Goal: Task Accomplishment & Management: Manage account settings

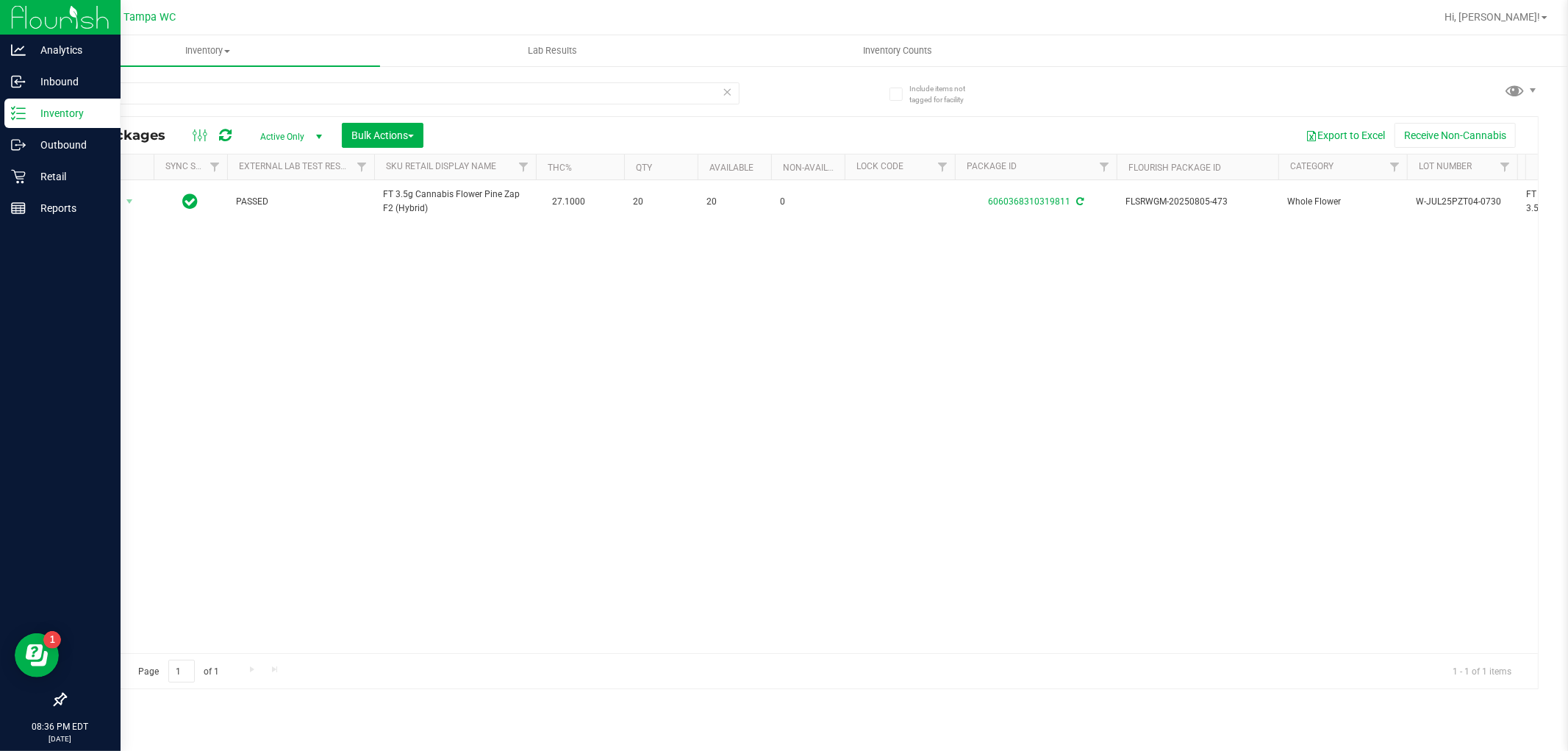
click at [70, 109] on p "Inventory" at bounding box center [70, 113] width 88 height 17
click at [77, 106] on p "Inventory" at bounding box center [70, 113] width 88 height 17
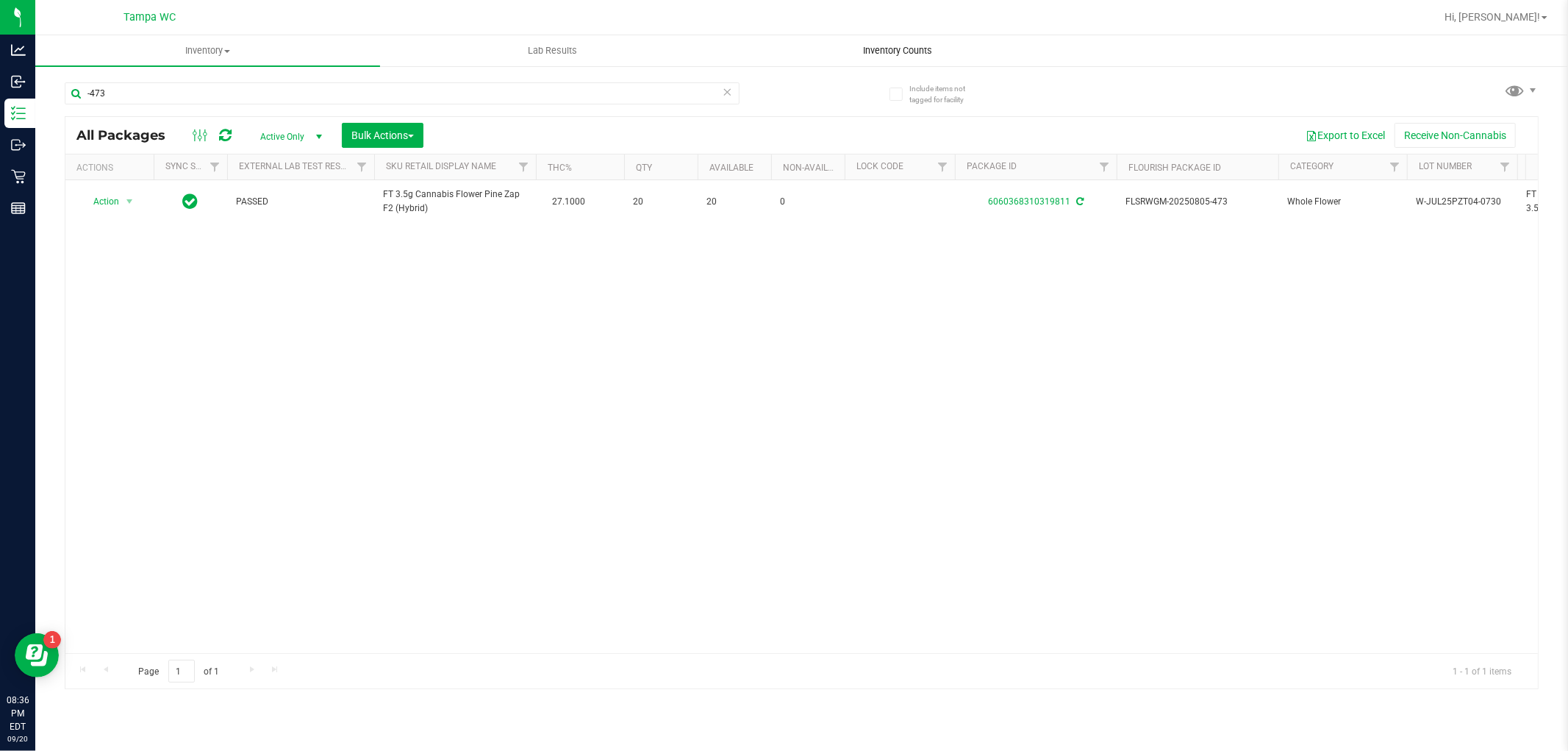
click at [915, 49] on span "Inventory Counts" at bounding box center [898, 50] width 109 height 13
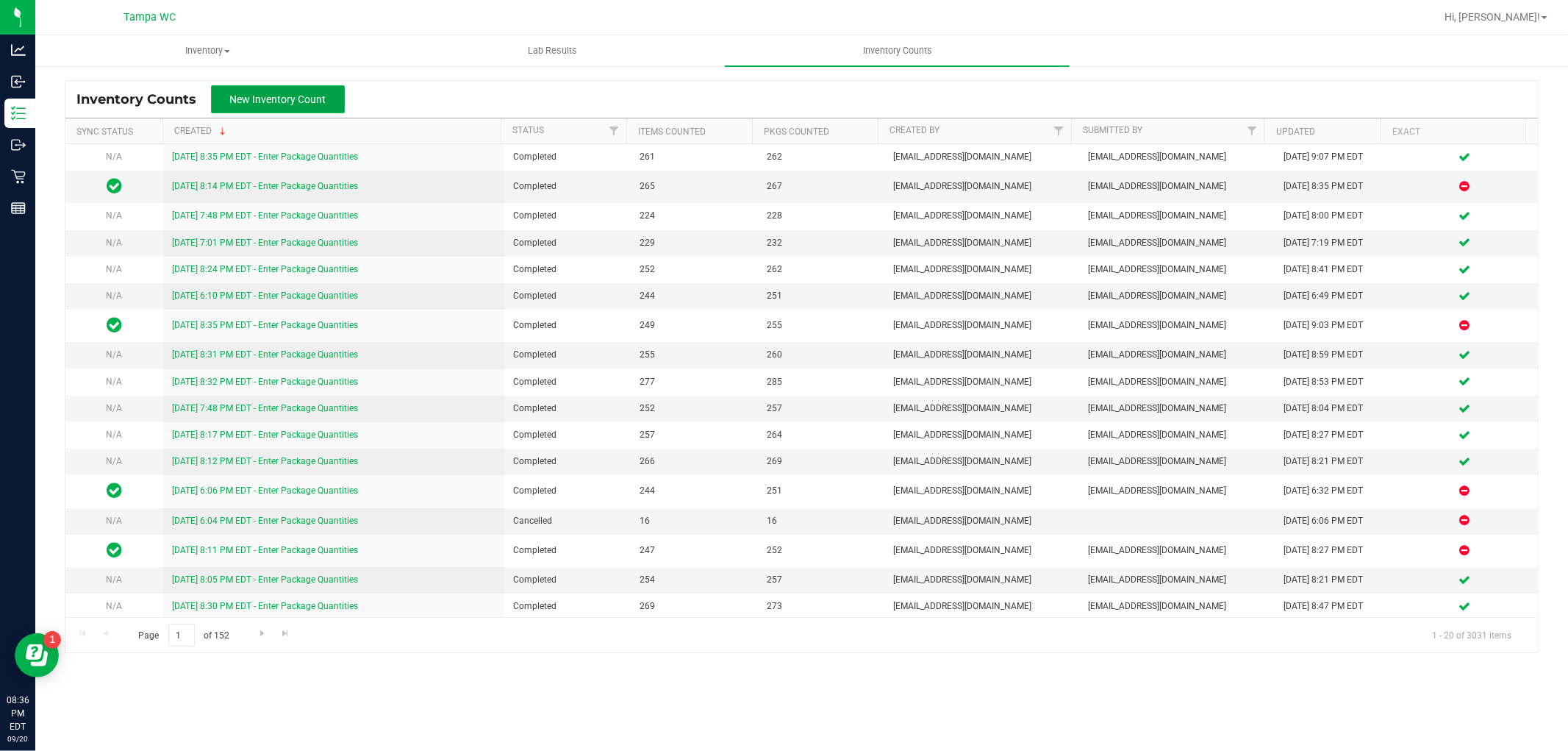
click at [305, 94] on span "New Inventory Count" at bounding box center [278, 99] width 96 height 12
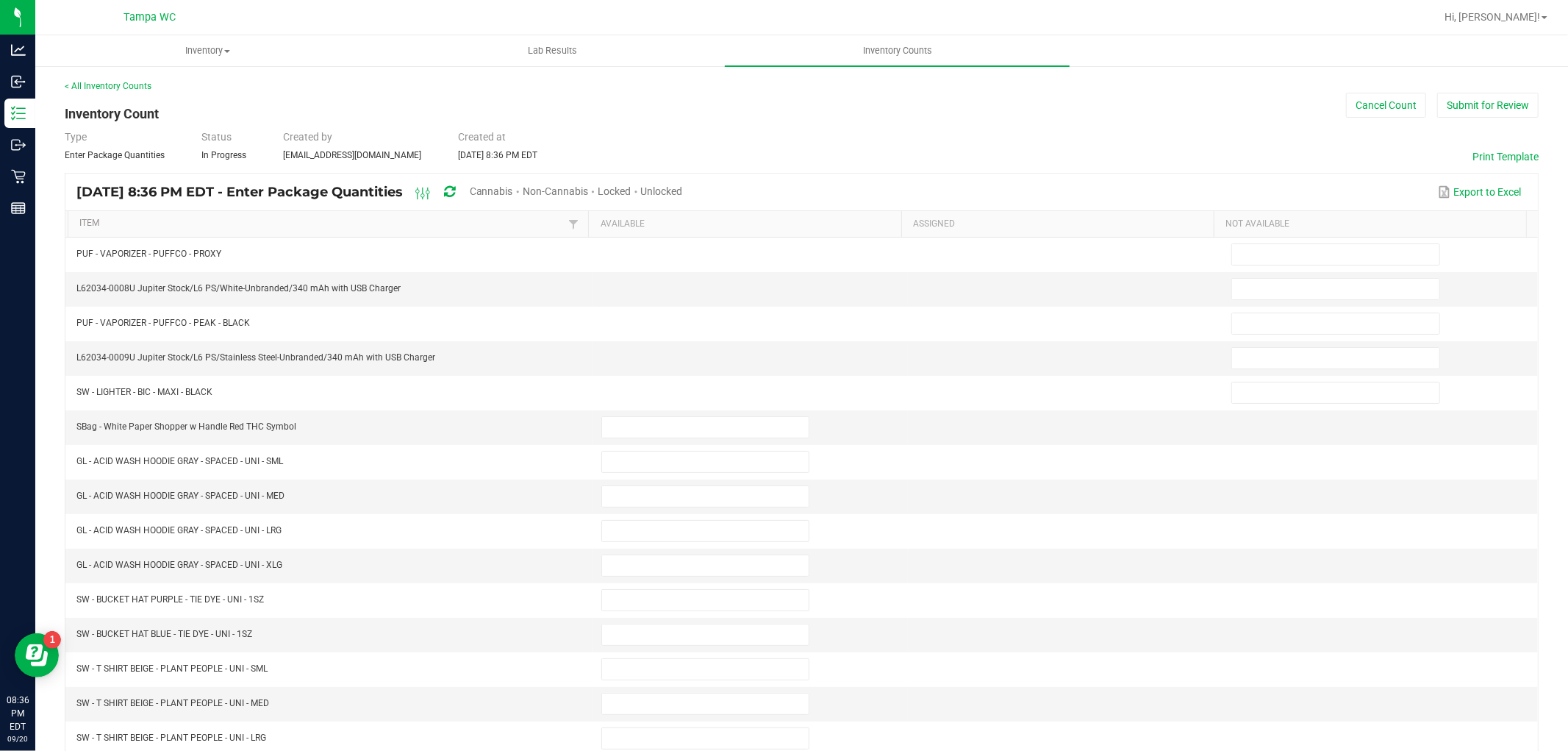
click at [513, 188] on span "Cannabis" at bounding box center [491, 191] width 43 height 12
click at [684, 189] on span "Unlocked" at bounding box center [662, 191] width 42 height 12
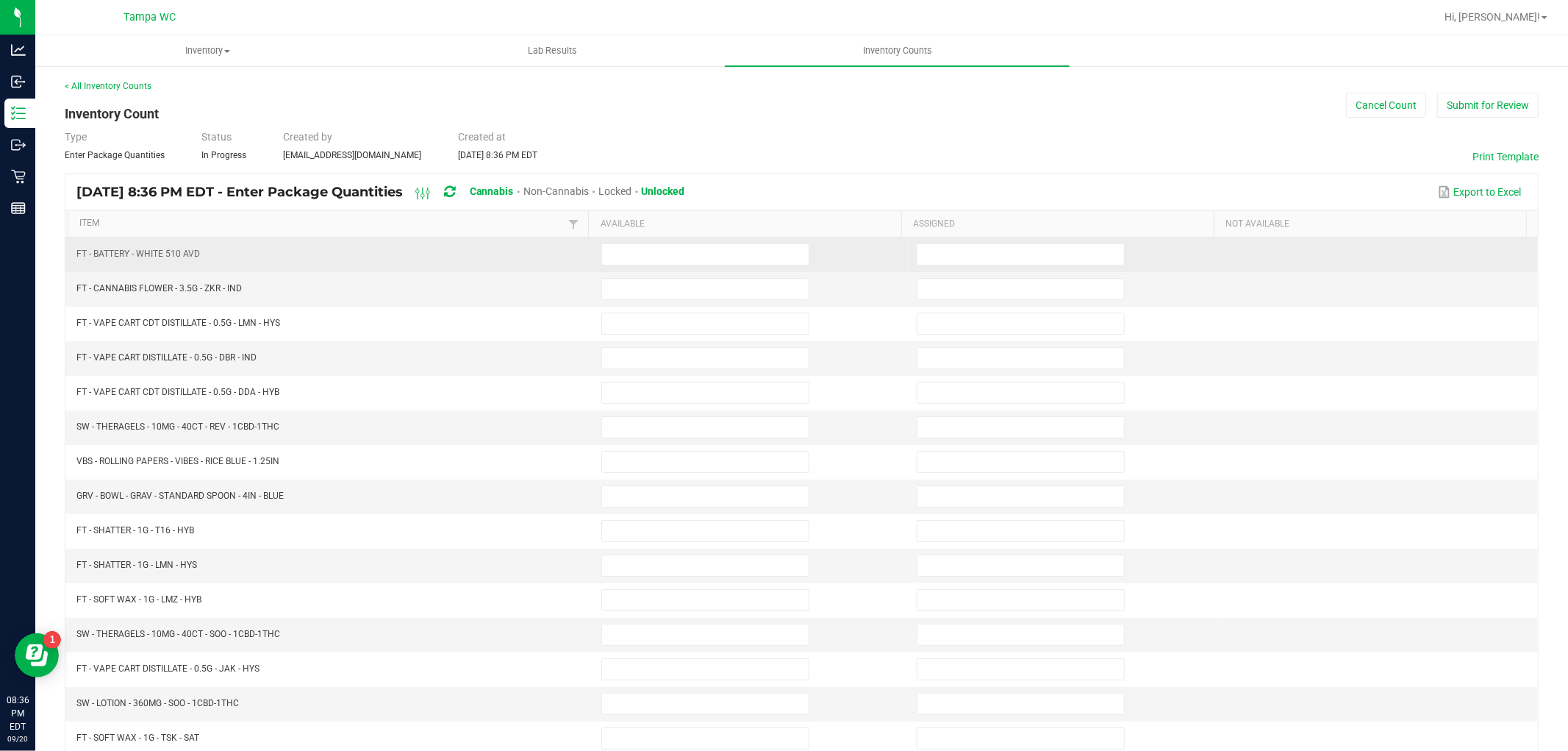
drag, startPoint x: 142, startPoint y: 262, endPoint x: 141, endPoint y: 253, distance: 9.1
click at [142, 262] on td "FT - BATTERY - WHITE 510 AVD" at bounding box center [330, 255] width 525 height 35
click at [141, 251] on span "FT - BATTERY - WHITE 510 AVD" at bounding box center [138, 254] width 124 height 10
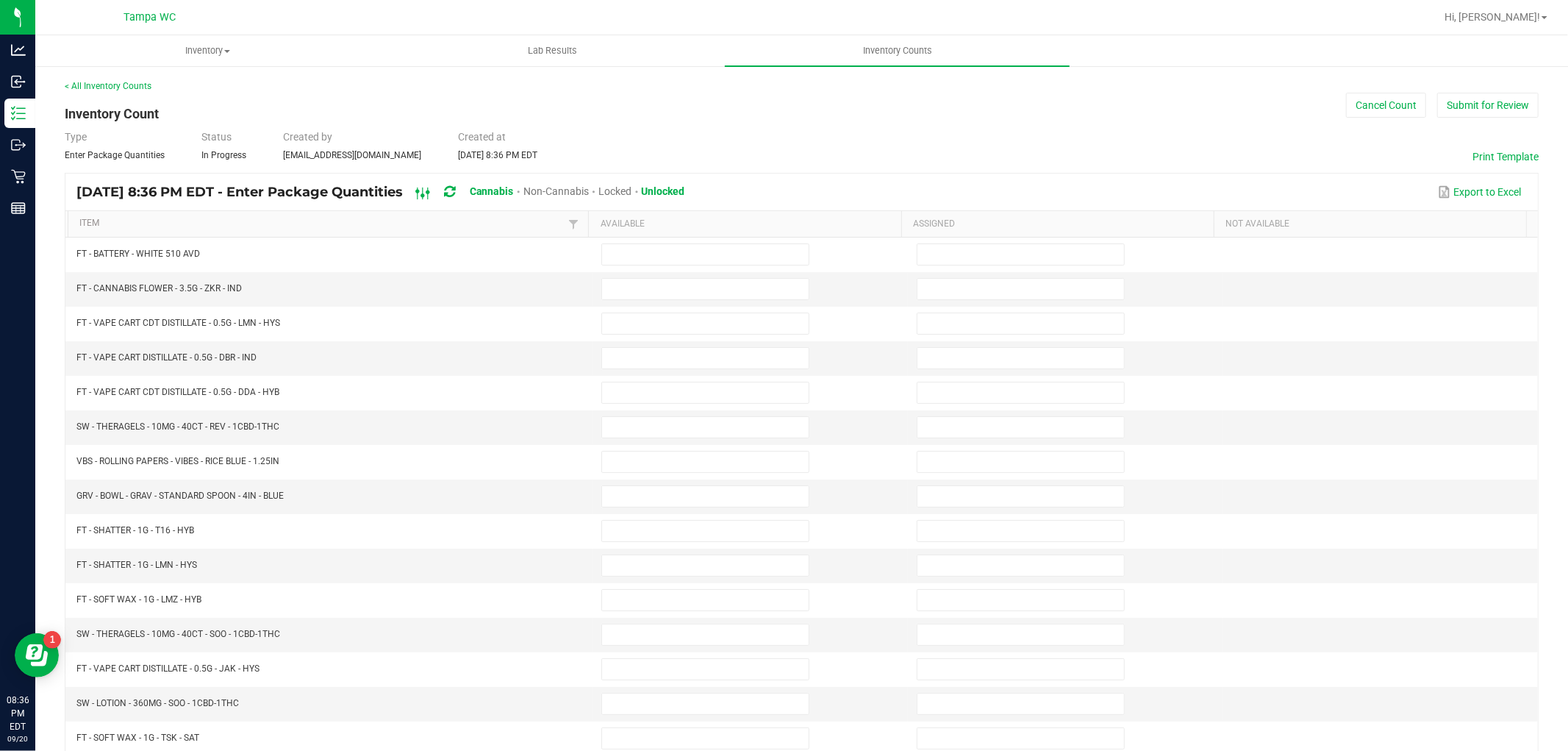
click at [432, 194] on icon at bounding box center [423, 193] width 17 height 17
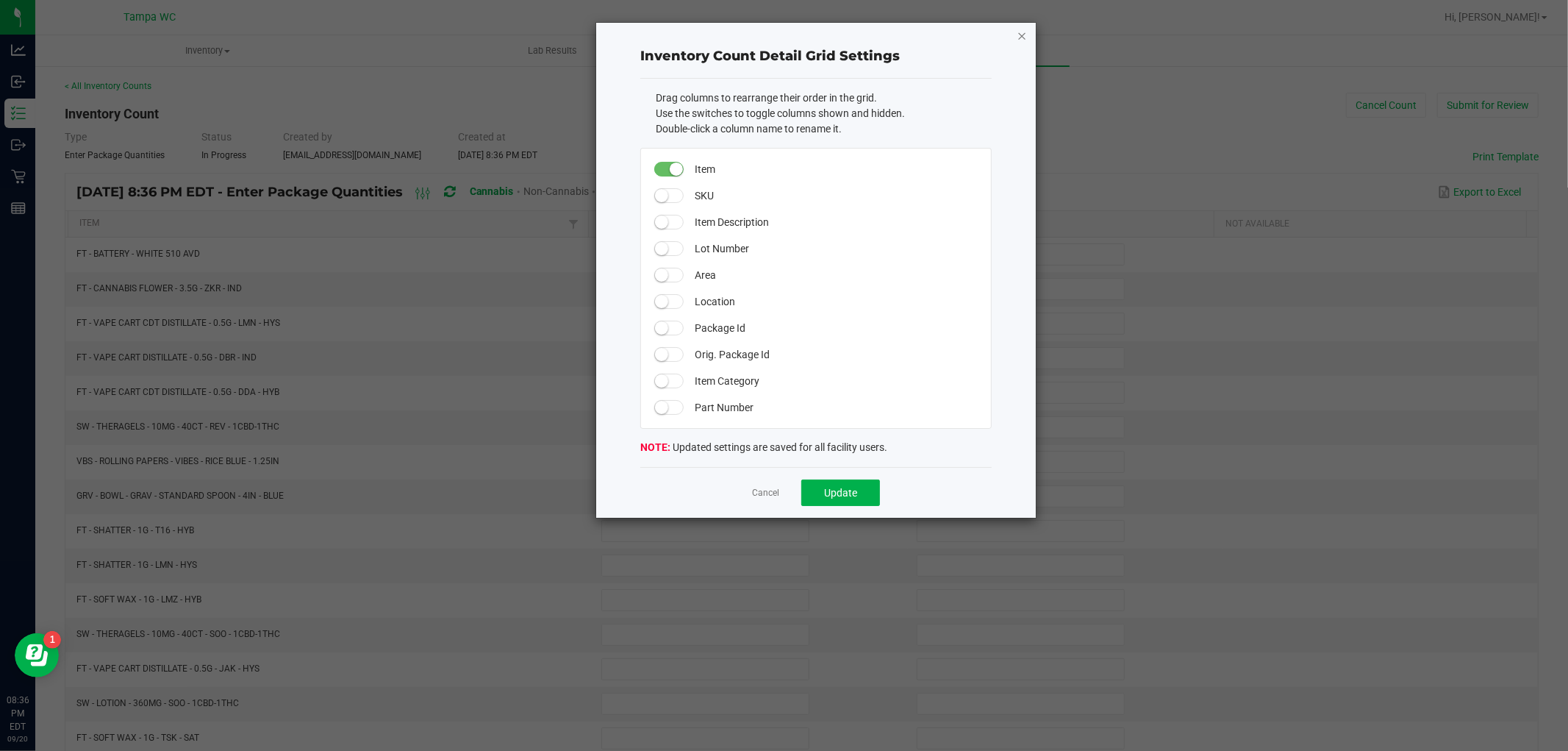
click at [1025, 35] on icon "button" at bounding box center [1021, 35] width 10 height 17
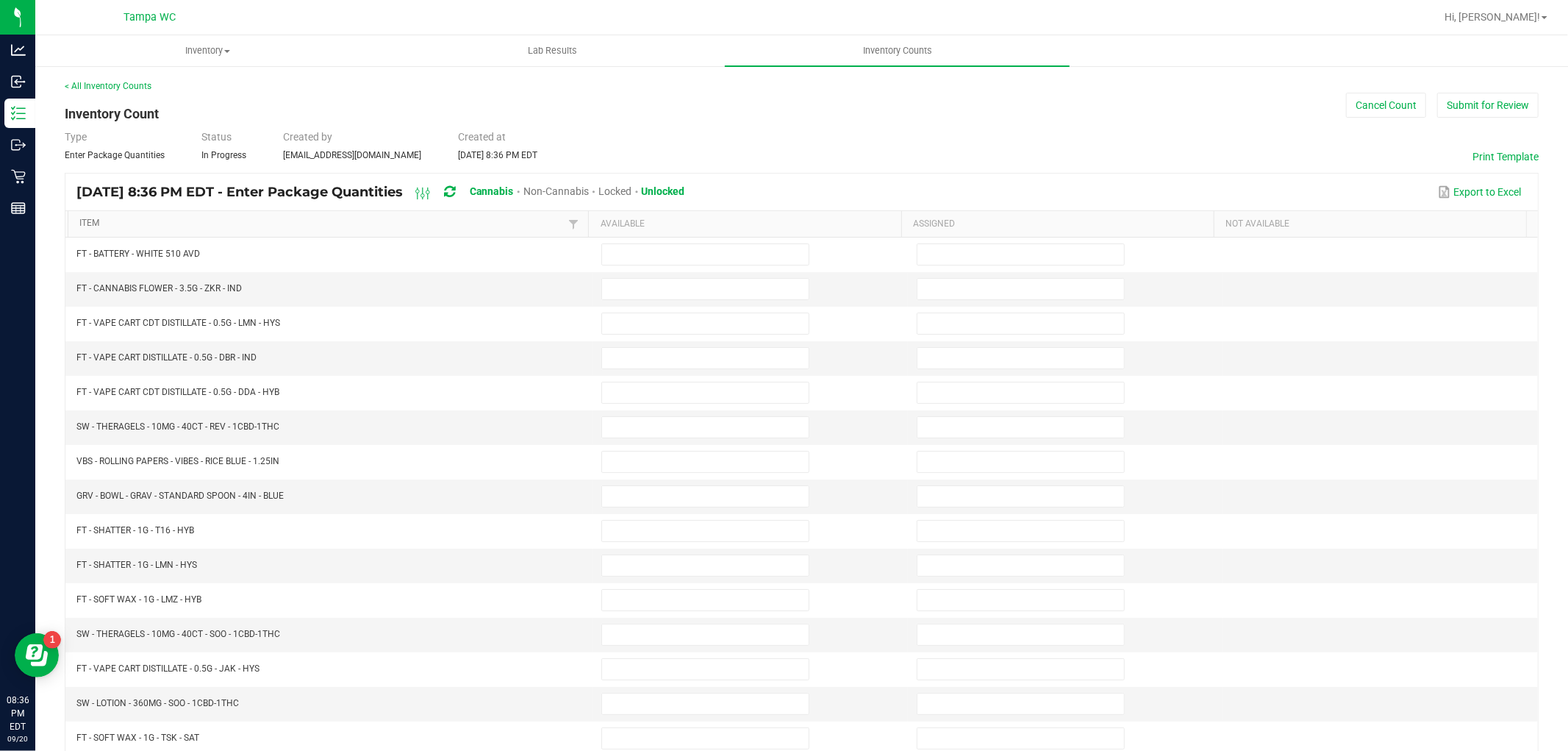
click at [90, 217] on link "Item" at bounding box center [322, 223] width 485 height 12
click at [842, 76] on div "< All Inventory Counts Inventory Count Cancel Count Submit for Review Type Ente…" at bounding box center [802, 522] width 1533 height 916
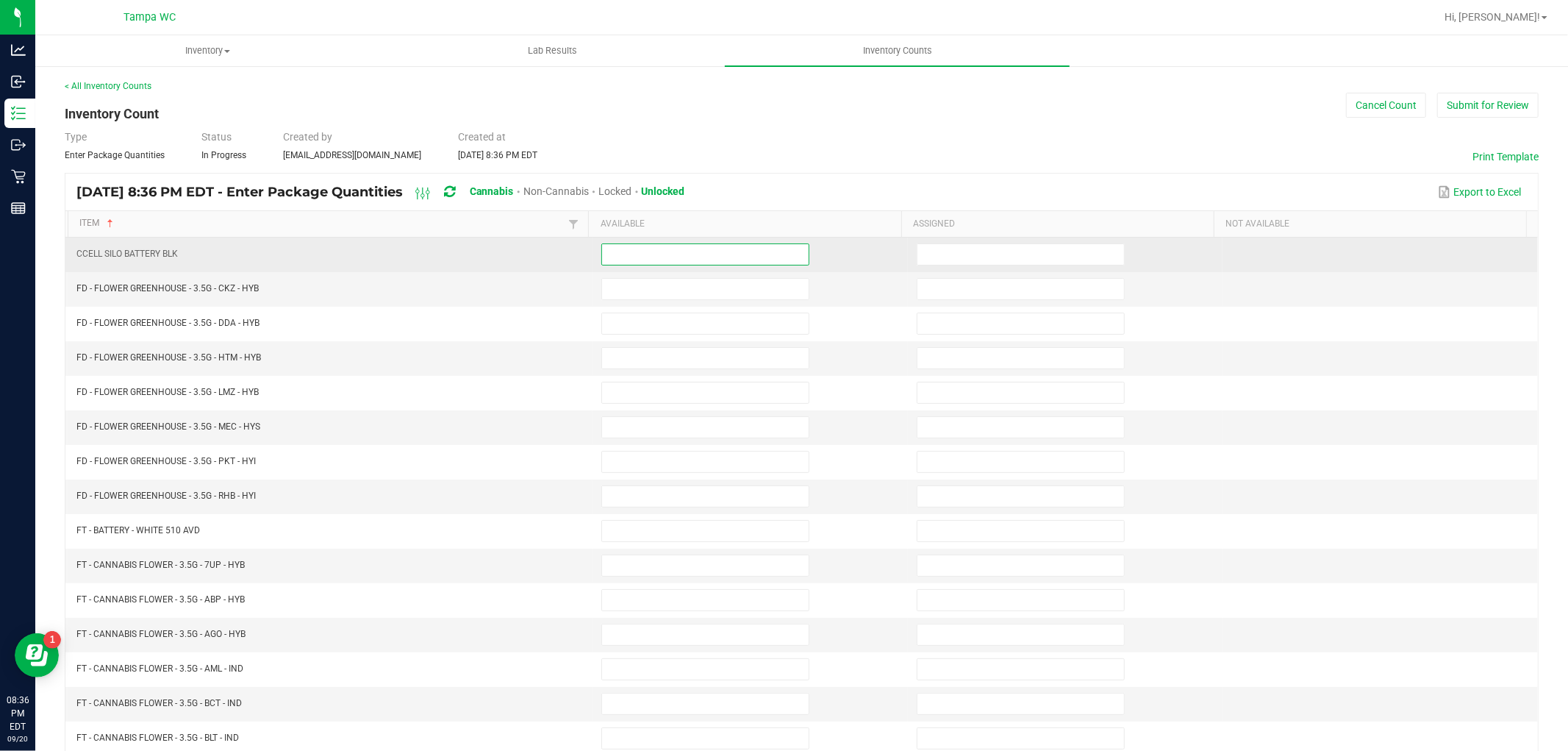
click at [652, 255] on input at bounding box center [706, 255] width 206 height 20
type input "0"
type input "4"
type input "0"
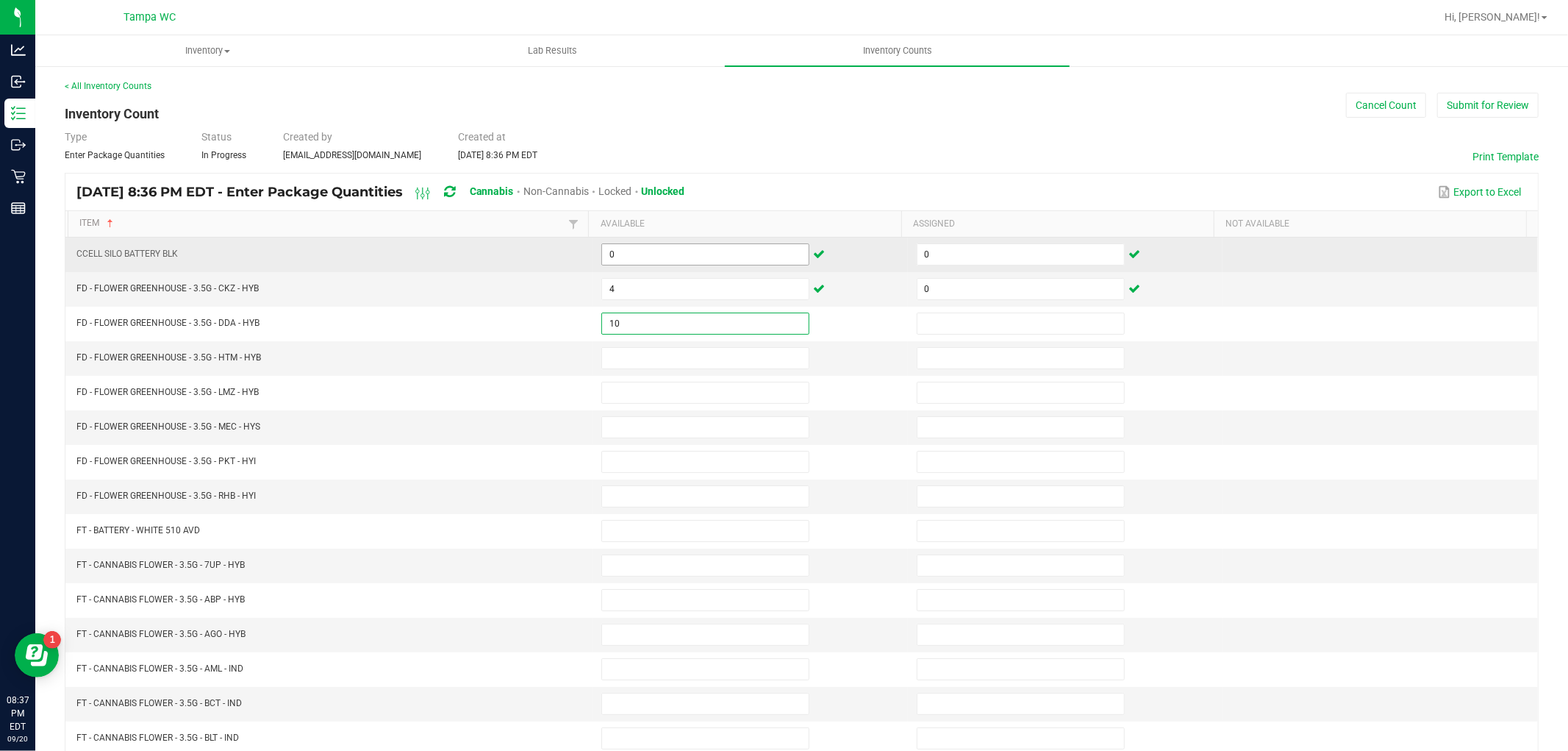
type input "10"
type input "0"
type input "13"
type input "0"
type input "10"
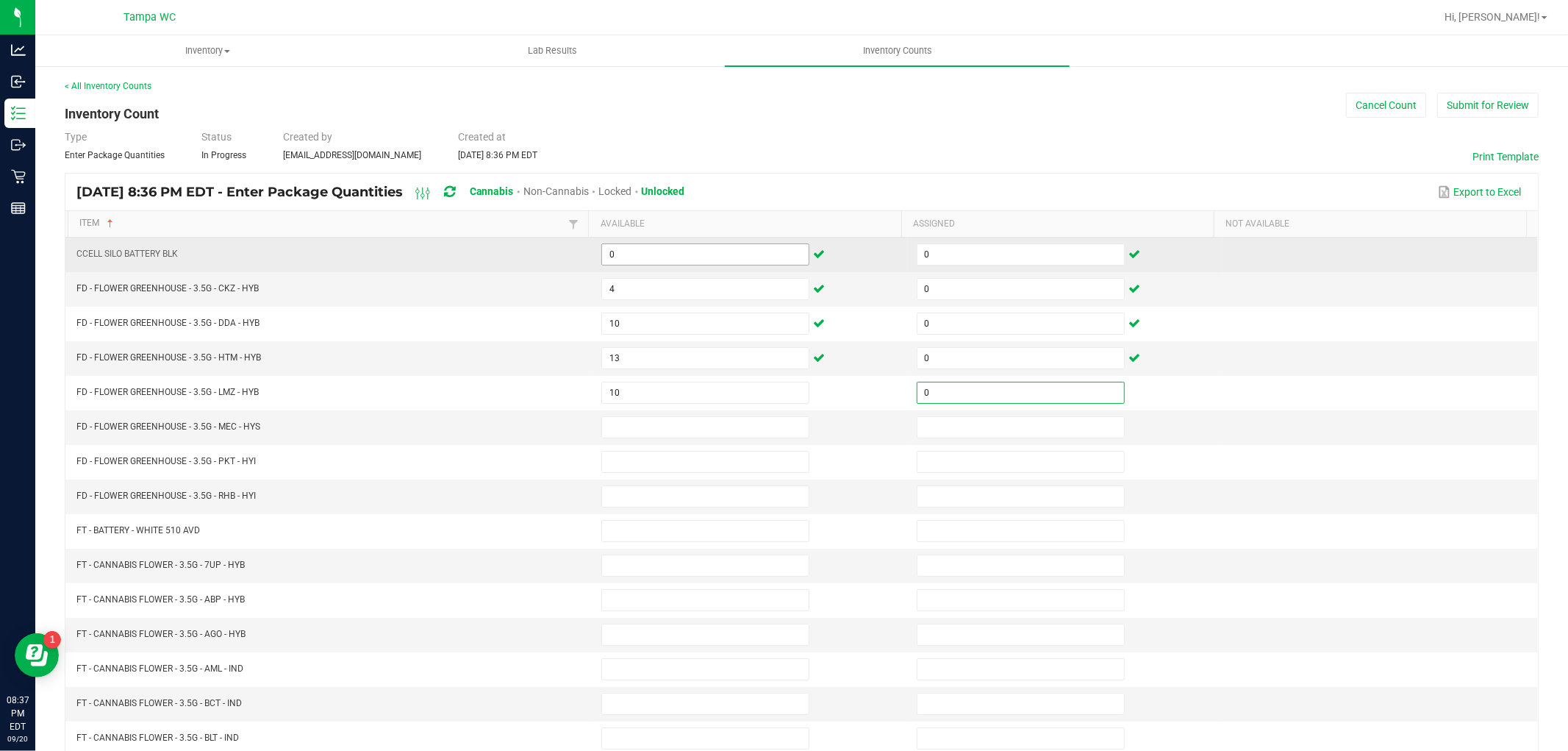
type input "0"
type input "1"
type input "0"
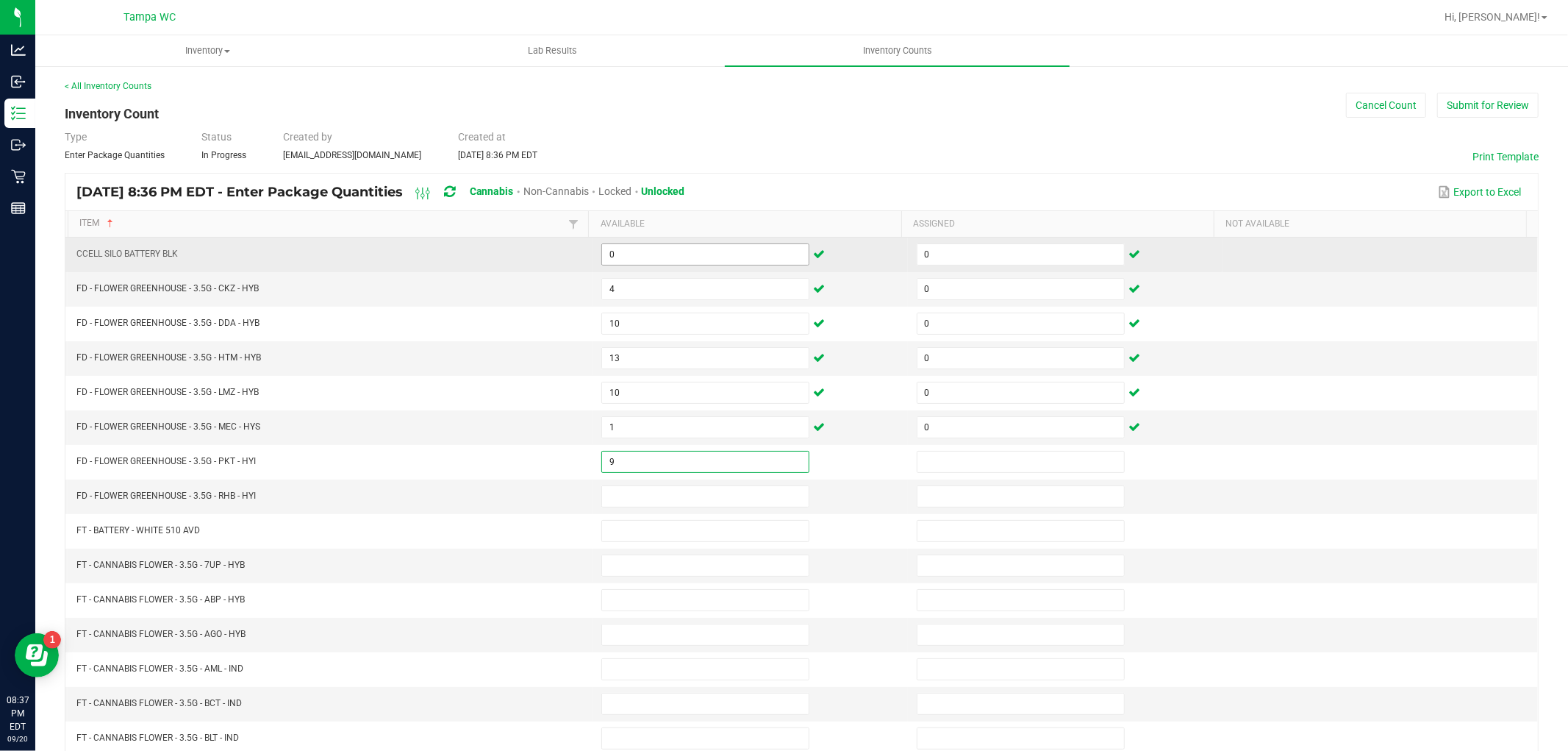
type input "9"
type input "0"
type input "17"
type input "0"
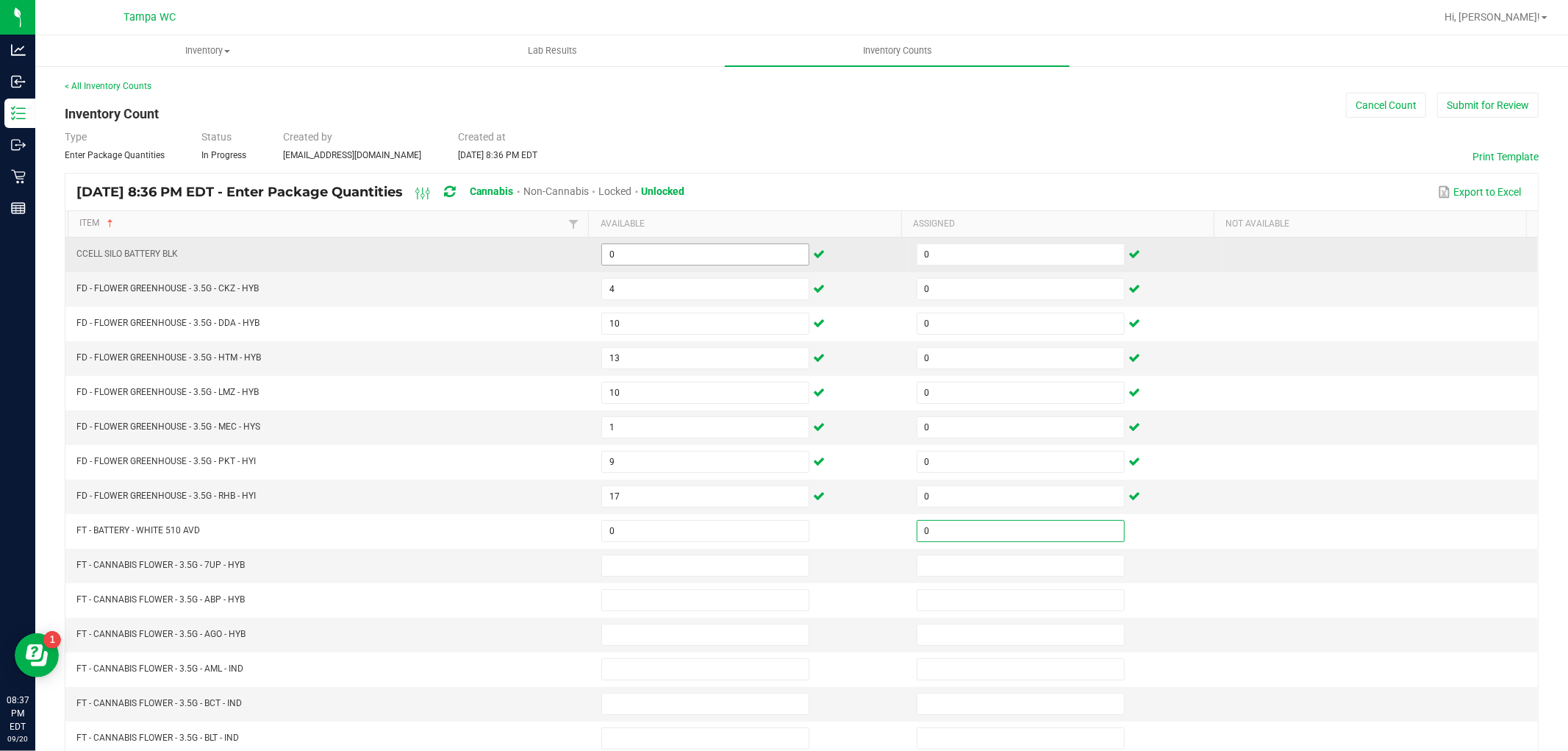
type input "0"
type input "16"
type input "0"
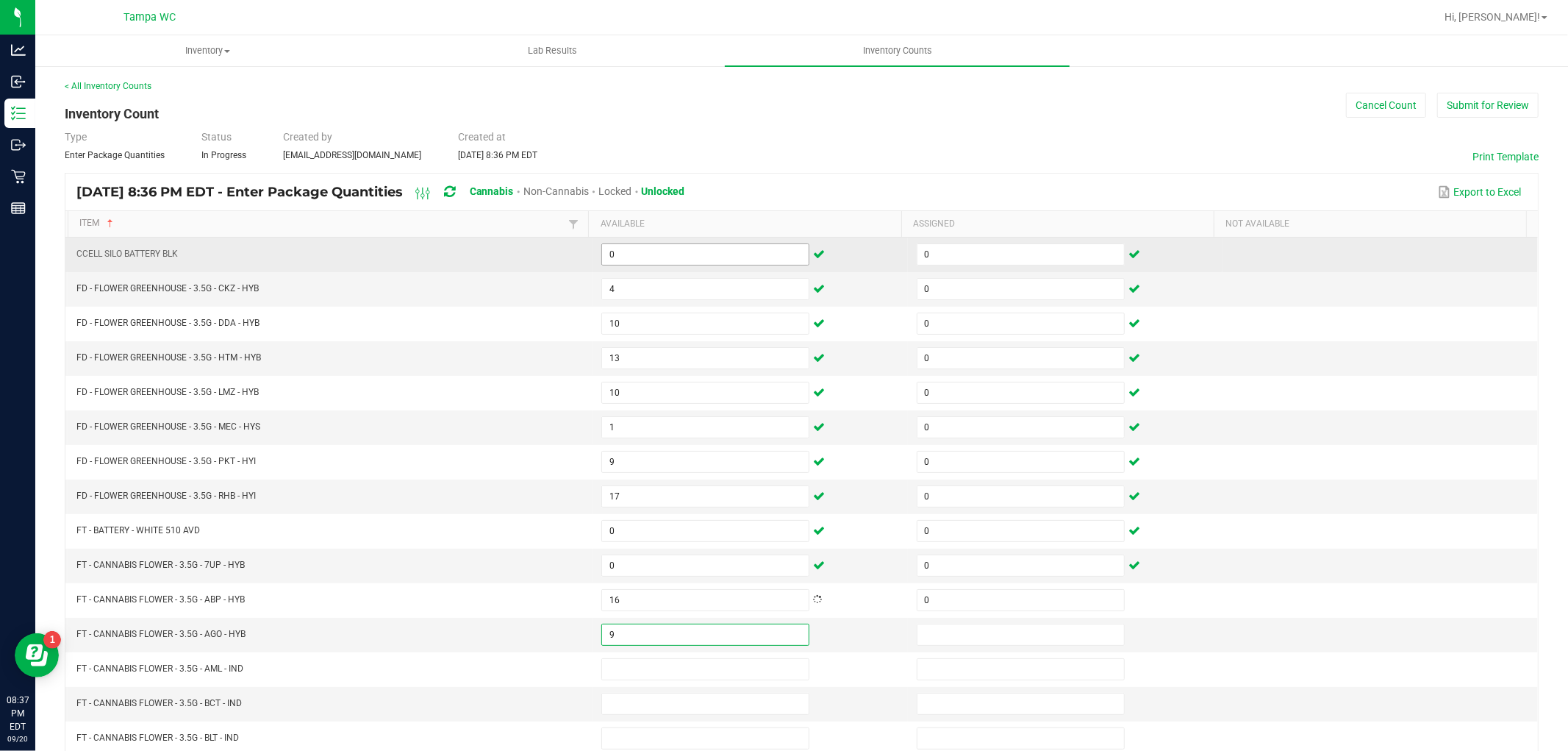
type input "9"
type input "0"
type input "3"
type input "0"
type input "11"
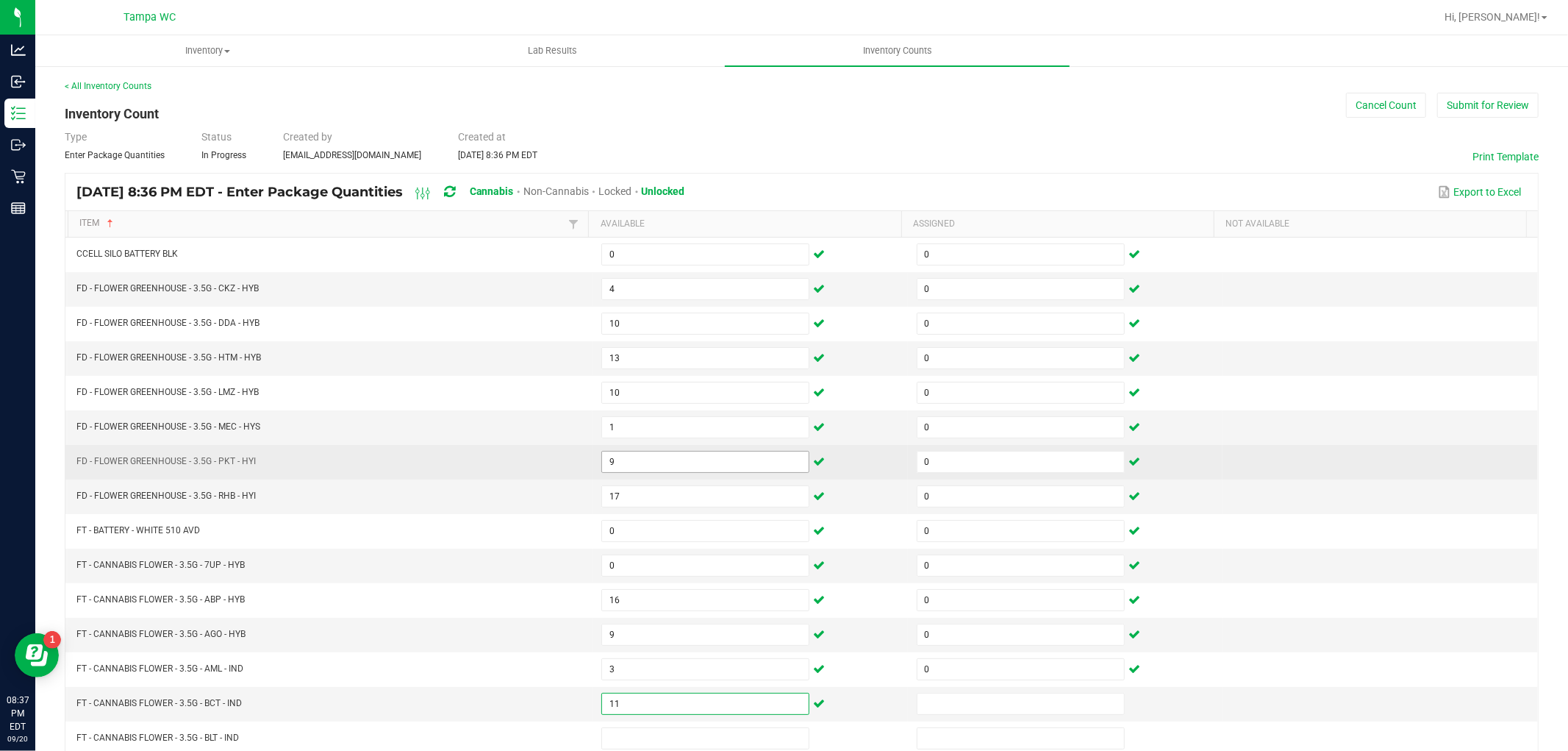
click at [603, 460] on input "9" at bounding box center [706, 462] width 206 height 20
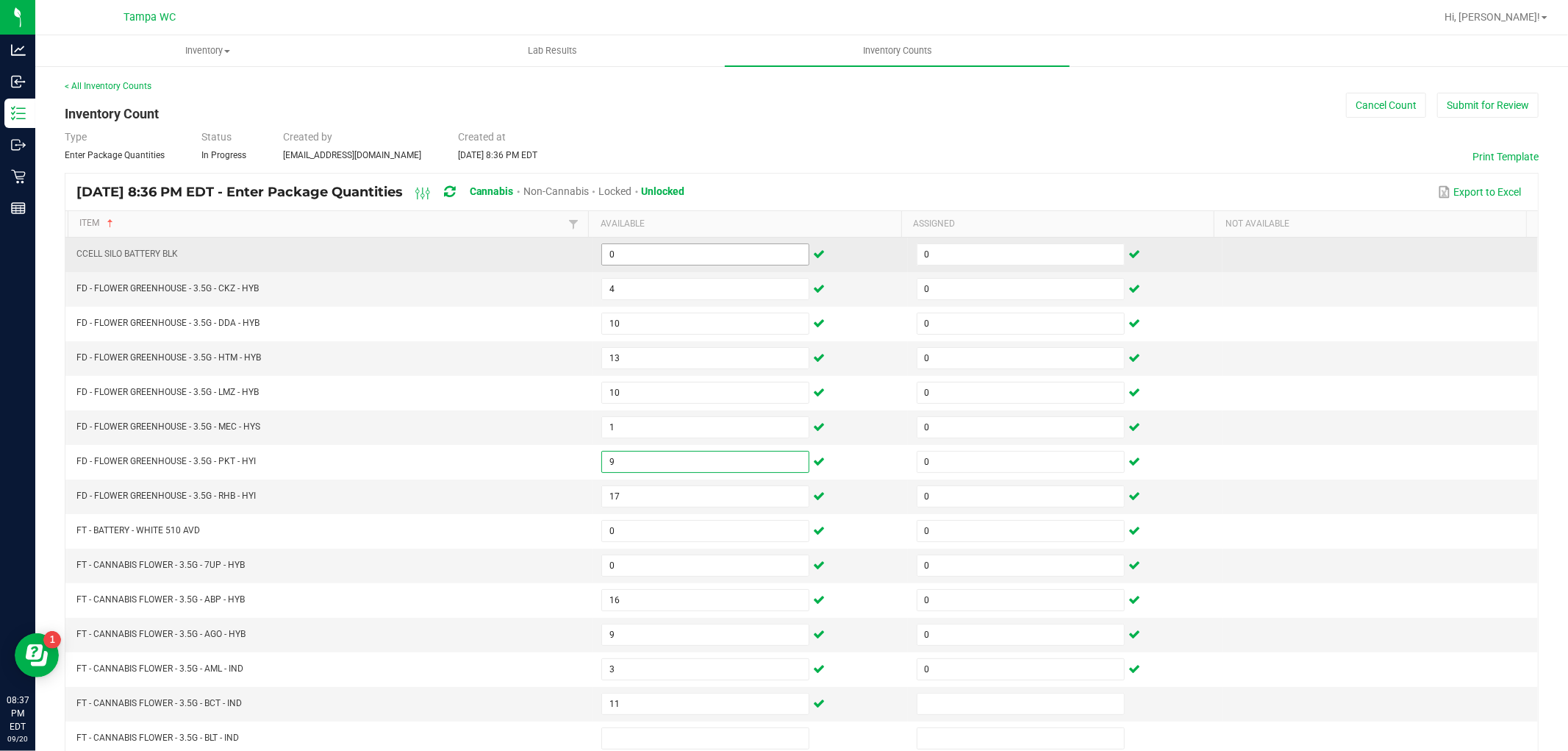
click at [640, 252] on input "0" at bounding box center [706, 255] width 206 height 20
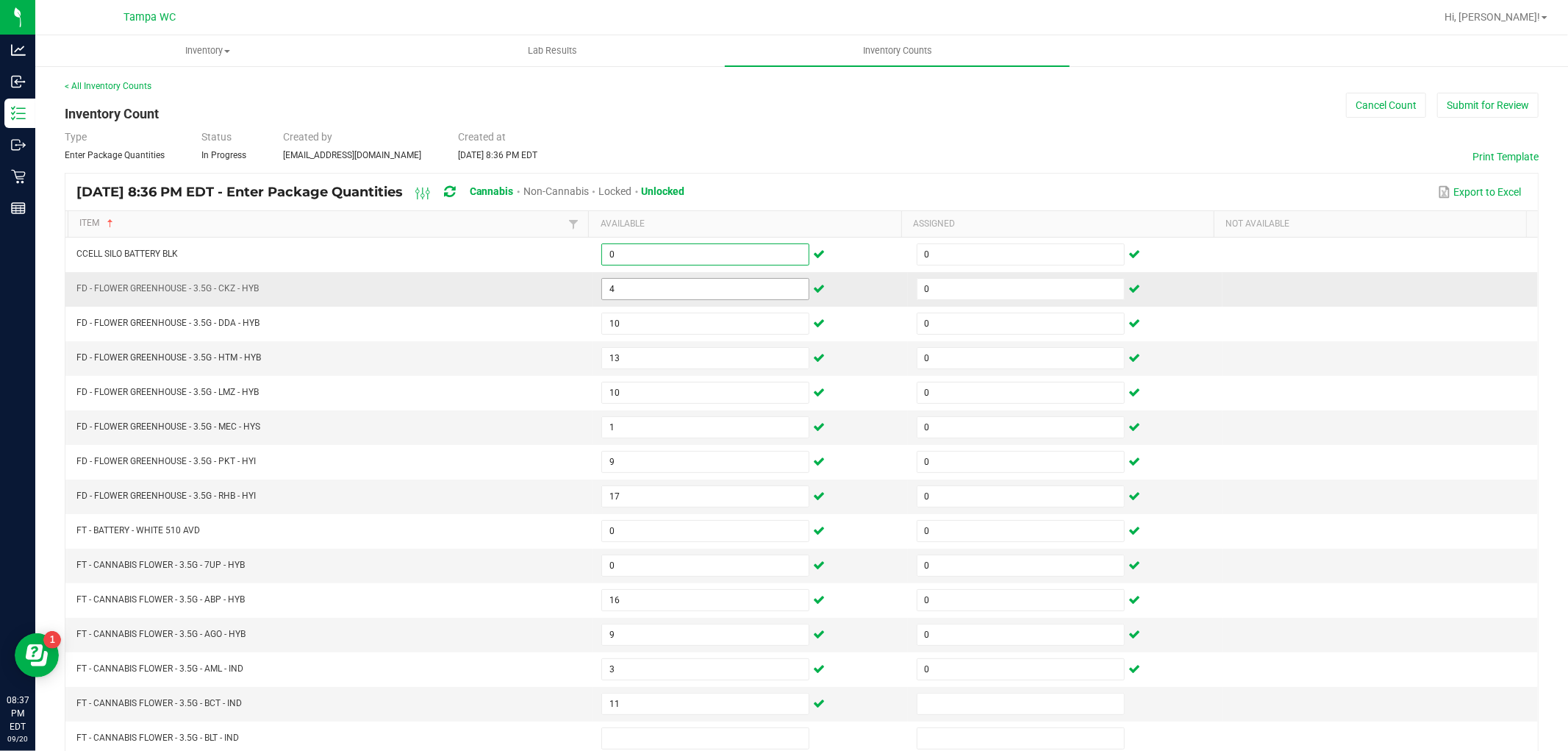
click at [680, 284] on input "4" at bounding box center [706, 289] width 206 height 20
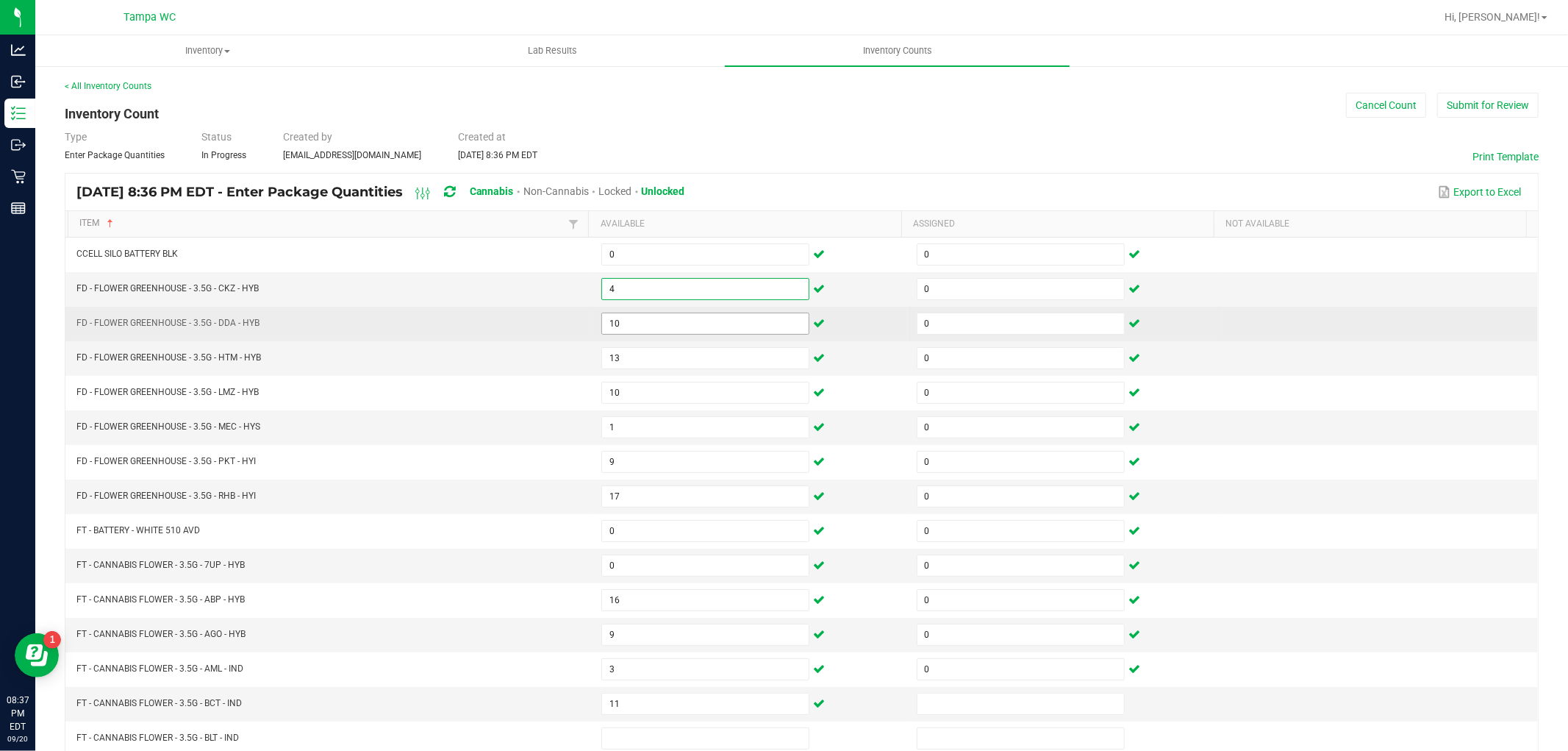
click at [669, 329] on input "10" at bounding box center [706, 324] width 206 height 20
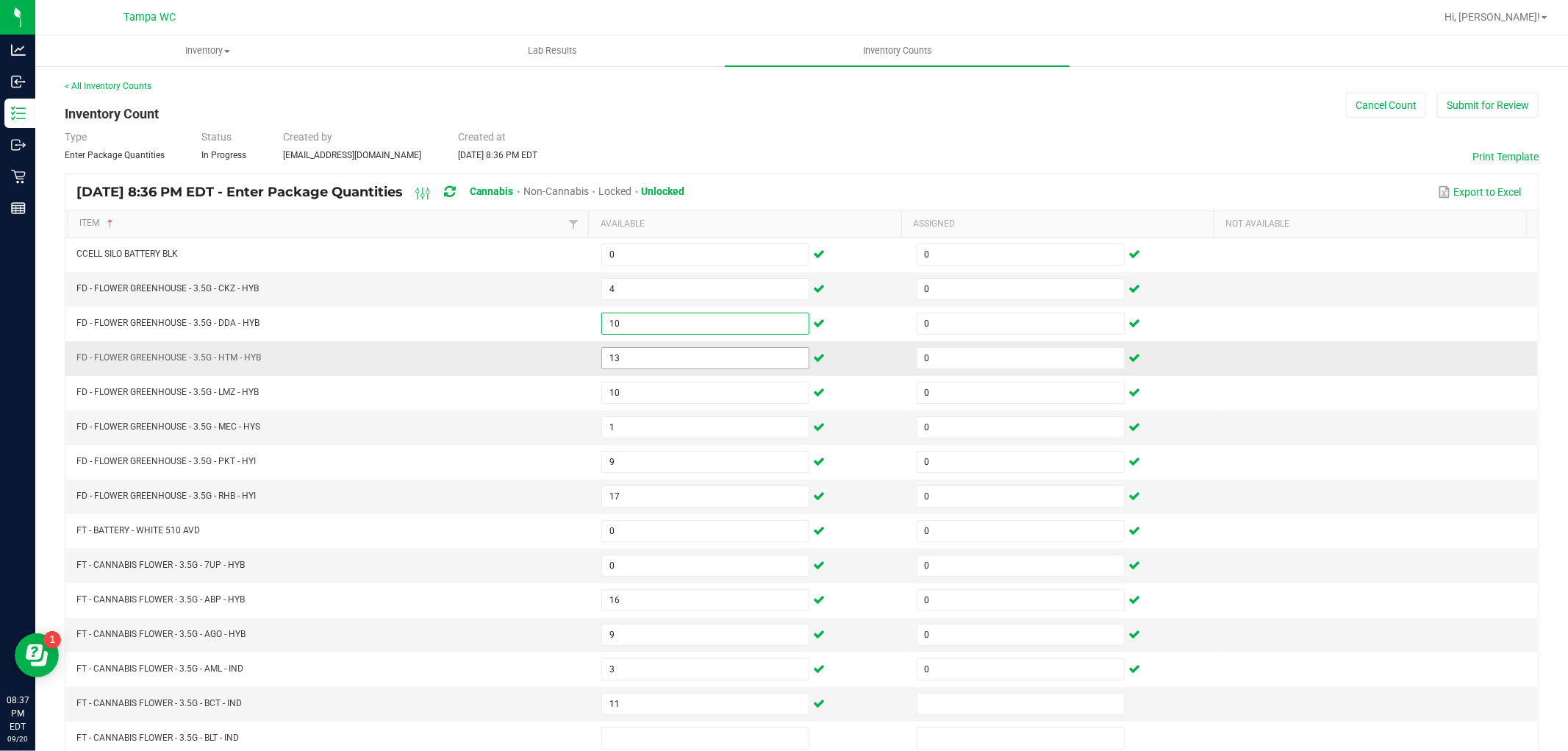
click at [660, 361] on input "13" at bounding box center [706, 359] width 206 height 20
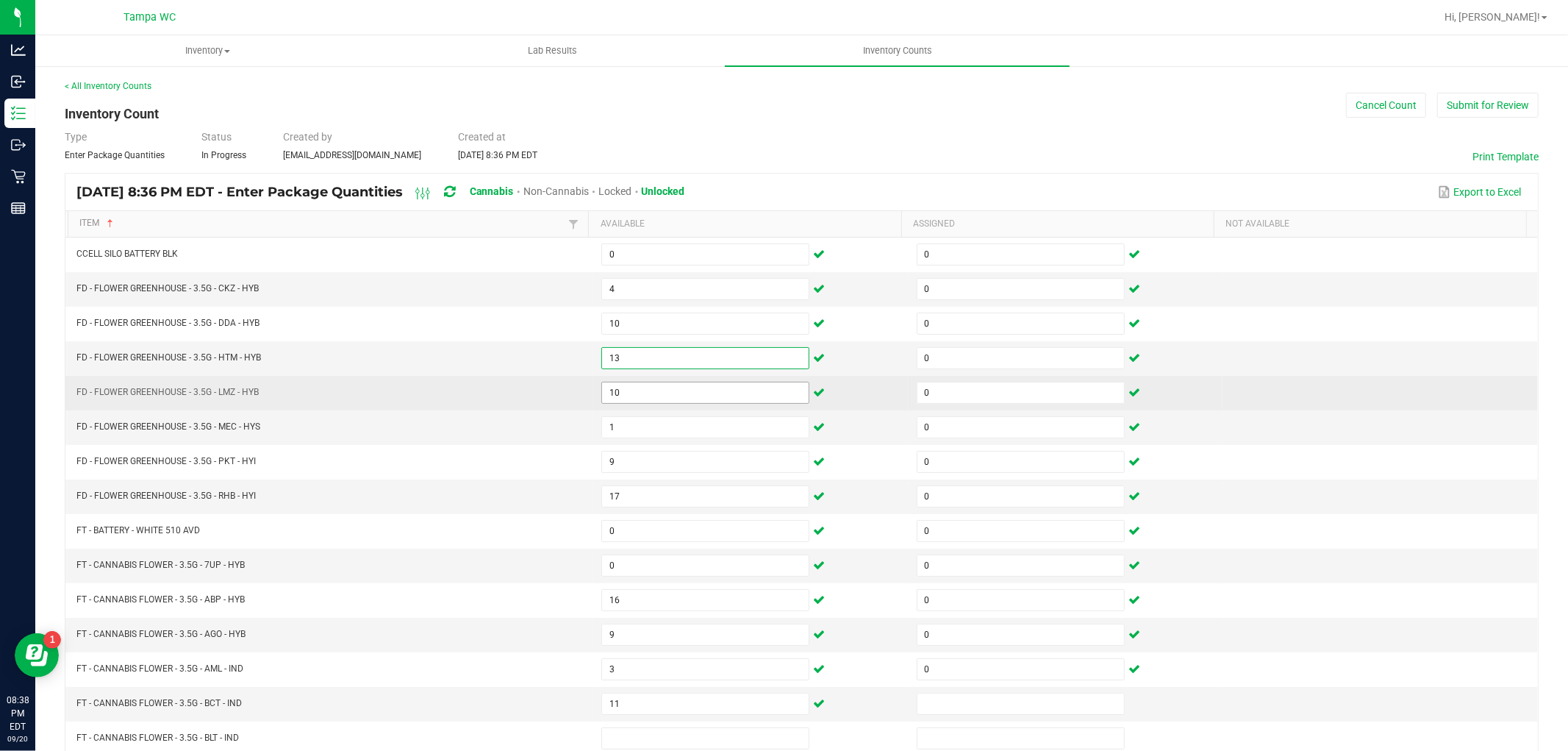
click at [684, 391] on input "10" at bounding box center [706, 392] width 206 height 20
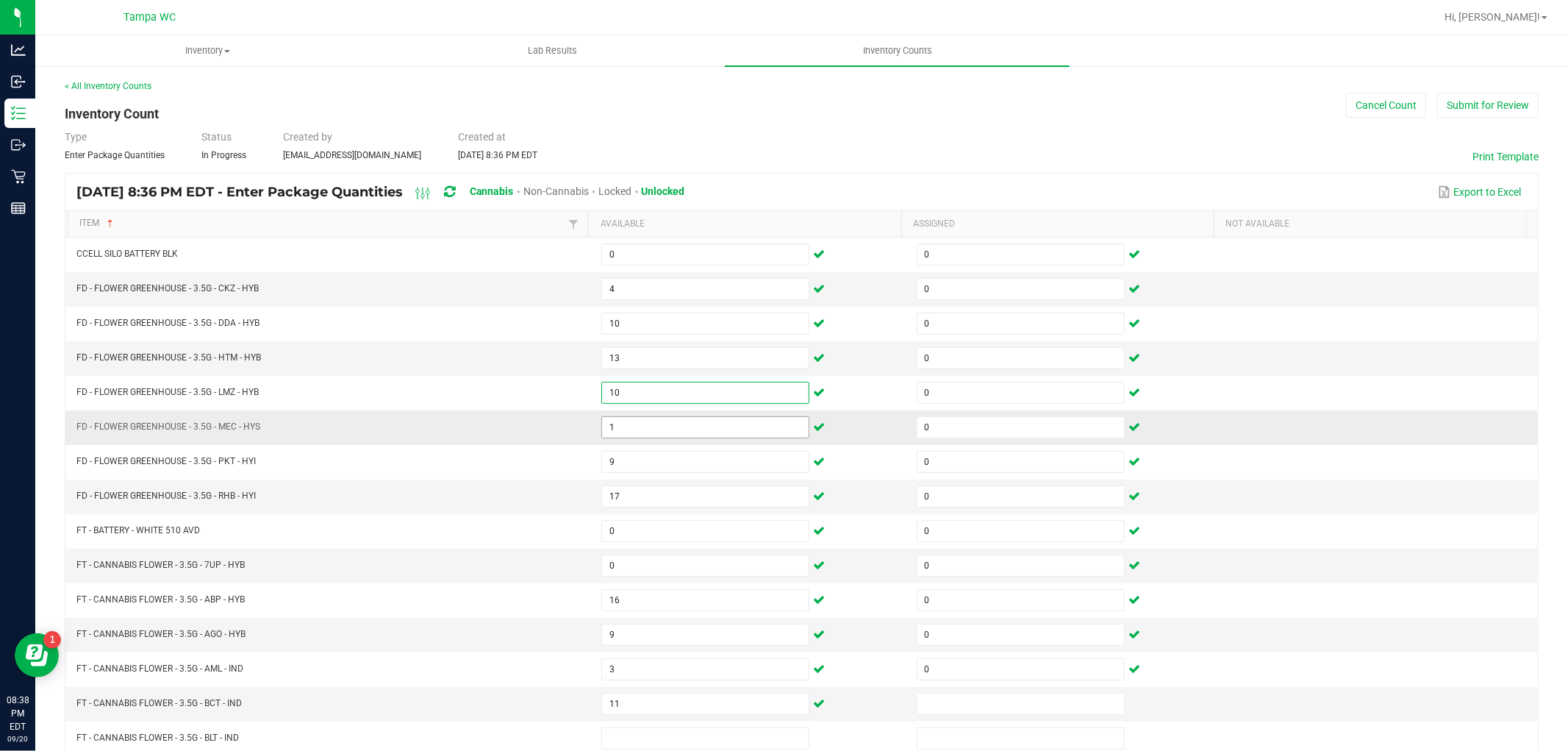
click at [677, 434] on input "1" at bounding box center [706, 427] width 206 height 20
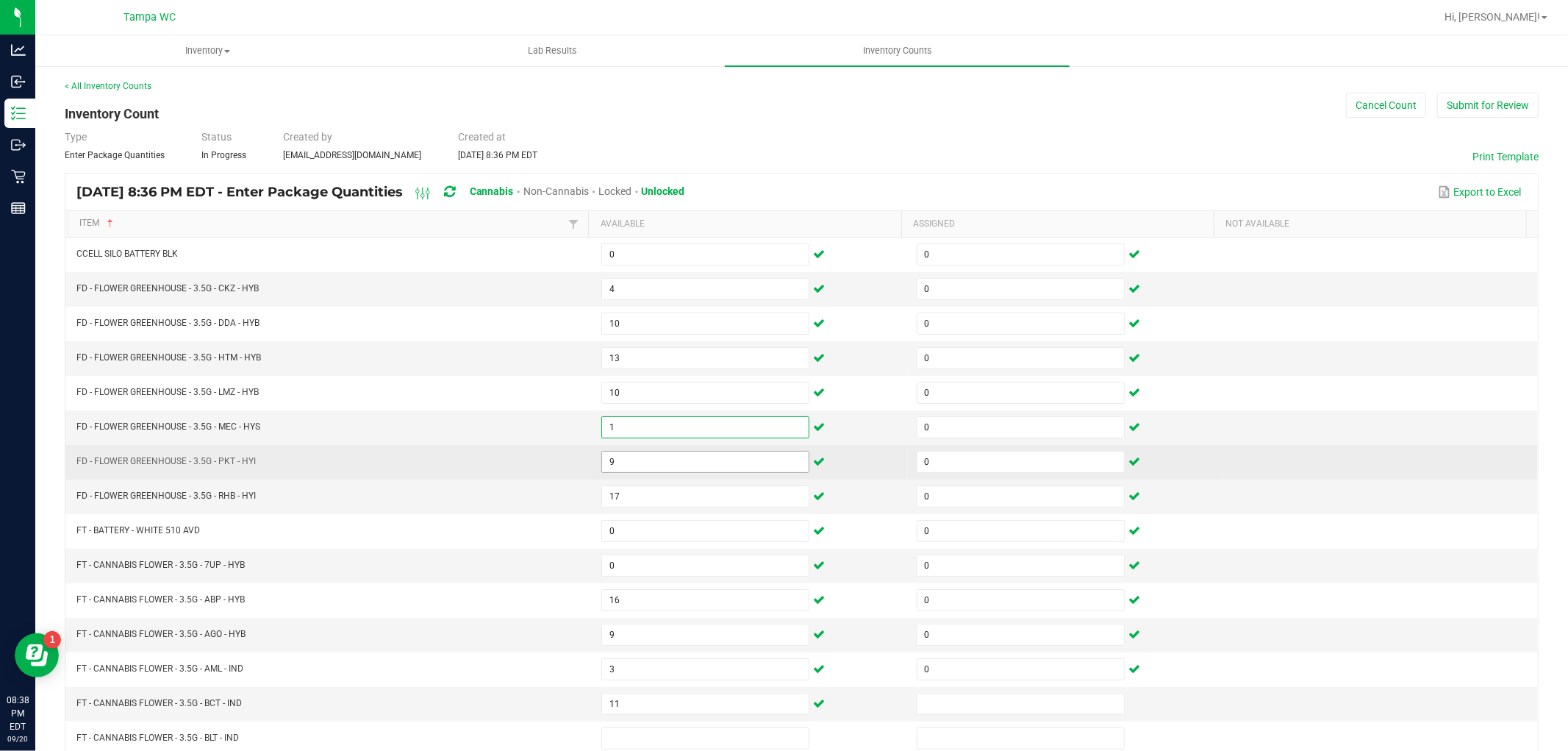
click at [663, 460] on input "9" at bounding box center [706, 462] width 206 height 20
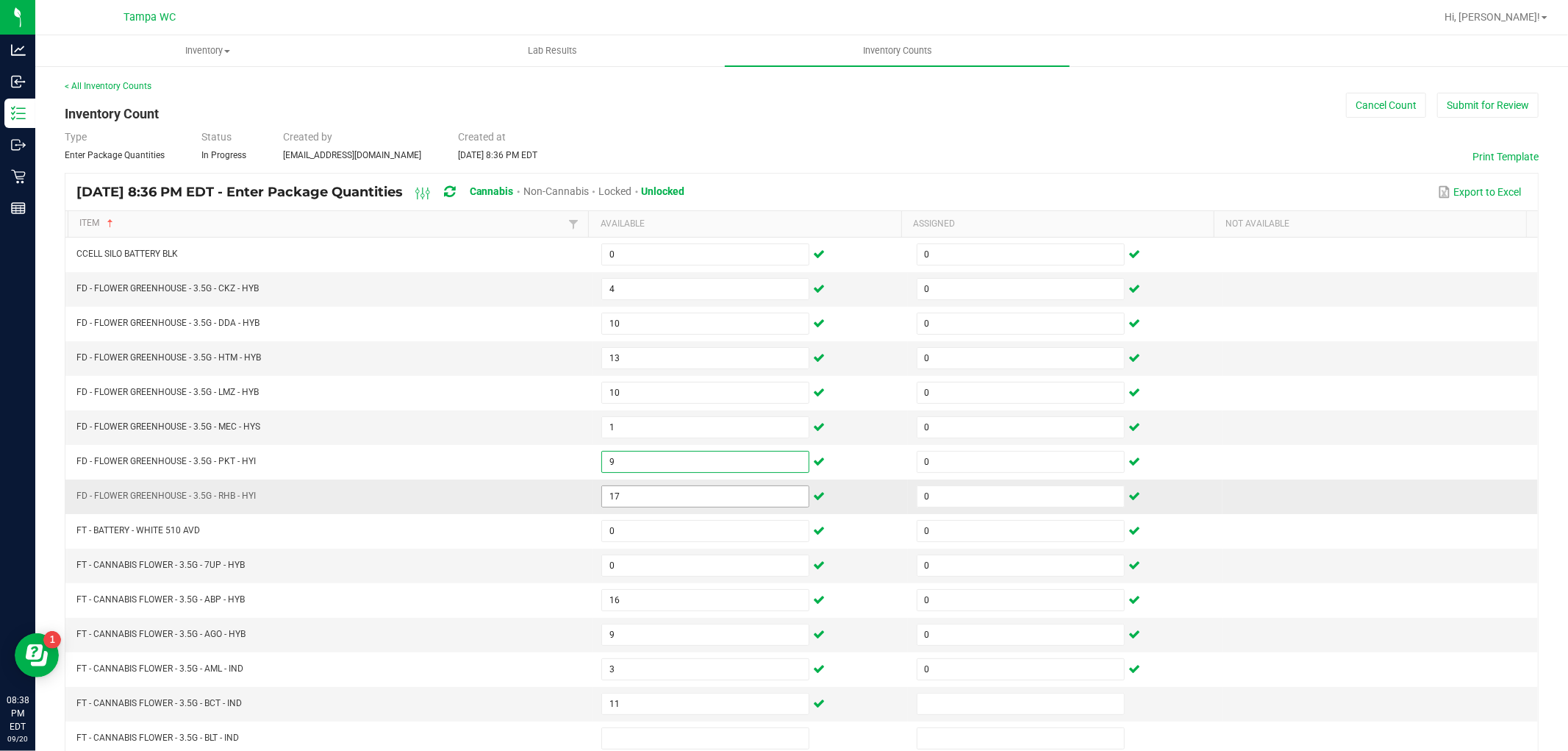
click at [636, 499] on input "17" at bounding box center [706, 496] width 206 height 20
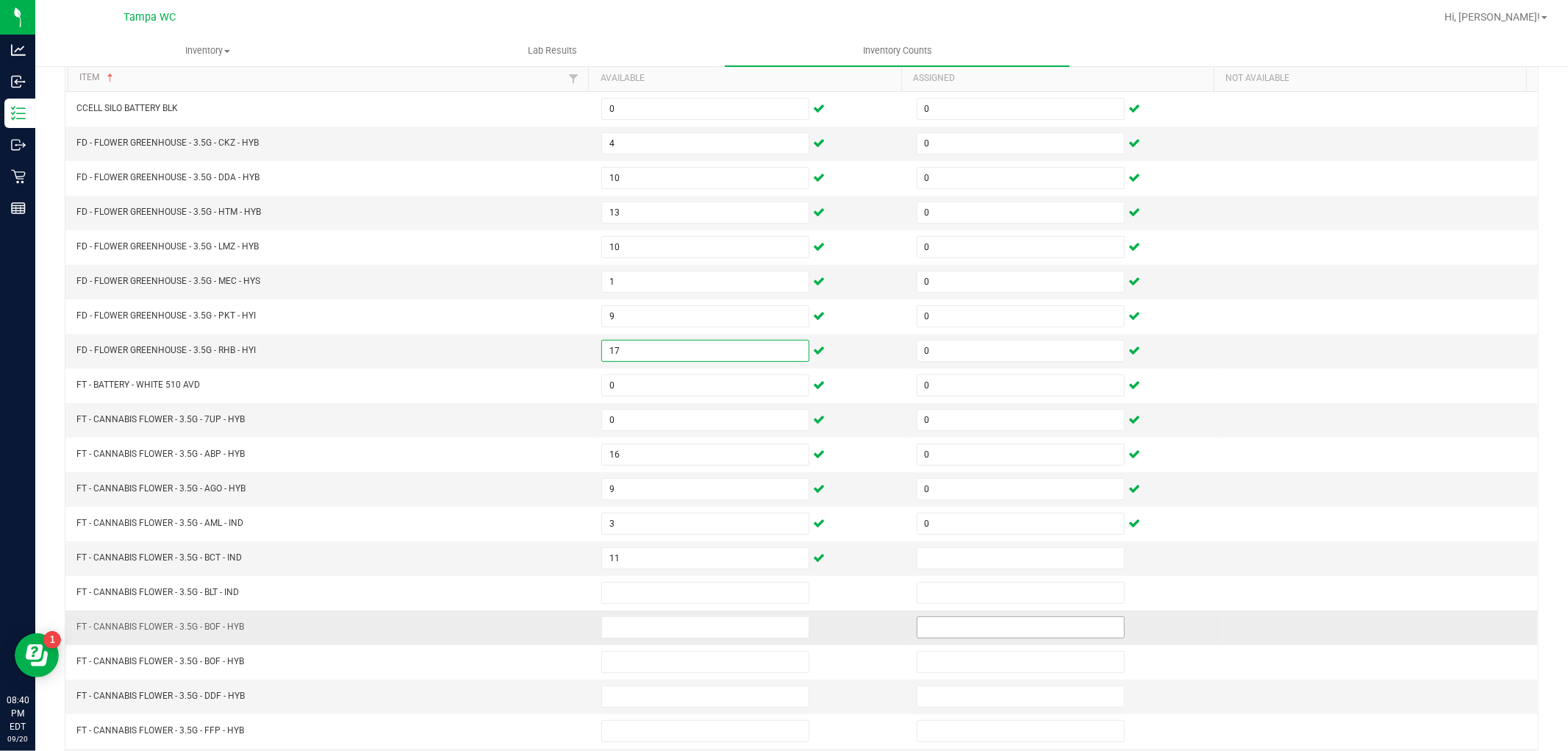
scroll to position [234, 0]
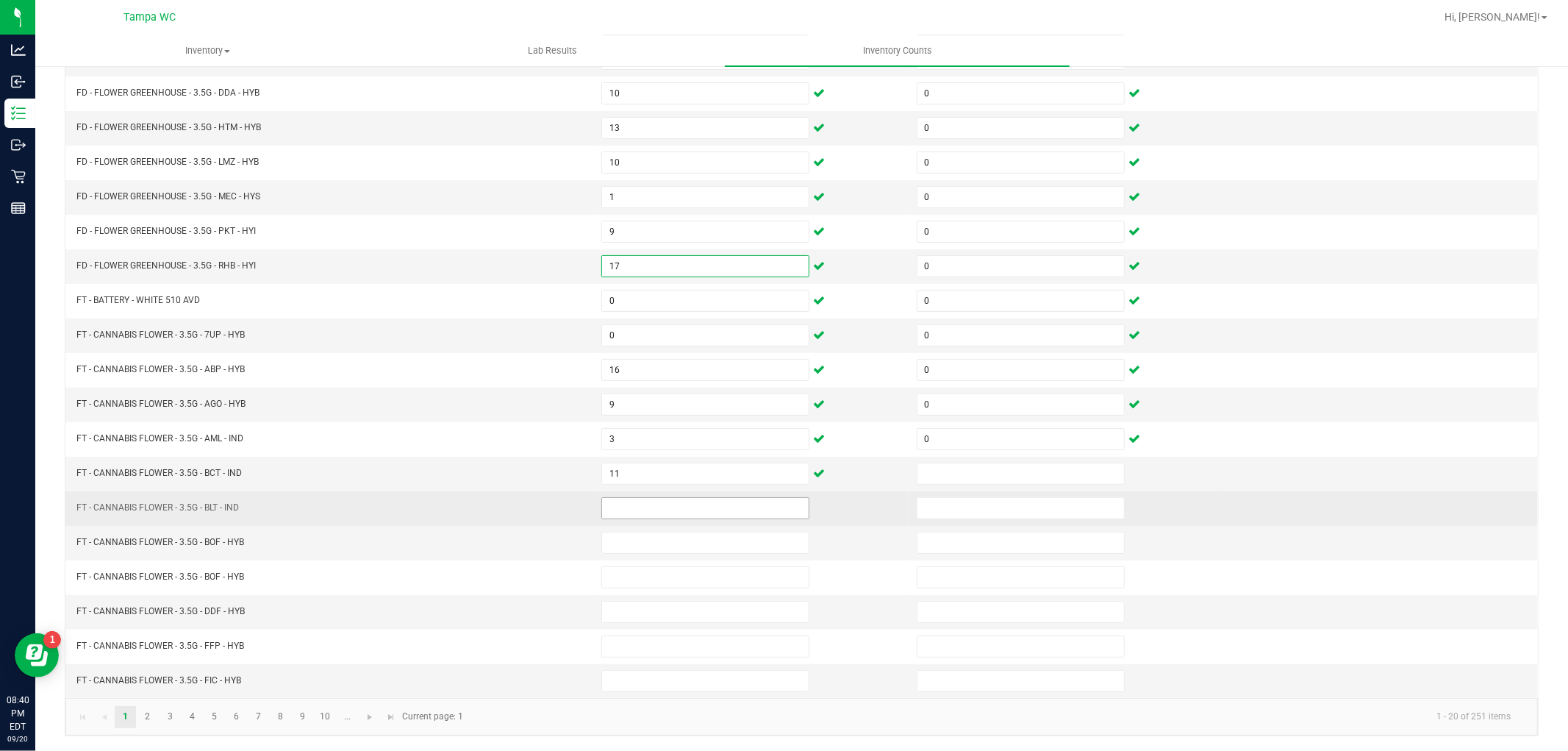
drag, startPoint x: 622, startPoint y: 525, endPoint x: 626, endPoint y: 517, distance: 8.9
click at [624, 523] on tbody "CCELL SILO BATTERY BLK 0 0 FD - FLOWER GREENHOUSE - 3.5G - CKZ - HYB 4 0 FD - F…" at bounding box center [802, 352] width 1473 height 691
click at [627, 512] on input at bounding box center [706, 508] width 206 height 20
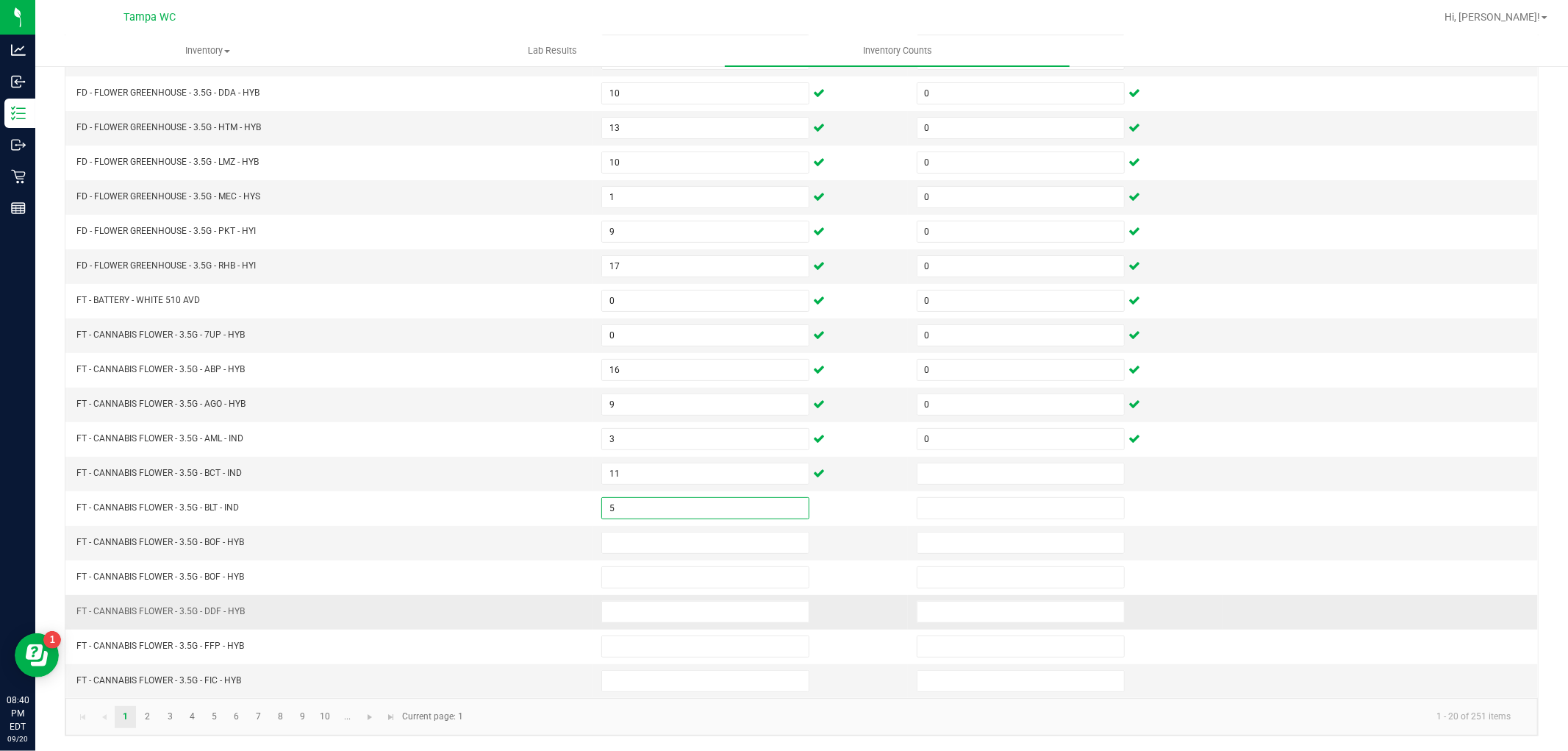
type input "5"
type input "0"
type input "24"
type input "0"
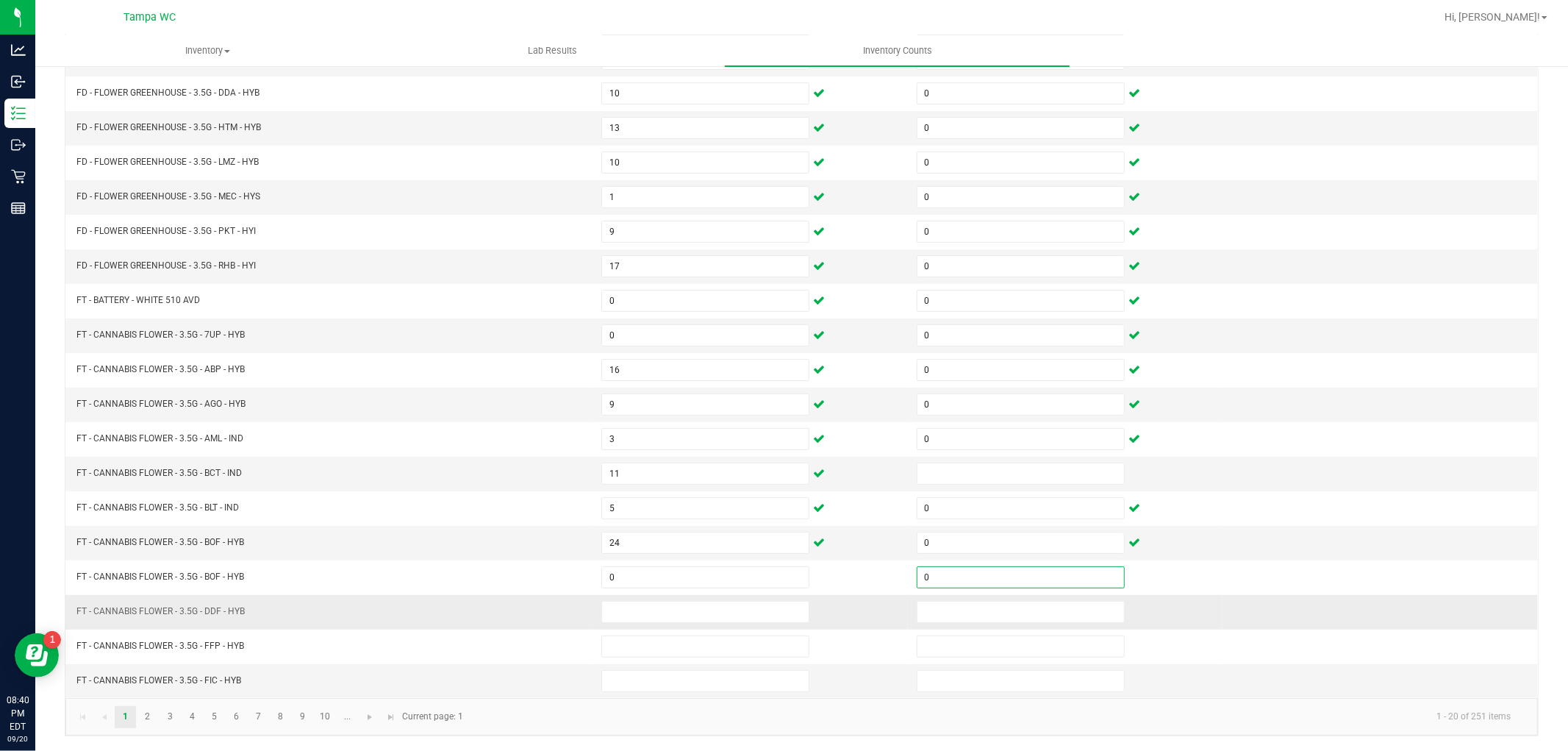
type input "0"
type input "4"
type input "0"
type input "4"
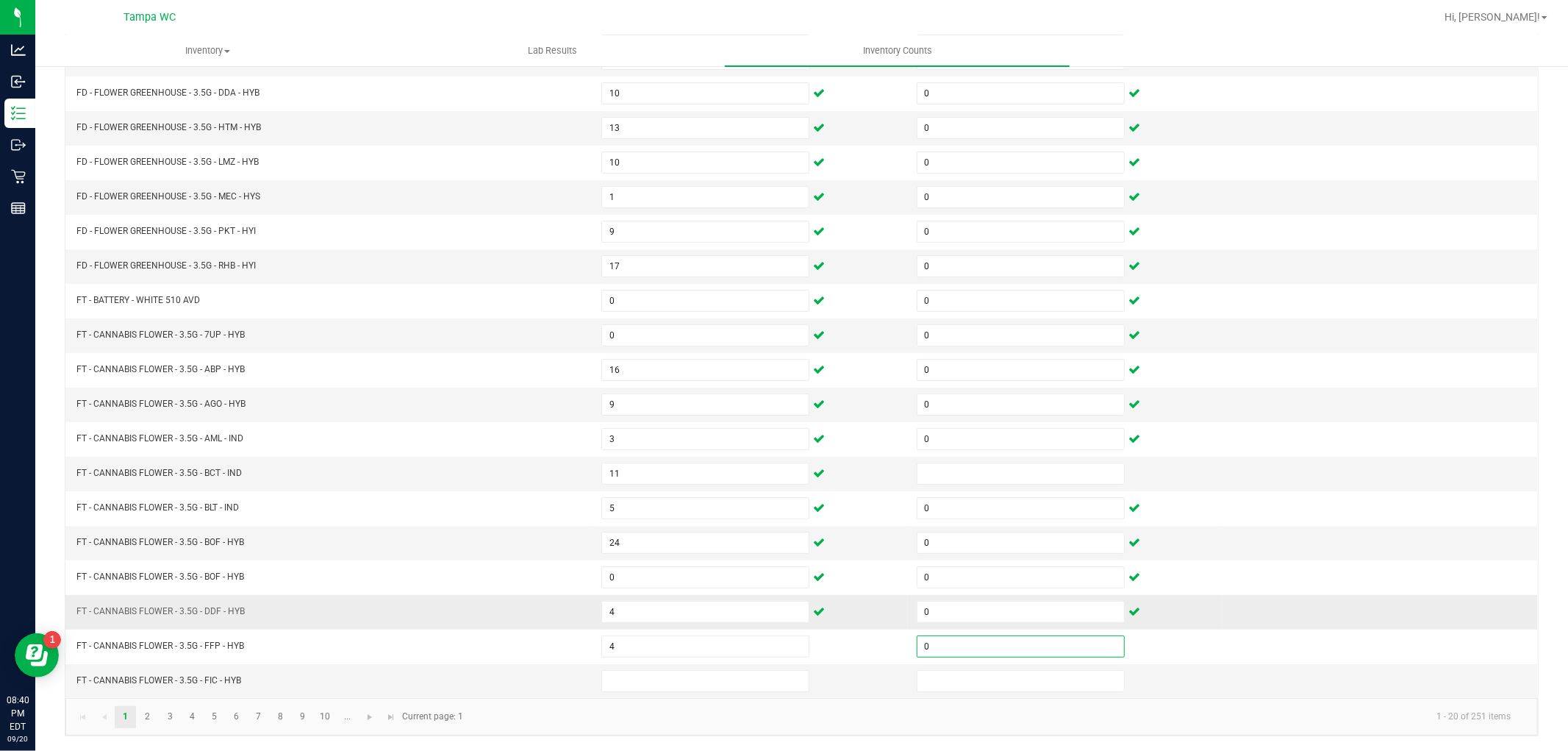
type input "0"
type input "8"
type input "0"
click at [151, 721] on link "2" at bounding box center [147, 717] width 21 height 22
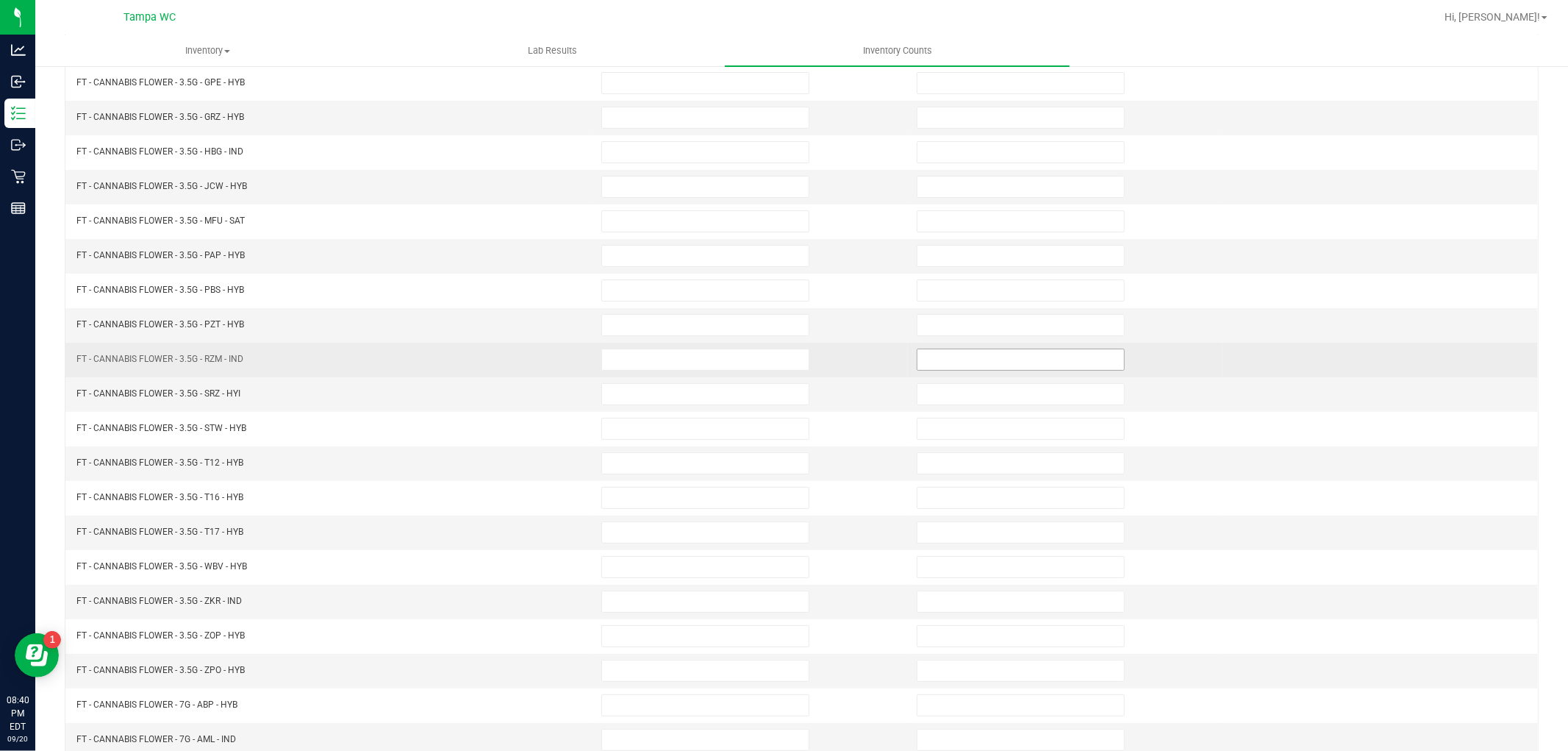
scroll to position [0, 0]
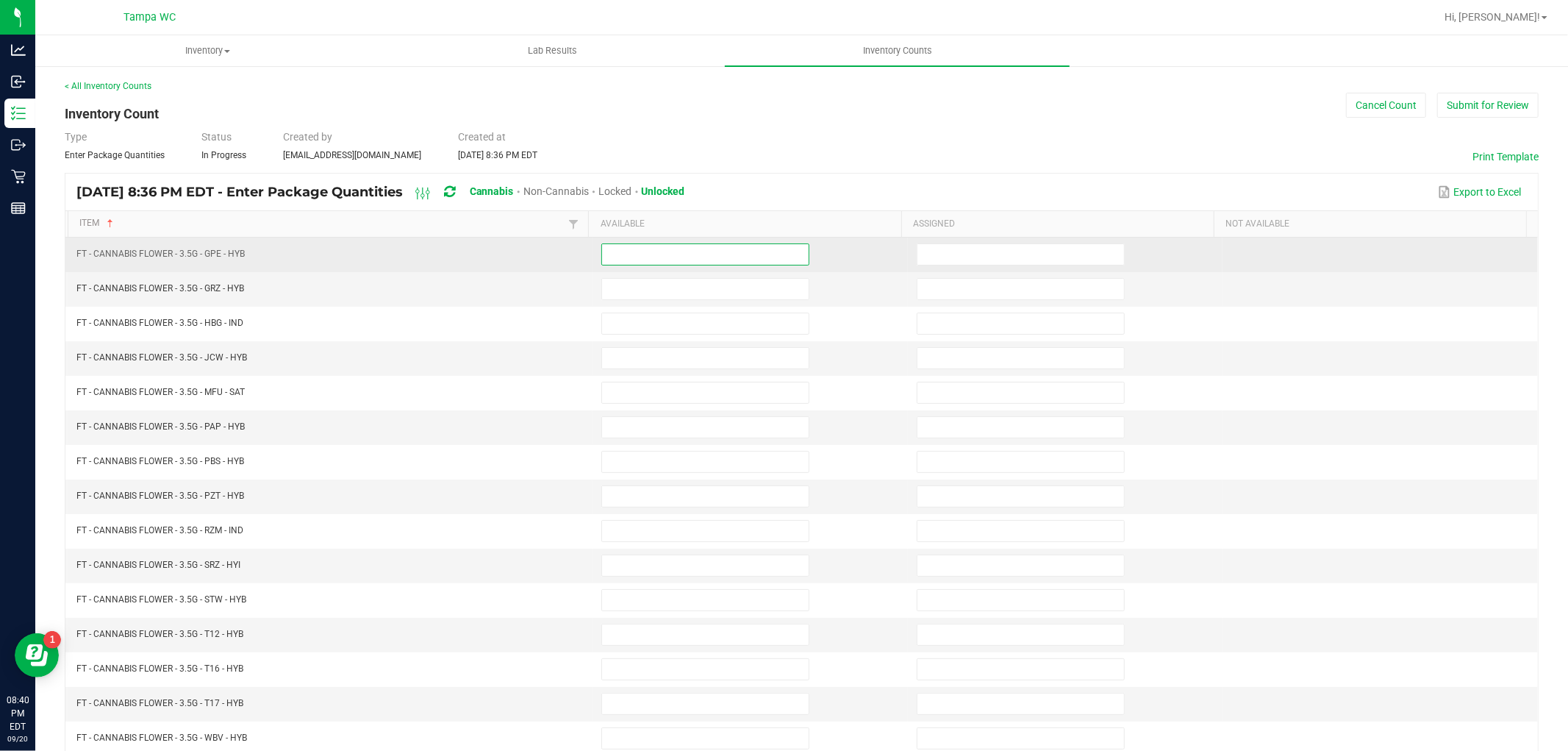
click at [711, 260] on input at bounding box center [706, 255] width 206 height 20
type input "16"
type input "0"
type input "8"
type input "0"
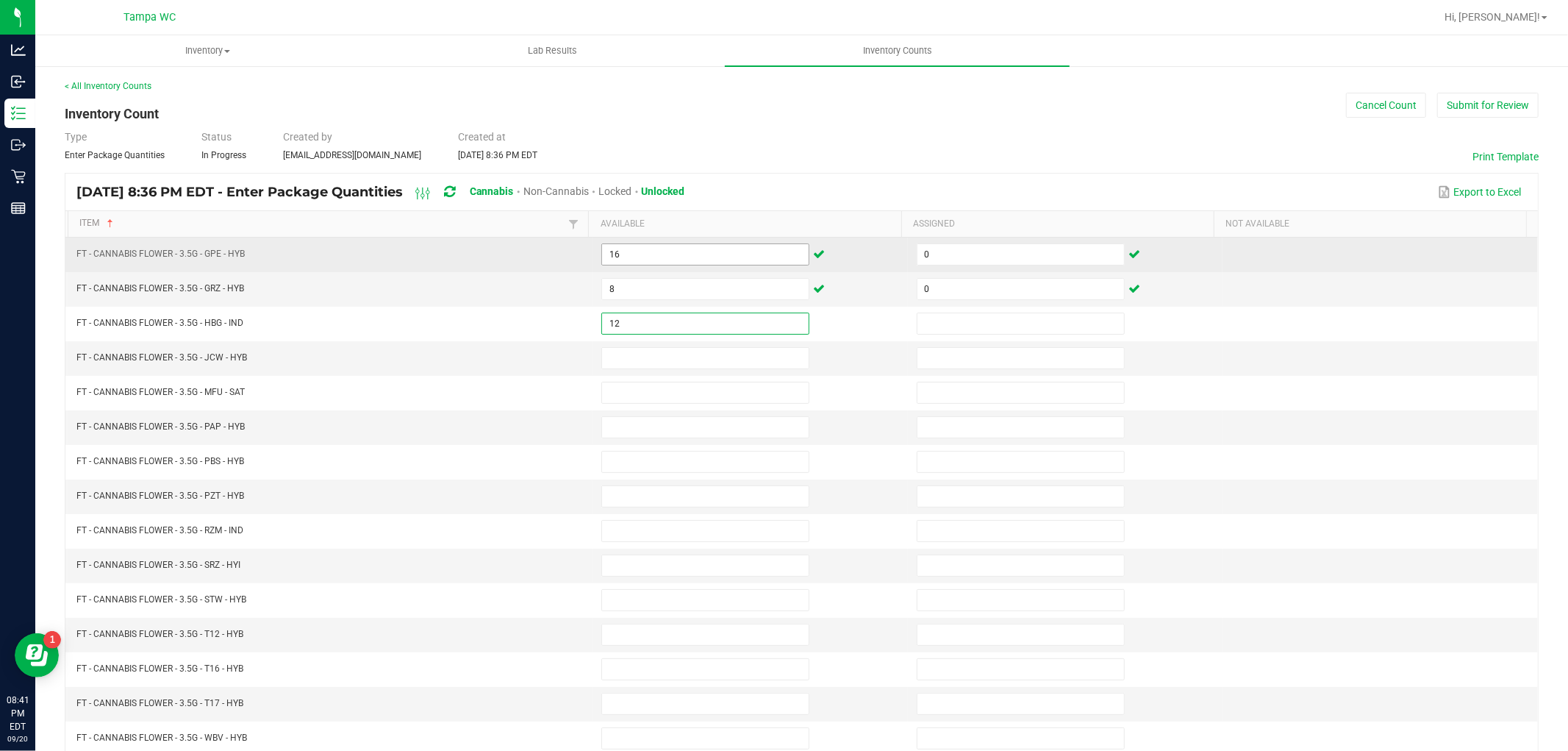
type input "12"
type input "0"
type input "5"
type input "0"
type input "15"
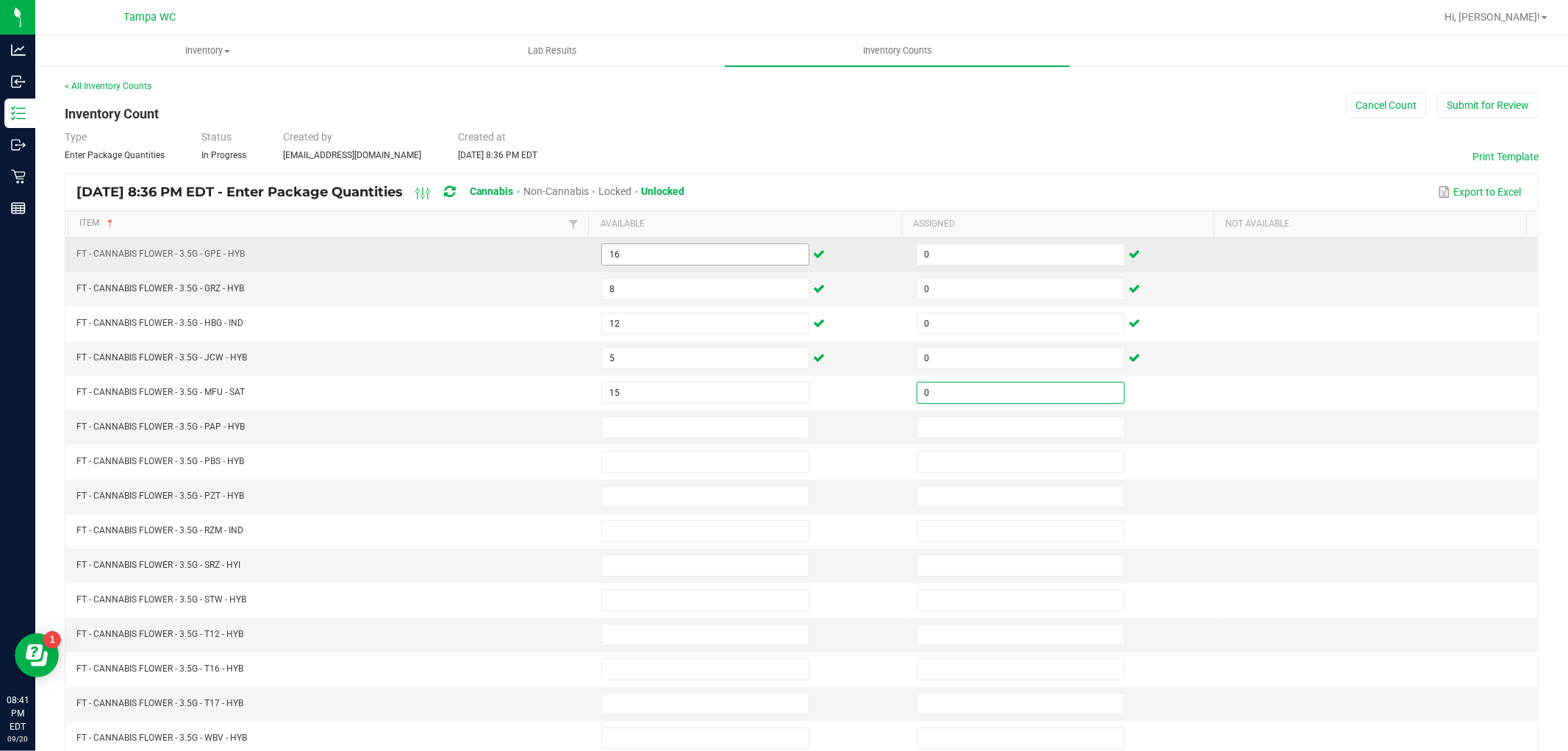
type input "0"
type input "3"
type input "0"
type input "8"
type input "0"
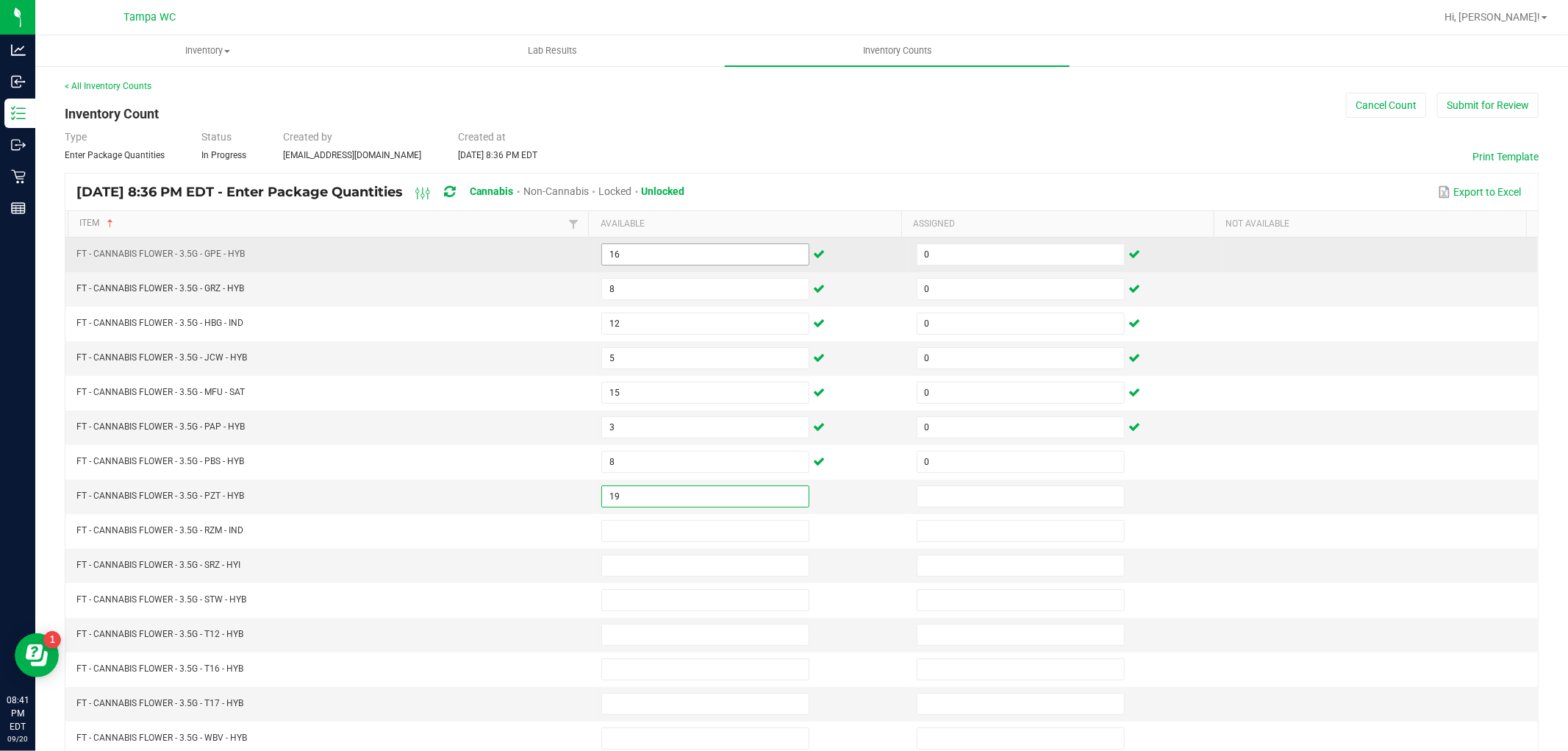
type input "19"
type input "0"
type input "4"
type input "16"
type input "0"
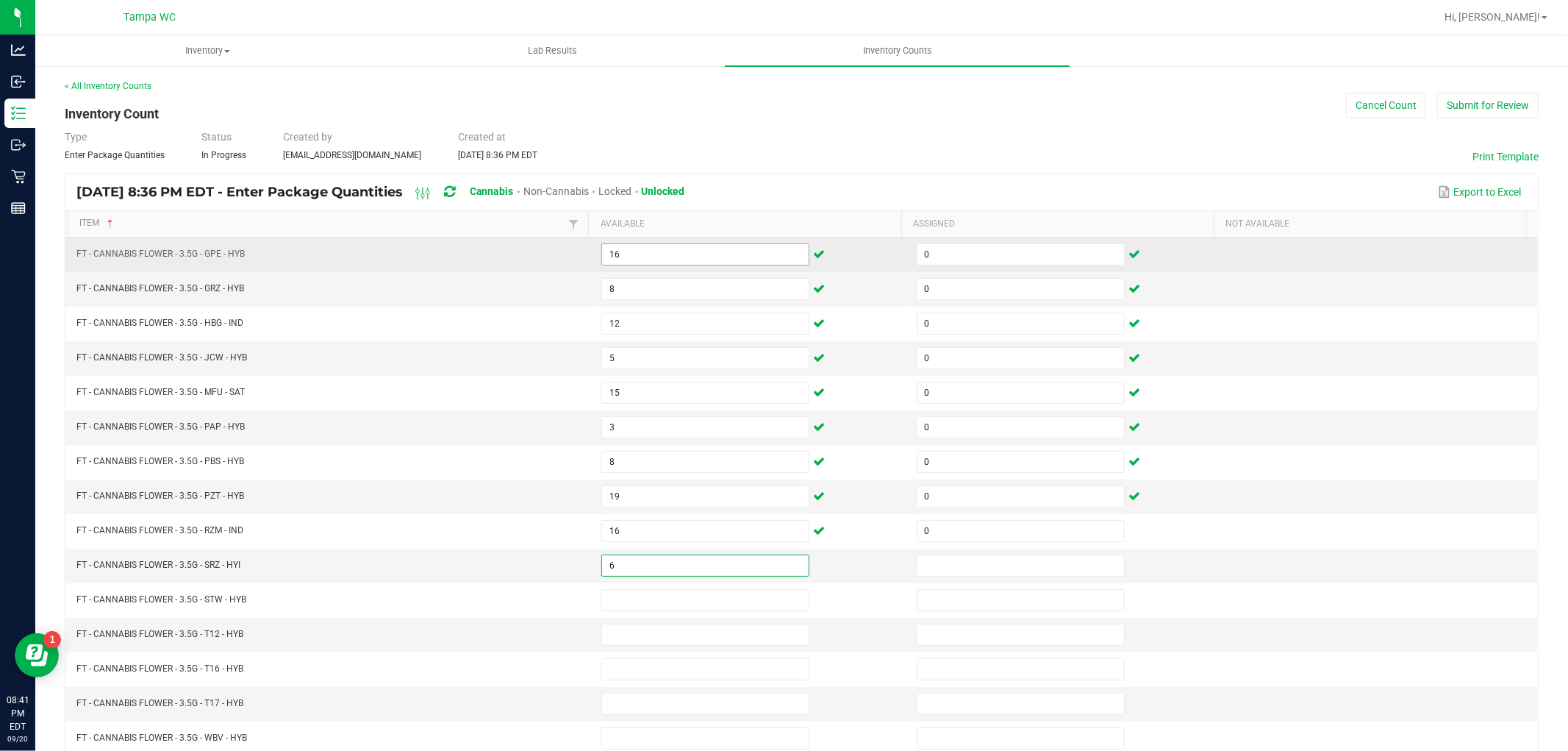
type input "6"
type input "0"
type input "10"
type input "0"
type input "30"
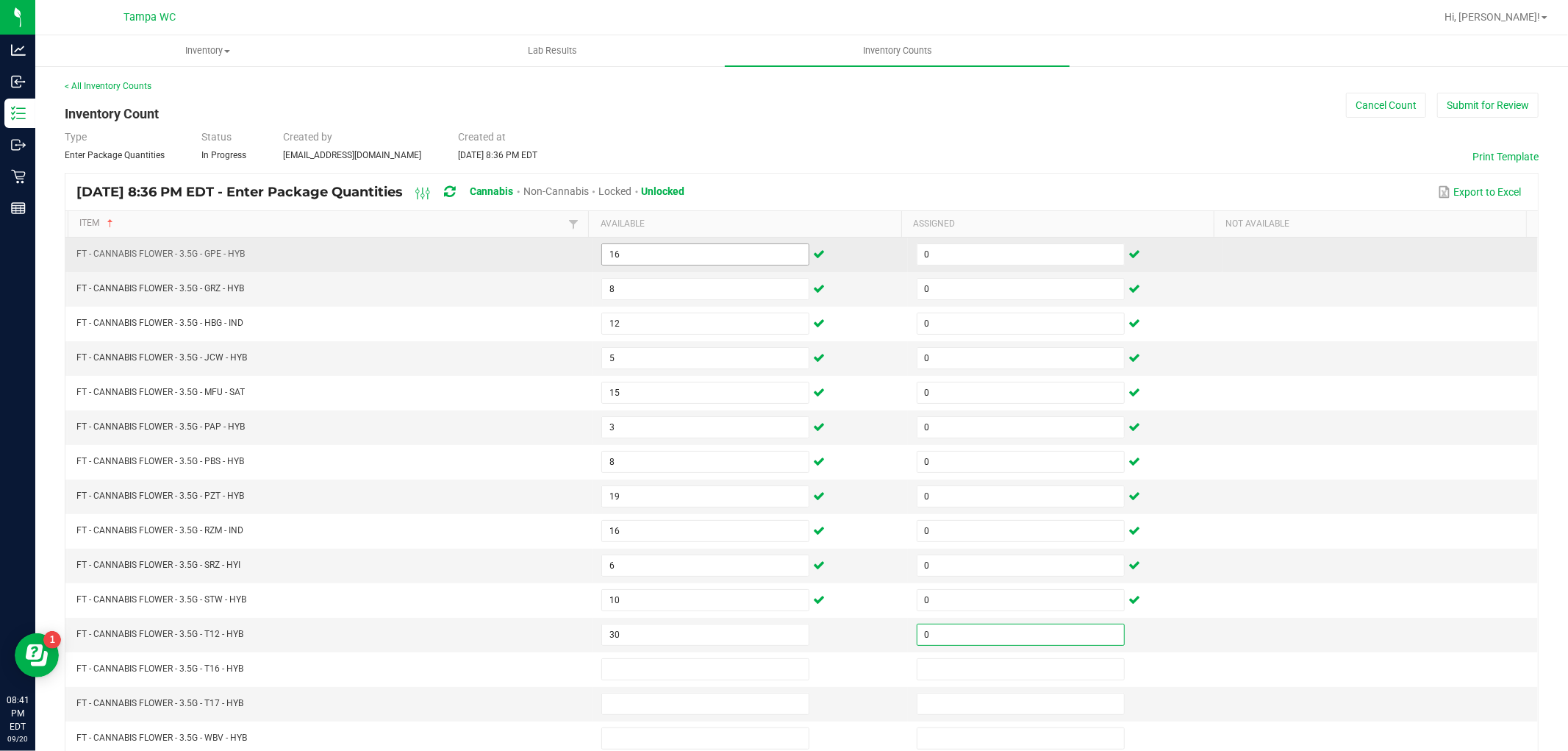
type input "0"
type input "7"
type input "0"
type input "10"
type input "0"
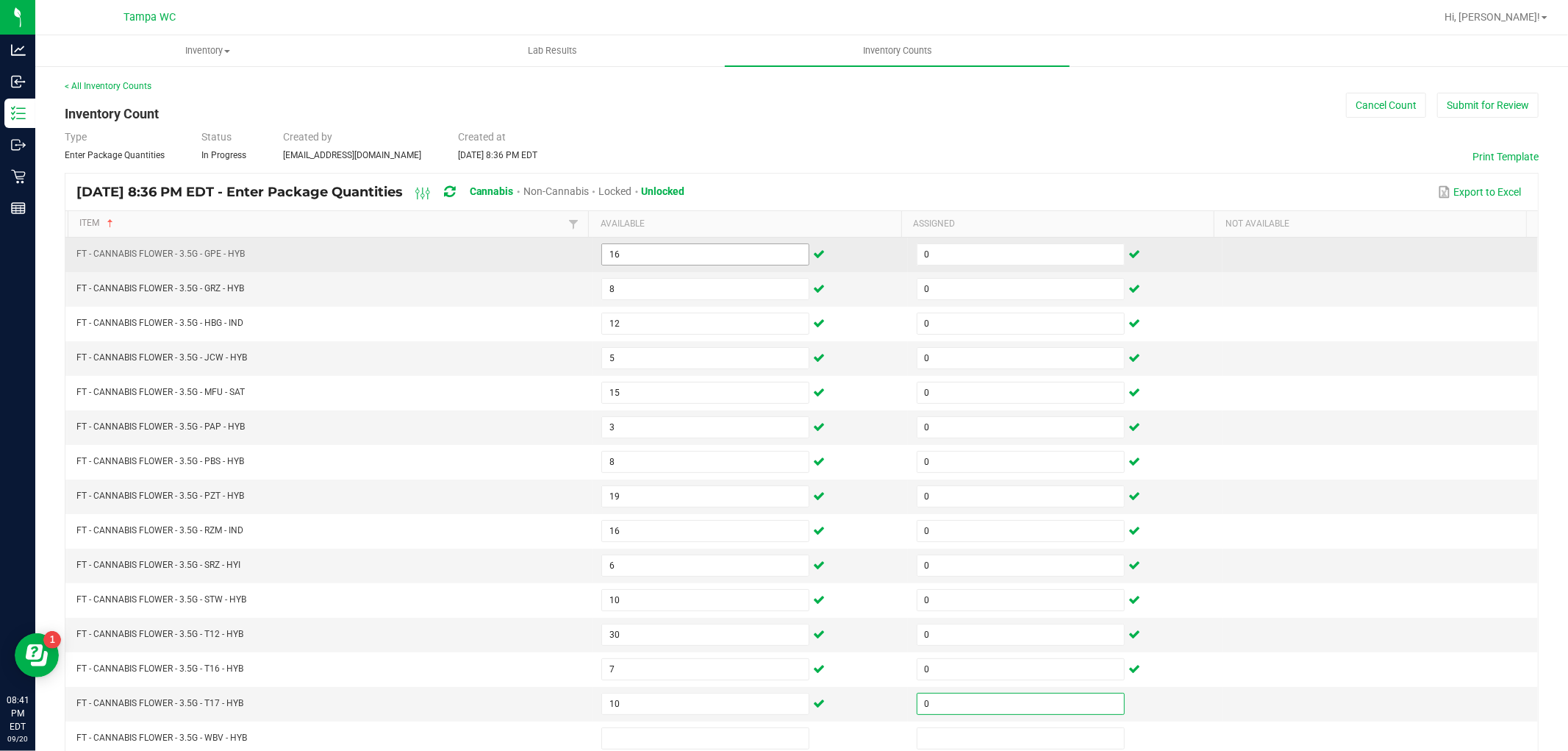
scroll to position [1, 0]
type input "17"
type input "0"
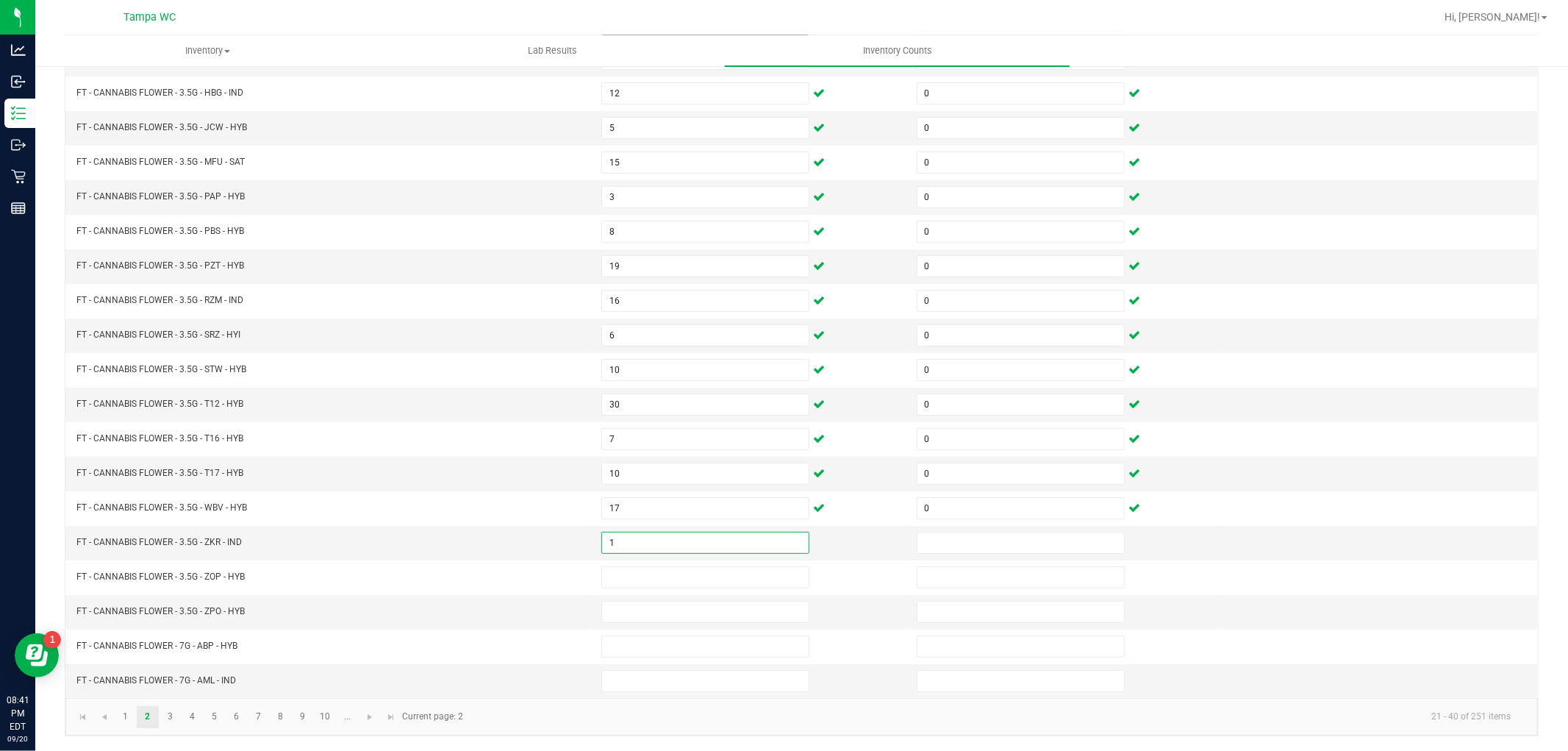
type input "1"
type input "0"
type input "1"
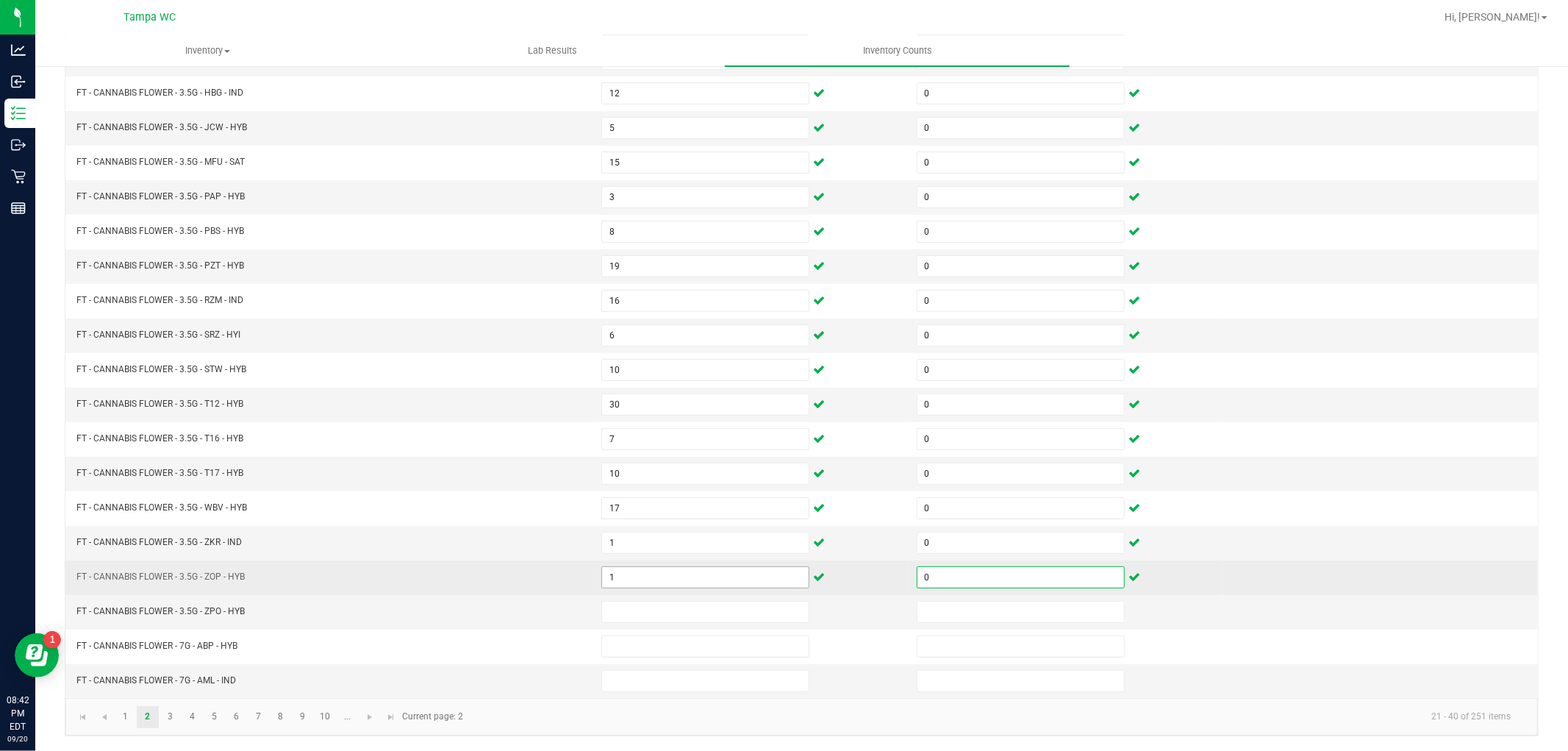
type input "0"
click at [762, 574] on input "1" at bounding box center [706, 578] width 206 height 20
type input "10"
type input "16"
type input "0"
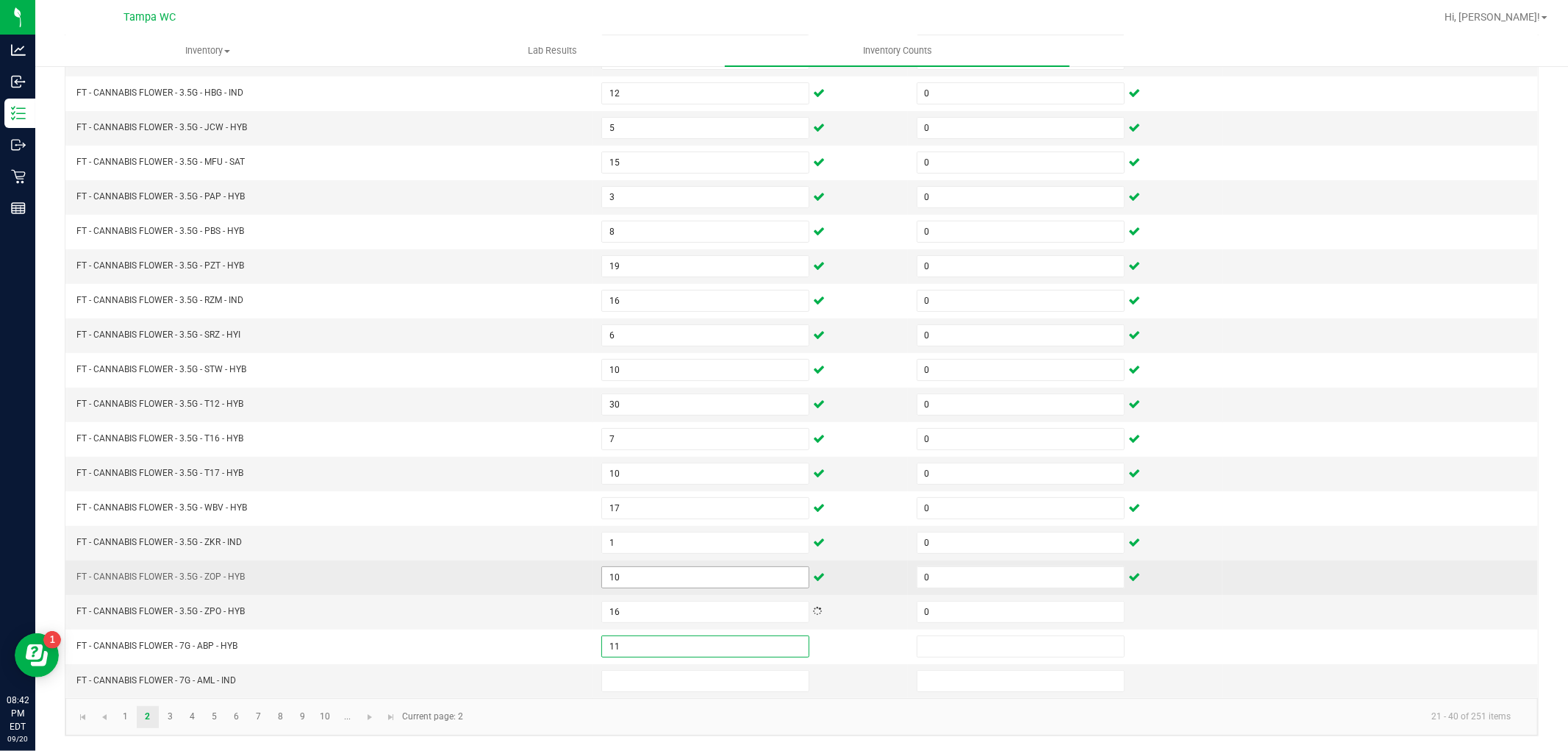
type input "11"
type input "0"
type input "9"
type input "0"
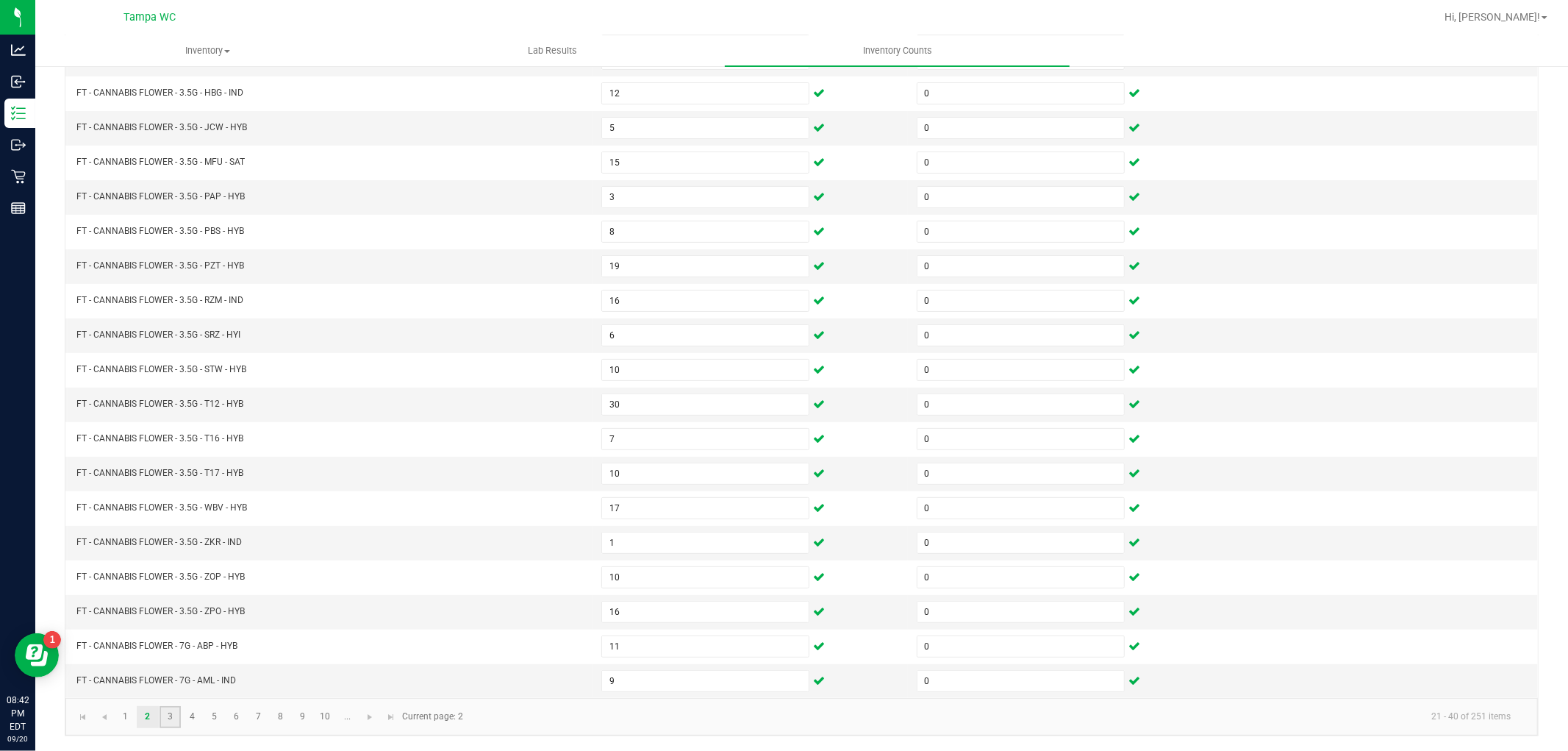
click at [171, 707] on link "3" at bounding box center [170, 717] width 21 height 22
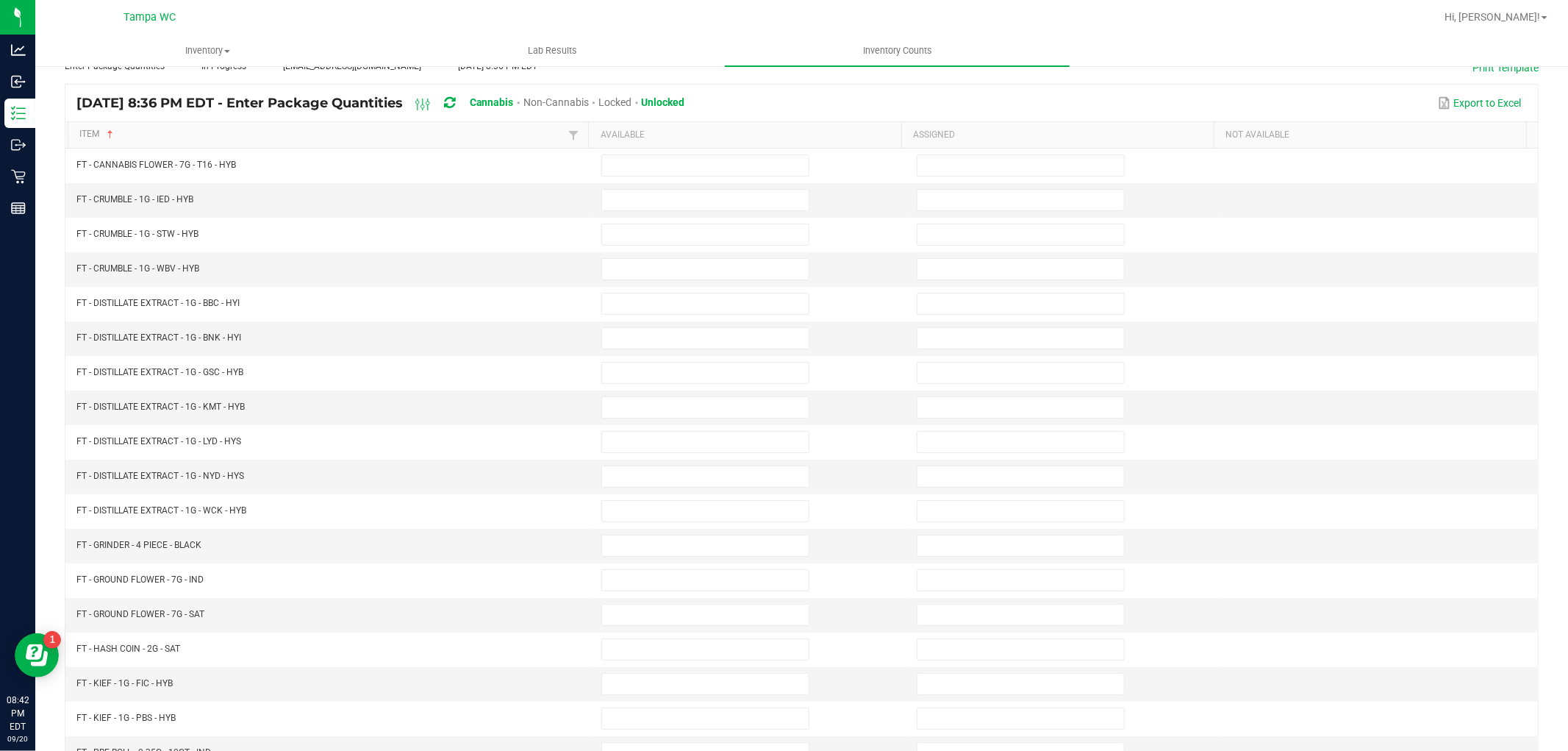
scroll to position [0, 0]
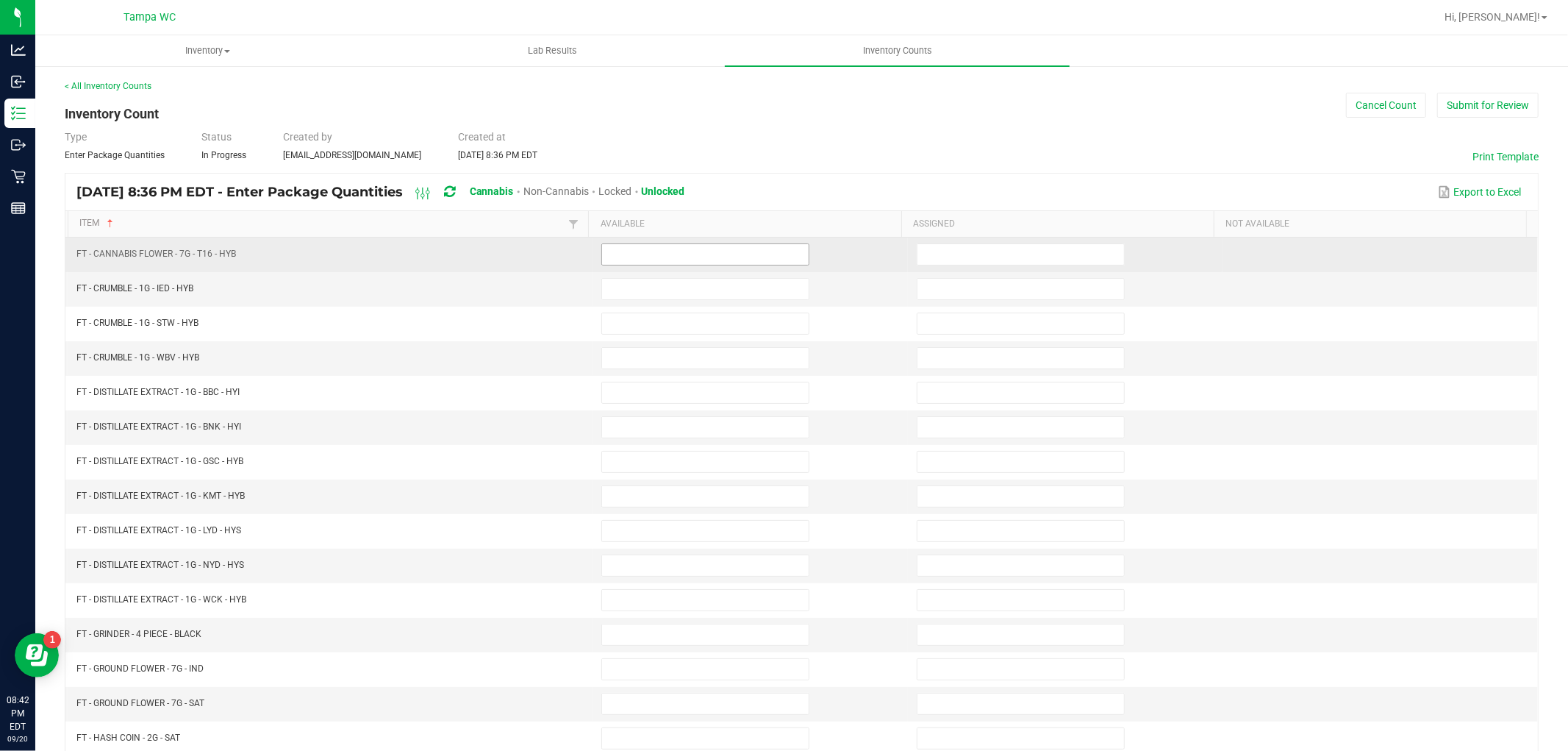
click at [628, 244] on input at bounding box center [706, 255] width 206 height 20
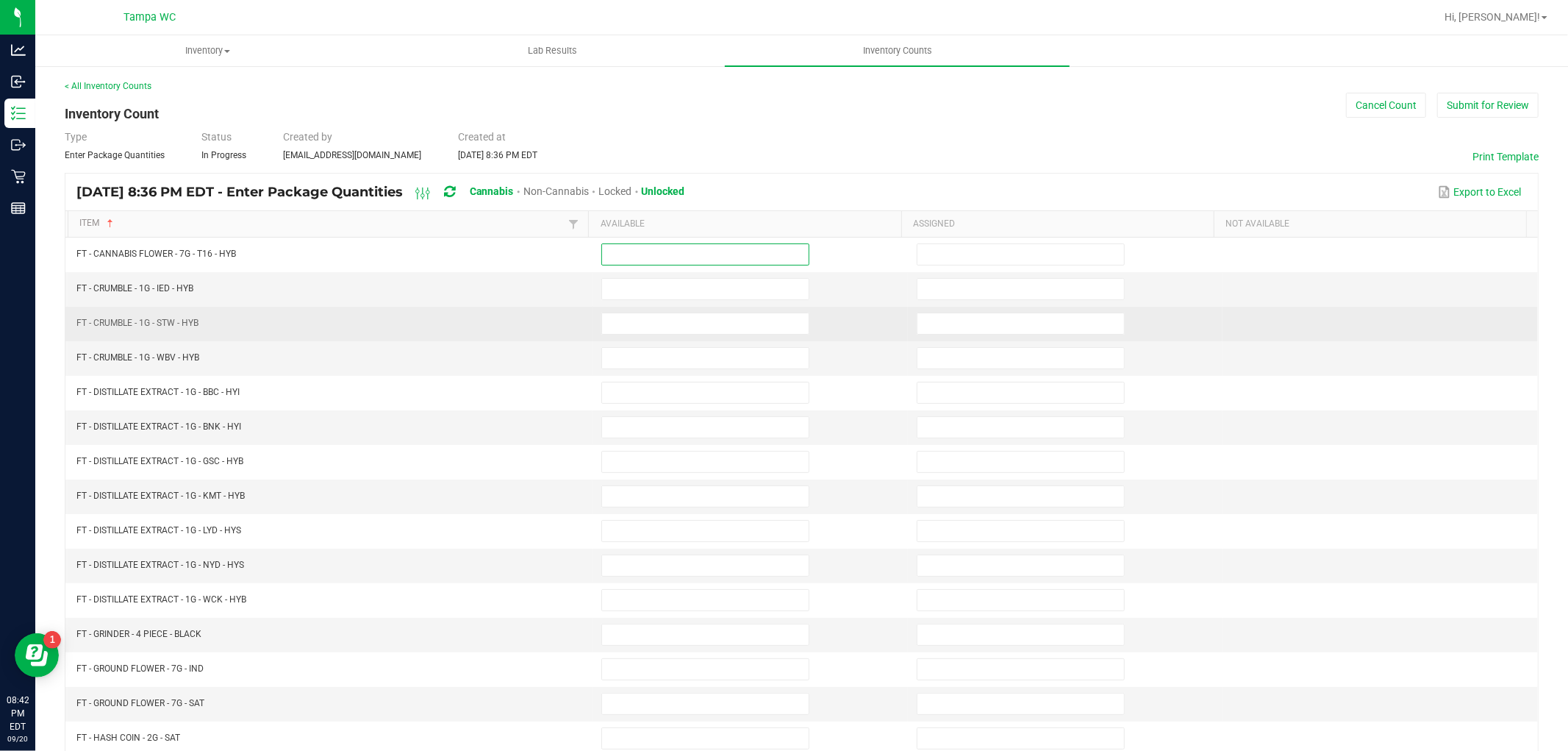
scroll to position [163, 0]
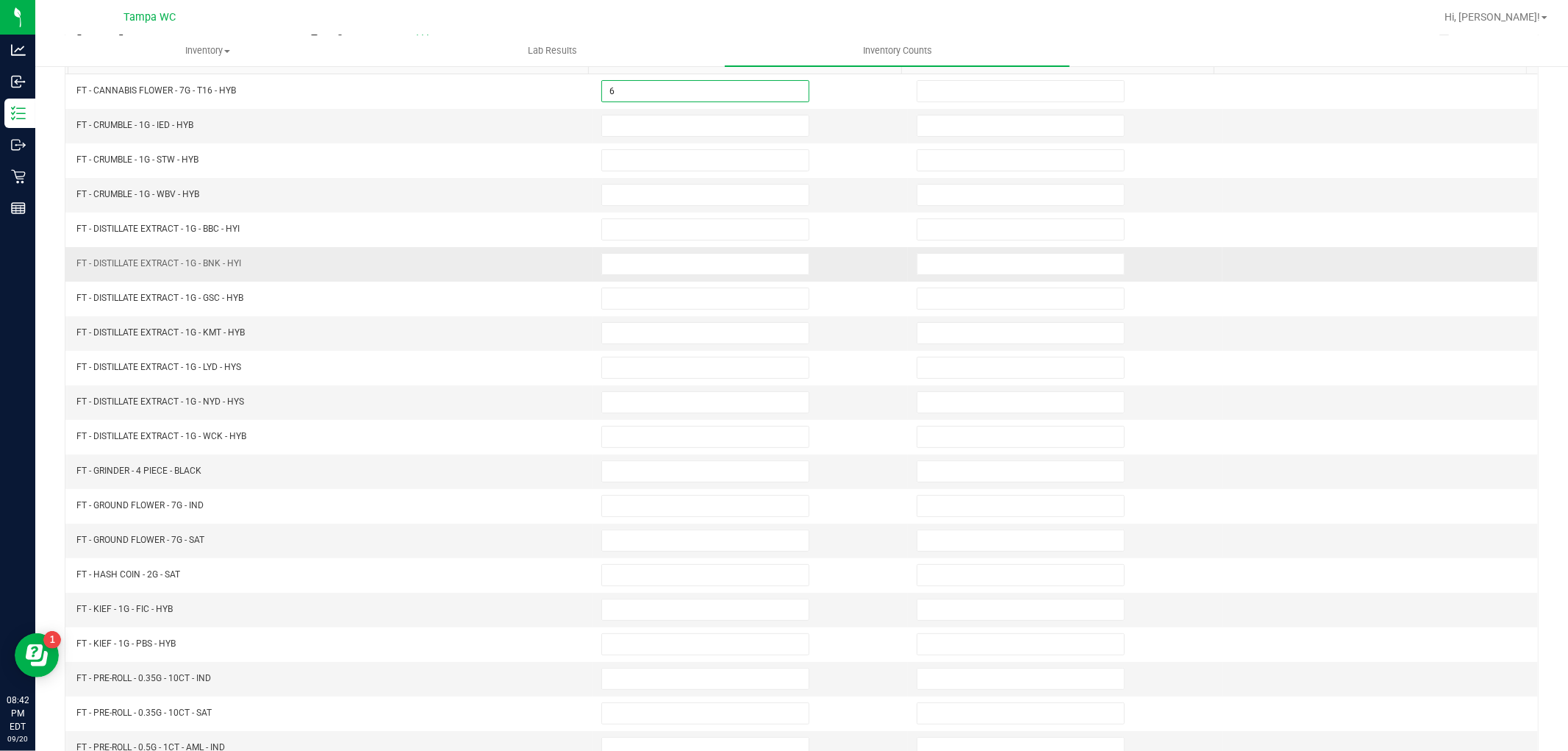
type input "6"
type input "0"
type input "1"
type input "0"
type input "3"
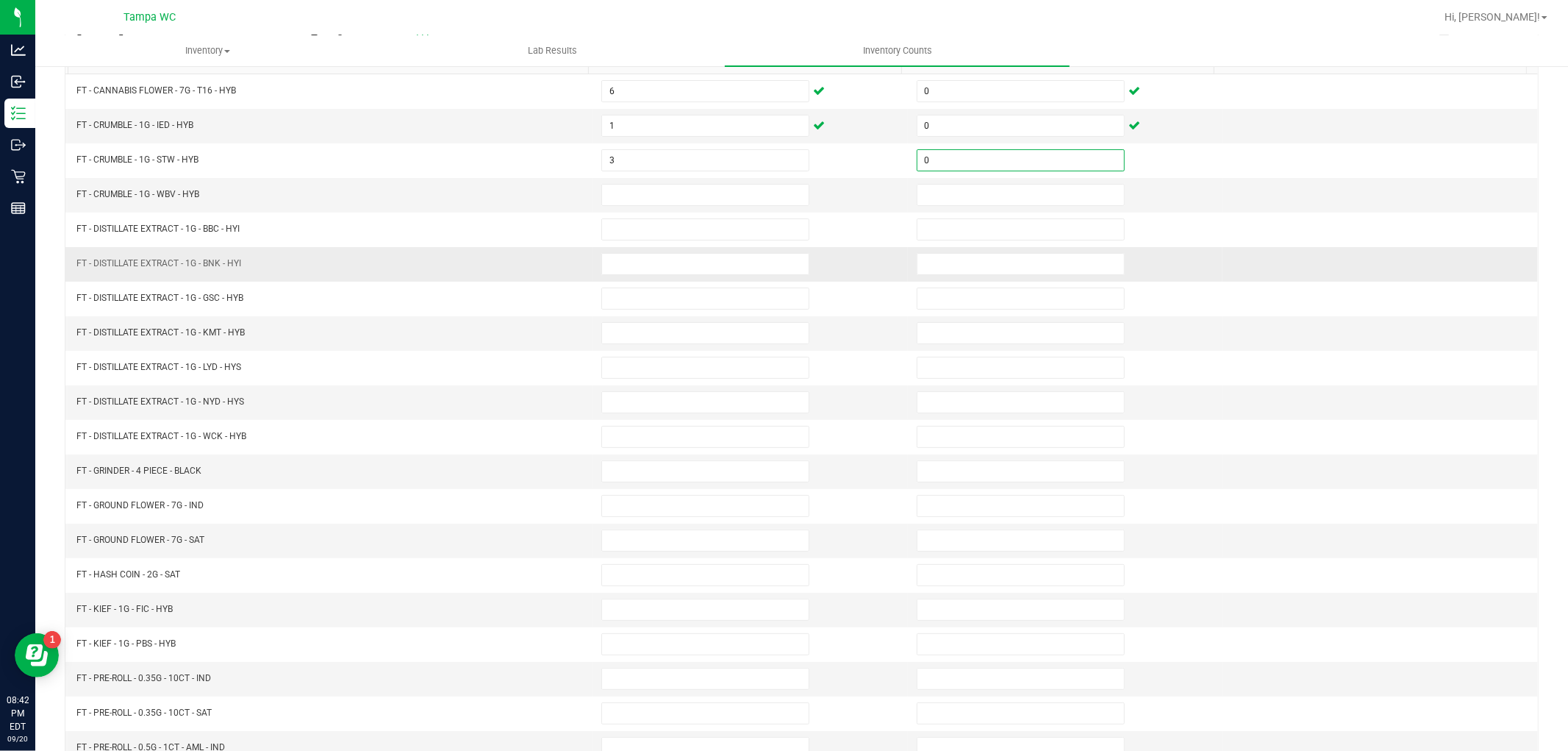
type input "0"
type input "5"
type input "0"
type input "4"
type input "0"
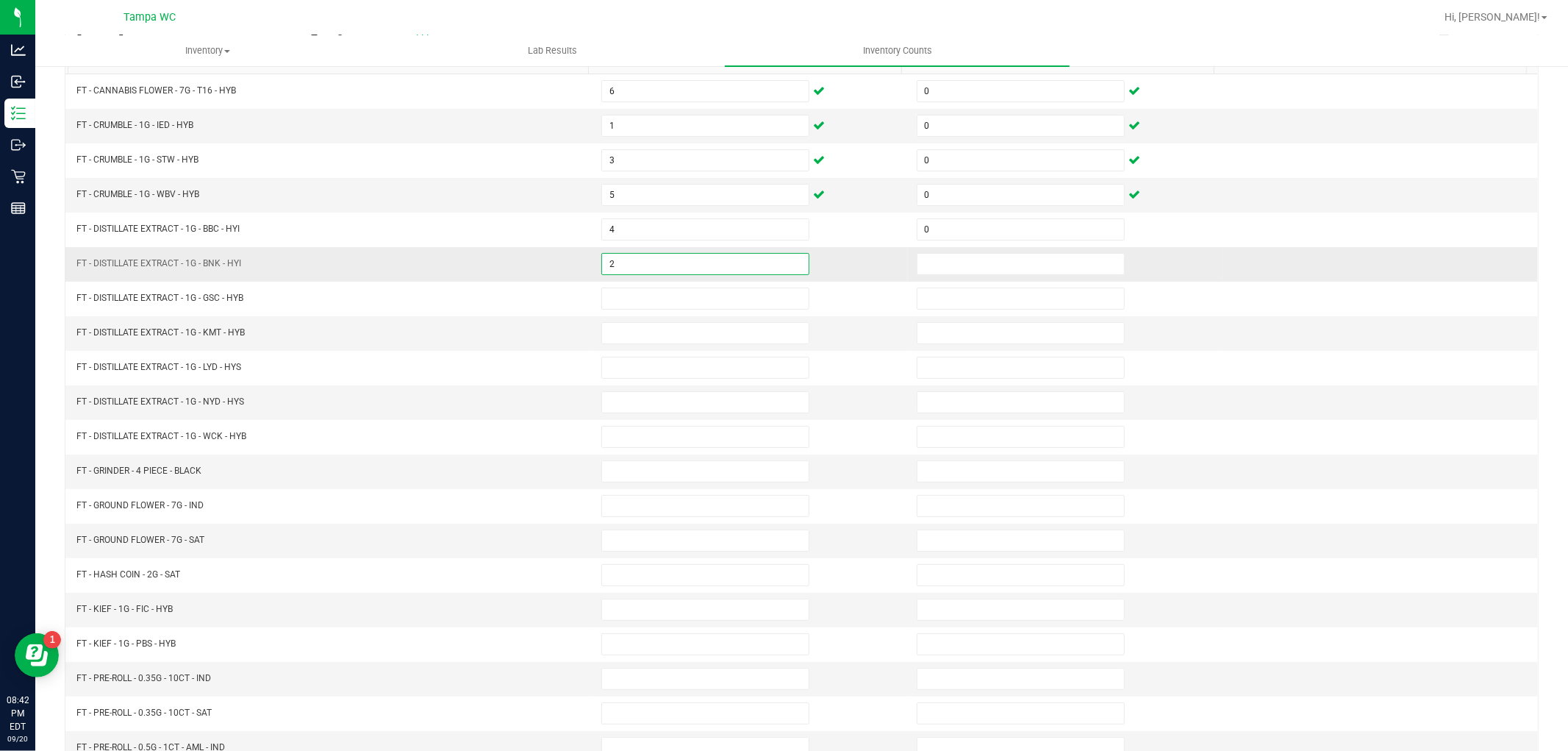
type input "2"
type input "0"
type input "2"
type input "8"
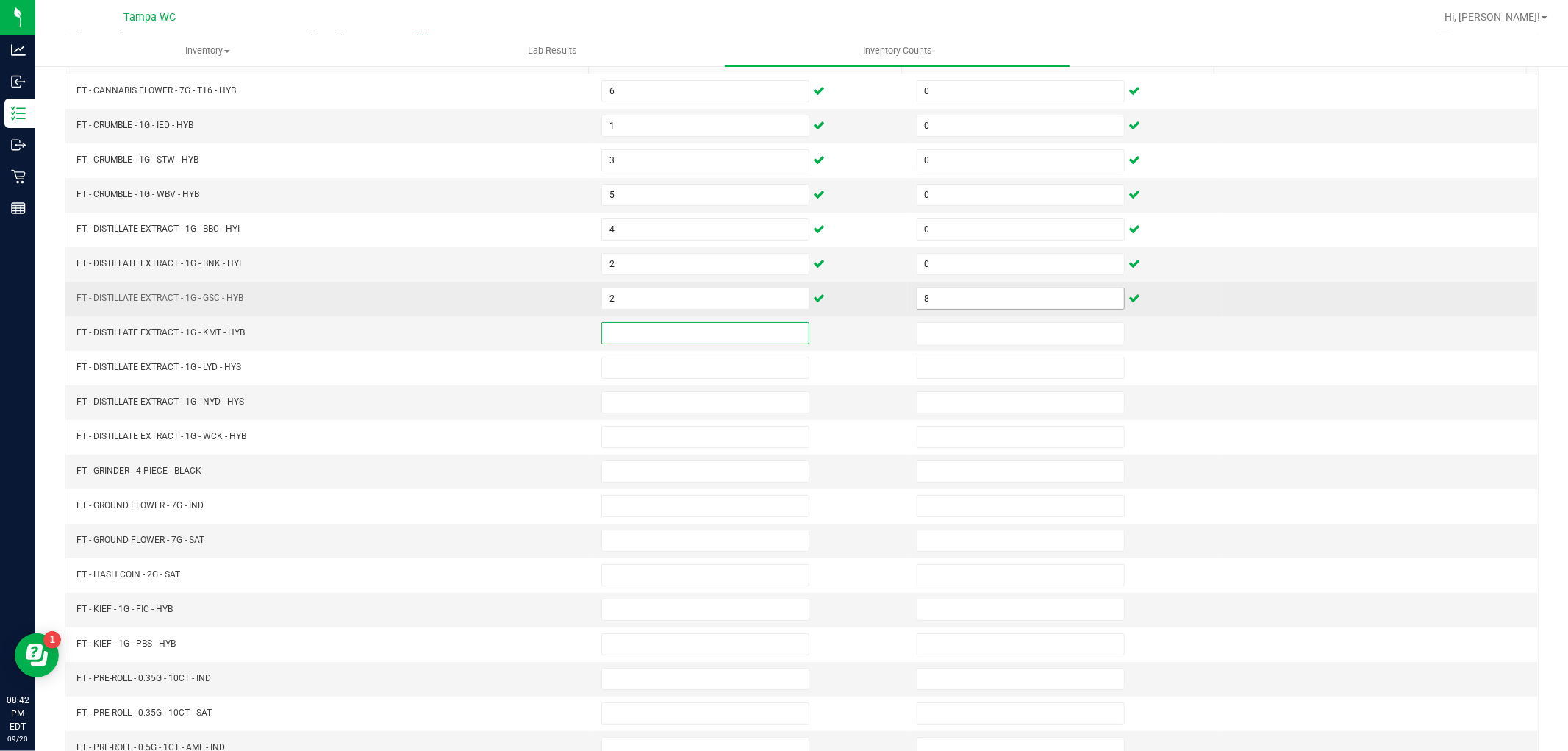
click at [953, 305] on input "8" at bounding box center [1021, 299] width 206 height 20
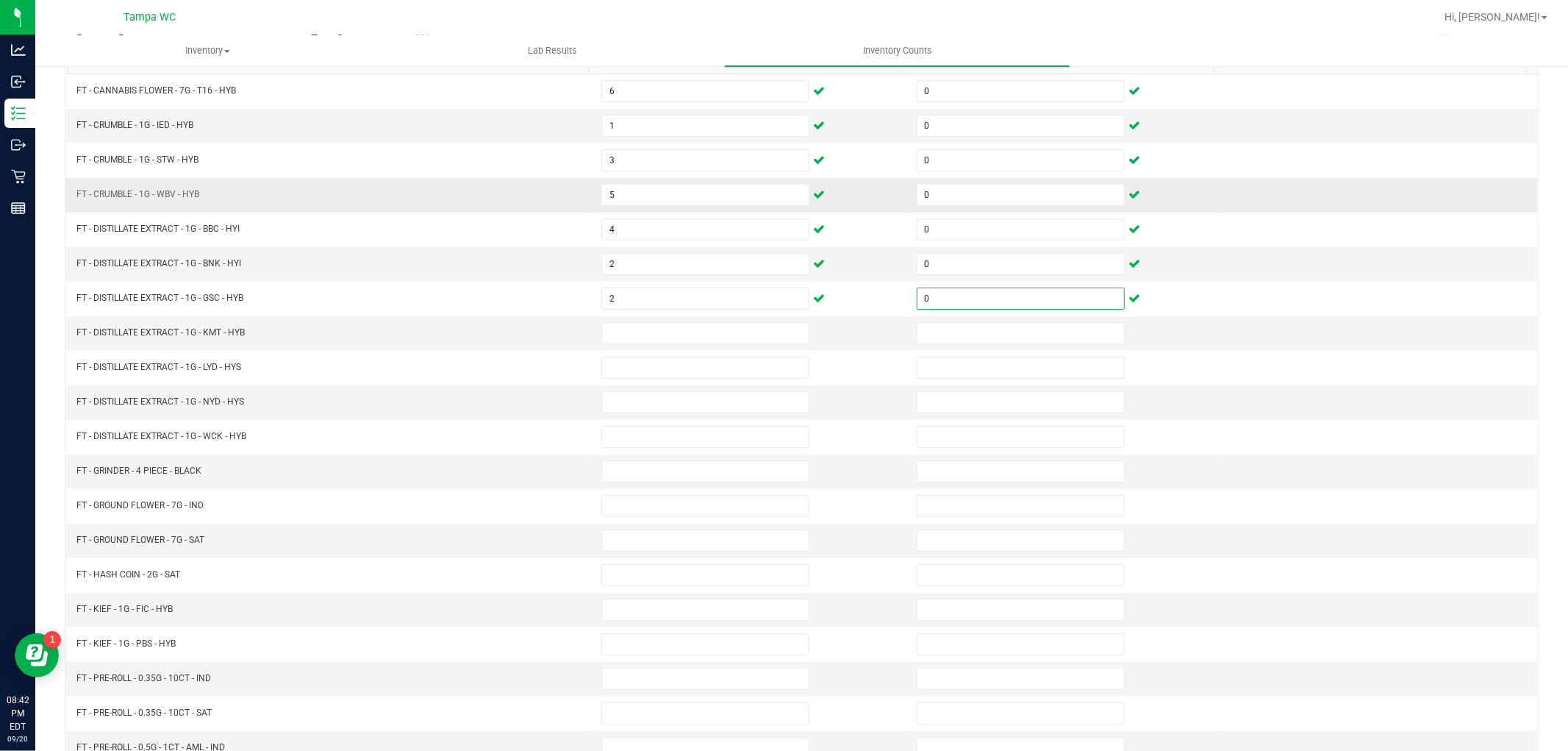
type input "0"
type input "8"
type input "0"
type input "3"
type input "0"
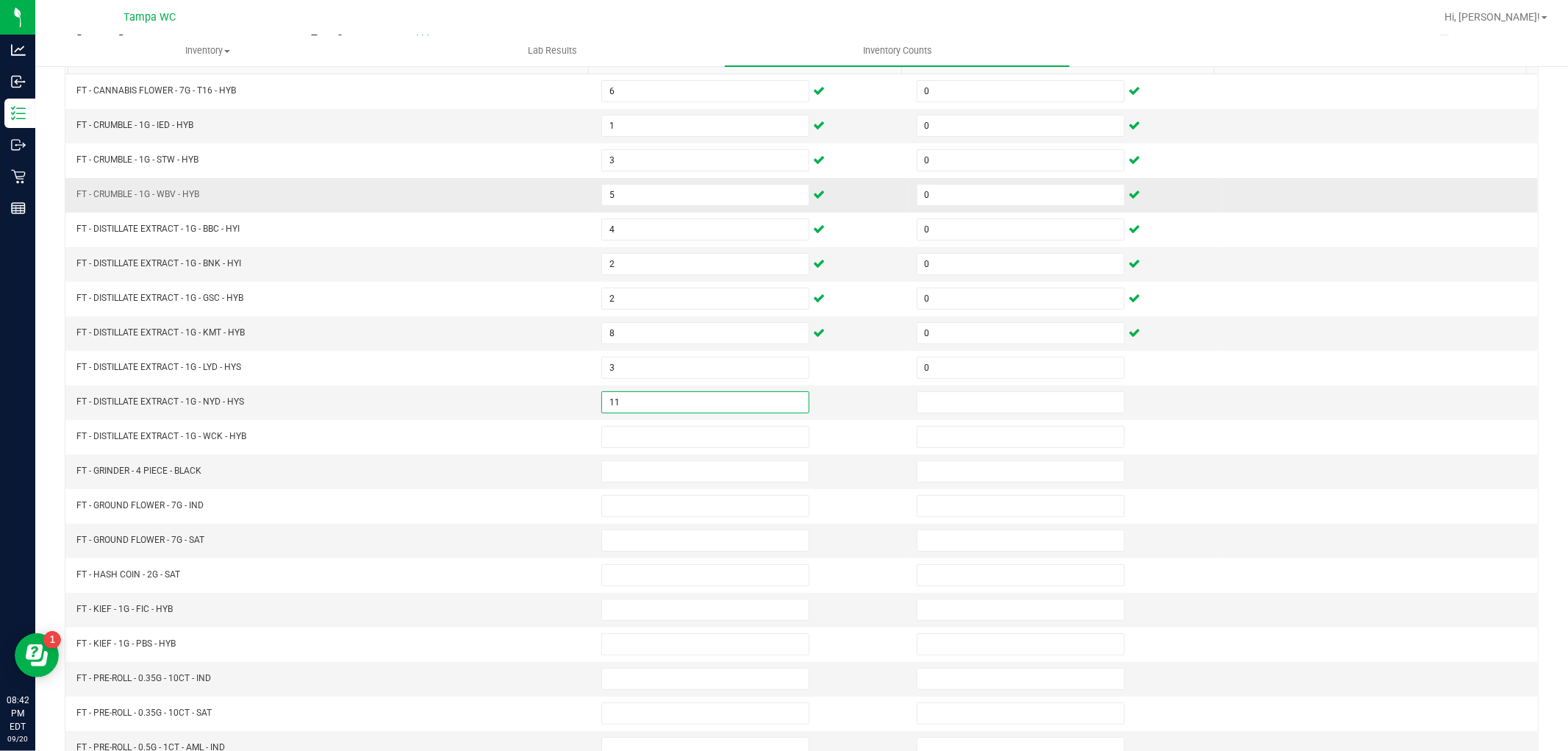
type input "11"
type input "0"
type input "7"
type input "0"
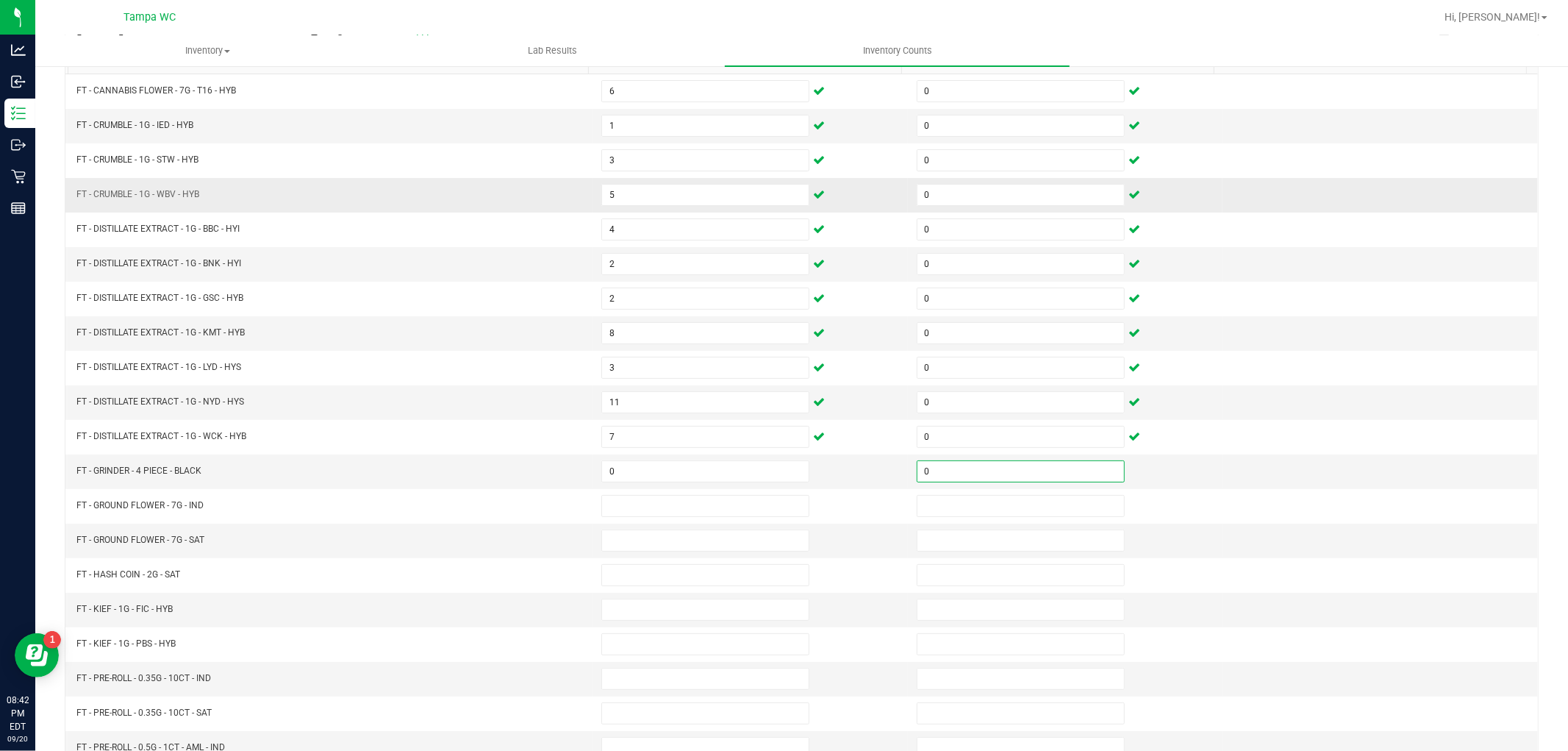
type input "0"
type input "18"
type input "0"
type input "2"
type input "0"
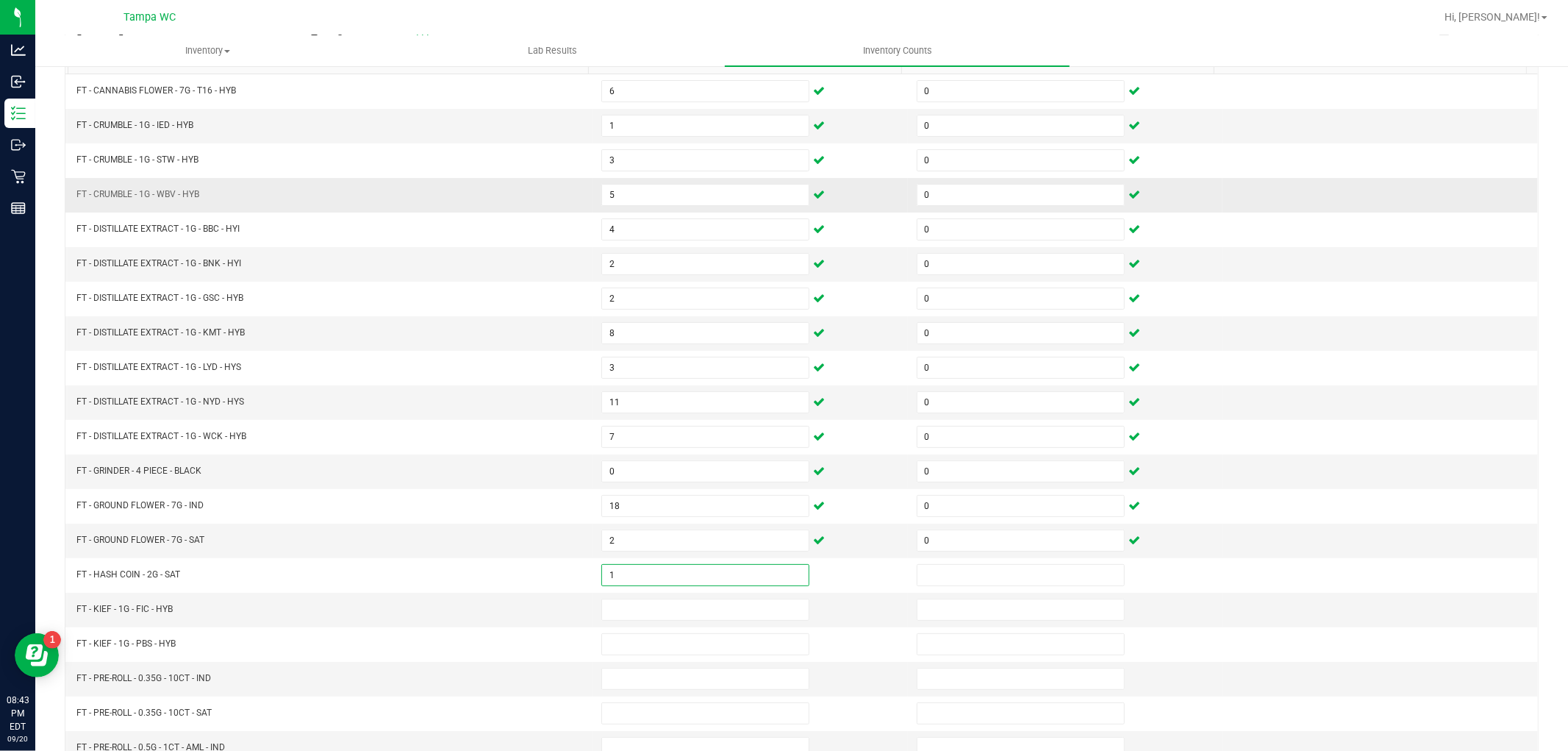
type input "1"
type input "0"
type input "4"
type input "0"
type input "6"
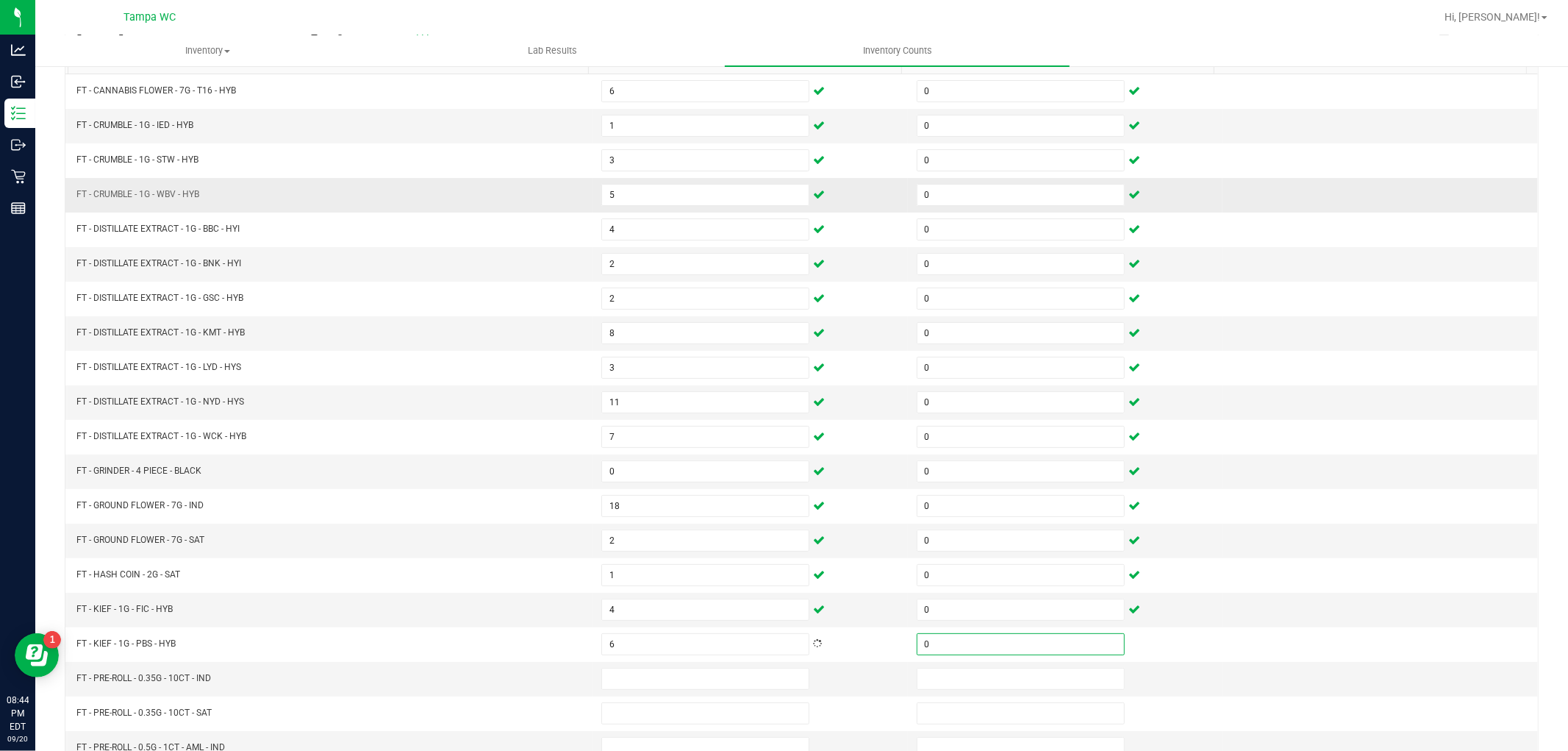
type input "0"
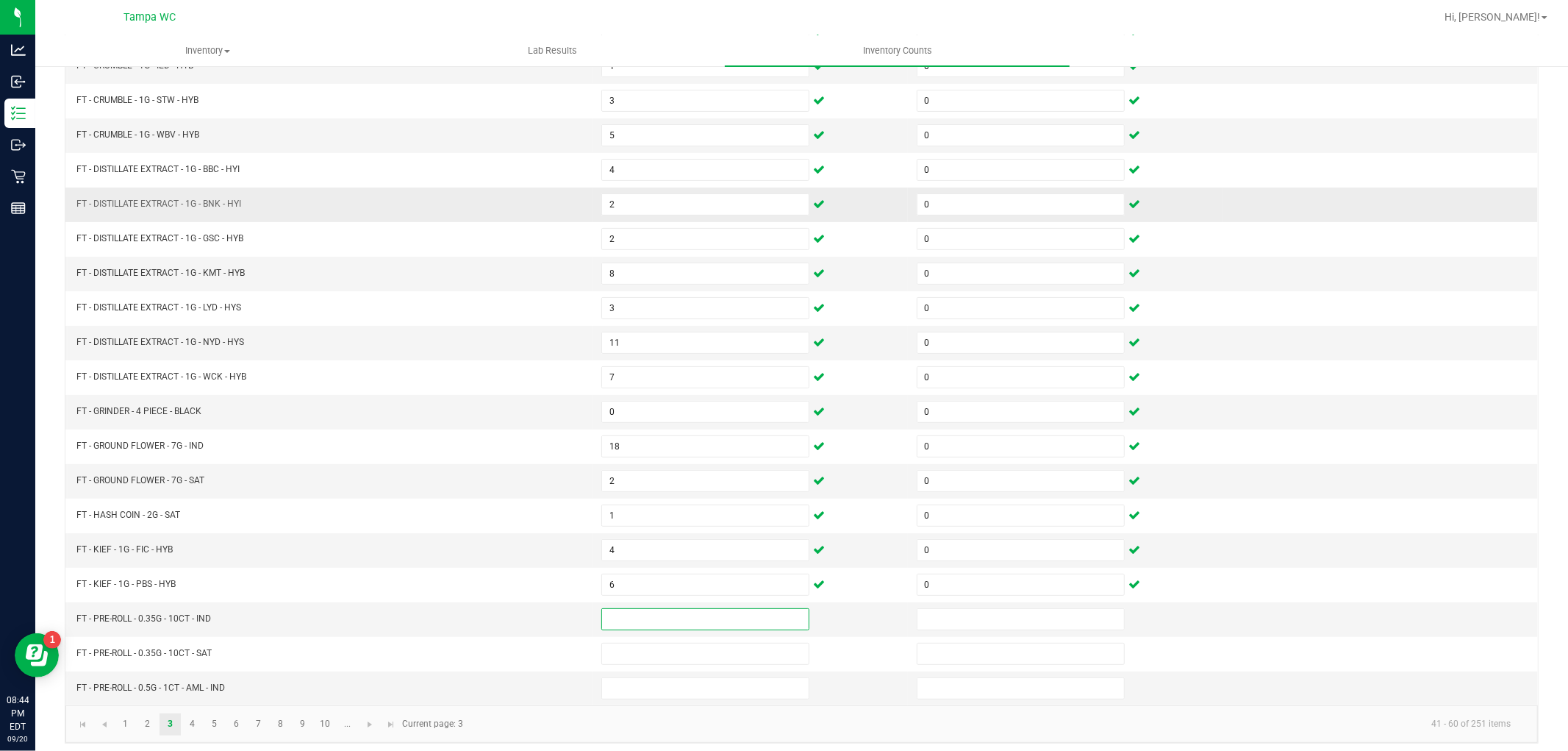
scroll to position [234, 0]
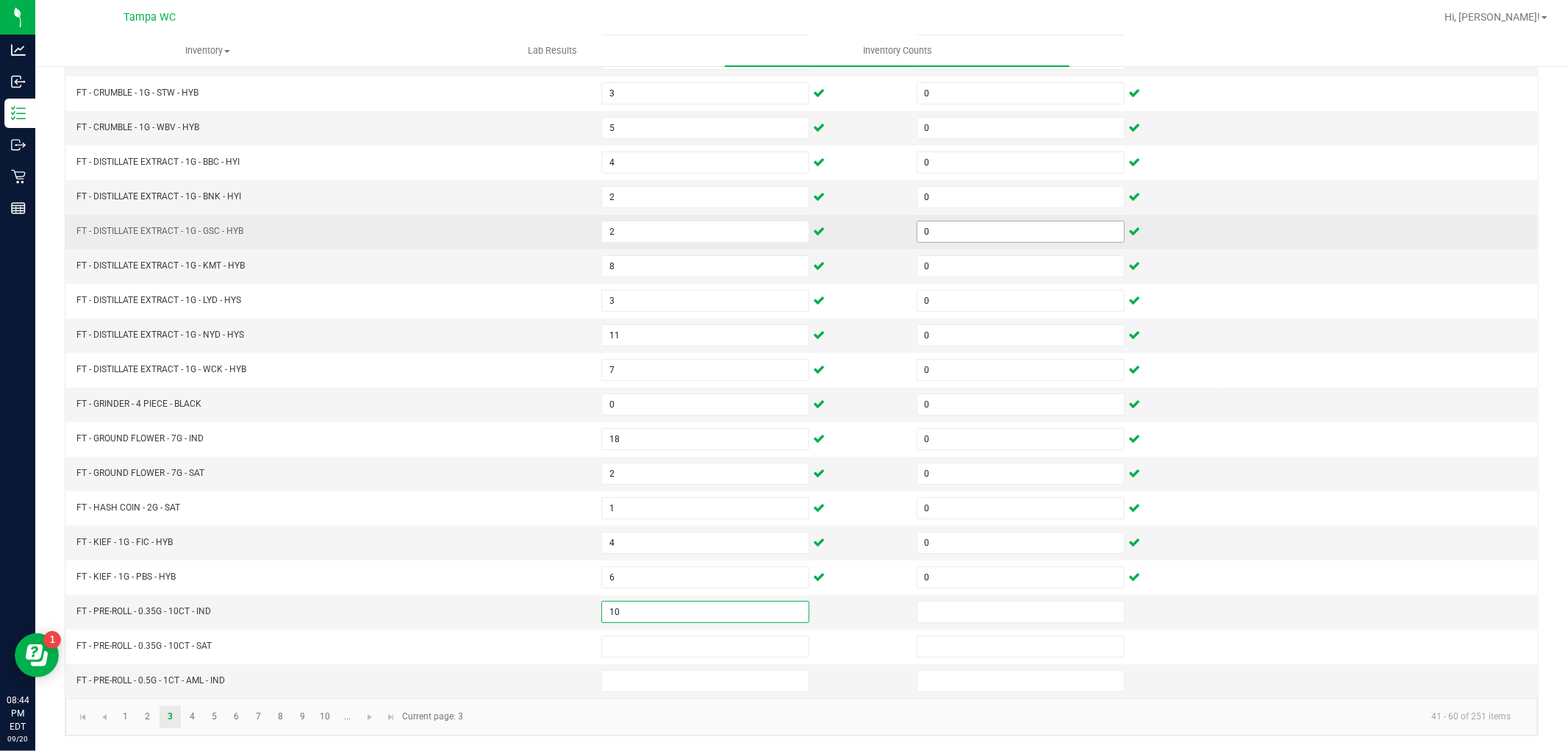
type input "10"
drag, startPoint x: 952, startPoint y: 221, endPoint x: 862, endPoint y: 219, distance: 90.0
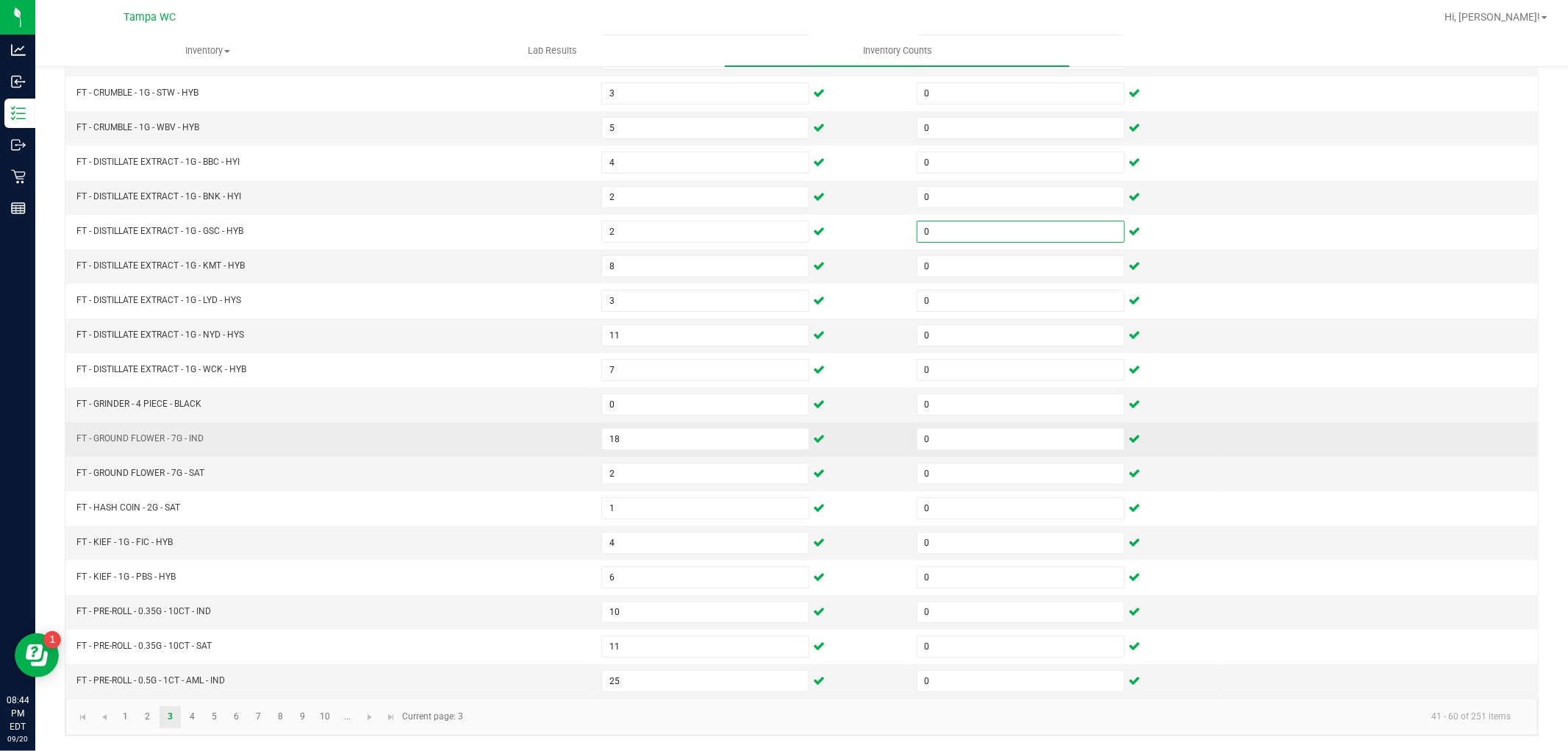
drag, startPoint x: 862, startPoint y: 219, endPoint x: 327, endPoint y: 429, distance: 574.7
click at [327, 427] on td "FT - GROUND FLOWER - 7G - IND" at bounding box center [330, 440] width 525 height 35
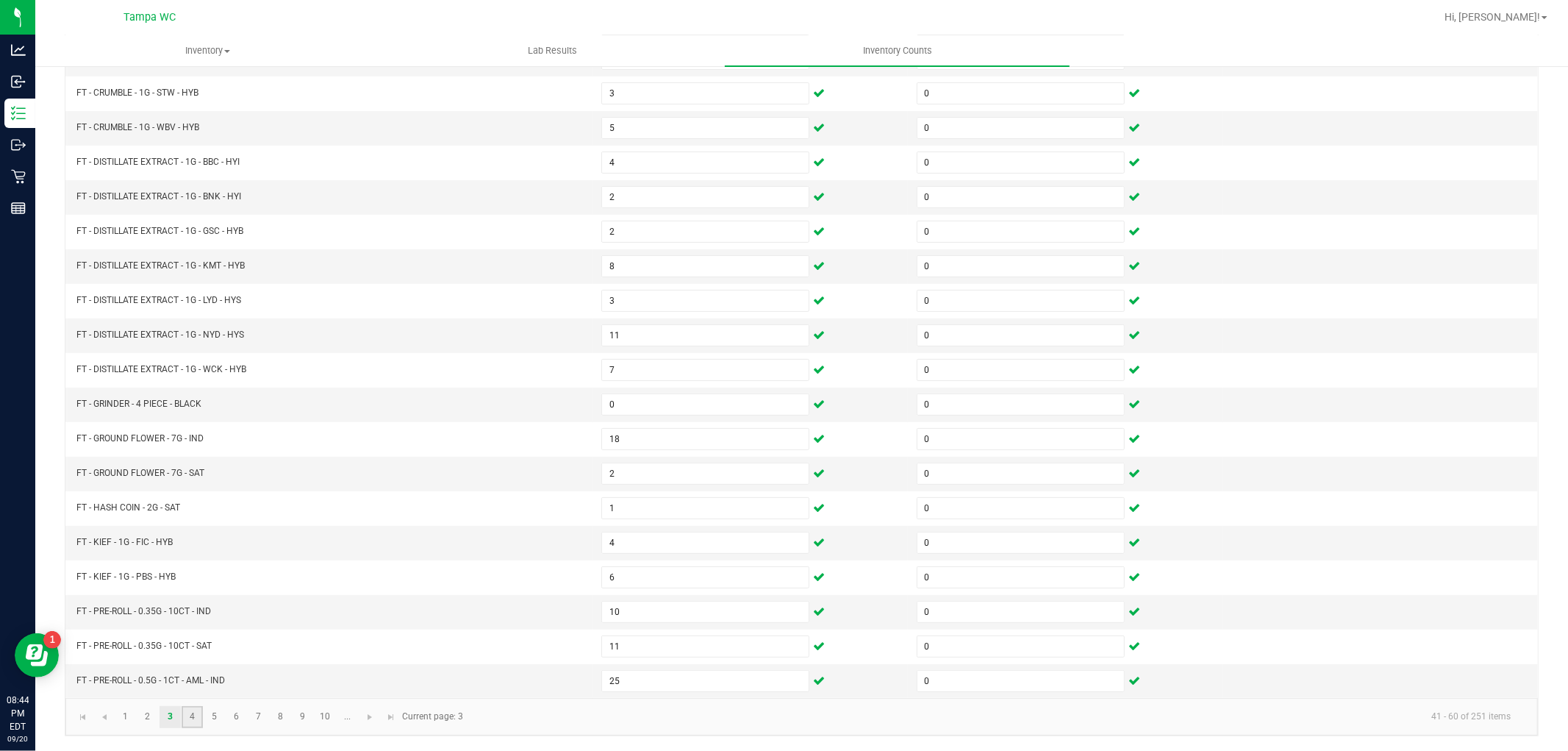
click at [190, 716] on link "4" at bounding box center [192, 717] width 21 height 22
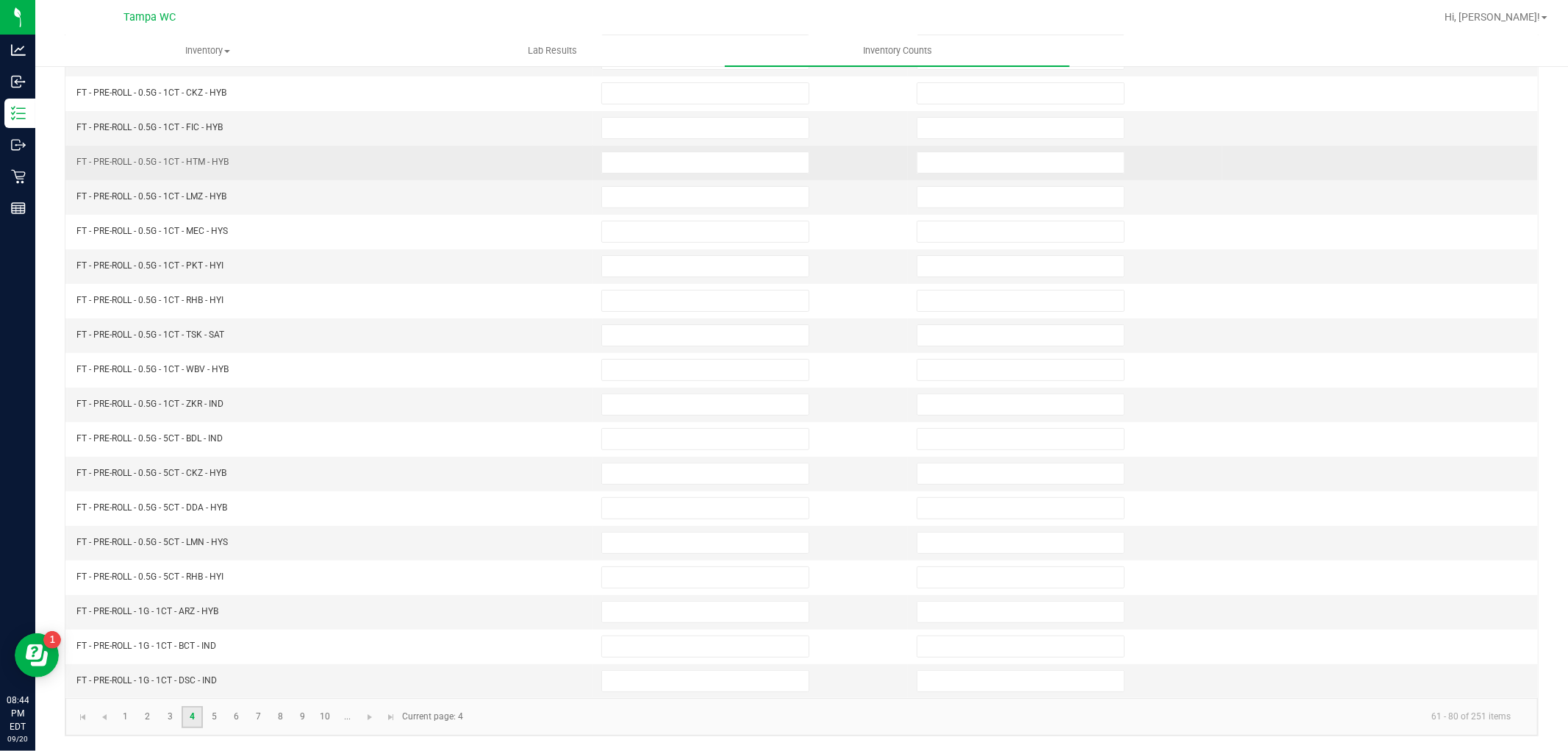
scroll to position [0, 0]
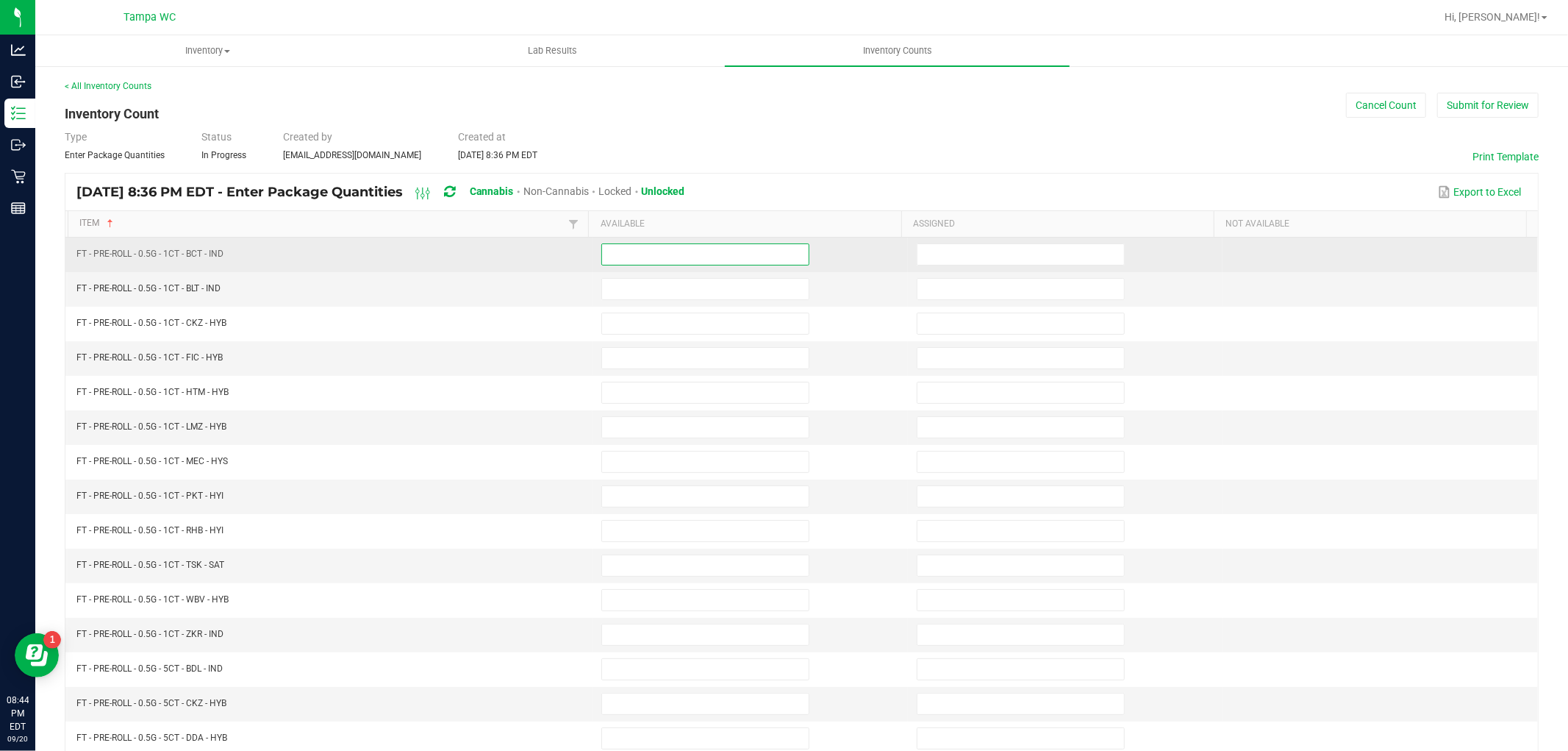
click at [662, 255] on input at bounding box center [706, 255] width 206 height 20
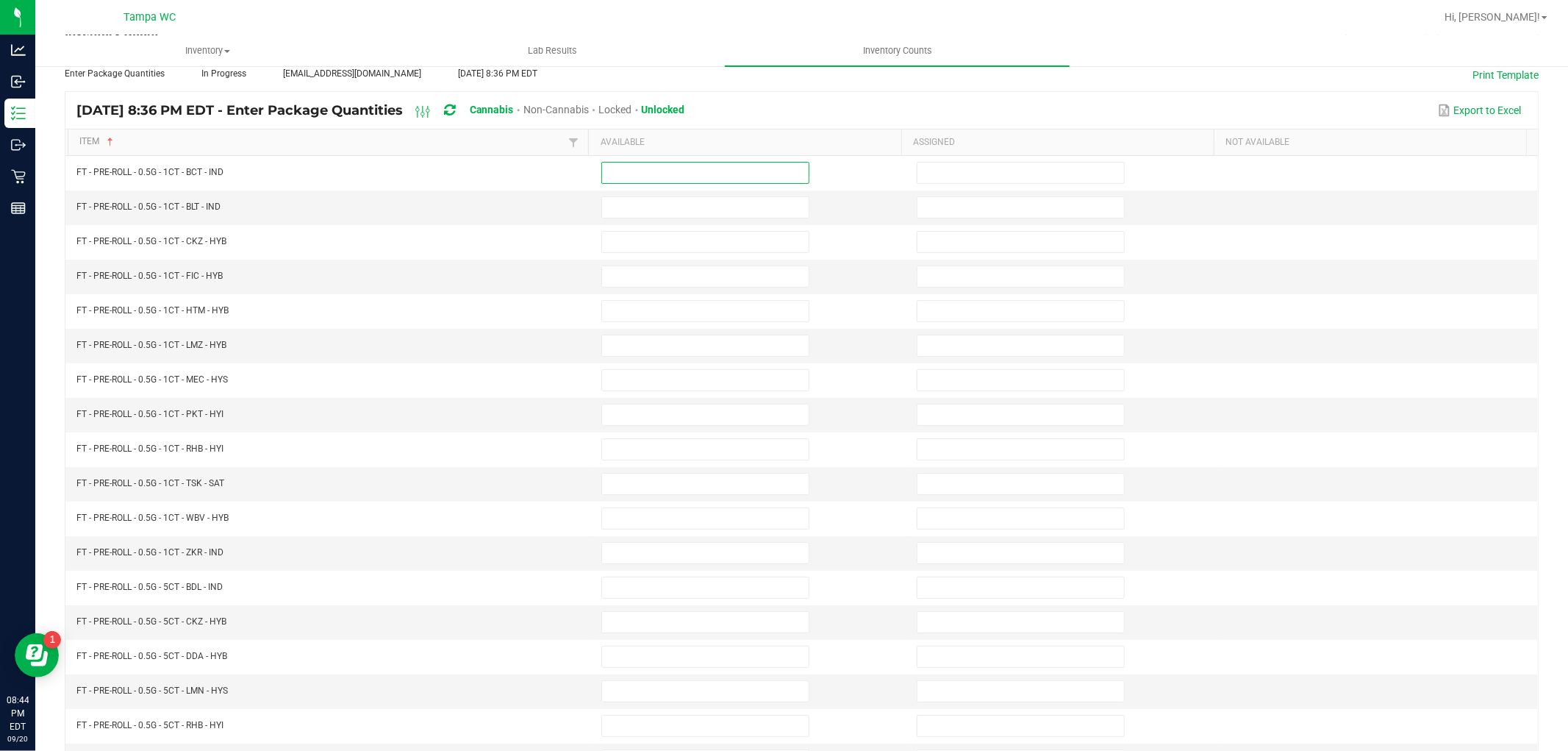
scroll to position [163, 0]
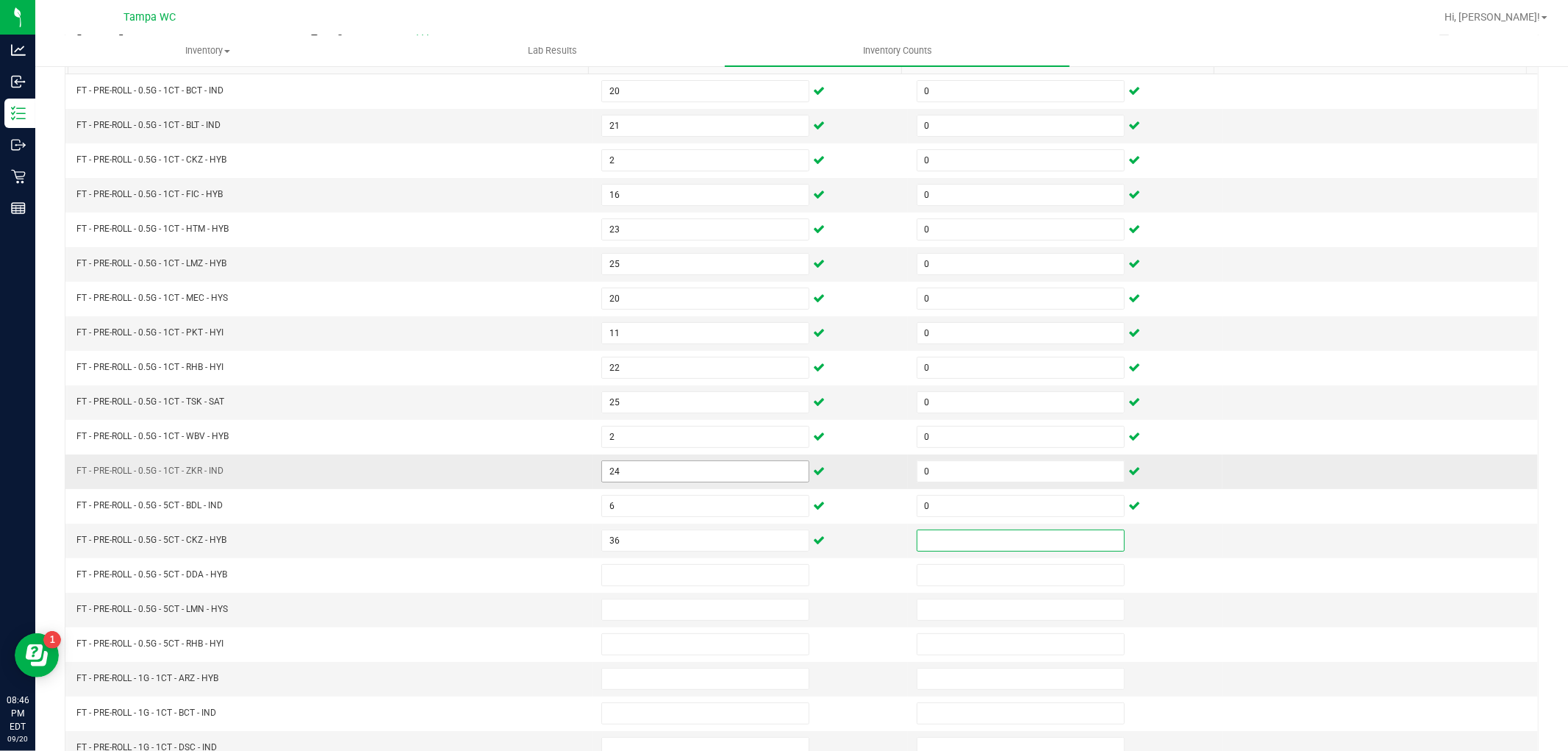
drag, startPoint x: 710, startPoint y: 538, endPoint x: 690, endPoint y: 475, distance: 66.1
click at [710, 536] on input "36" at bounding box center [706, 541] width 206 height 20
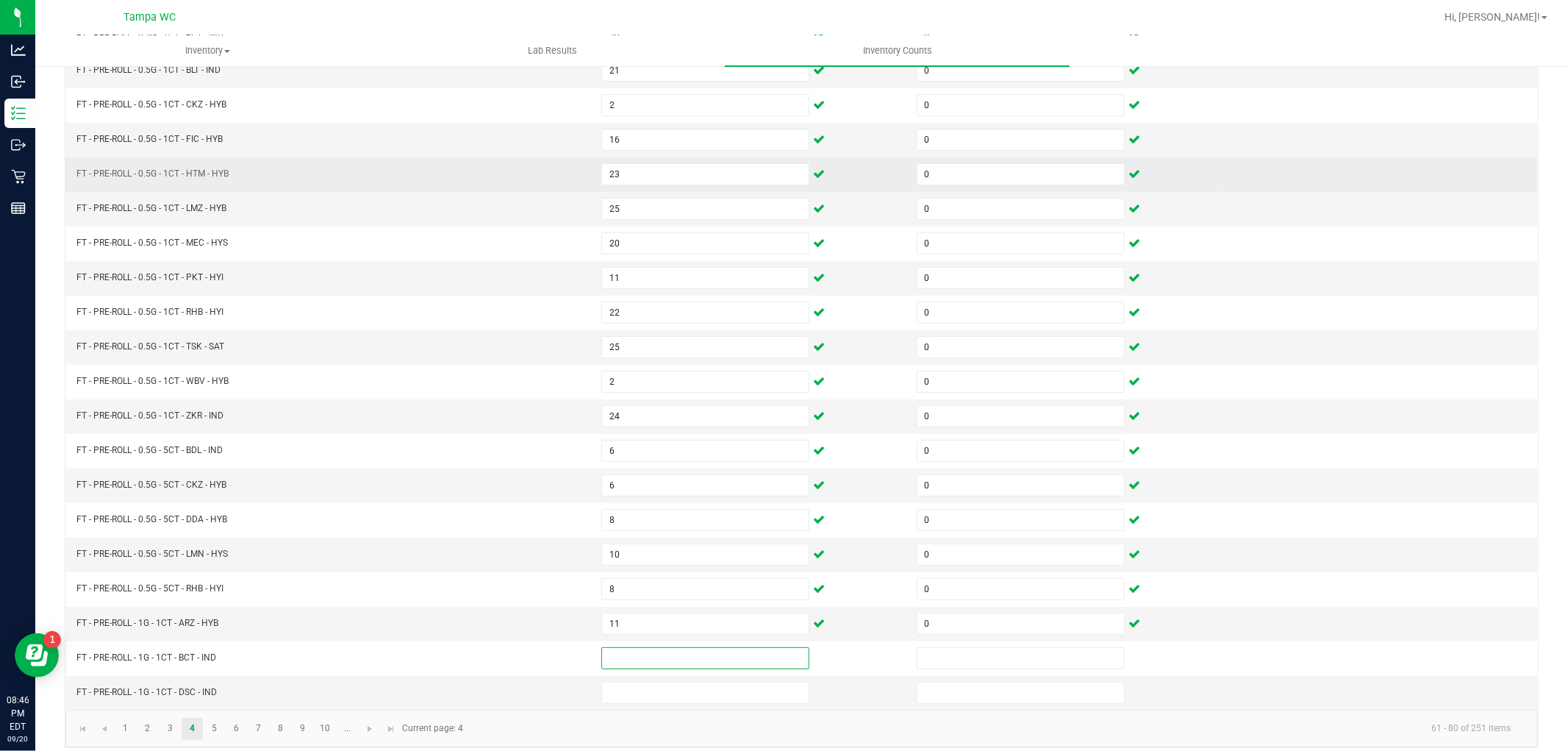
scroll to position [234, 0]
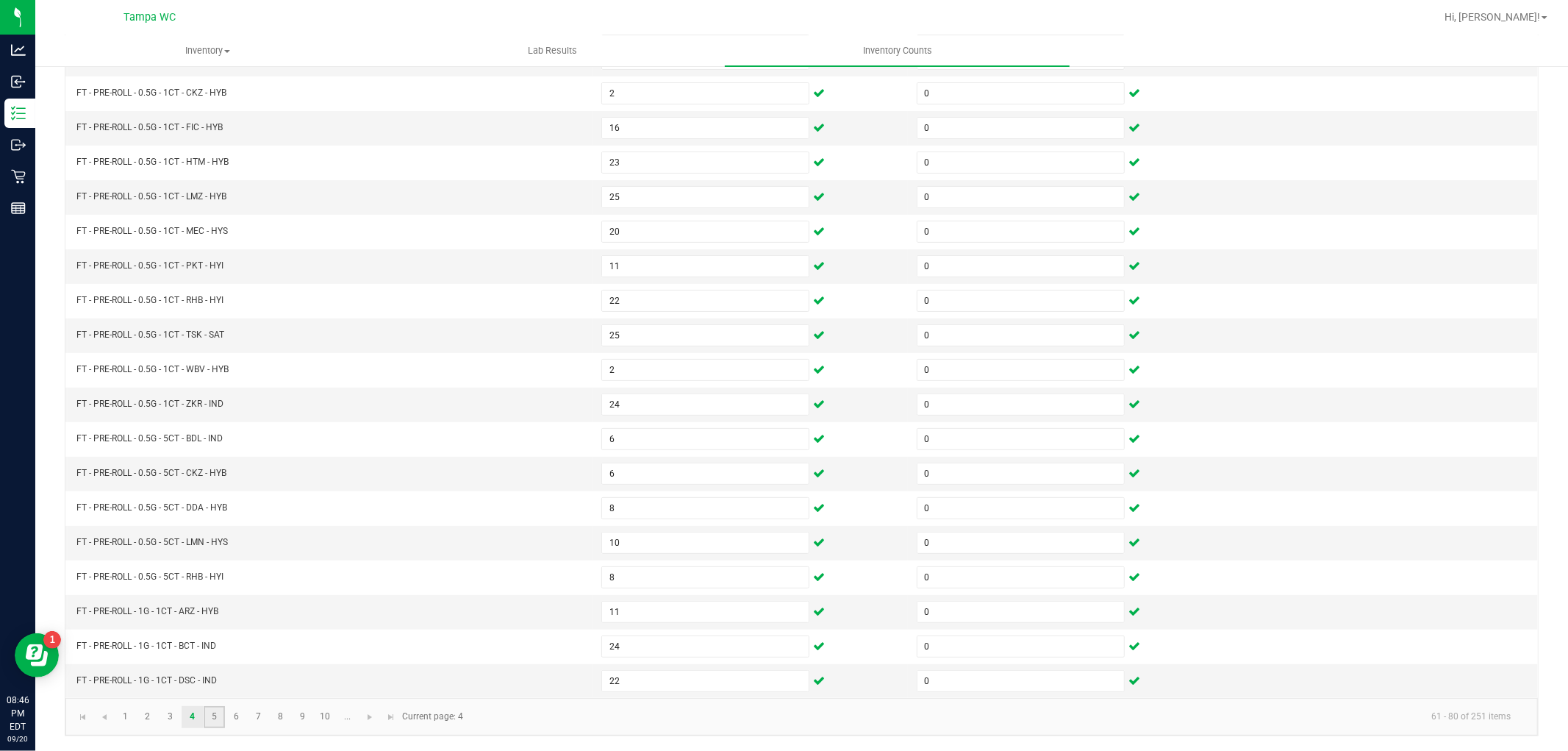
click at [223, 717] on link "5" at bounding box center [214, 717] width 21 height 22
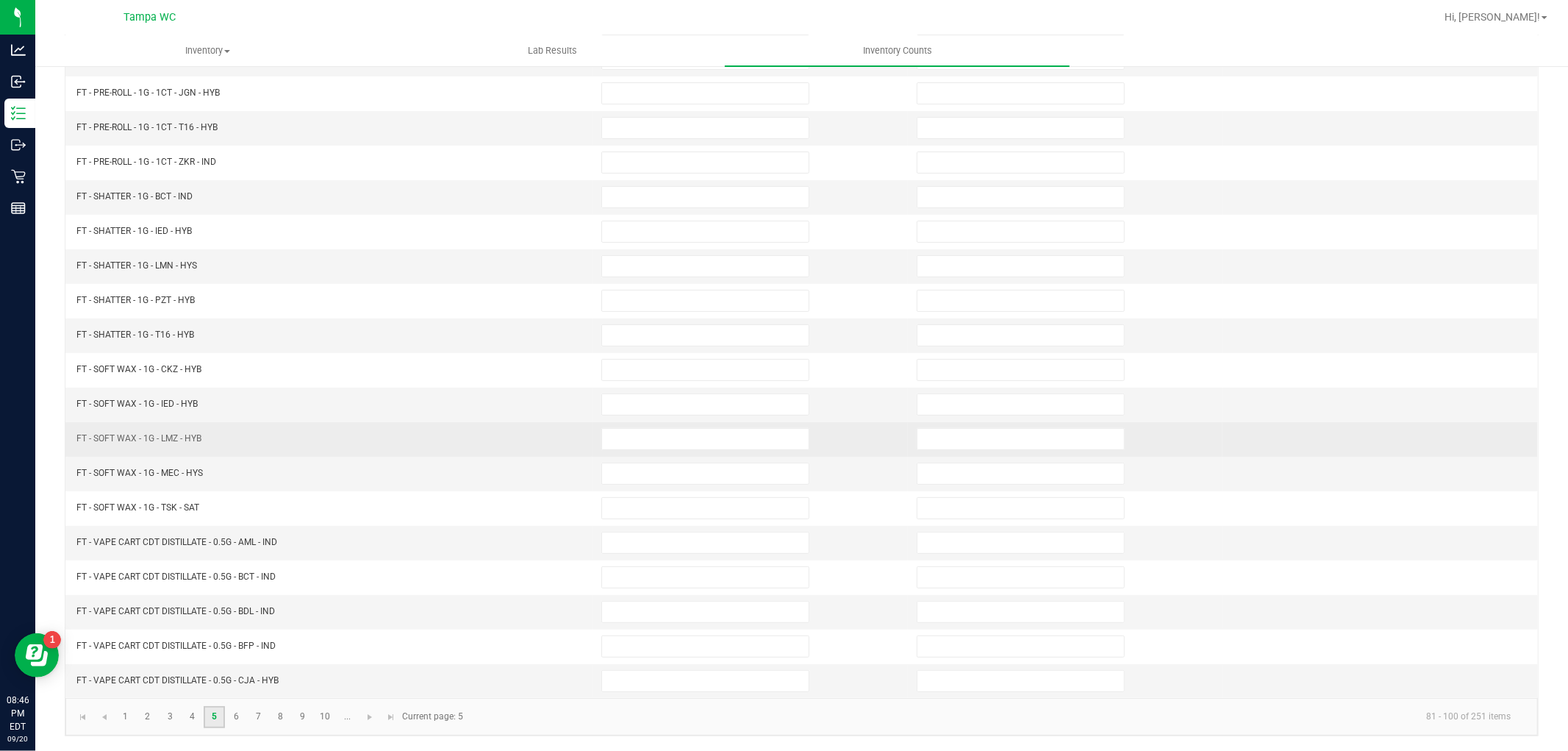
scroll to position [0, 0]
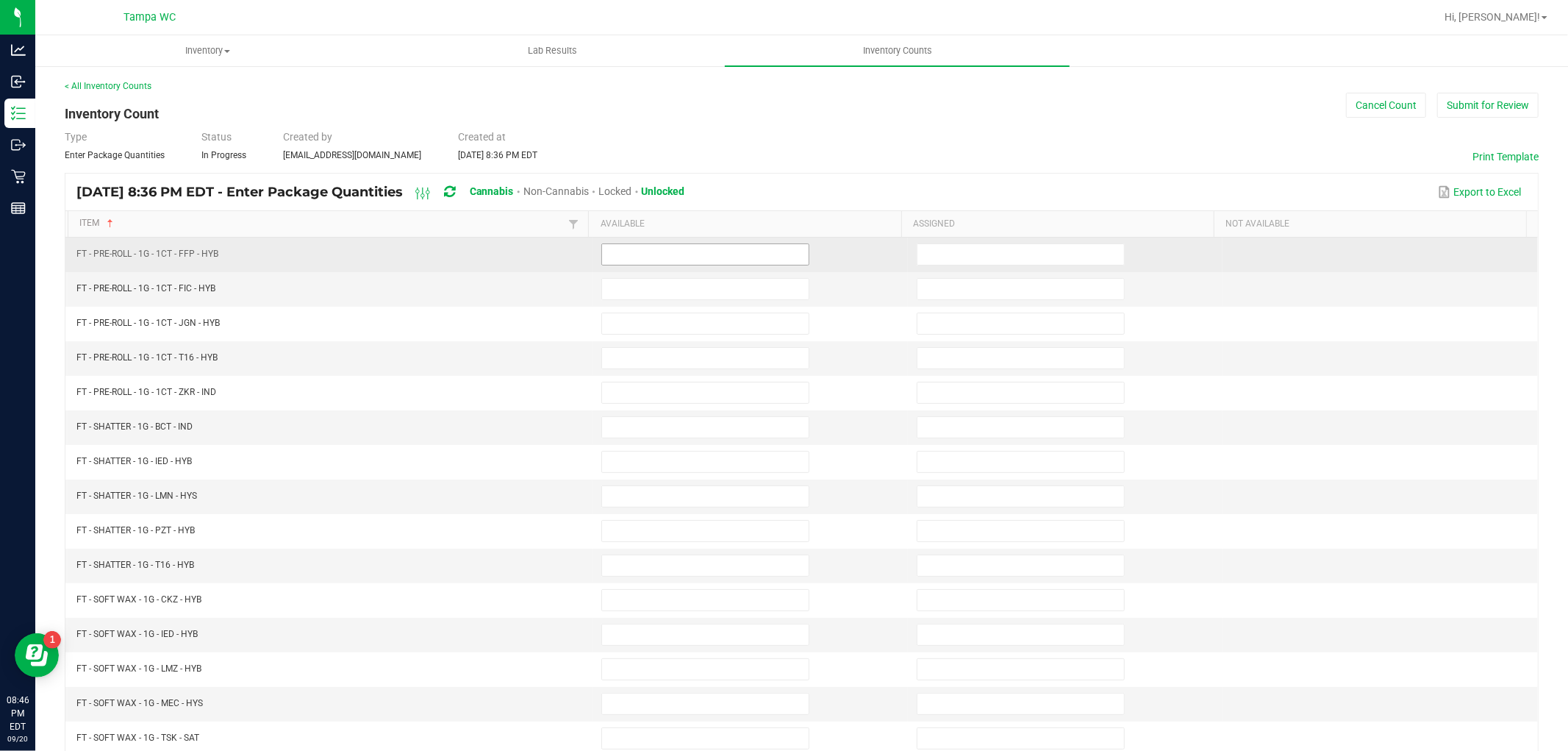
drag, startPoint x: 644, startPoint y: 241, endPoint x: 647, endPoint y: 251, distance: 10.4
click at [644, 243] on td at bounding box center [750, 255] width 316 height 35
click at [647, 251] on input at bounding box center [706, 255] width 206 height 20
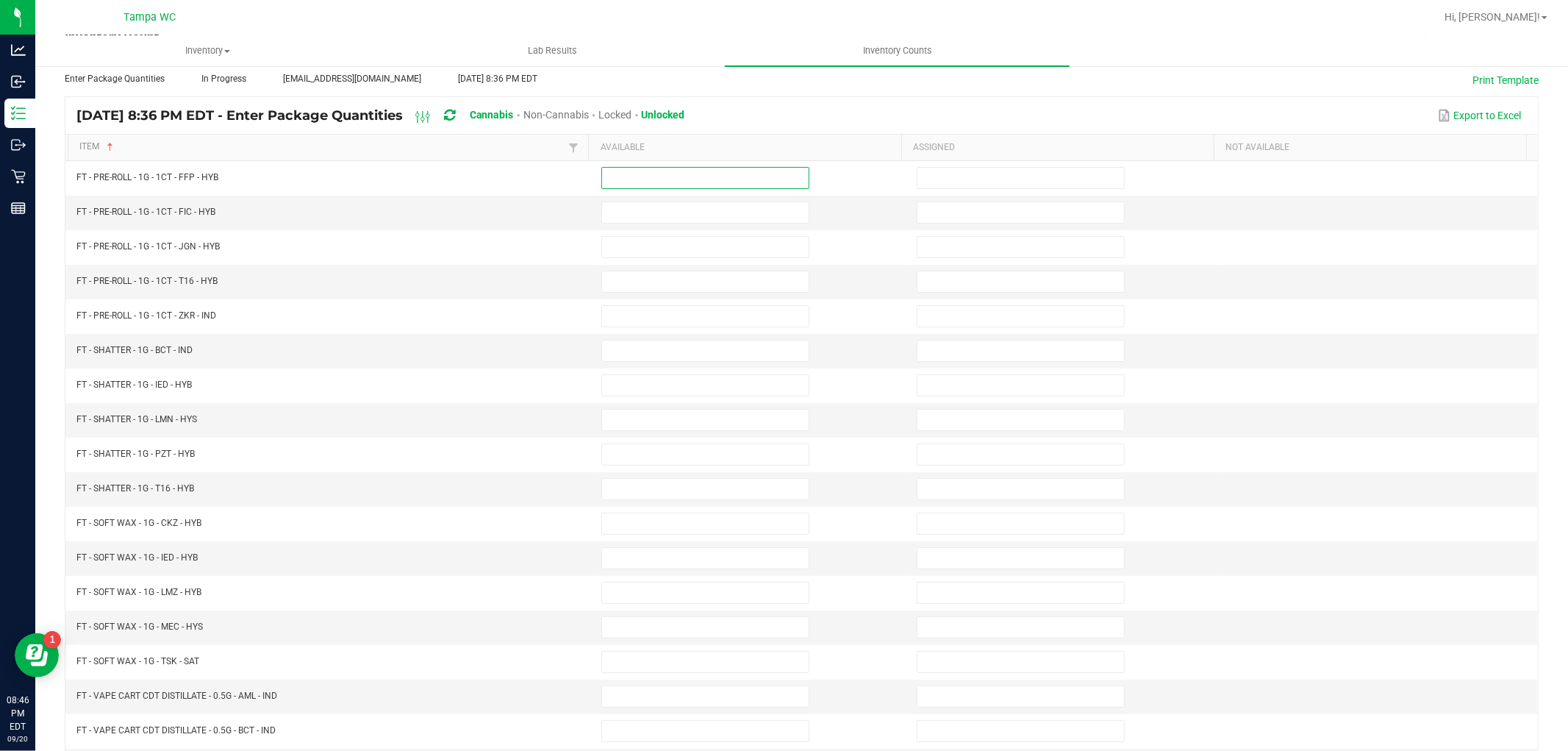
scroll to position [163, 0]
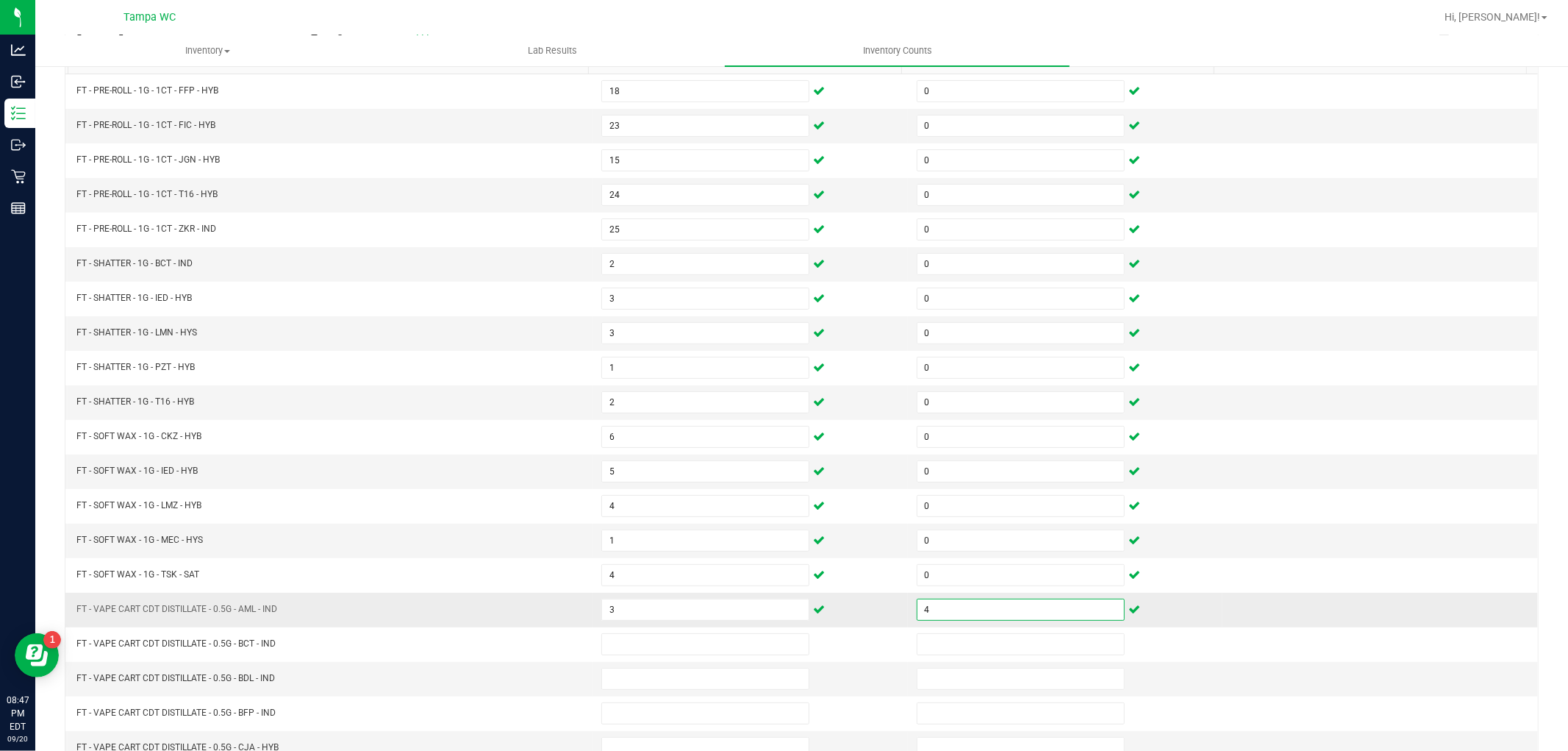
click at [1007, 604] on input "4" at bounding box center [1021, 610] width 206 height 20
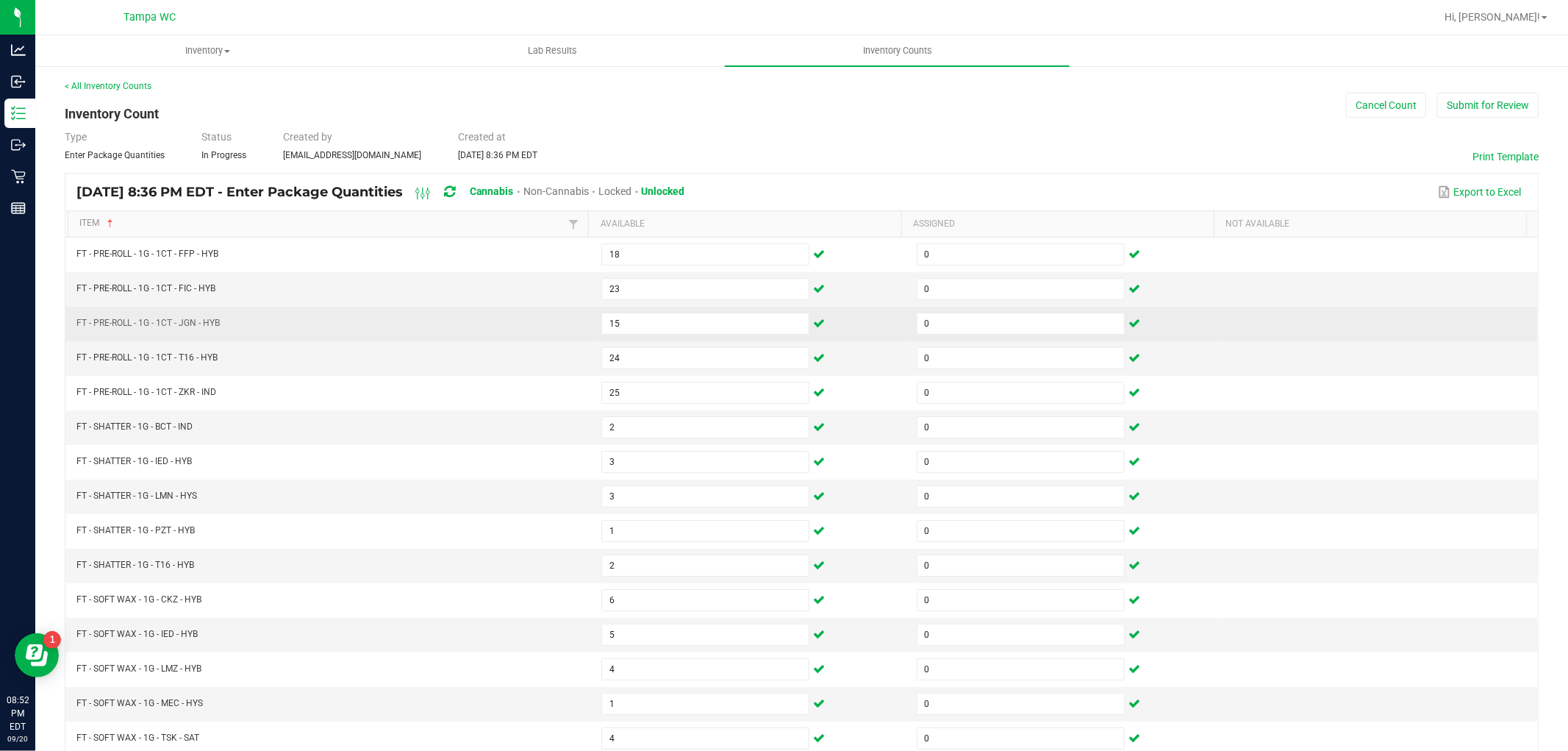
scroll to position [234, 0]
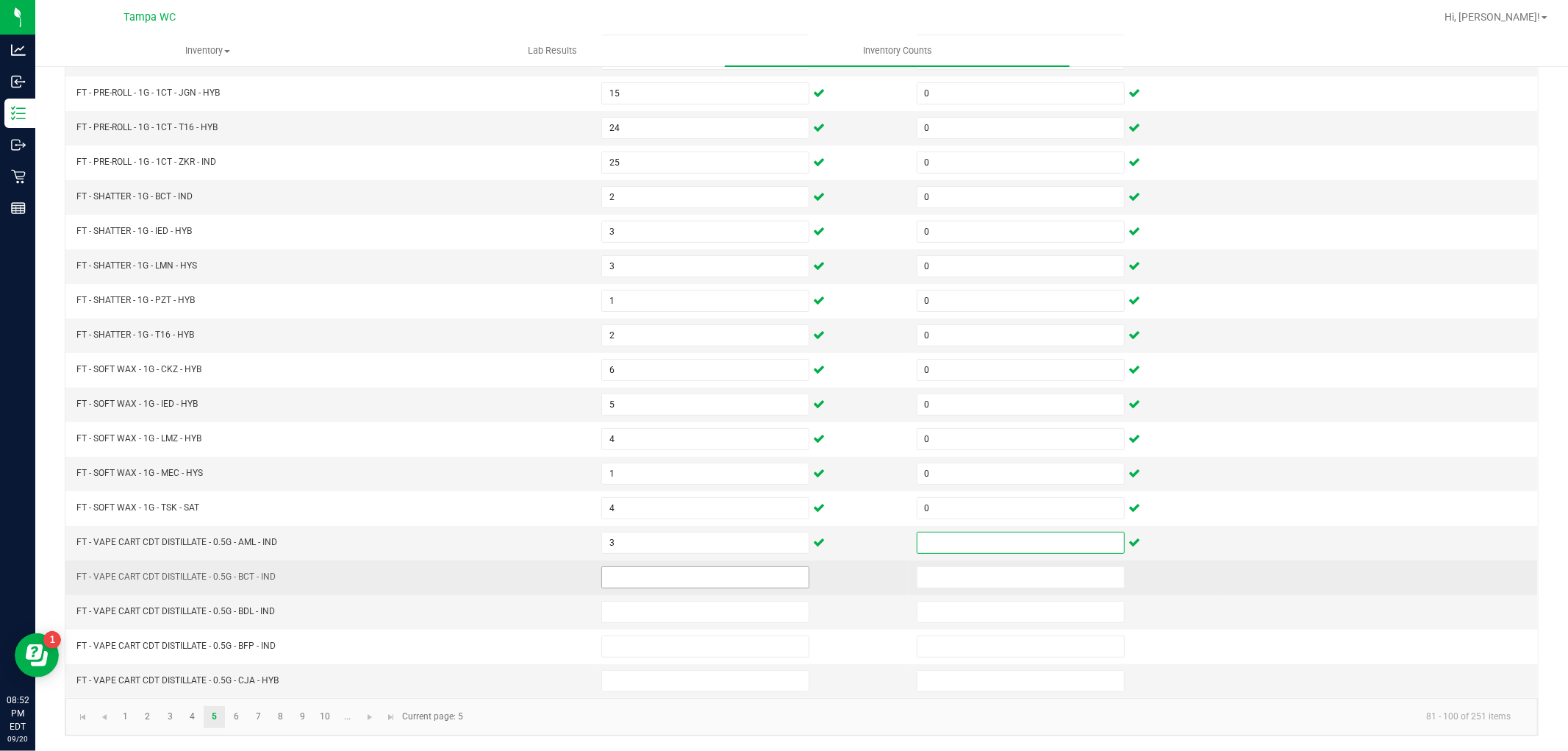
drag, startPoint x: 680, startPoint y: 560, endPoint x: 688, endPoint y: 577, distance: 18.8
click at [688, 577] on td at bounding box center [750, 578] width 316 height 35
click at [688, 578] on input at bounding box center [706, 578] width 206 height 20
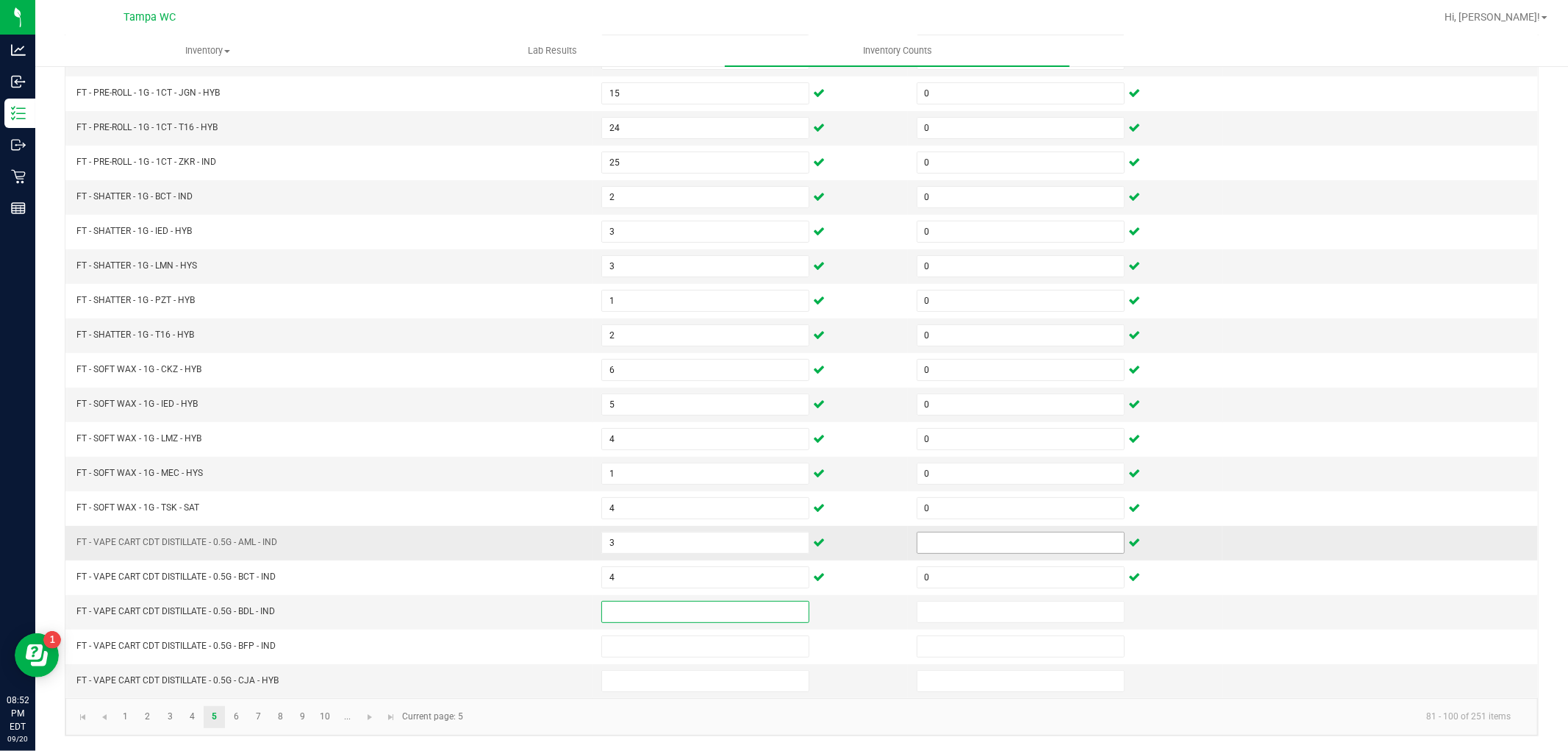
click at [1091, 545] on input at bounding box center [1021, 543] width 206 height 20
click at [238, 722] on link "6" at bounding box center [236, 717] width 21 height 22
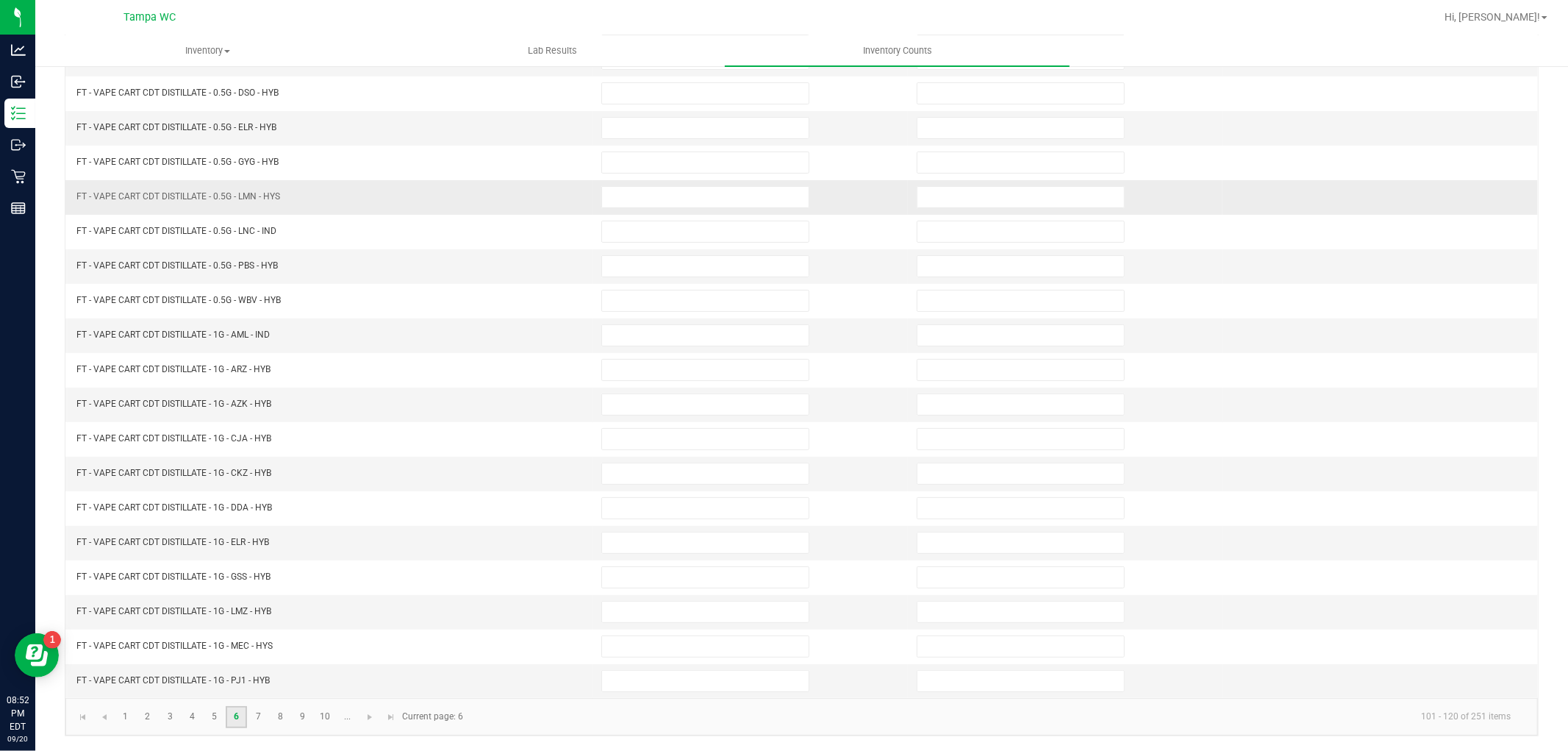
scroll to position [0, 0]
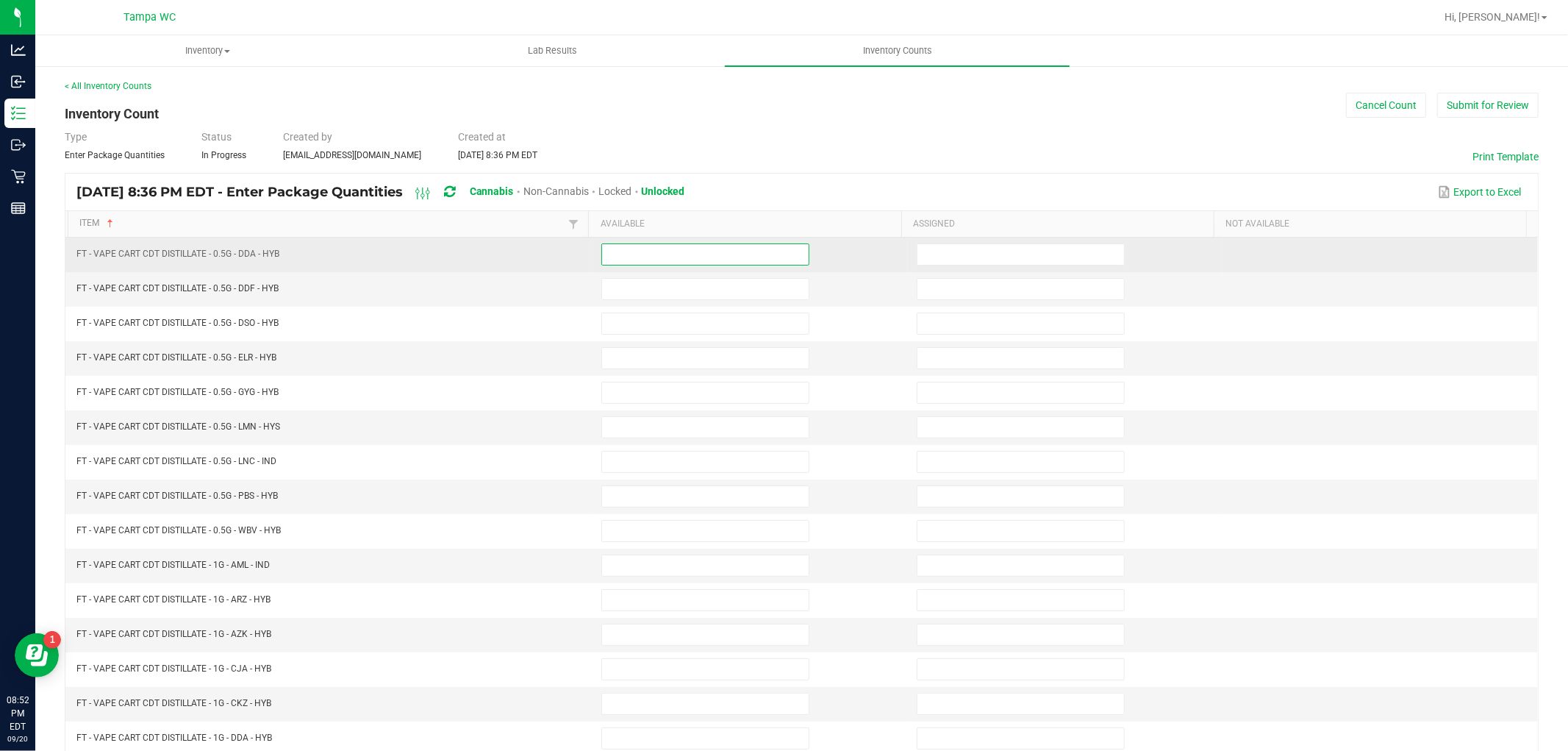
click at [634, 256] on input at bounding box center [706, 255] width 206 height 20
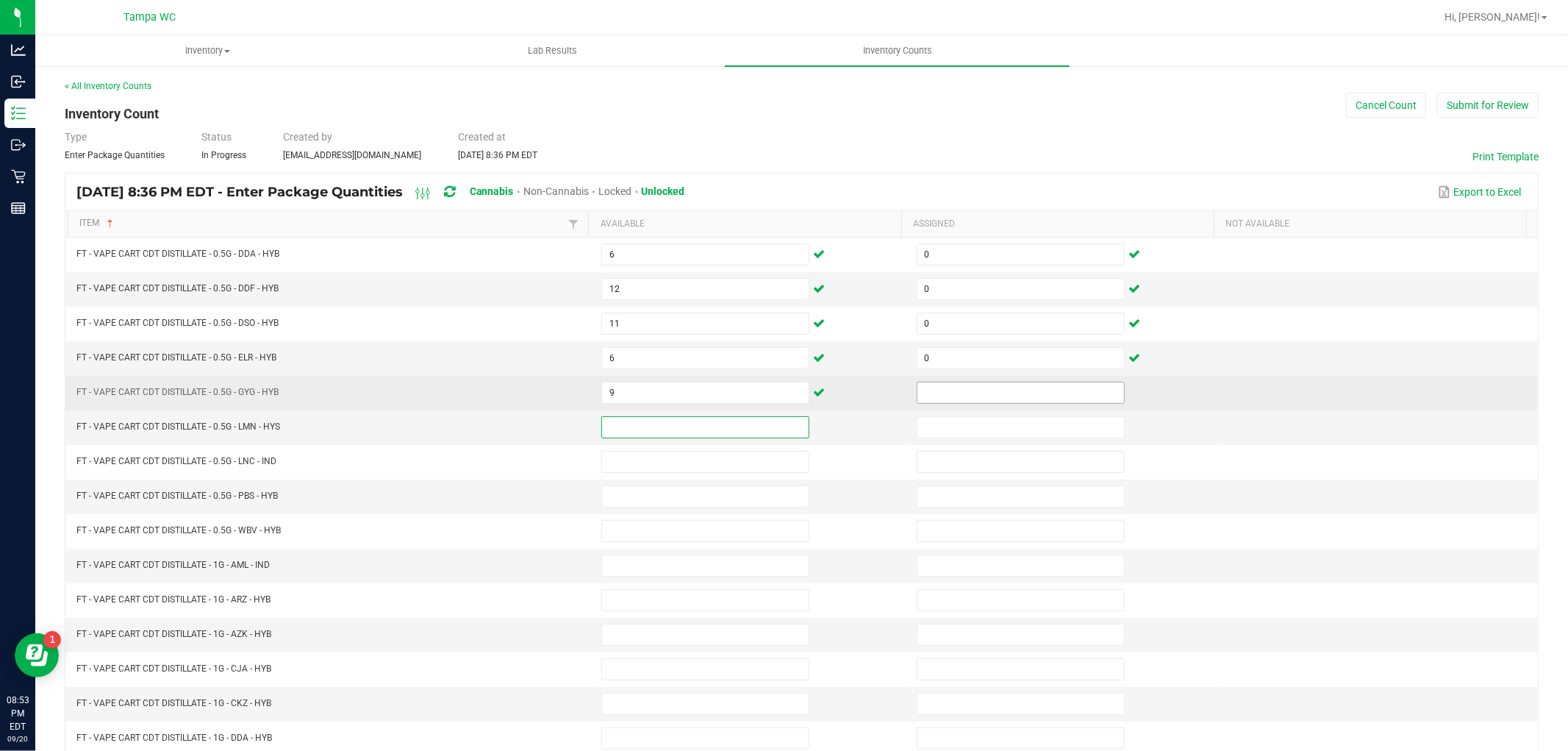
click at [1012, 389] on input at bounding box center [1021, 392] width 206 height 20
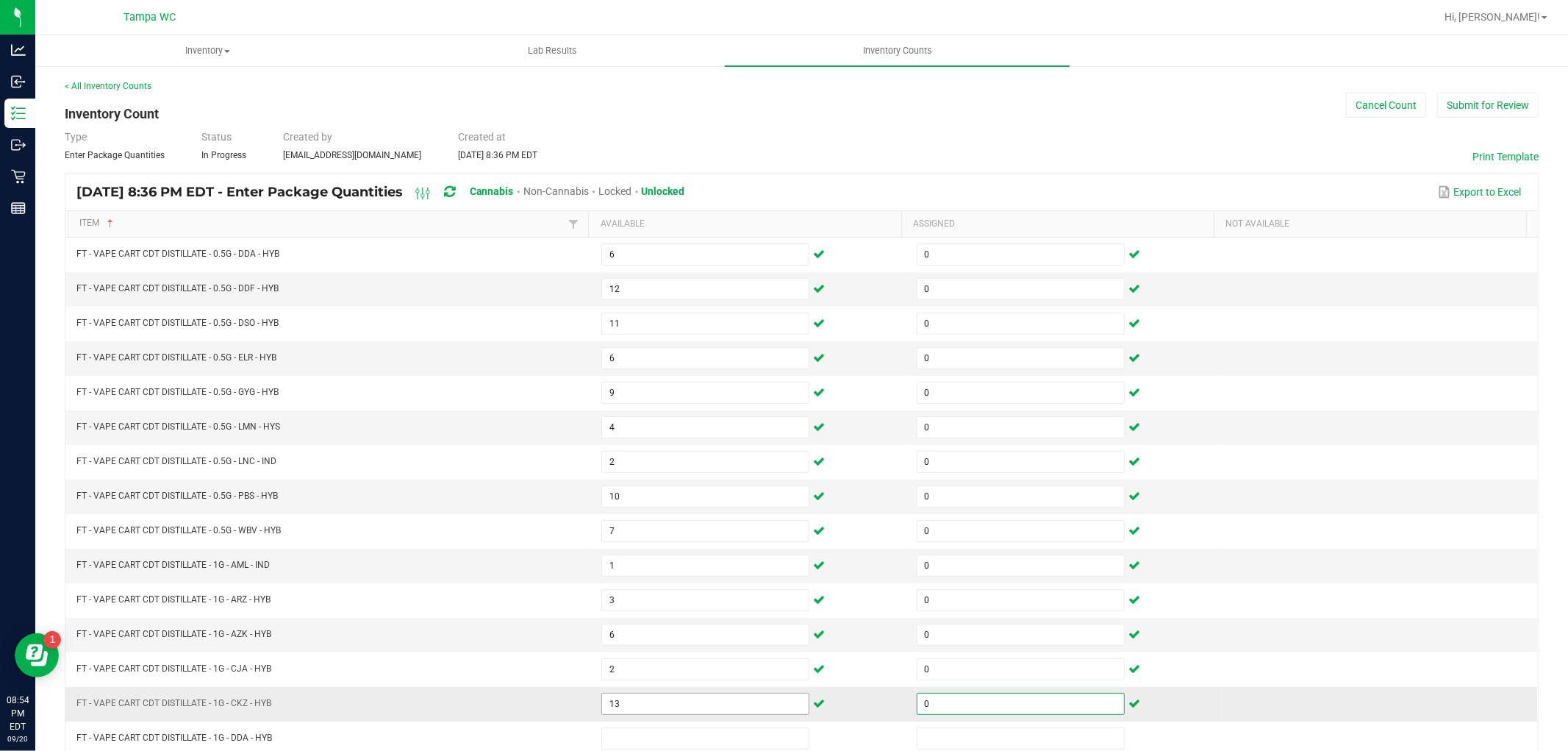
click at [658, 708] on input "13" at bounding box center [706, 704] width 206 height 20
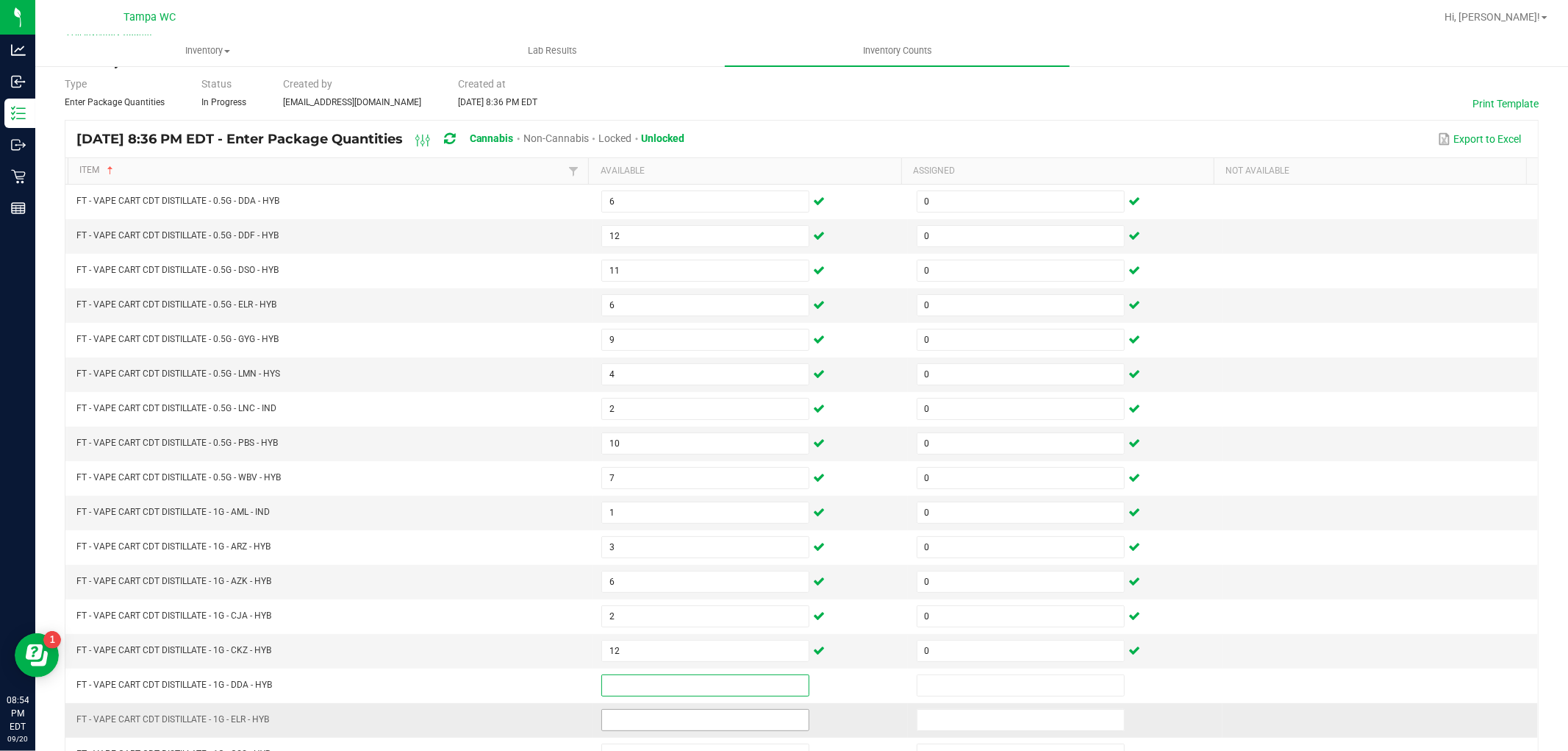
scroll to position [234, 0]
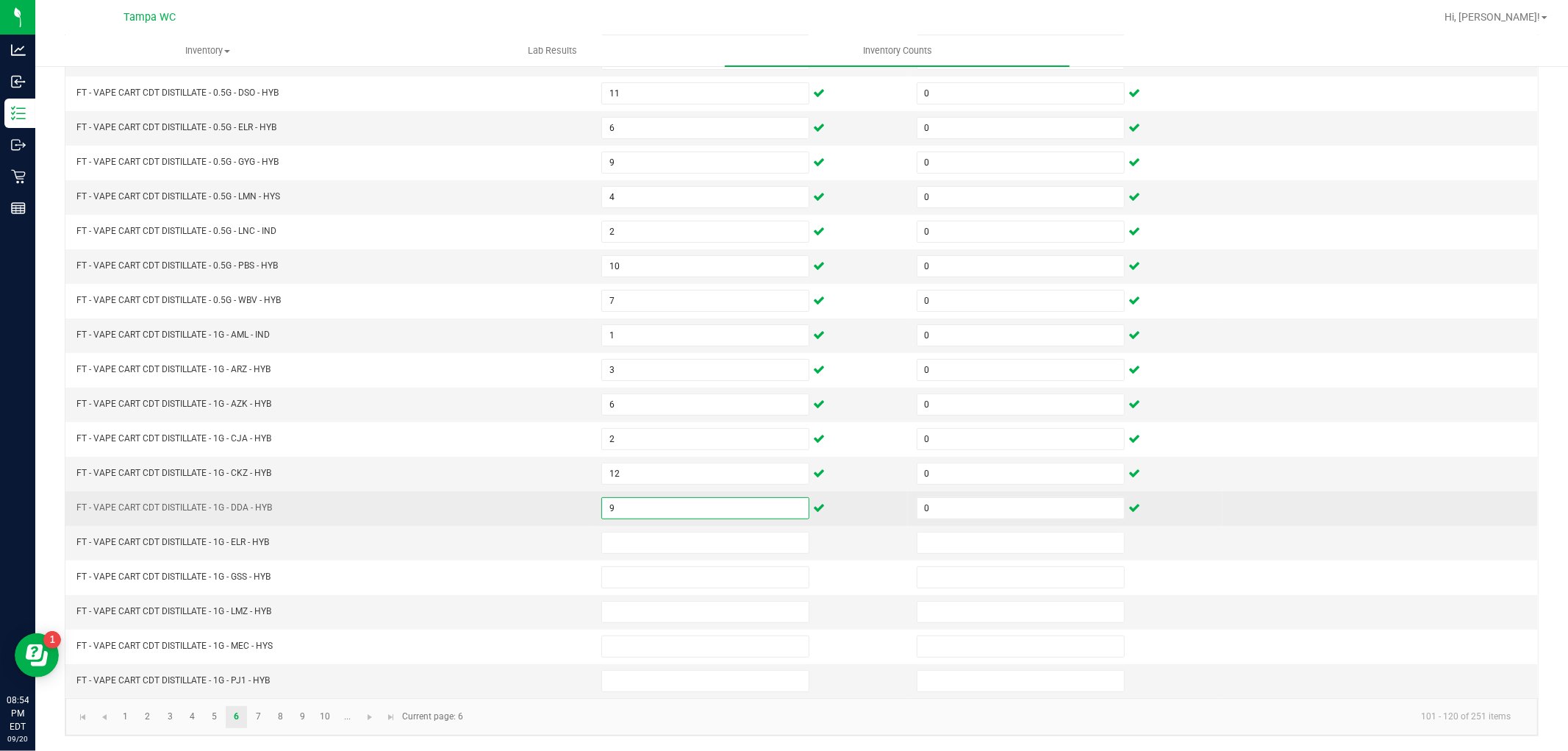
click at [686, 507] on input "9" at bounding box center [706, 508] width 206 height 20
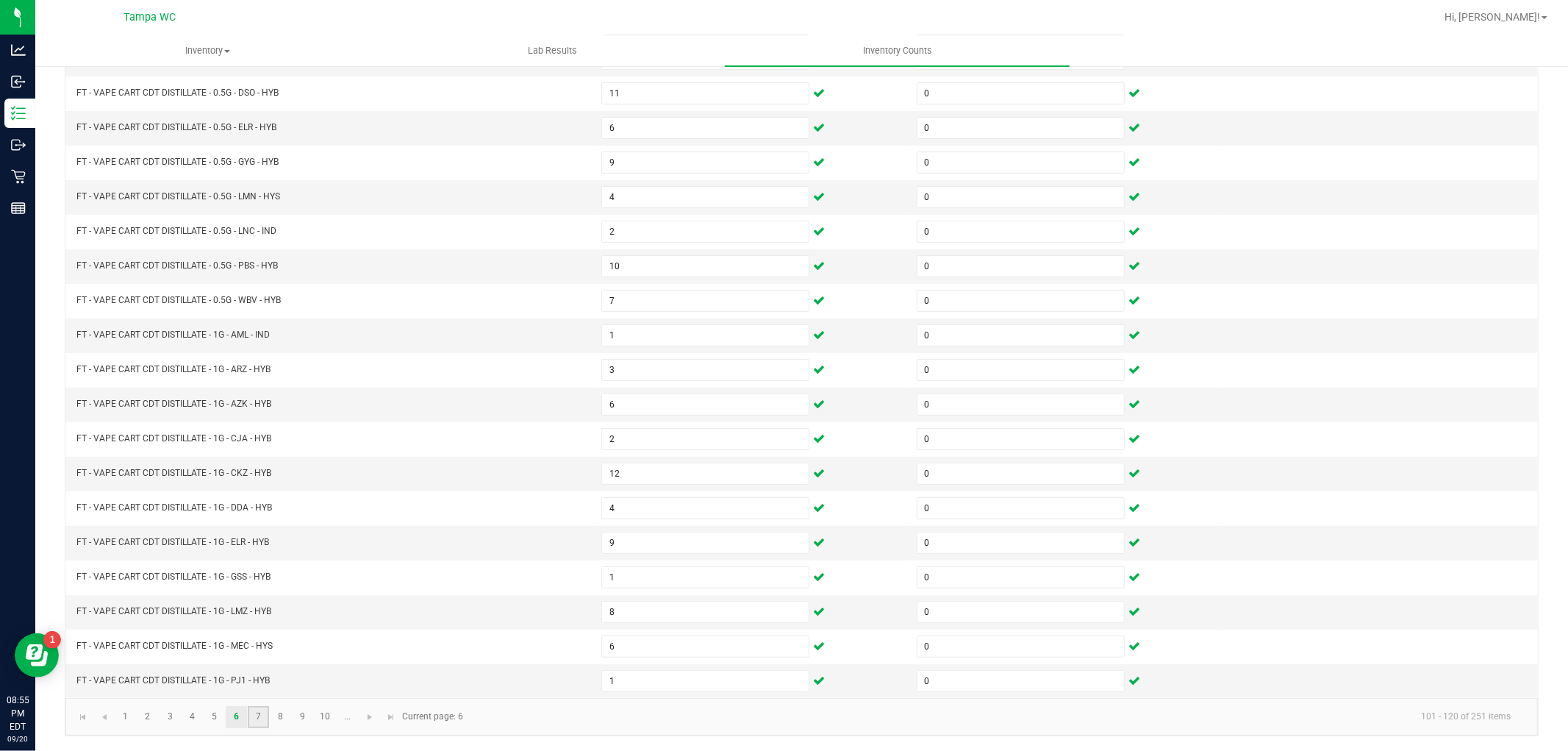
click at [263, 721] on link "7" at bounding box center [258, 717] width 21 height 22
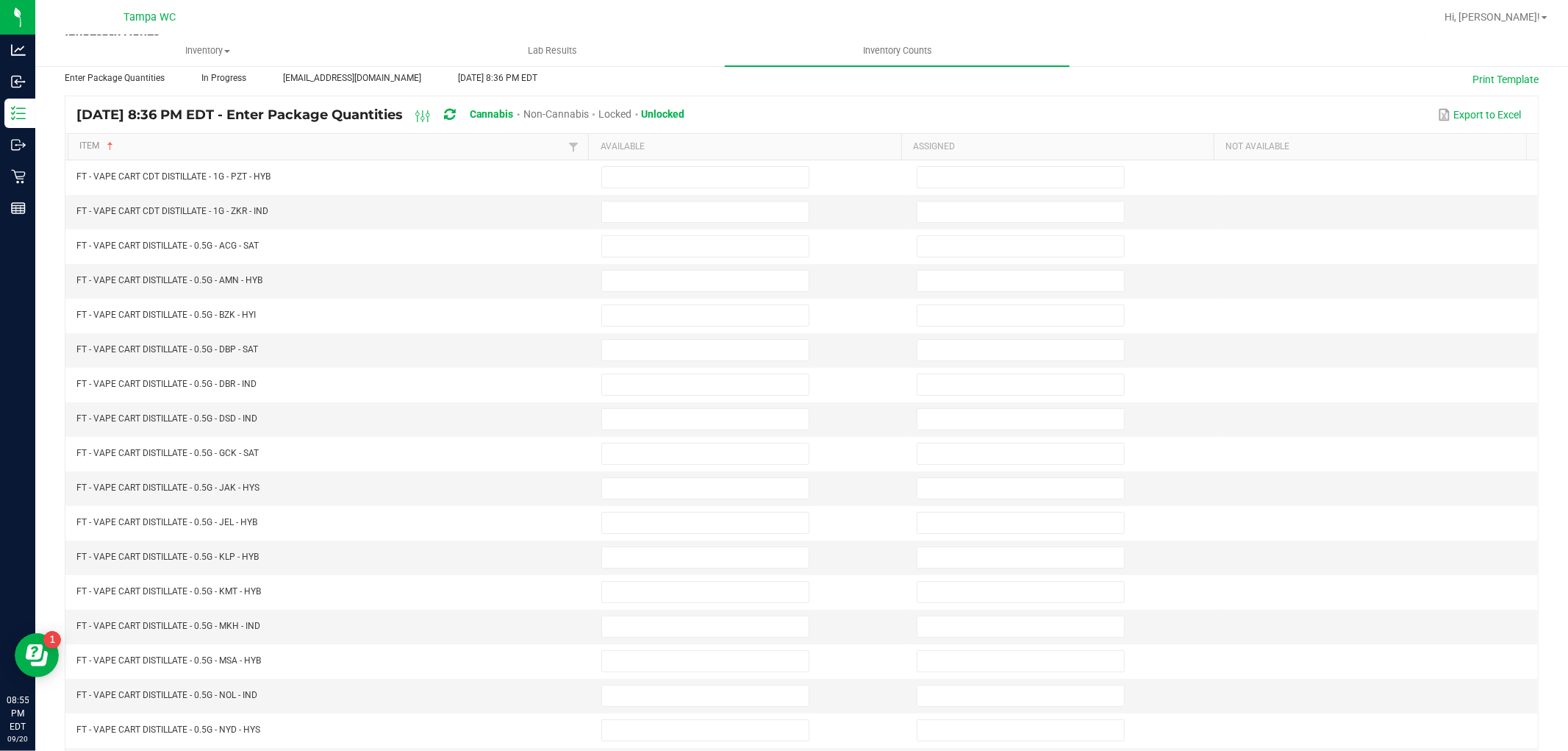
scroll to position [0, 0]
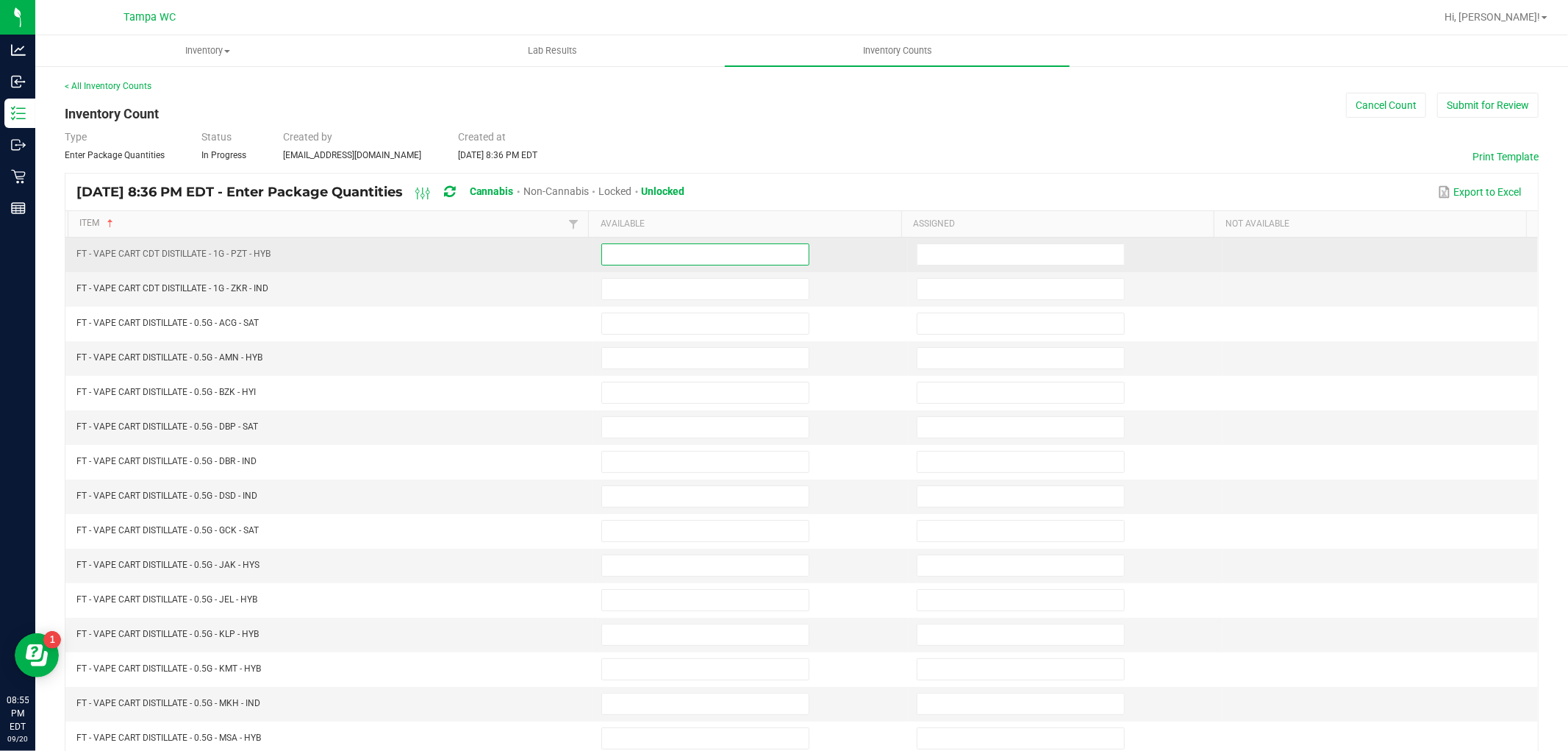
click at [700, 252] on input at bounding box center [706, 255] width 206 height 20
click at [754, 251] on input "0" at bounding box center [706, 255] width 206 height 20
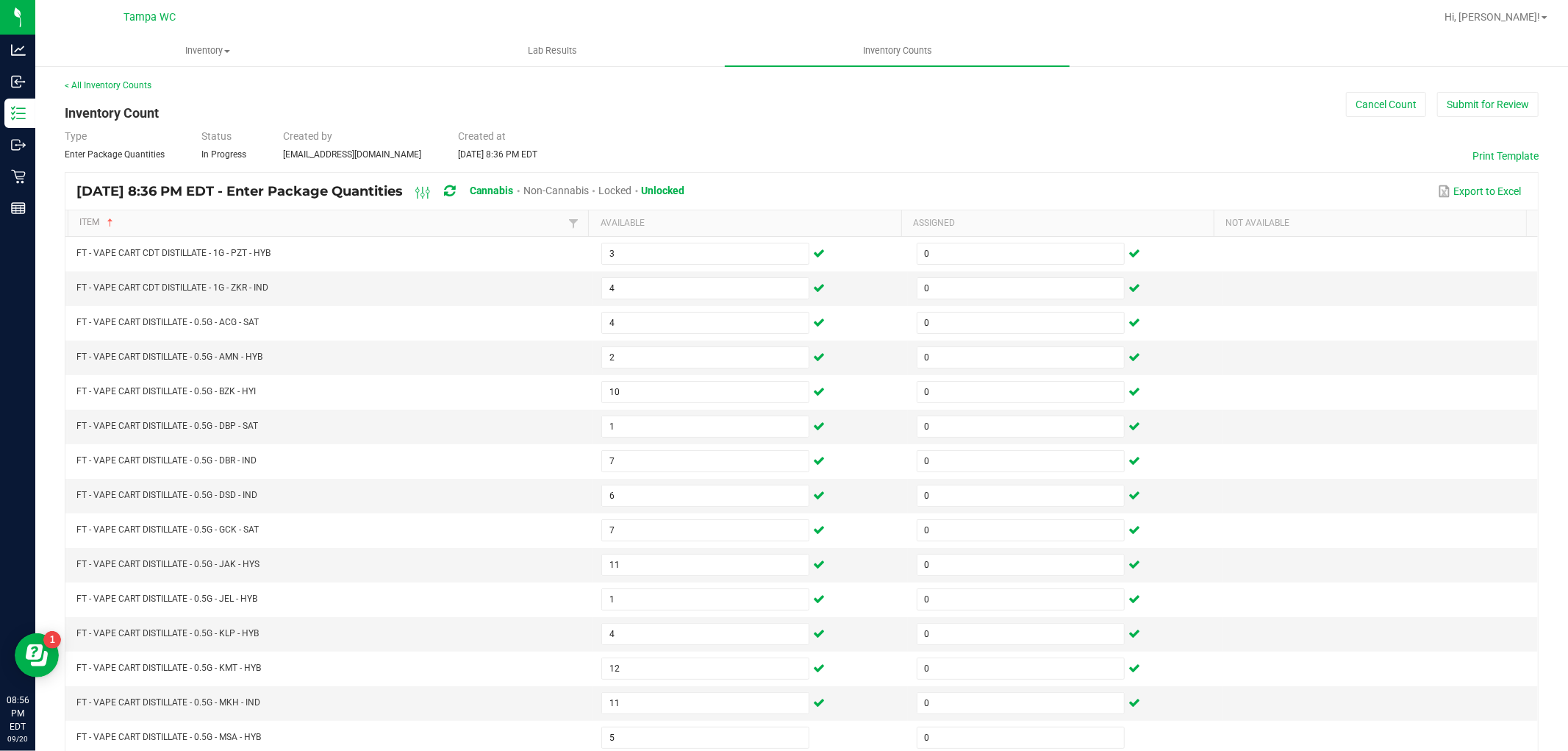
scroll to position [234, 0]
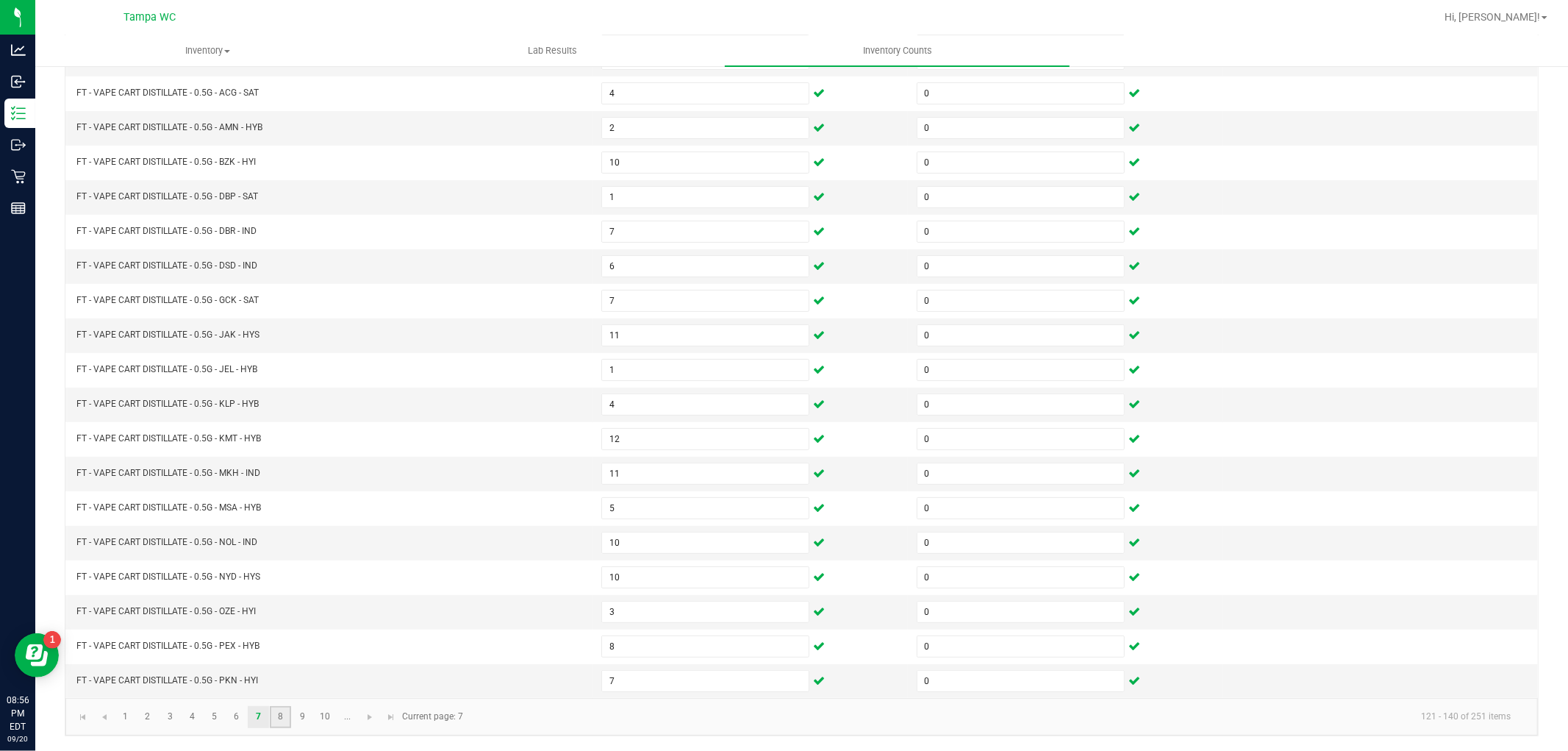
click at [287, 719] on link "8" at bounding box center [280, 717] width 21 height 22
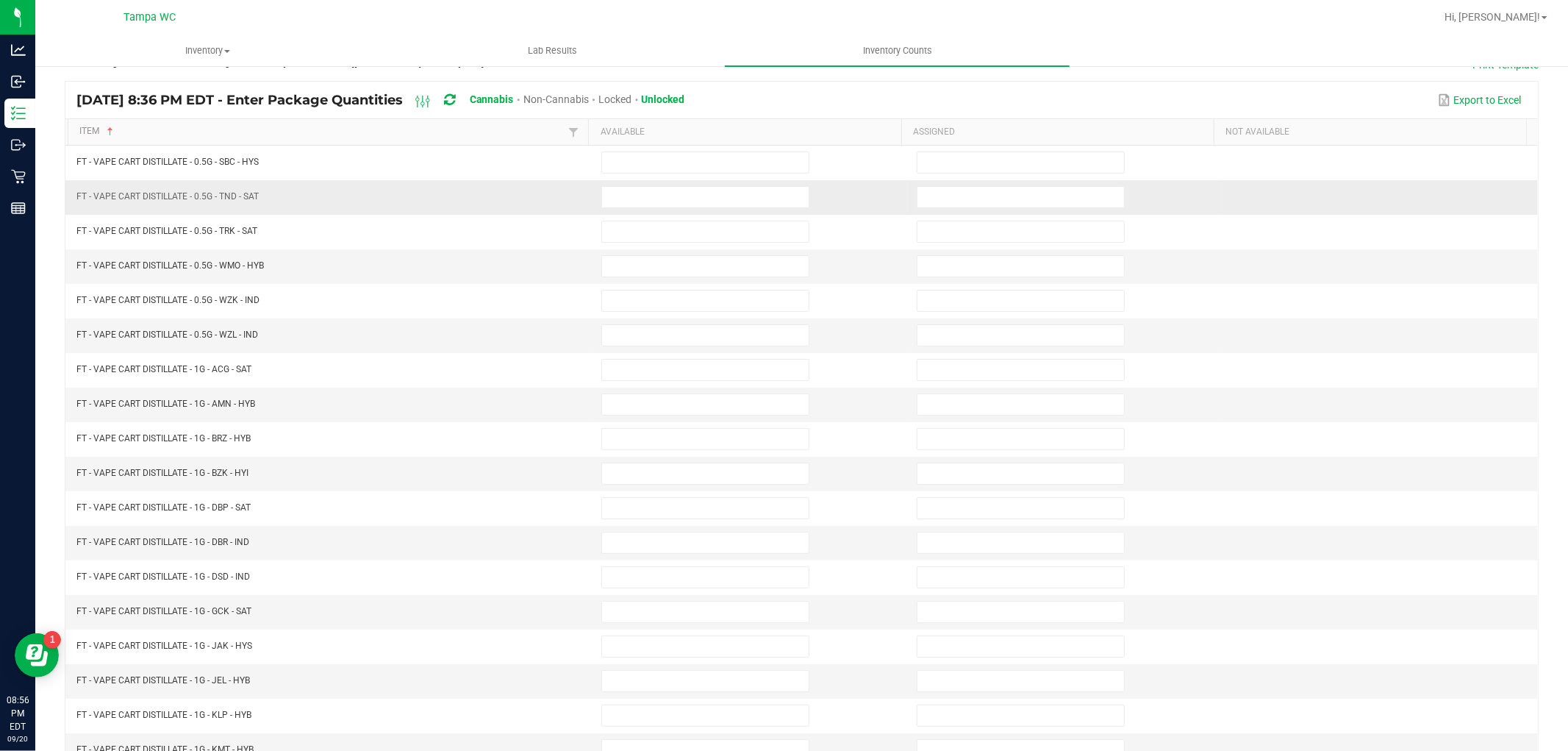
scroll to position [0, 0]
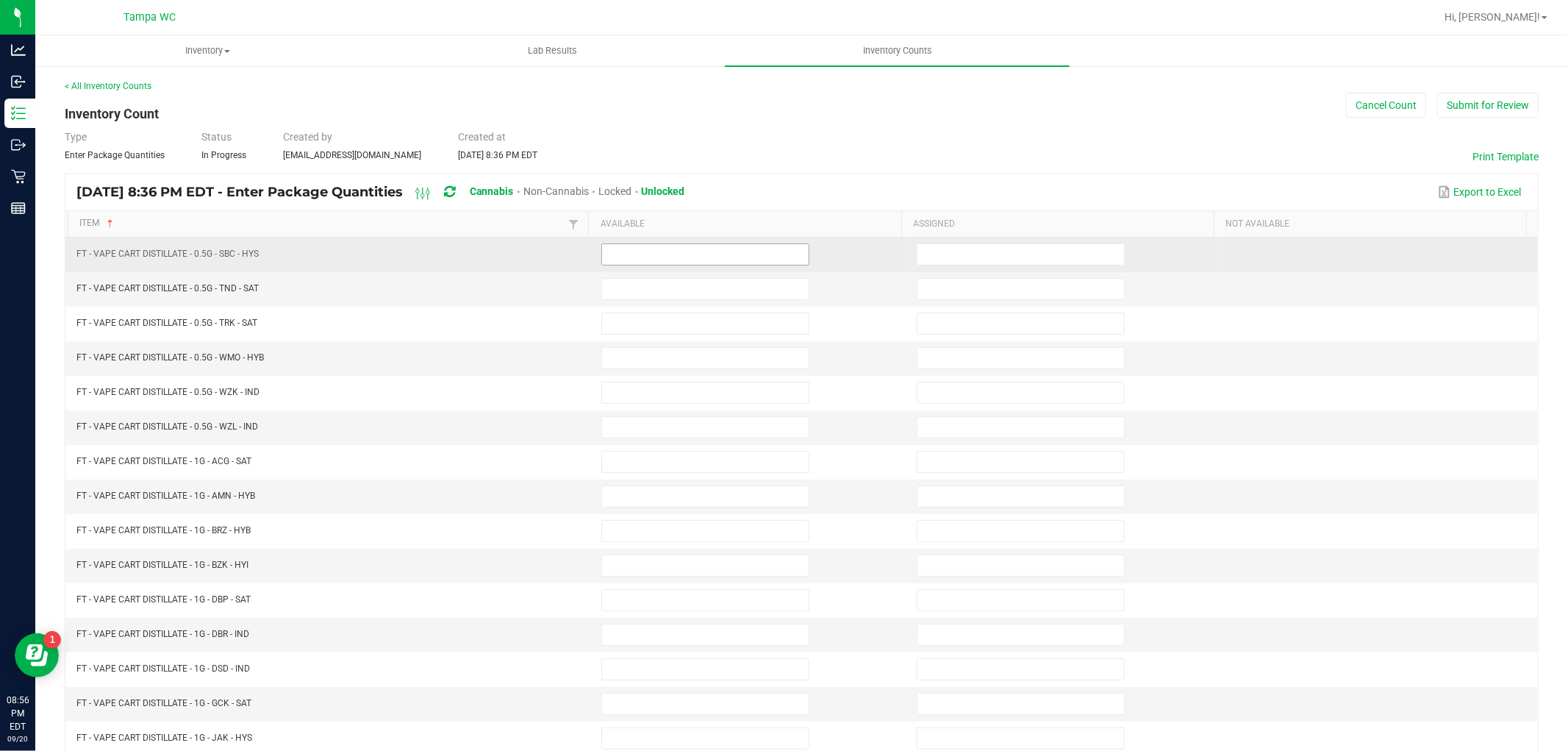
click at [664, 249] on input at bounding box center [706, 255] width 206 height 20
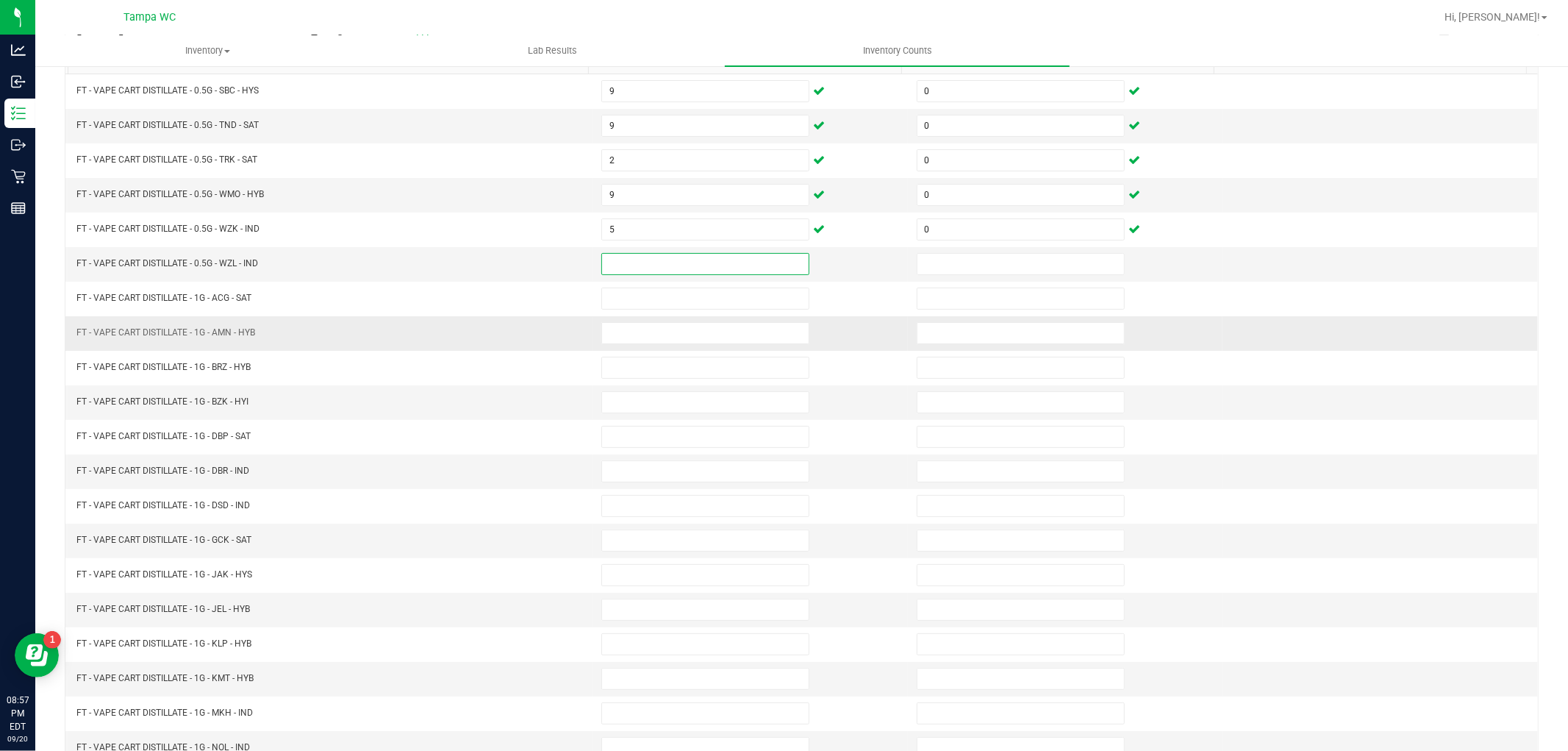
scroll to position [234, 0]
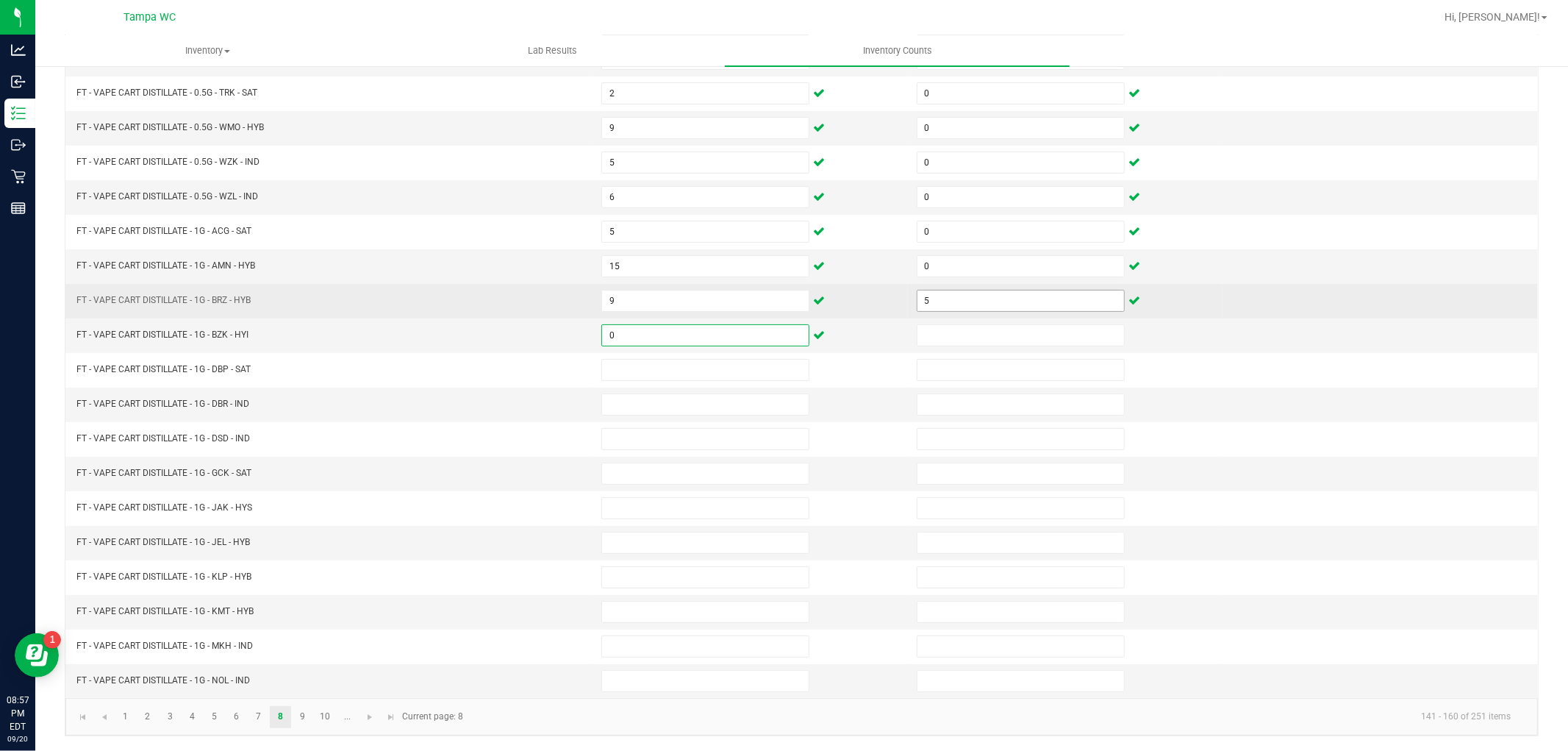
click at [1025, 298] on input "5" at bounding box center [1021, 301] width 206 height 20
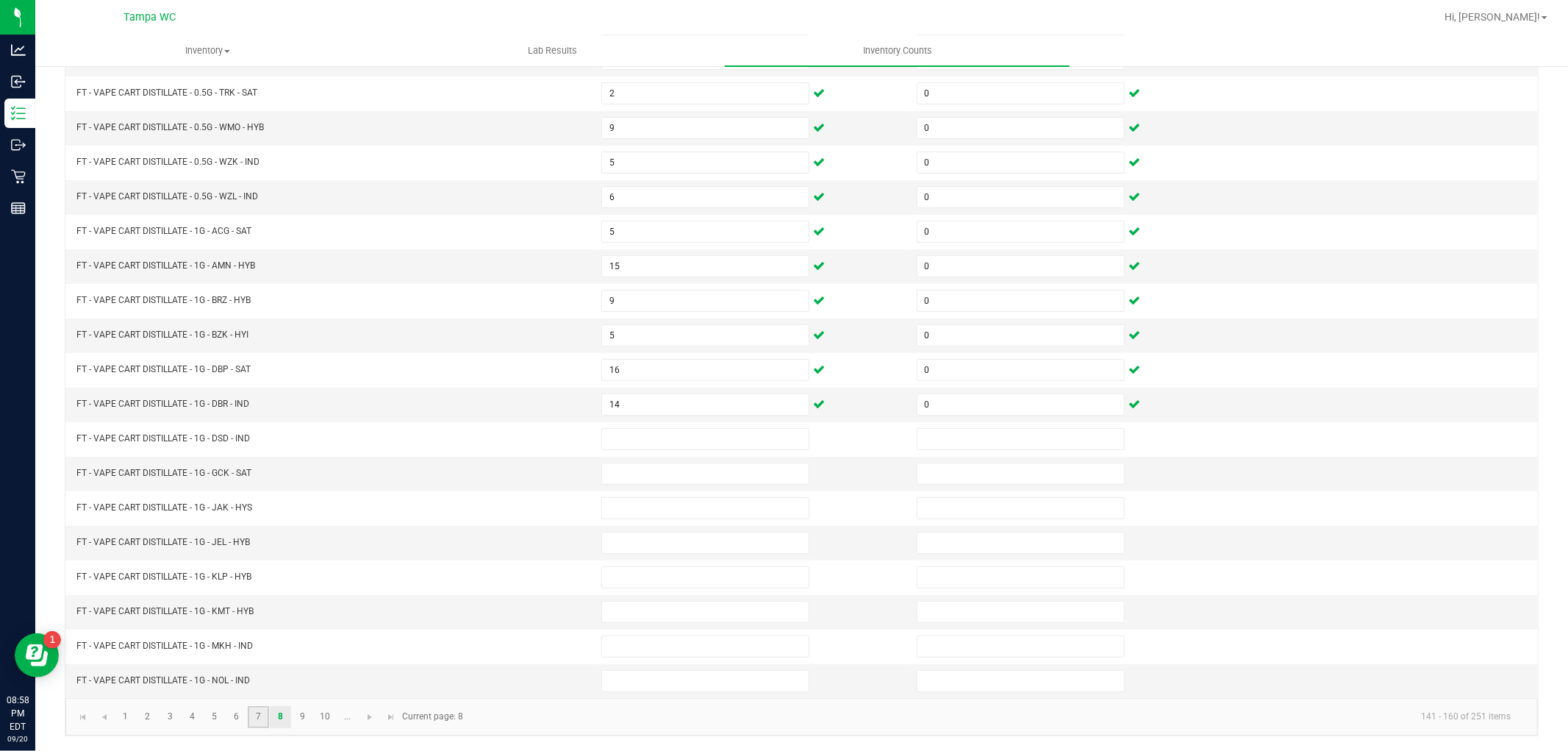
click at [258, 715] on link "7" at bounding box center [258, 717] width 21 height 22
click at [233, 712] on link "6" at bounding box center [236, 717] width 21 height 22
click at [260, 716] on link "7" at bounding box center [258, 717] width 21 height 22
click at [281, 723] on link "8" at bounding box center [280, 717] width 21 height 22
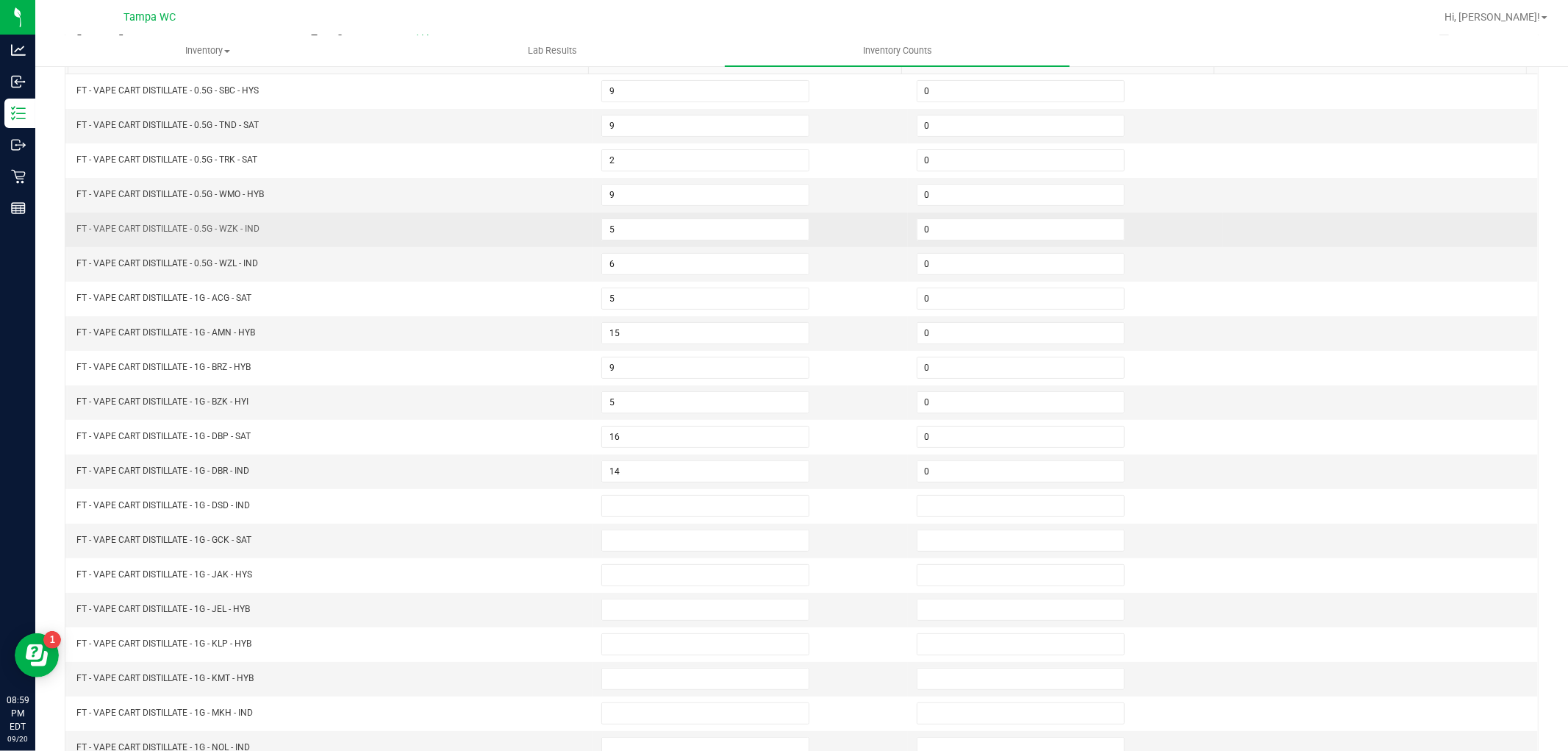
scroll to position [0, 0]
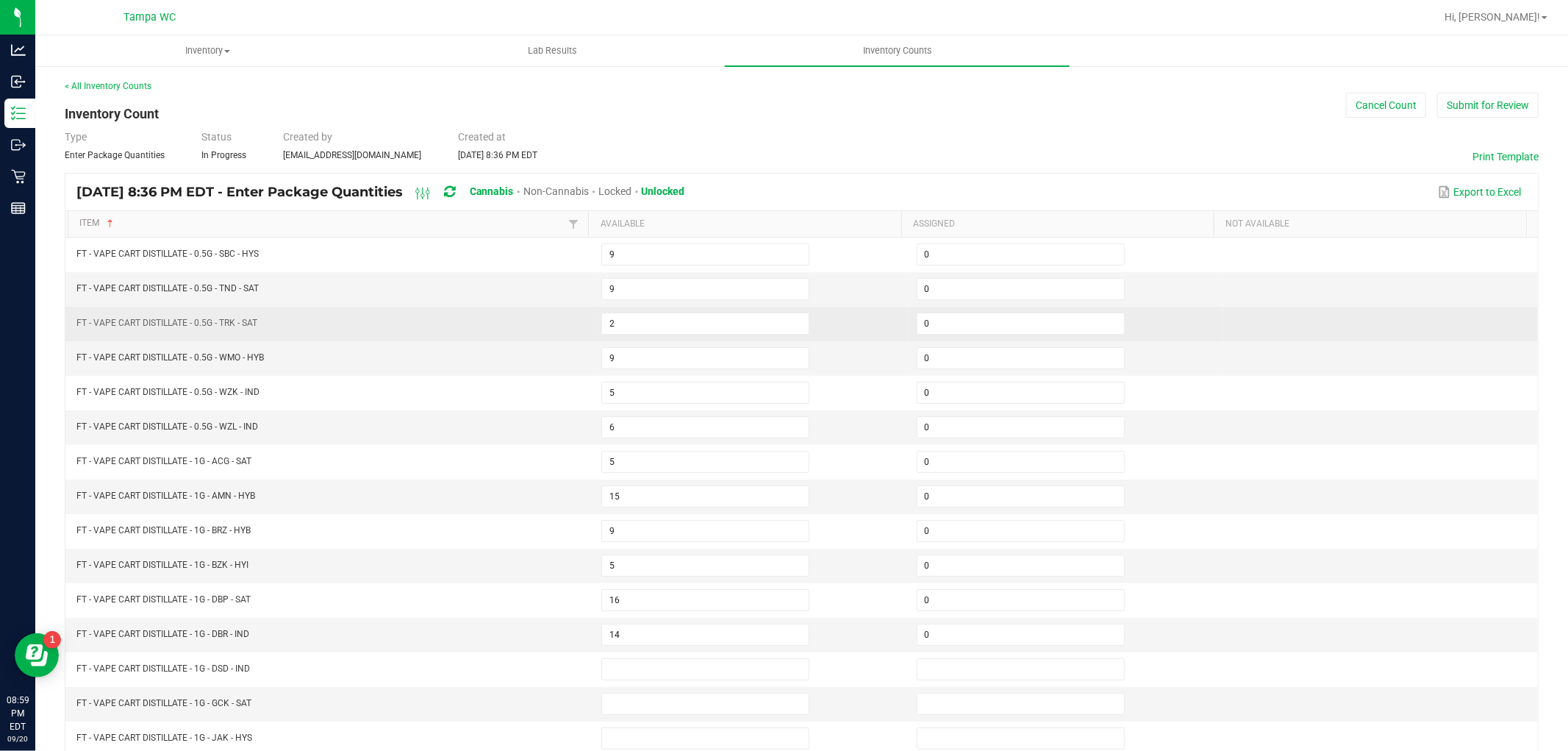
click at [654, 311] on td "2" at bounding box center [750, 324] width 316 height 35
click at [656, 316] on input "2" at bounding box center [706, 324] width 206 height 20
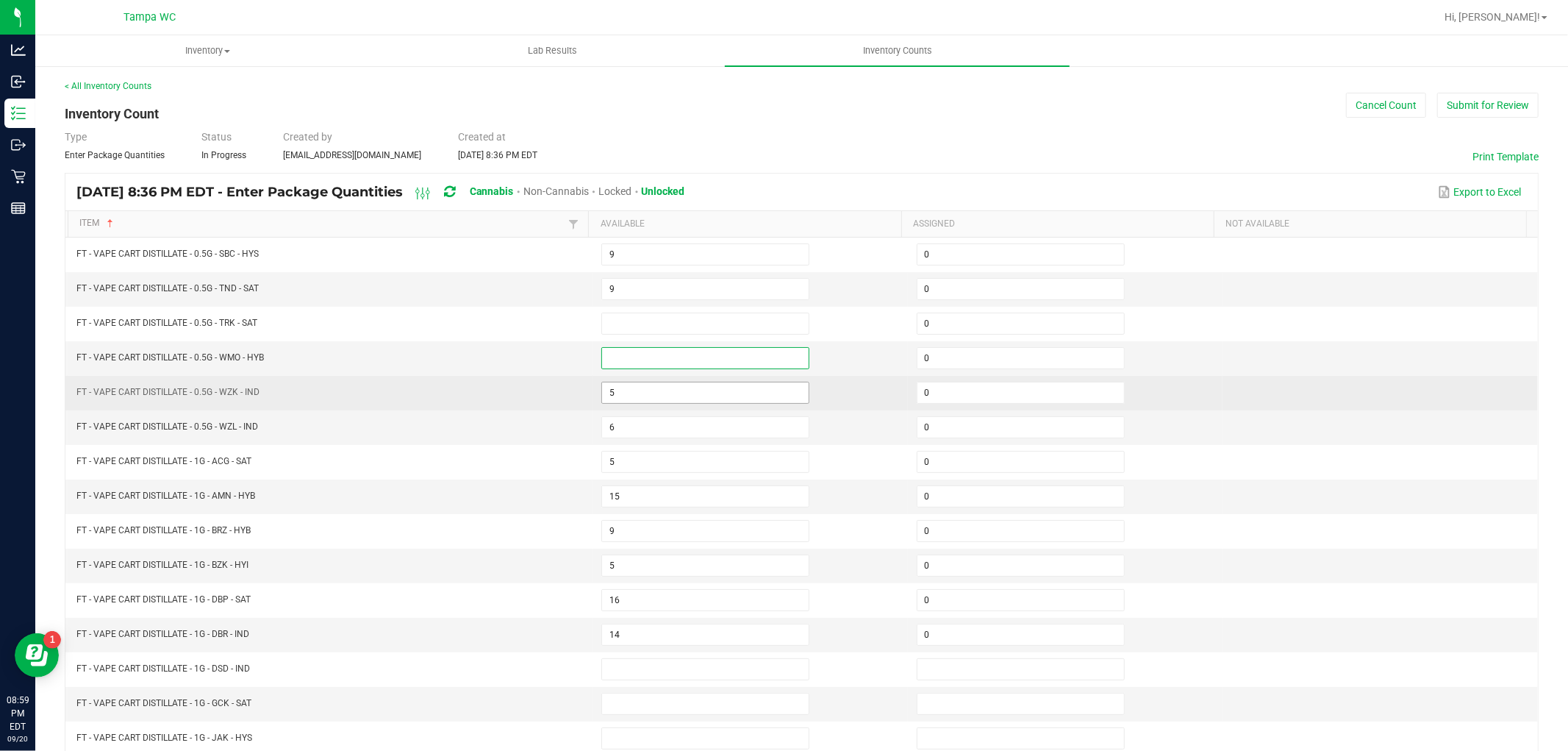
click at [685, 403] on td "5" at bounding box center [750, 393] width 316 height 35
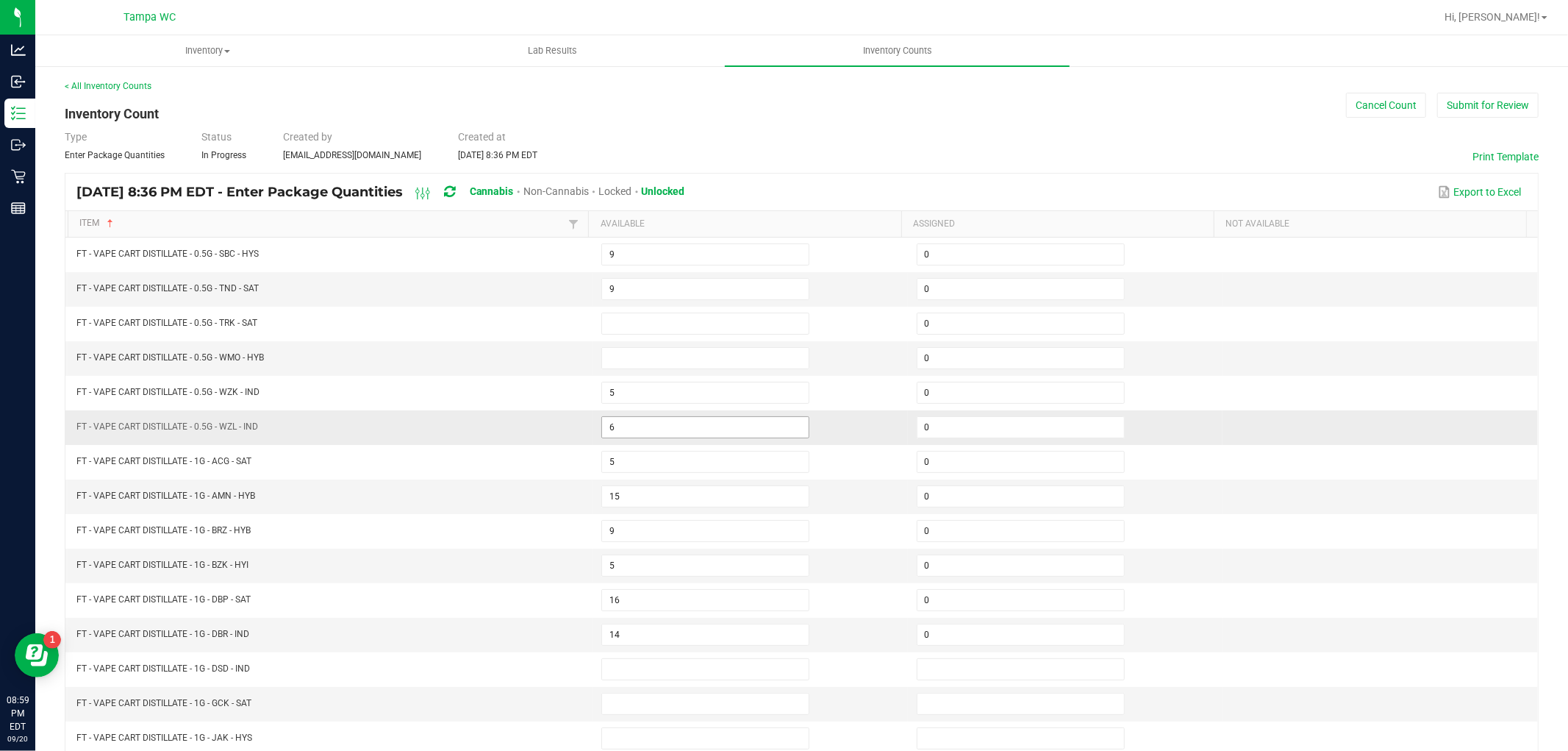
drag, startPoint x: 686, startPoint y: 398, endPoint x: 680, endPoint y: 425, distance: 27.7
click at [686, 399] on input "5" at bounding box center [706, 392] width 206 height 20
drag, startPoint x: 680, startPoint y: 422, endPoint x: 680, endPoint y: 460, distance: 38.0
click at [680, 433] on input "6" at bounding box center [706, 427] width 206 height 20
click at [681, 507] on input "15" at bounding box center [706, 496] width 206 height 20
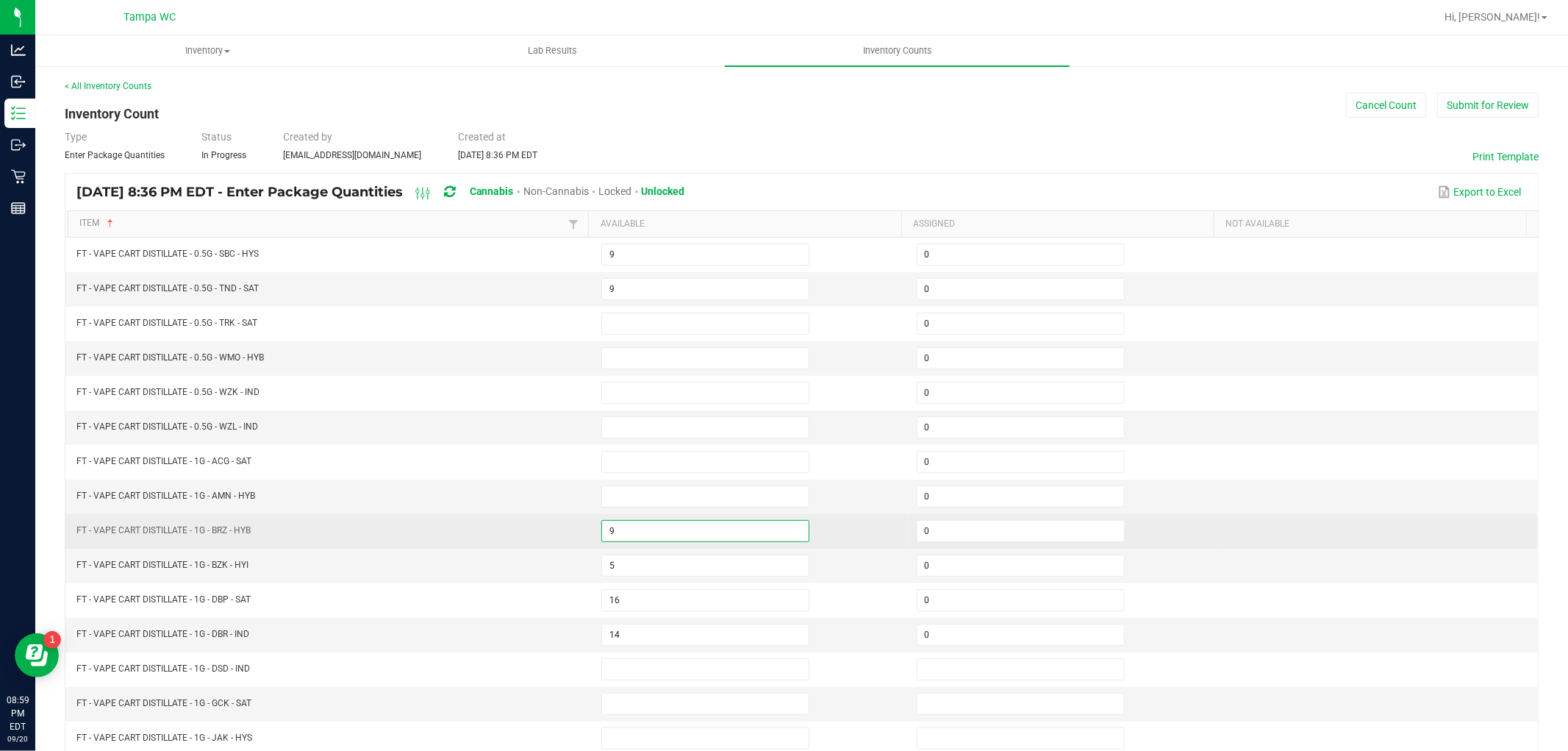
click at [679, 534] on input "9" at bounding box center [706, 531] width 206 height 20
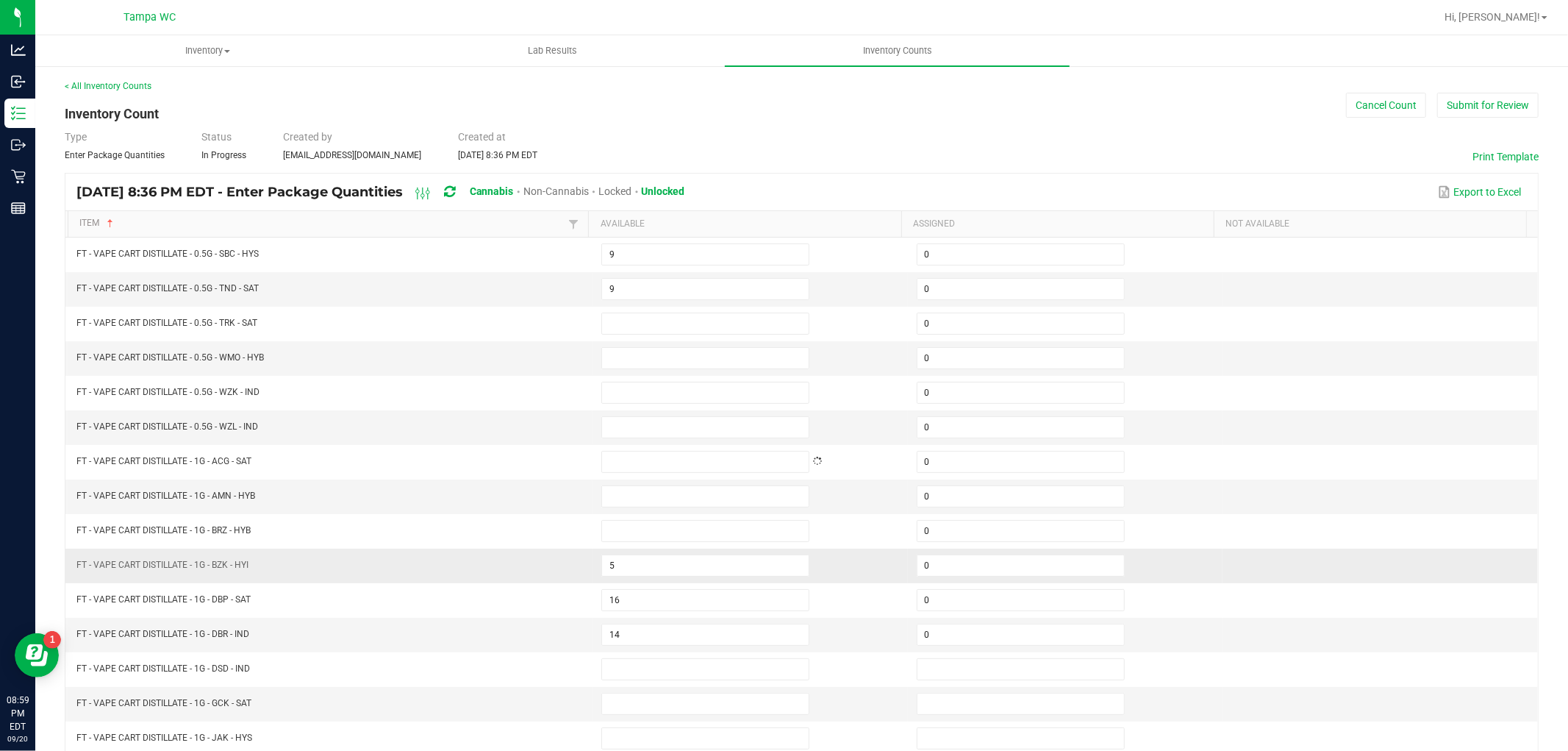
click at [667, 579] on td "5" at bounding box center [750, 566] width 316 height 35
click at [667, 574] on input "5" at bounding box center [706, 566] width 206 height 20
drag, startPoint x: 670, startPoint y: 589, endPoint x: 670, endPoint y: 620, distance: 31.0
click at [670, 594] on td "16" at bounding box center [750, 600] width 316 height 35
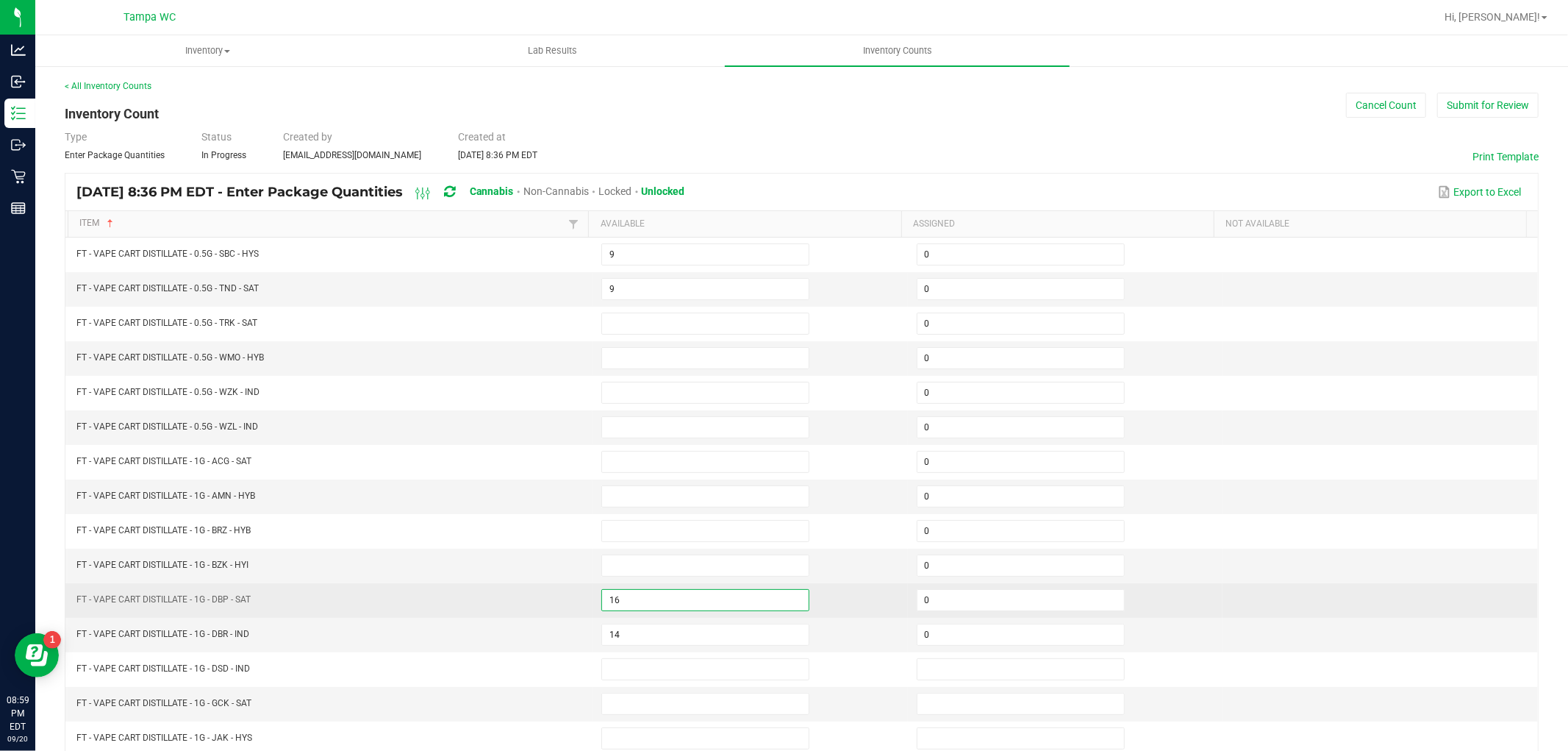
click at [669, 604] on input "16" at bounding box center [706, 600] width 206 height 20
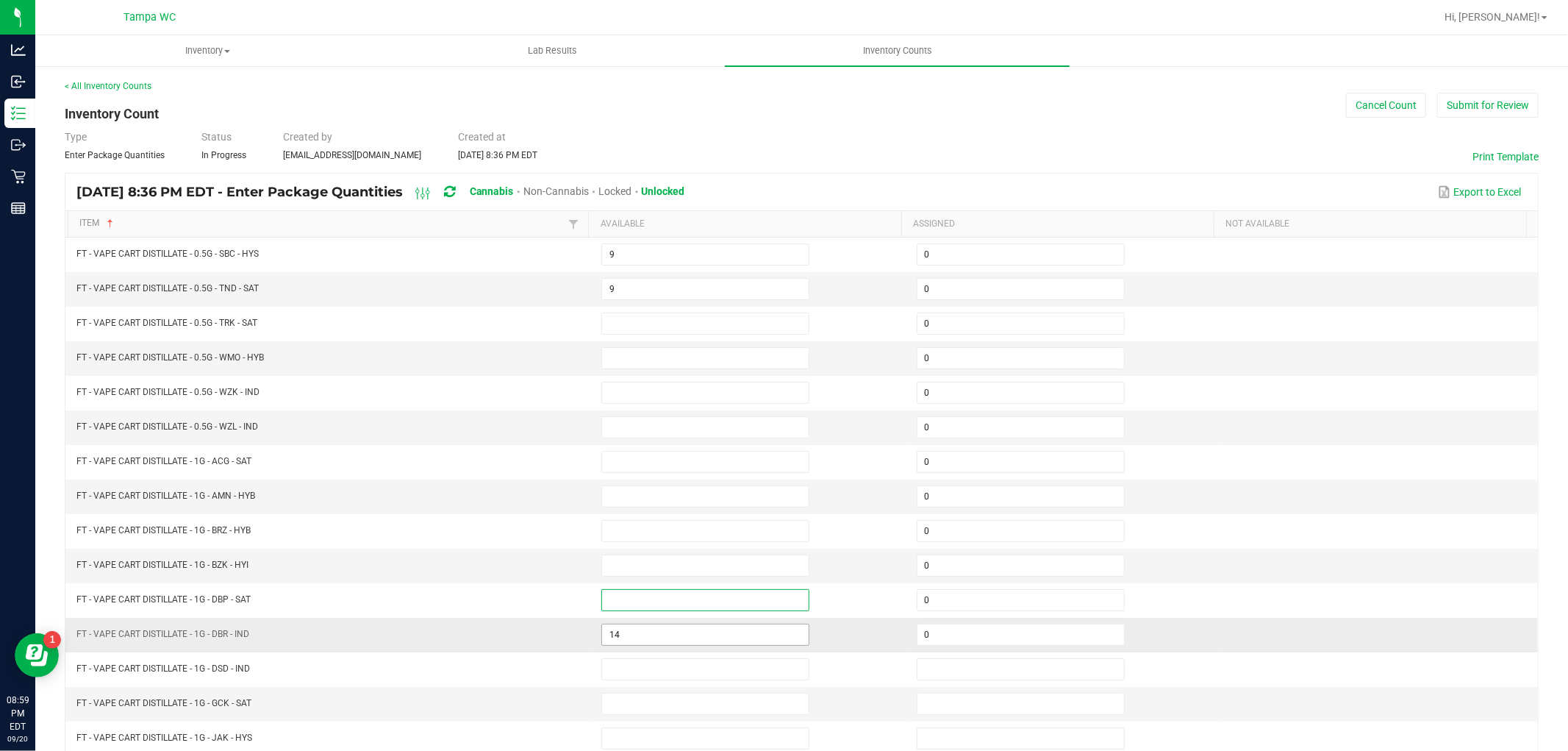
click at [657, 638] on td "14" at bounding box center [750, 635] width 316 height 35
click at [658, 634] on input at bounding box center [706, 635] width 206 height 20
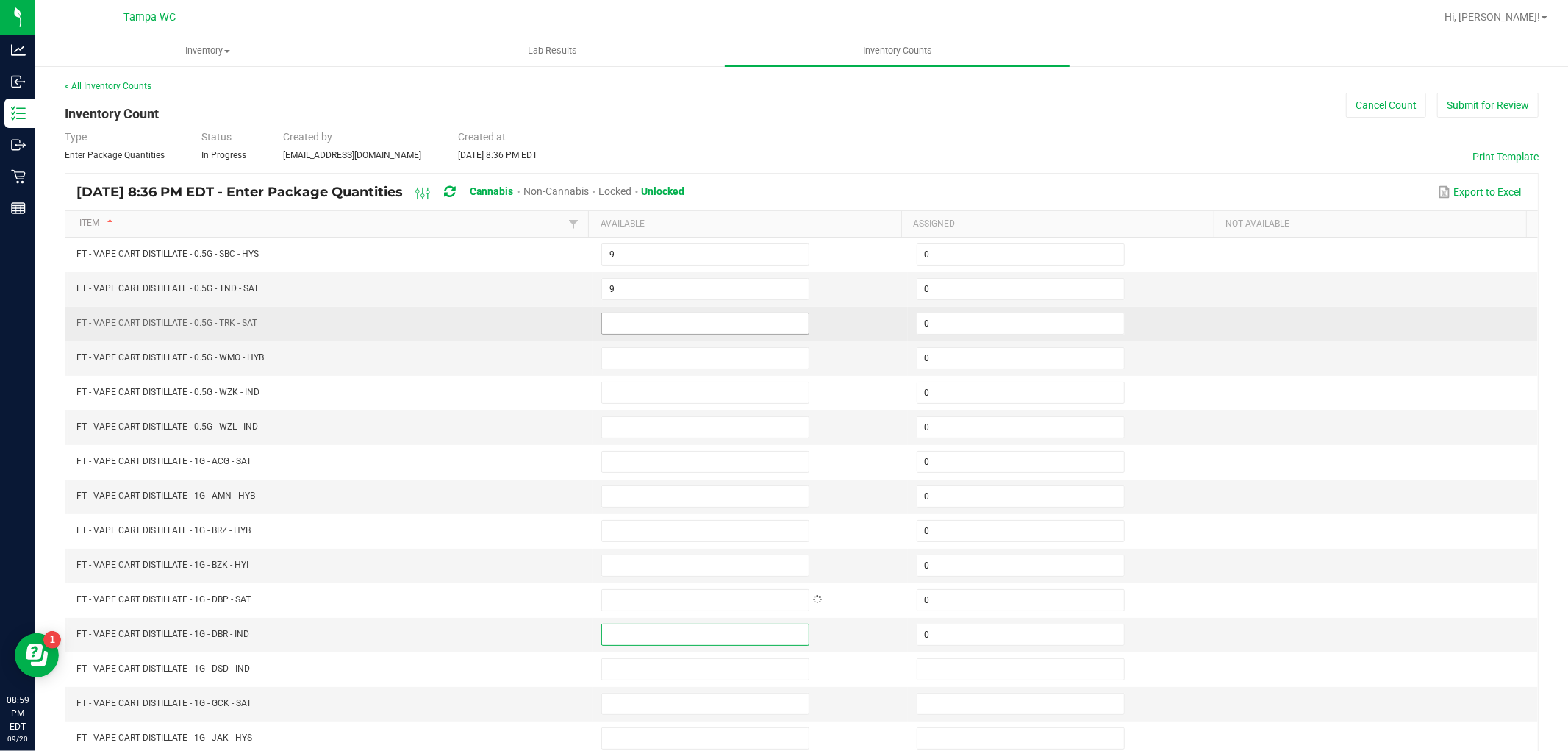
click at [630, 325] on input at bounding box center [706, 324] width 206 height 20
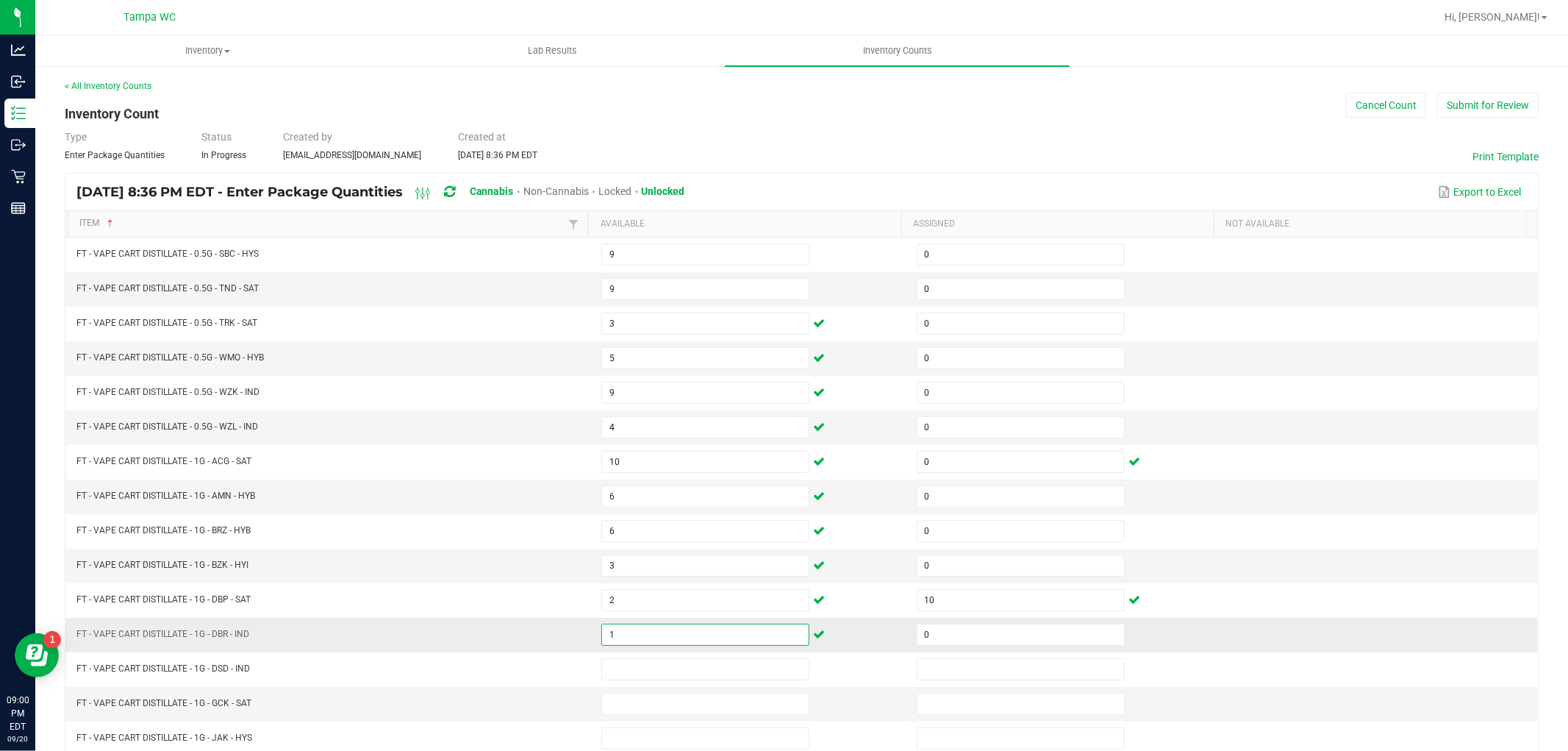
click at [641, 630] on input "1" at bounding box center [706, 635] width 206 height 20
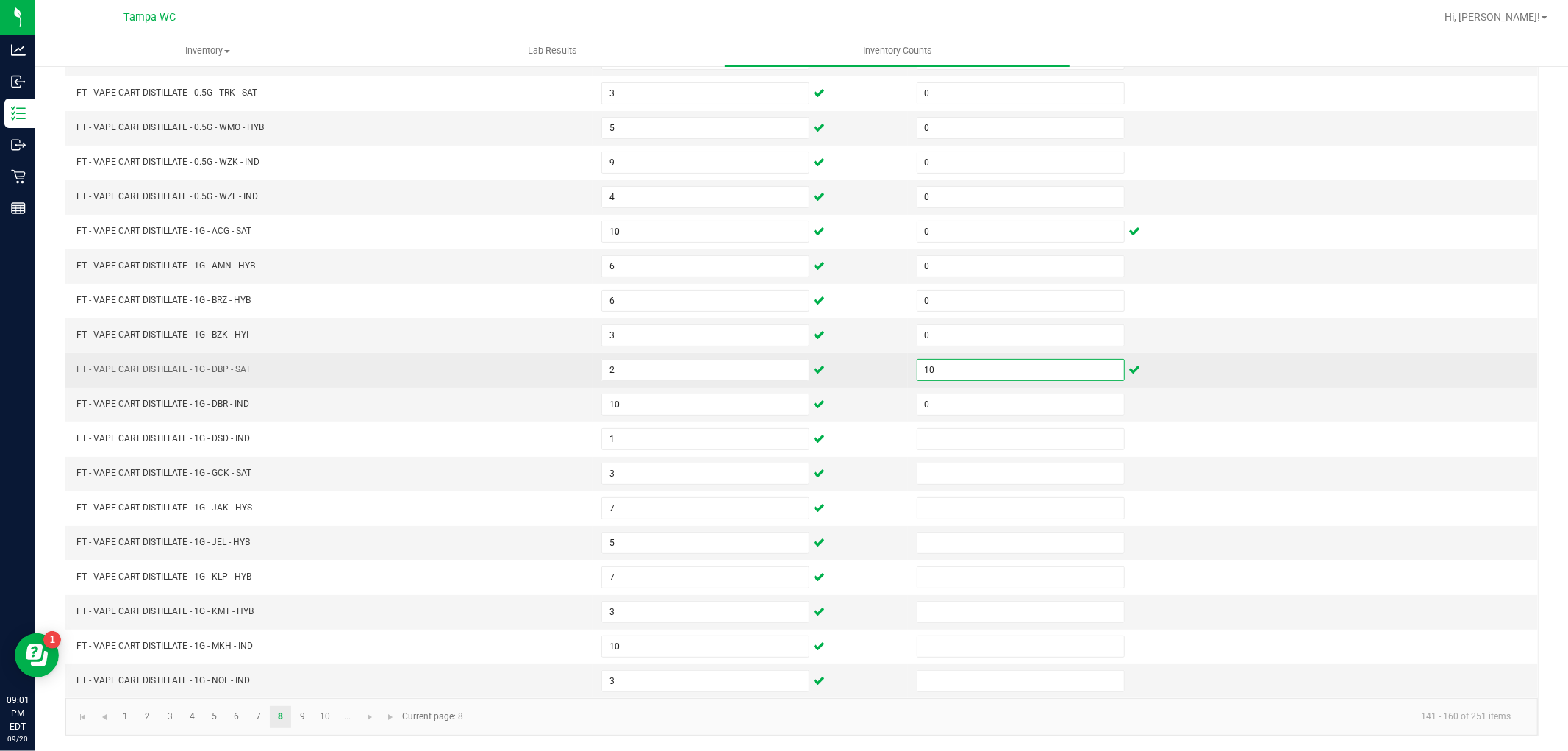
click at [958, 366] on input "10" at bounding box center [1021, 370] width 206 height 20
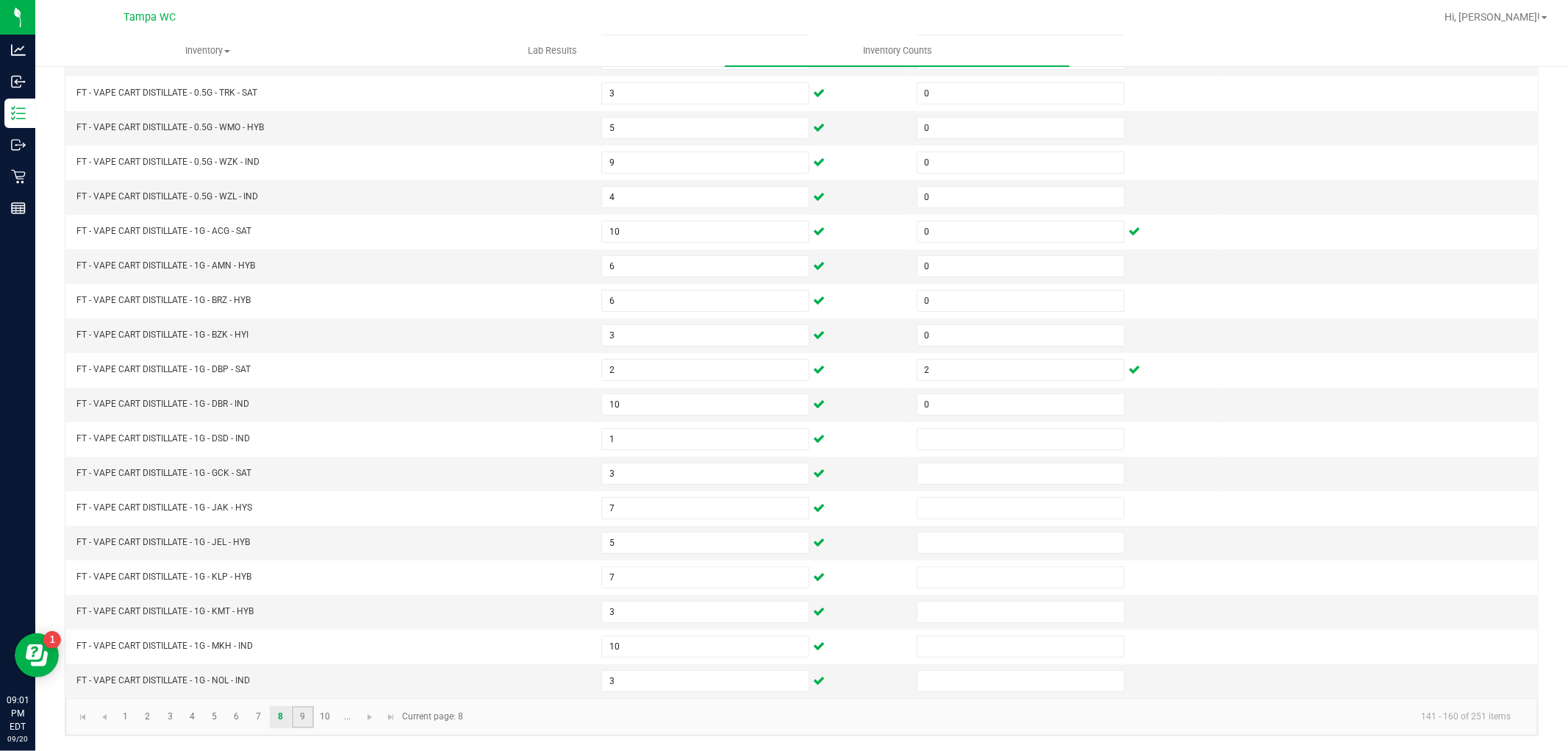
click at [310, 712] on link "9" at bounding box center [302, 717] width 21 height 22
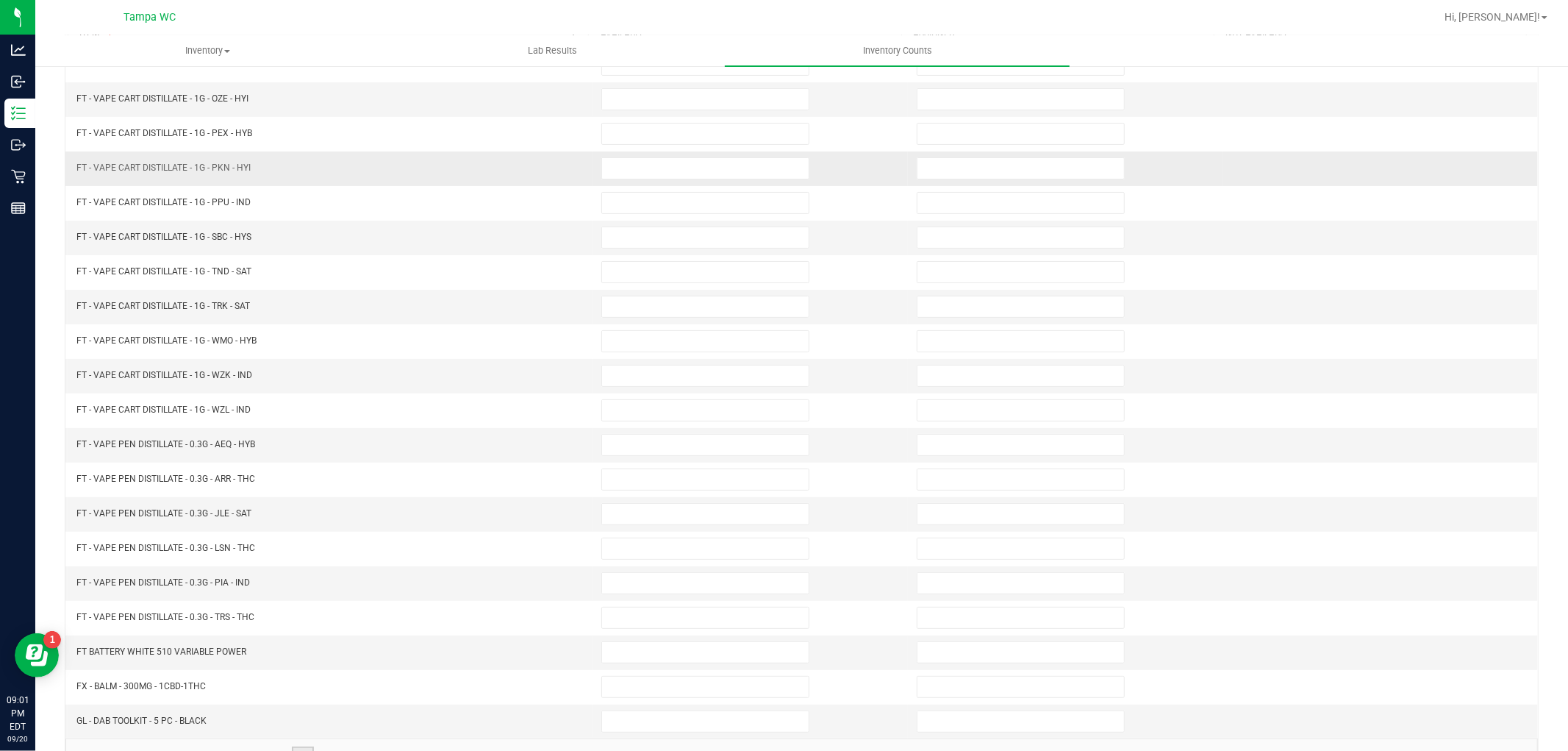
scroll to position [71, 0]
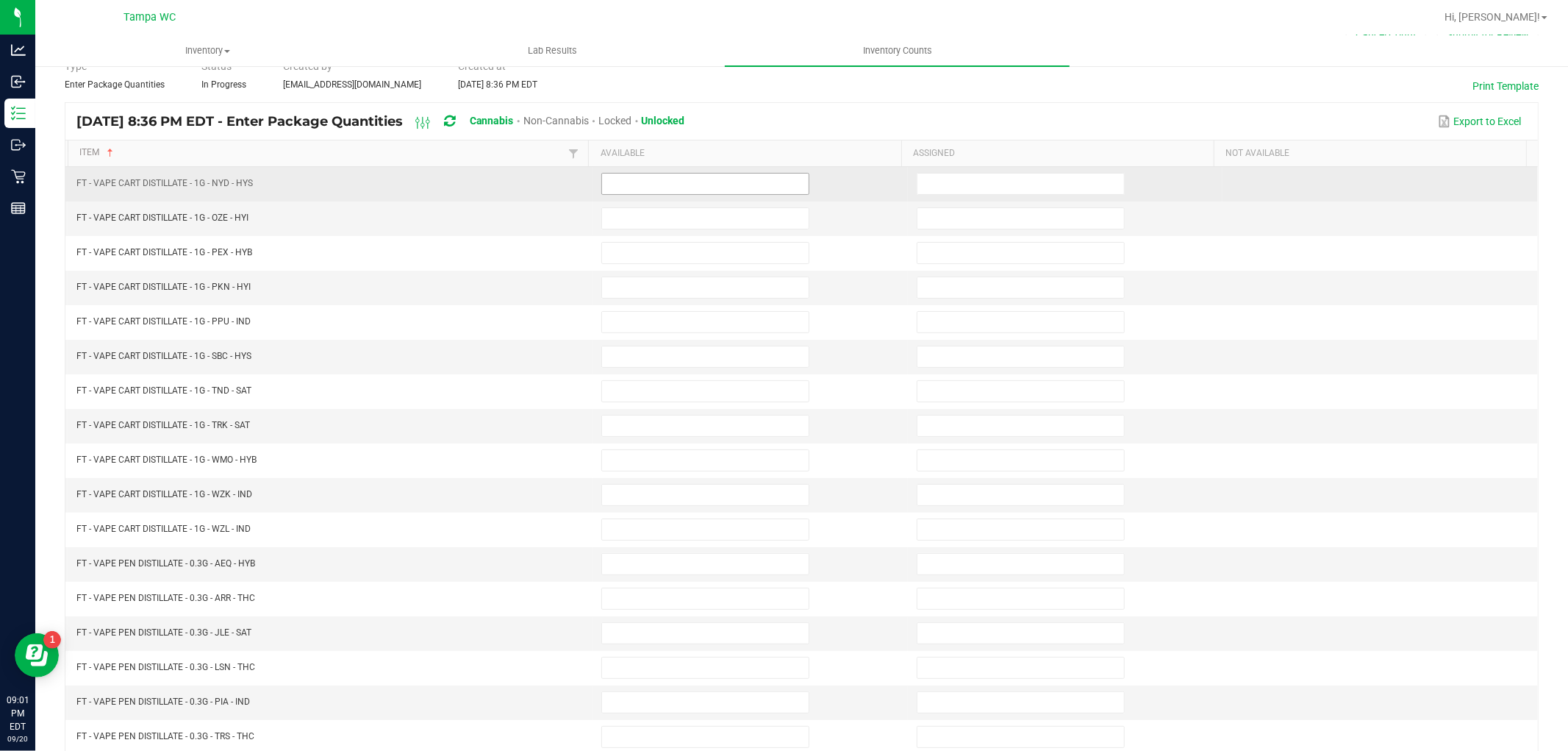
click at [655, 190] on input at bounding box center [706, 184] width 206 height 20
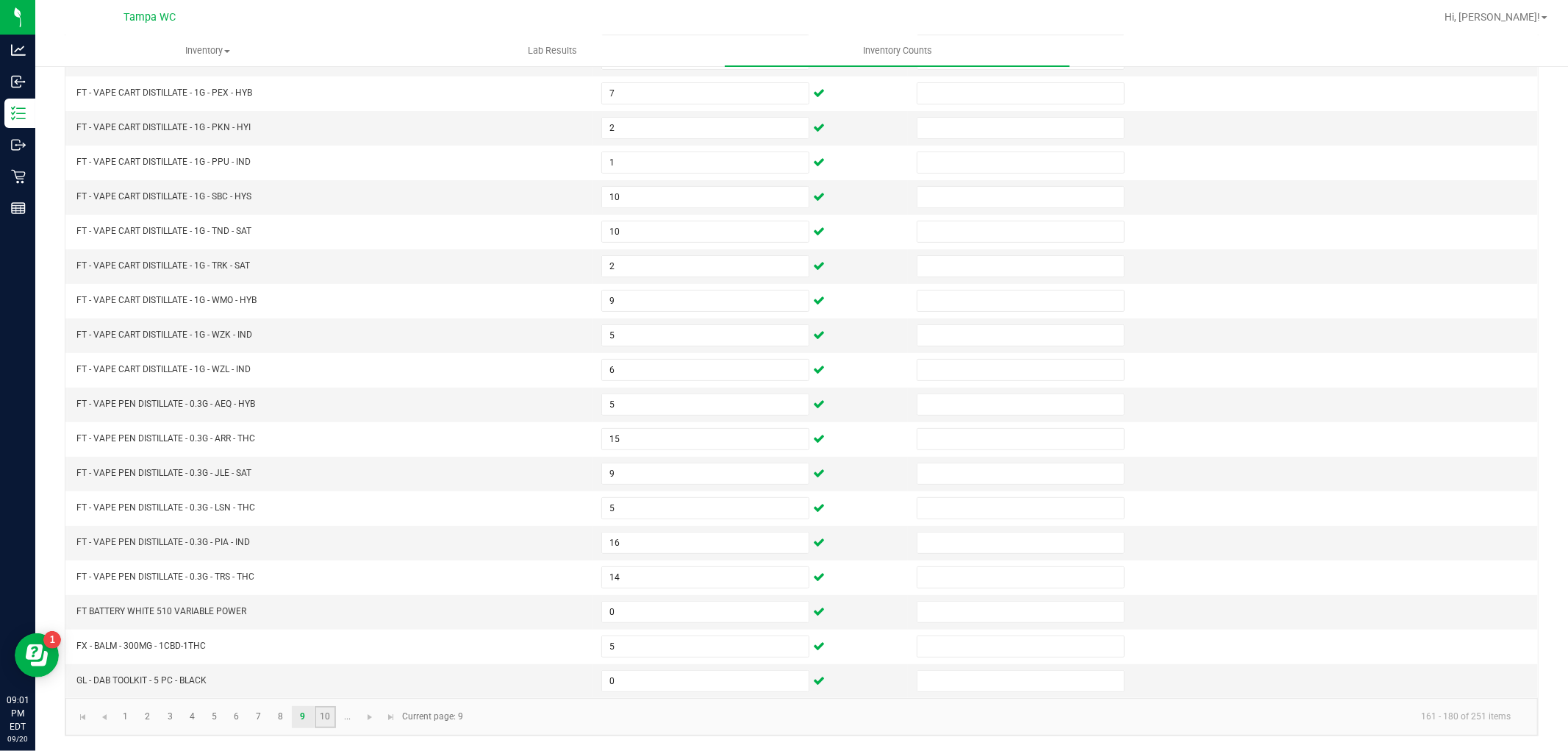
click at [328, 709] on link "10" at bounding box center [325, 717] width 21 height 22
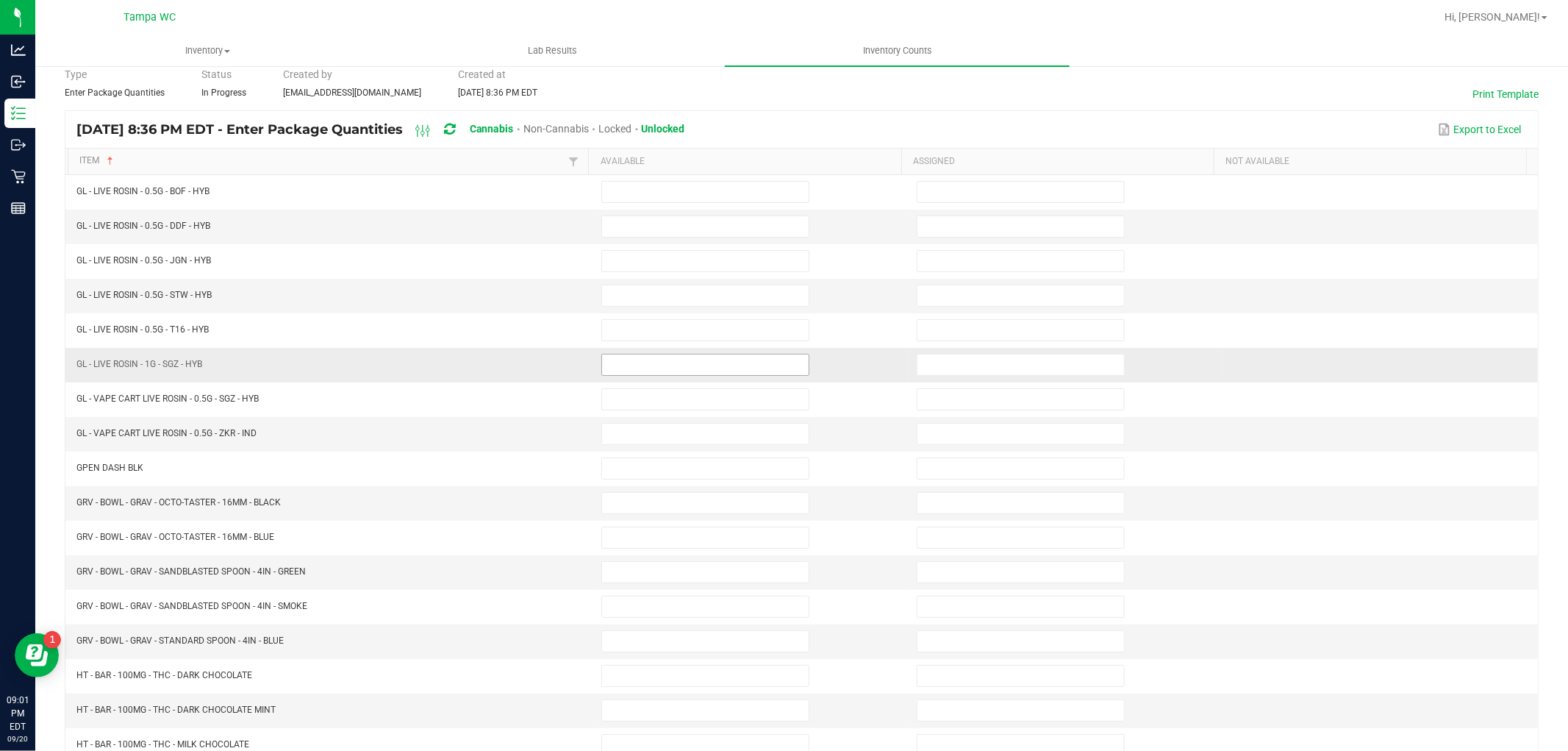
scroll to position [0, 0]
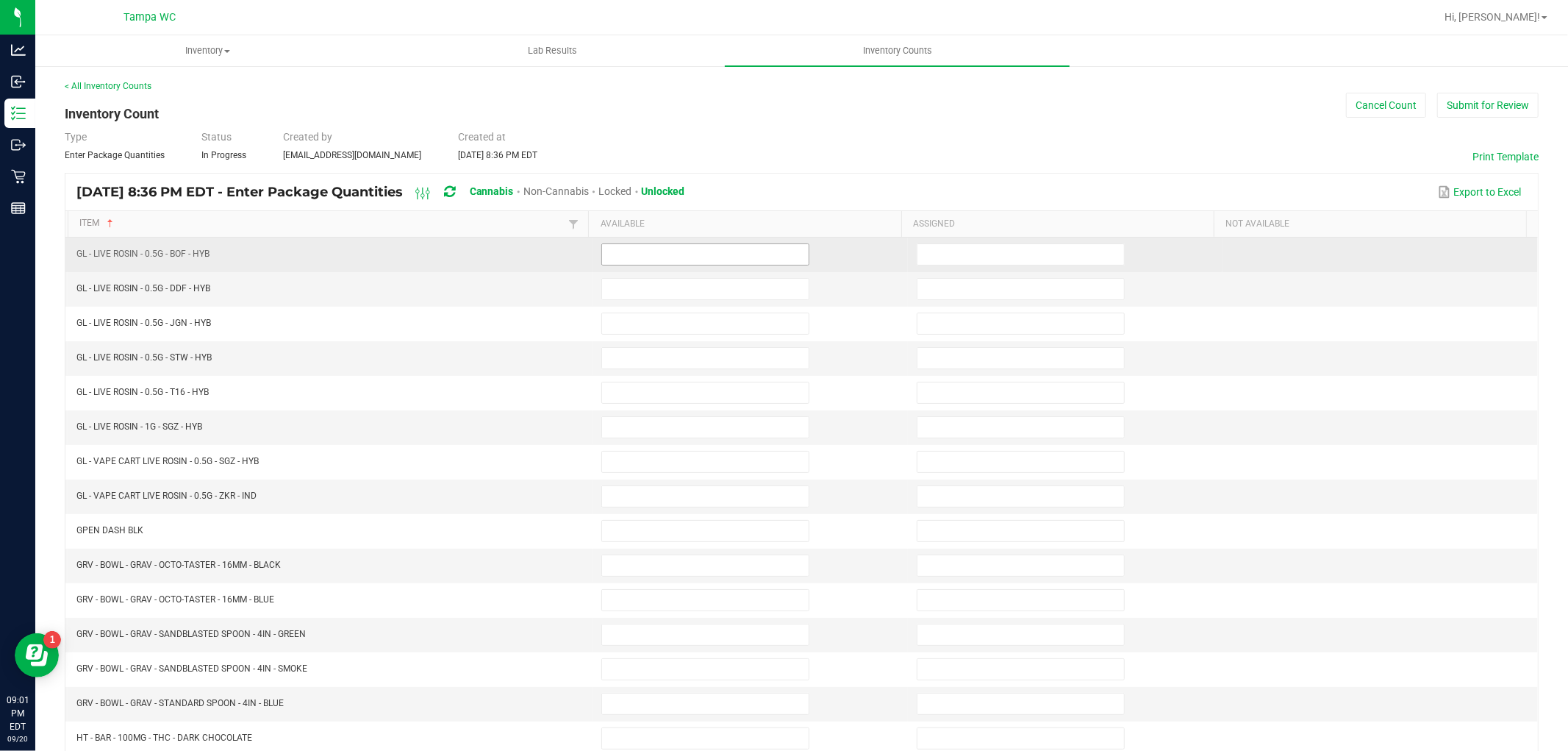
click at [651, 260] on input at bounding box center [706, 255] width 206 height 20
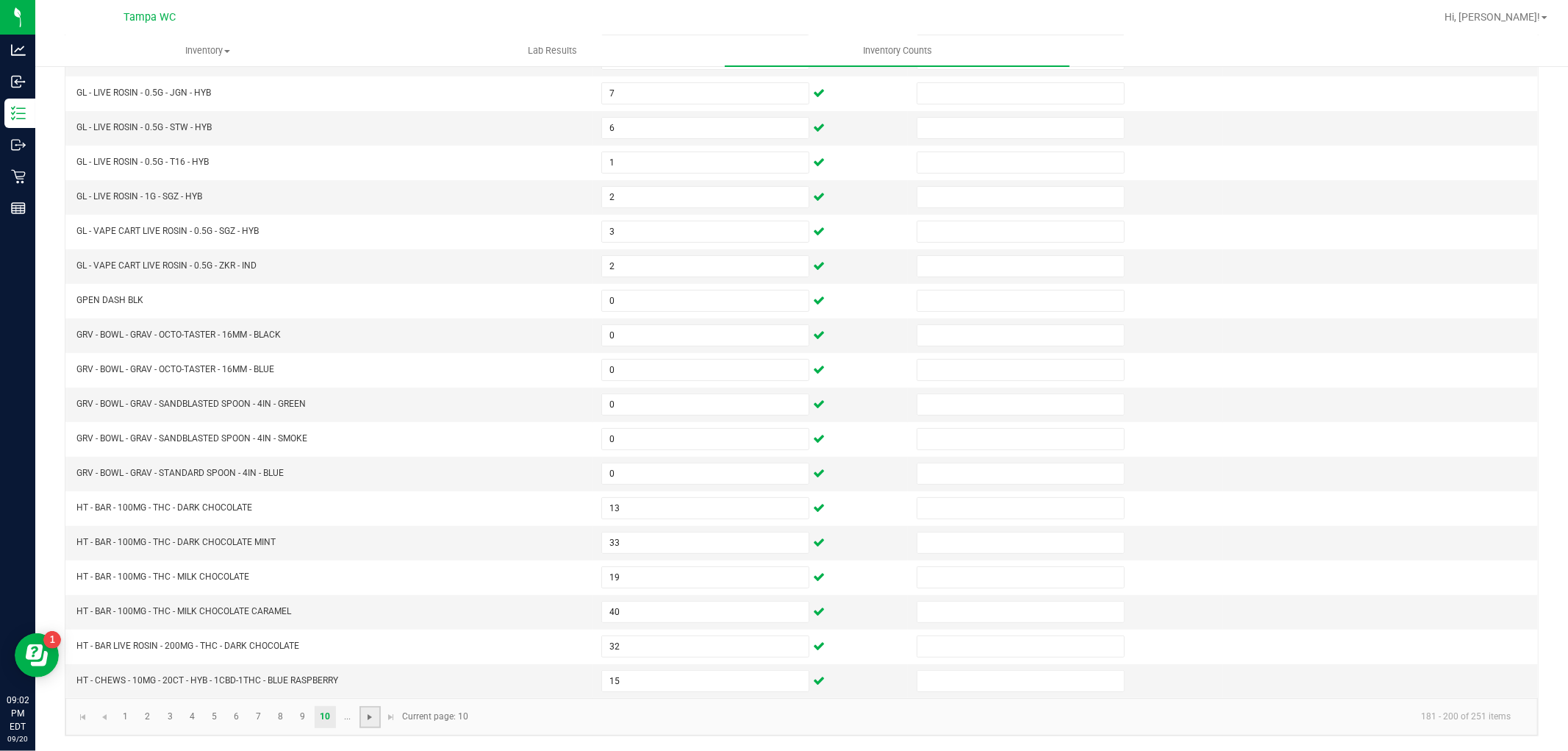
click at [370, 719] on span "Go to the next page" at bounding box center [369, 717] width 12 height 12
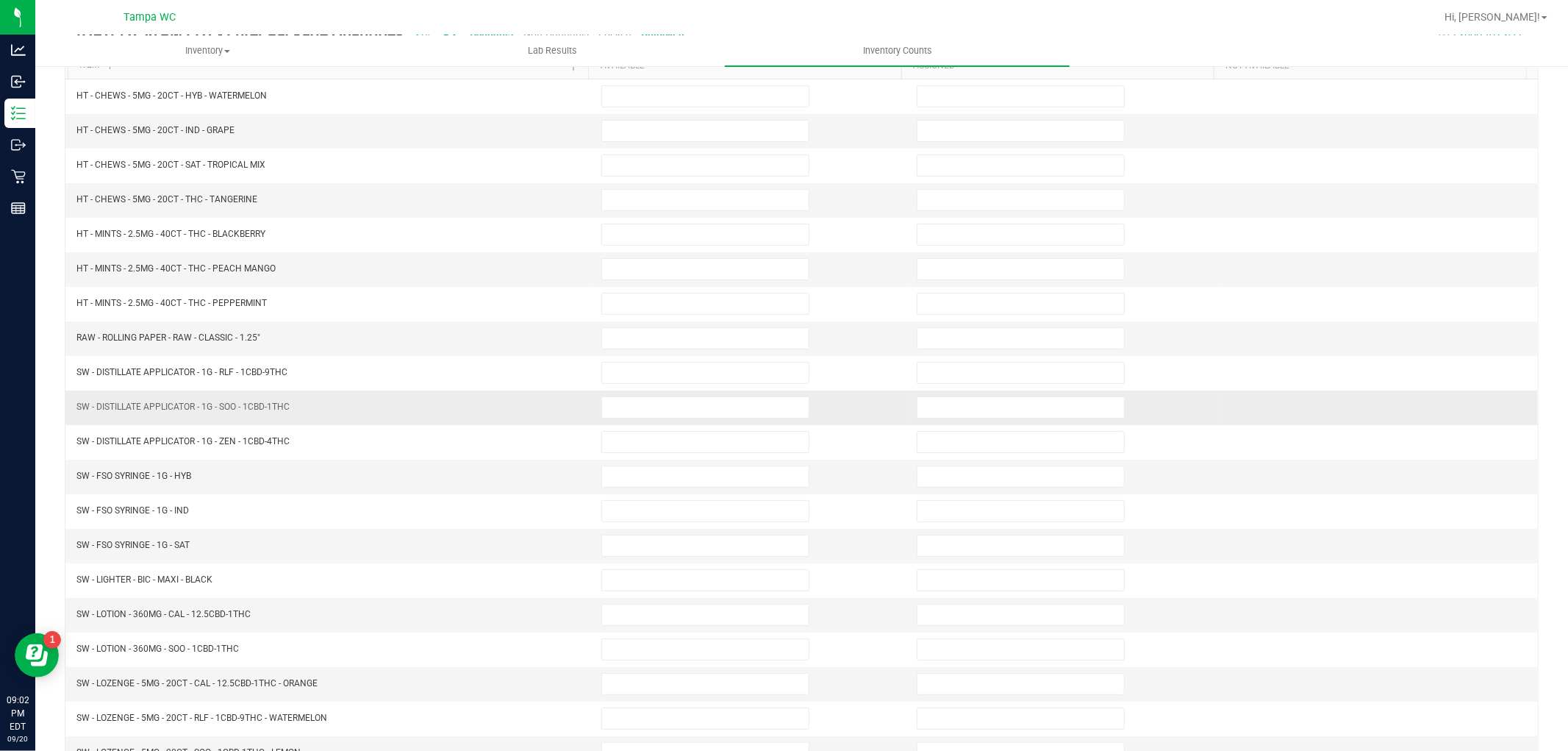
scroll to position [0, 0]
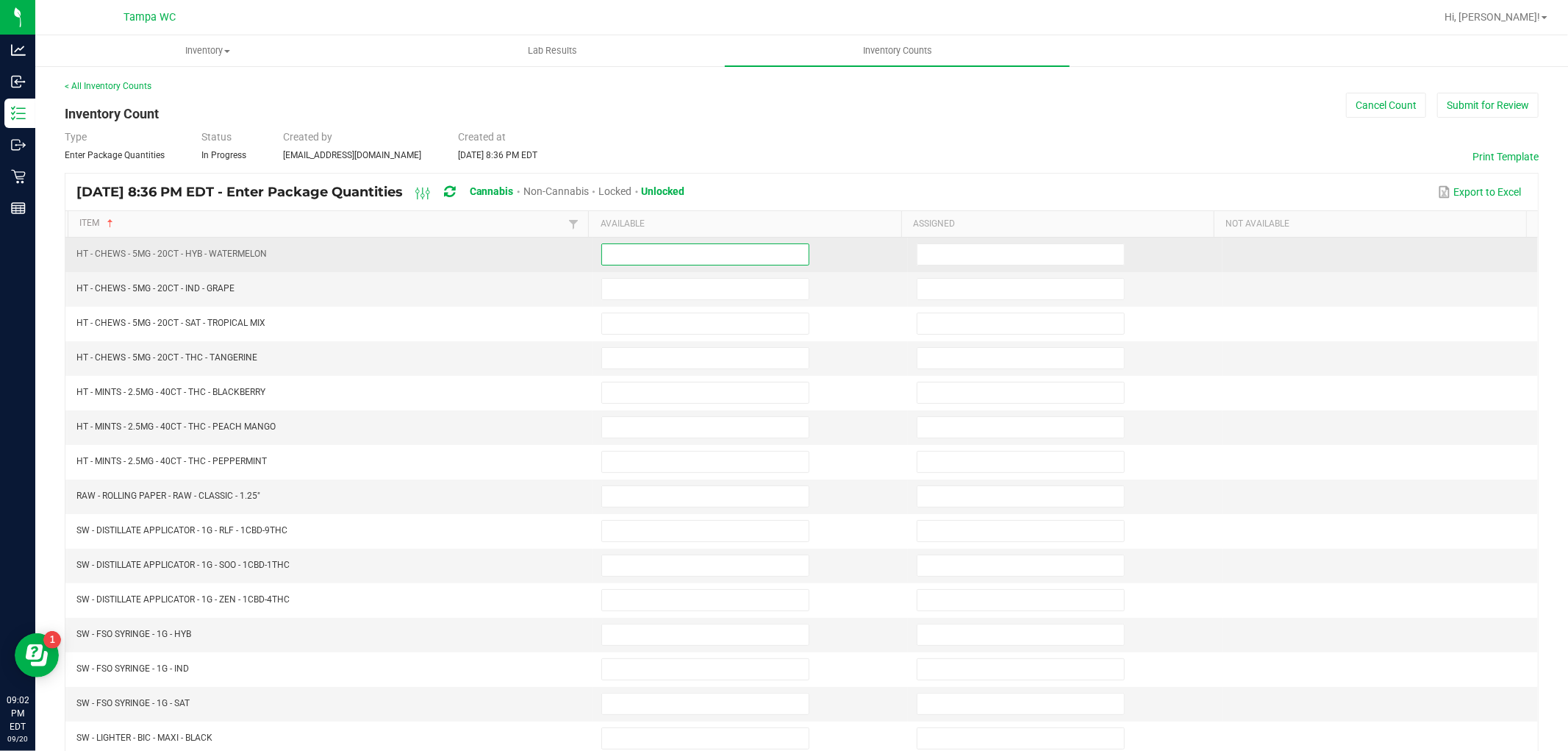
click at [621, 255] on input at bounding box center [706, 255] width 206 height 20
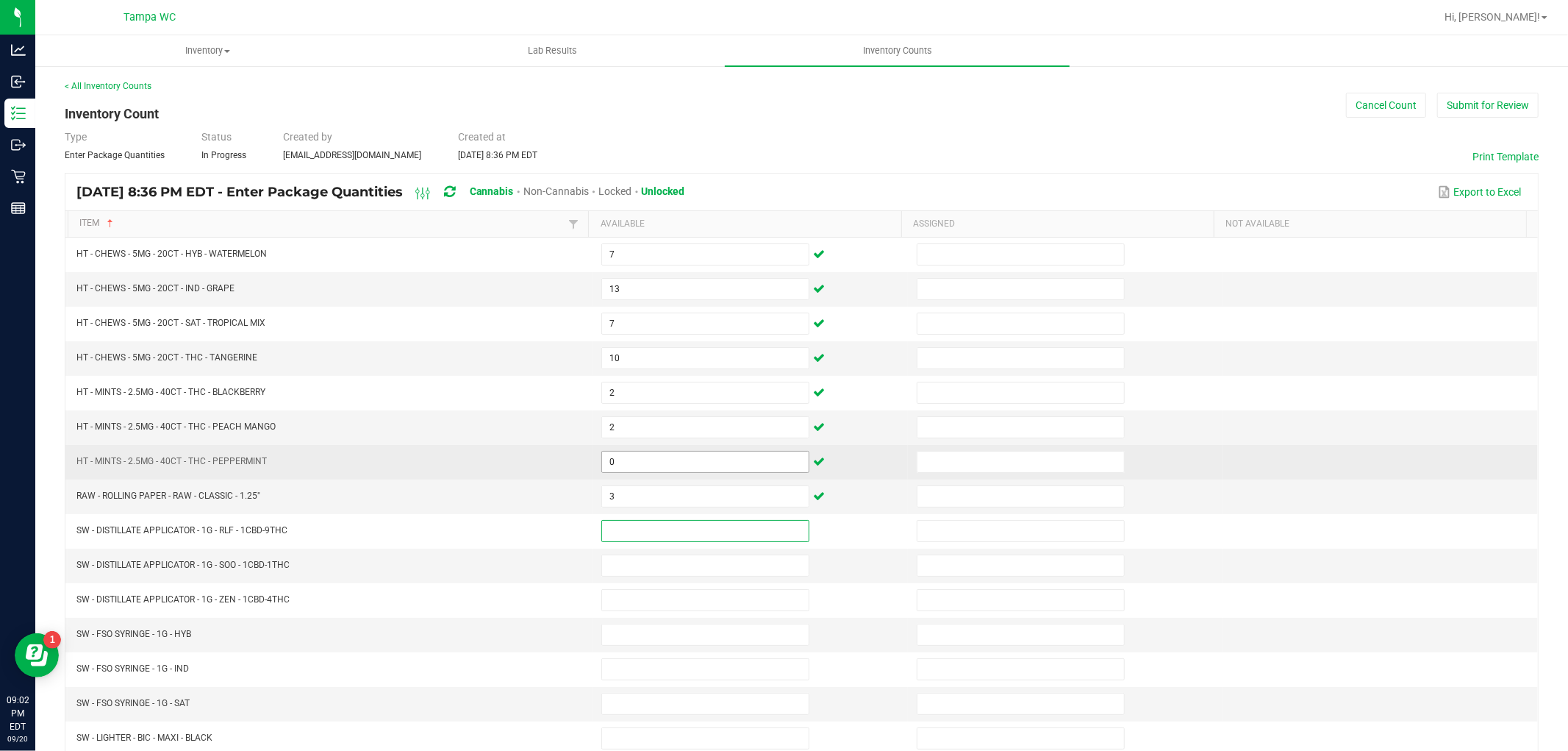
click at [619, 457] on input "0" at bounding box center [706, 462] width 206 height 20
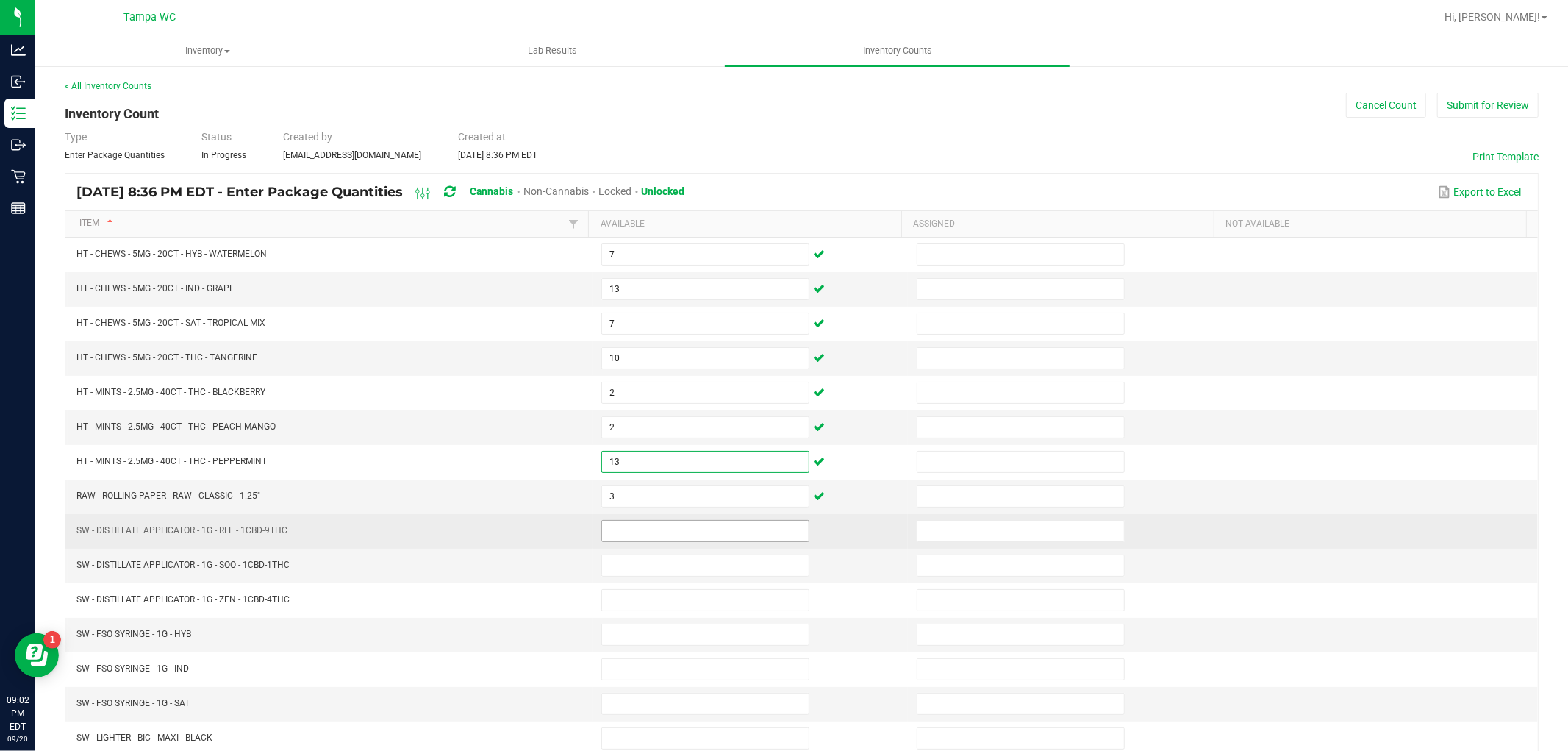
click at [647, 526] on input at bounding box center [706, 531] width 206 height 20
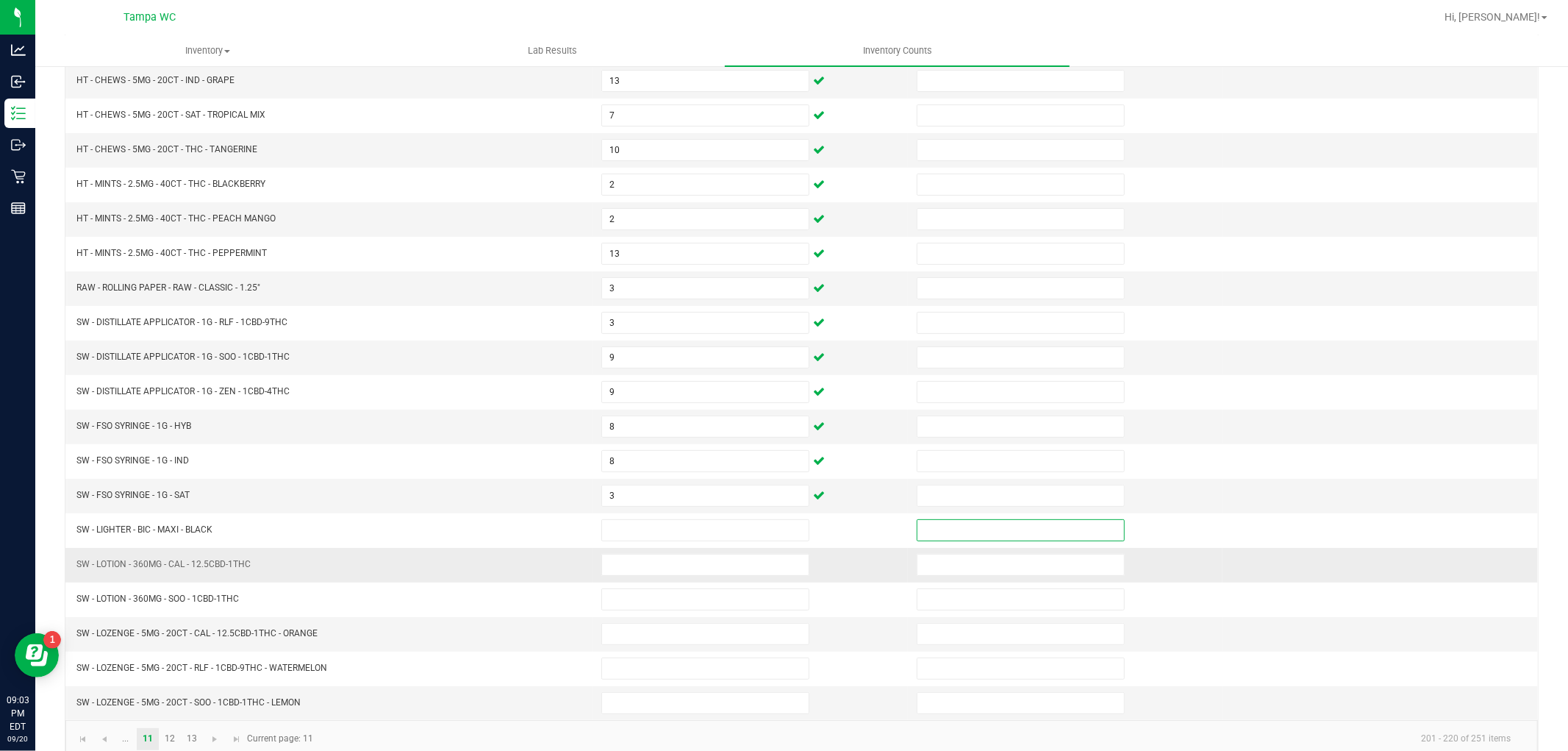
scroll to position [234, 0]
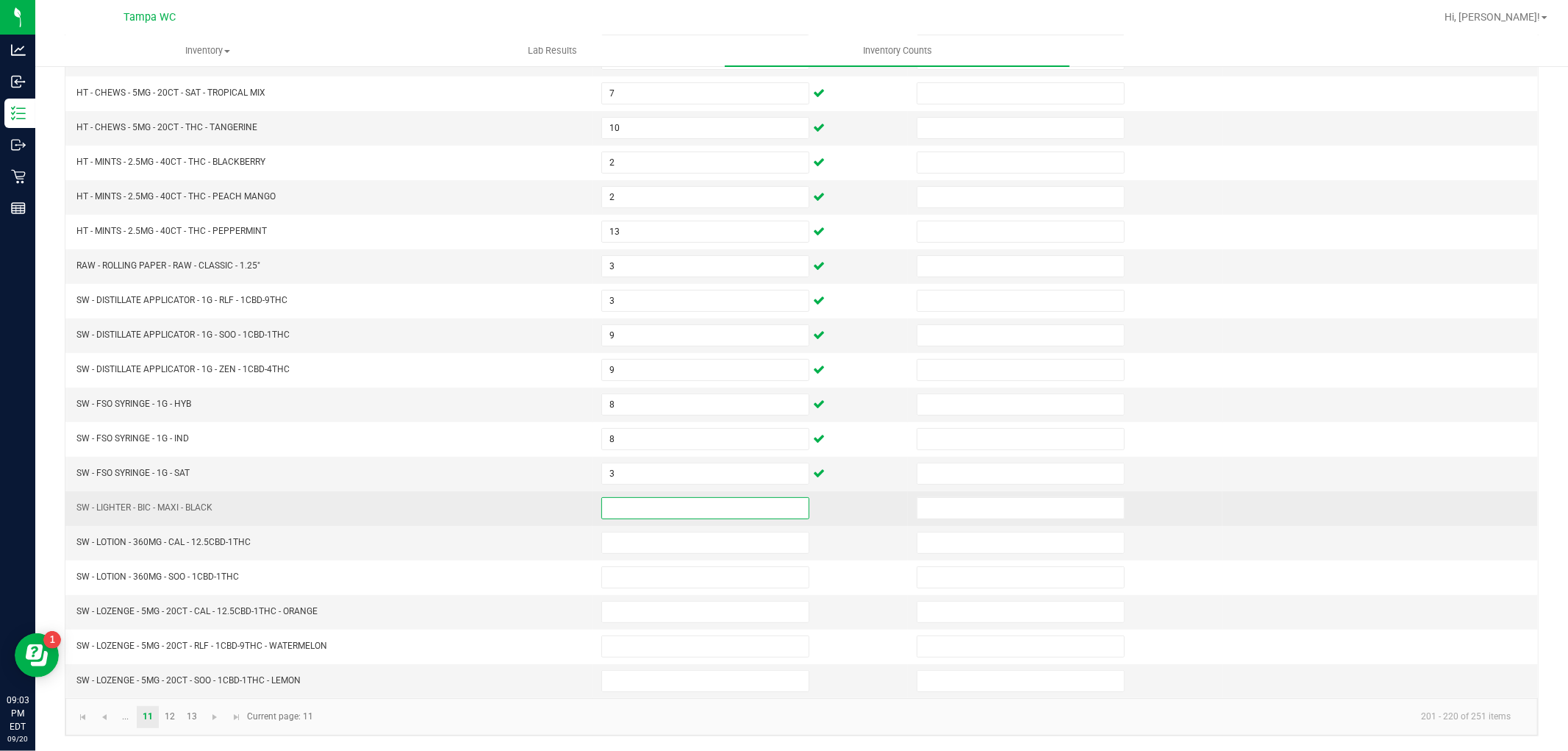
click at [614, 504] on input at bounding box center [706, 508] width 206 height 20
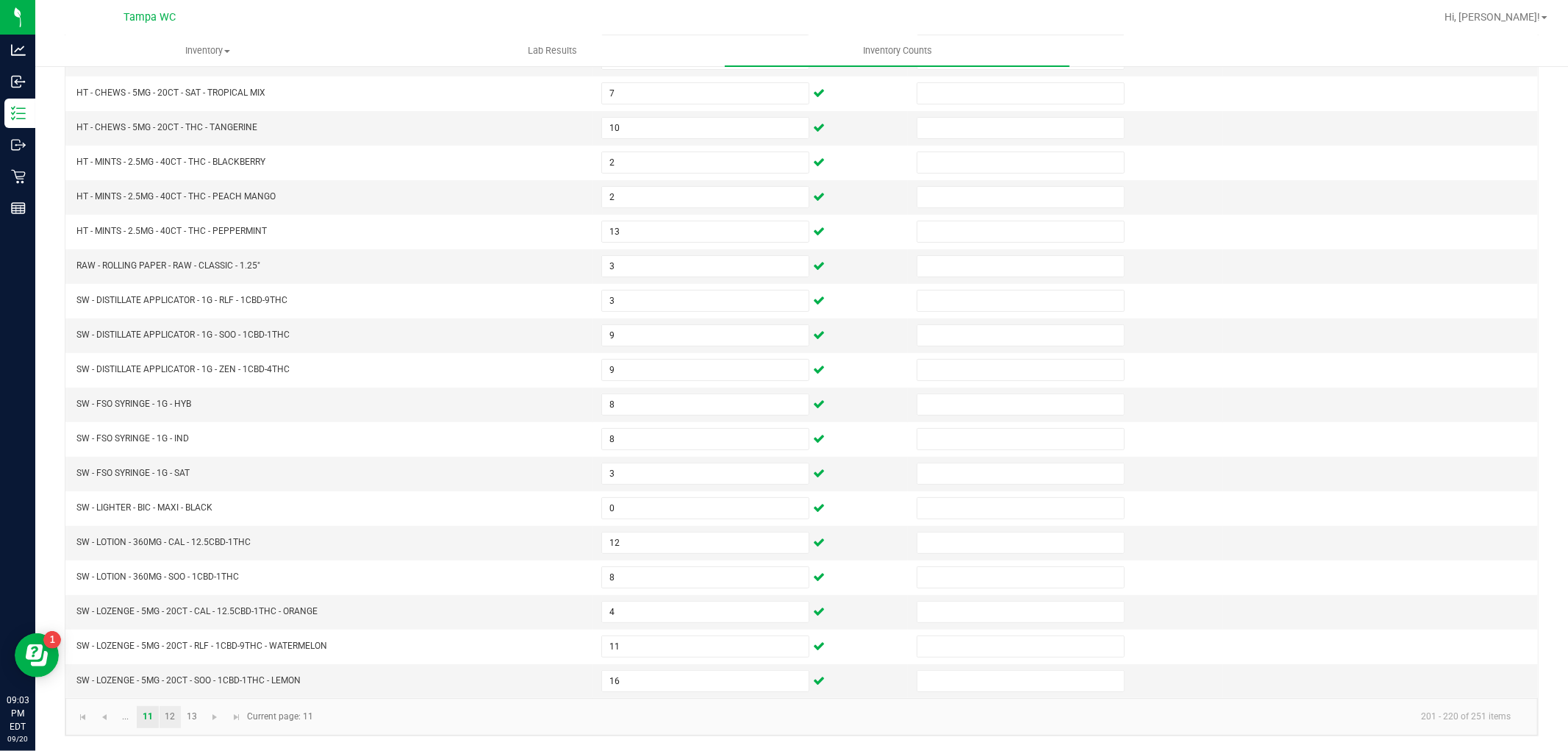
click at [172, 716] on link "12" at bounding box center [170, 717] width 21 height 22
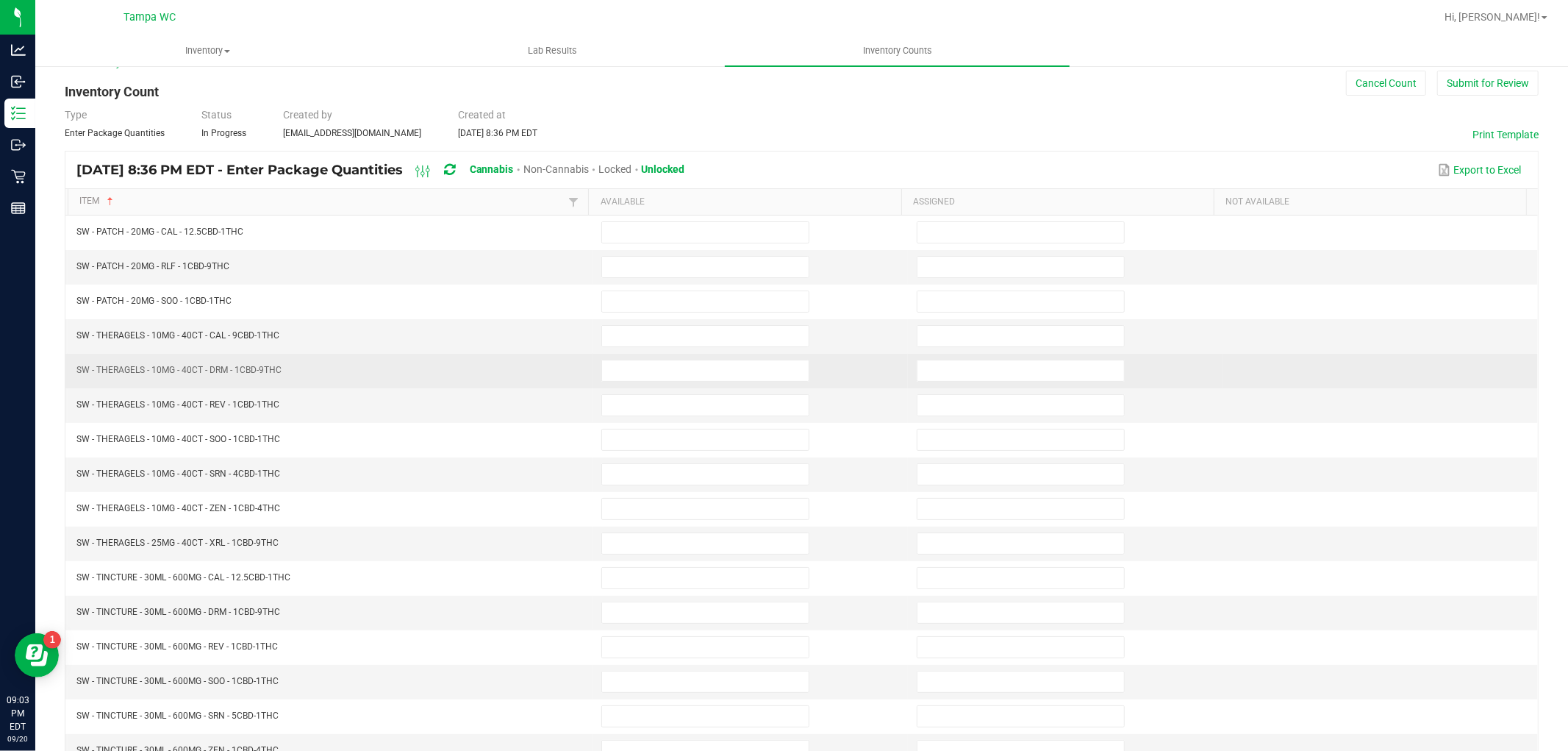
scroll to position [0, 0]
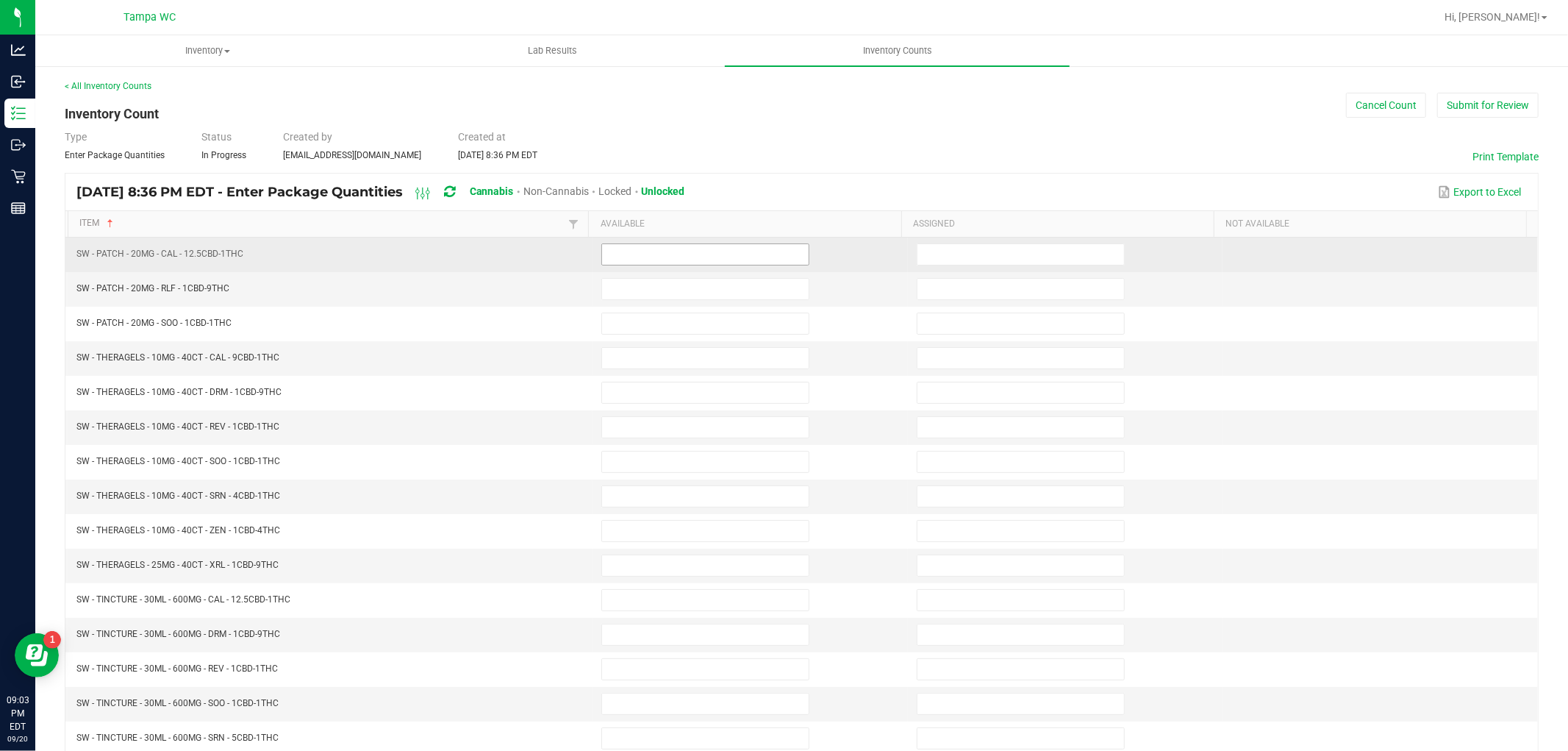
click at [646, 250] on input at bounding box center [706, 255] width 206 height 20
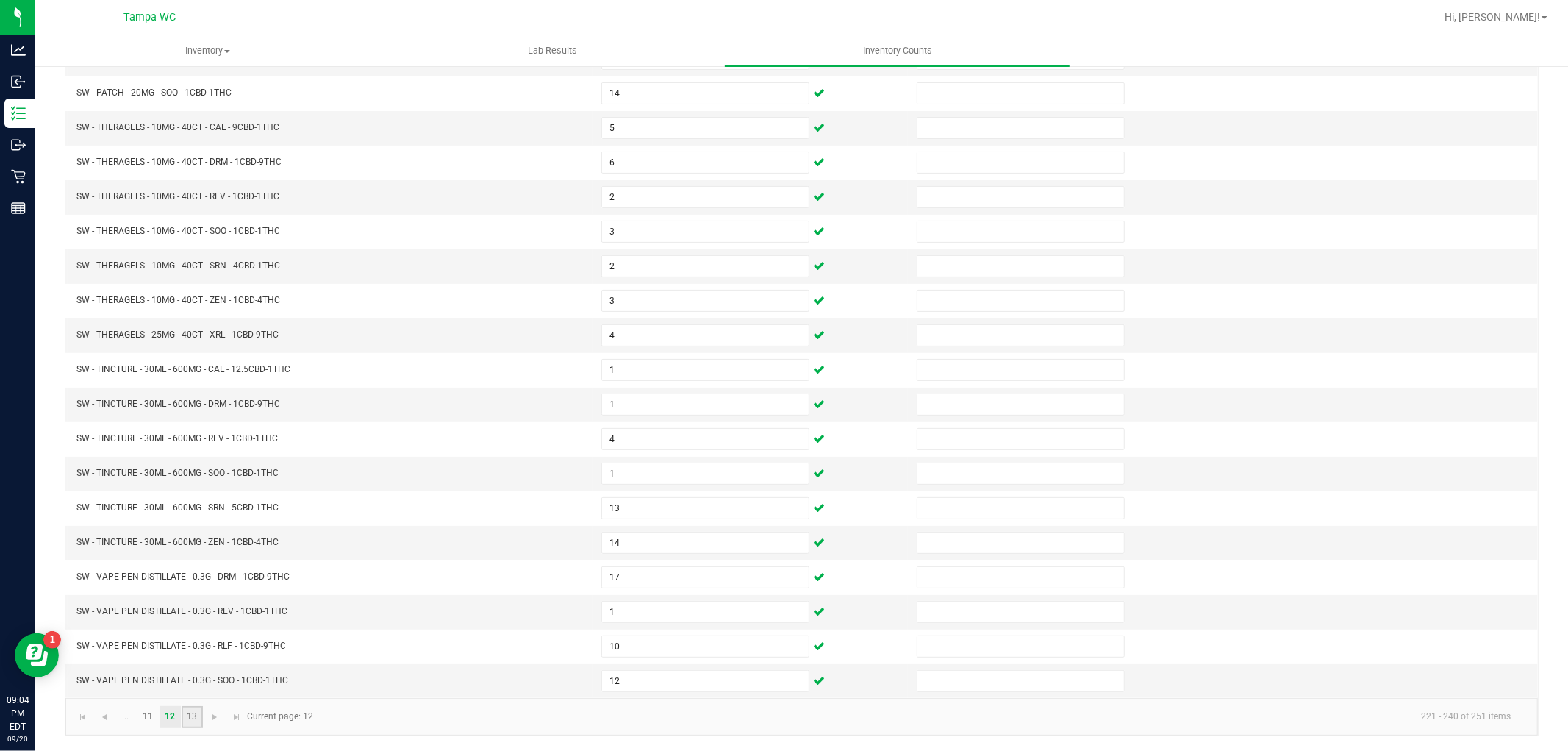
click at [192, 721] on link "13" at bounding box center [192, 717] width 21 height 22
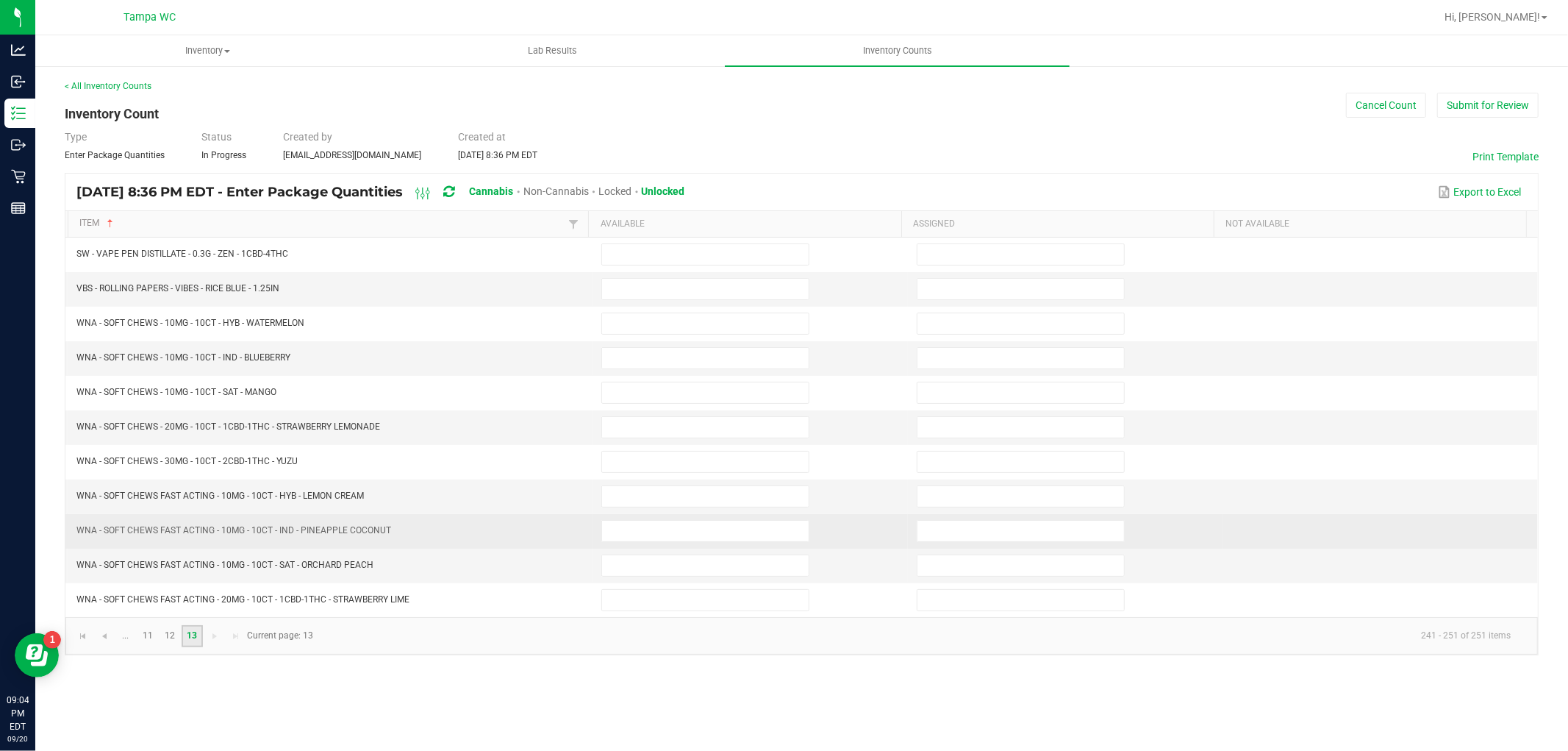
scroll to position [0, 0]
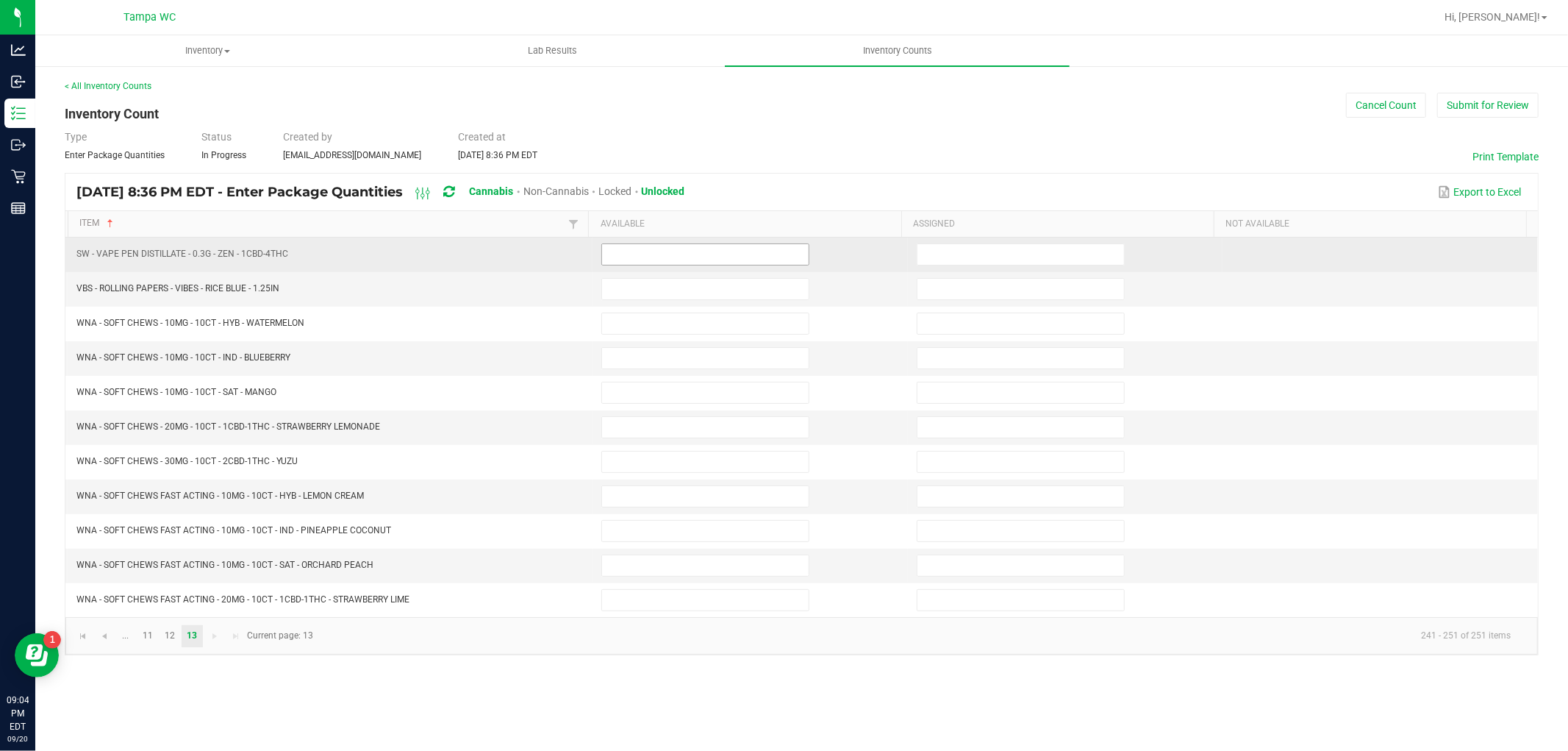
click at [649, 249] on input at bounding box center [706, 255] width 206 height 20
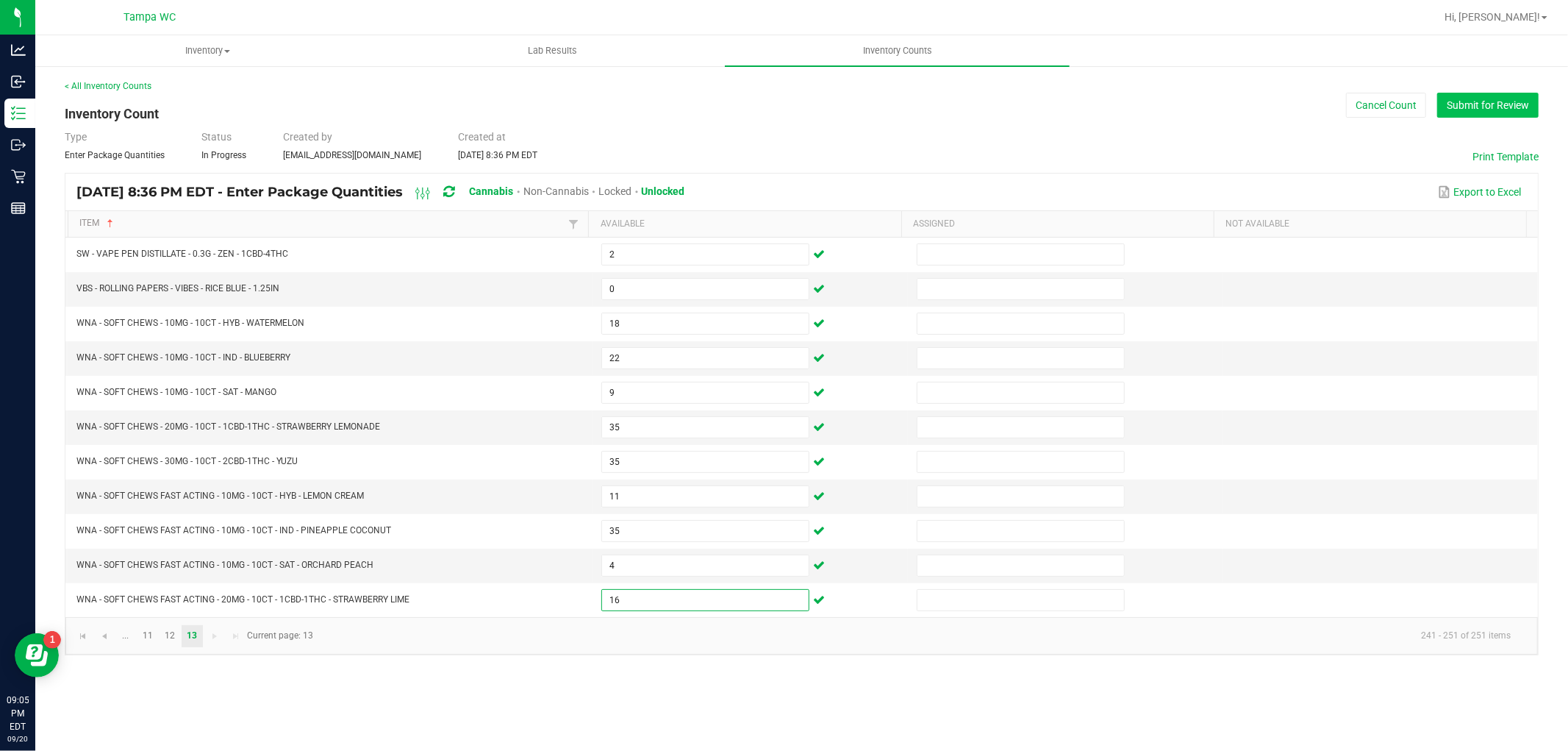
click at [1498, 110] on button "Submit for Review" at bounding box center [1488, 106] width 102 height 25
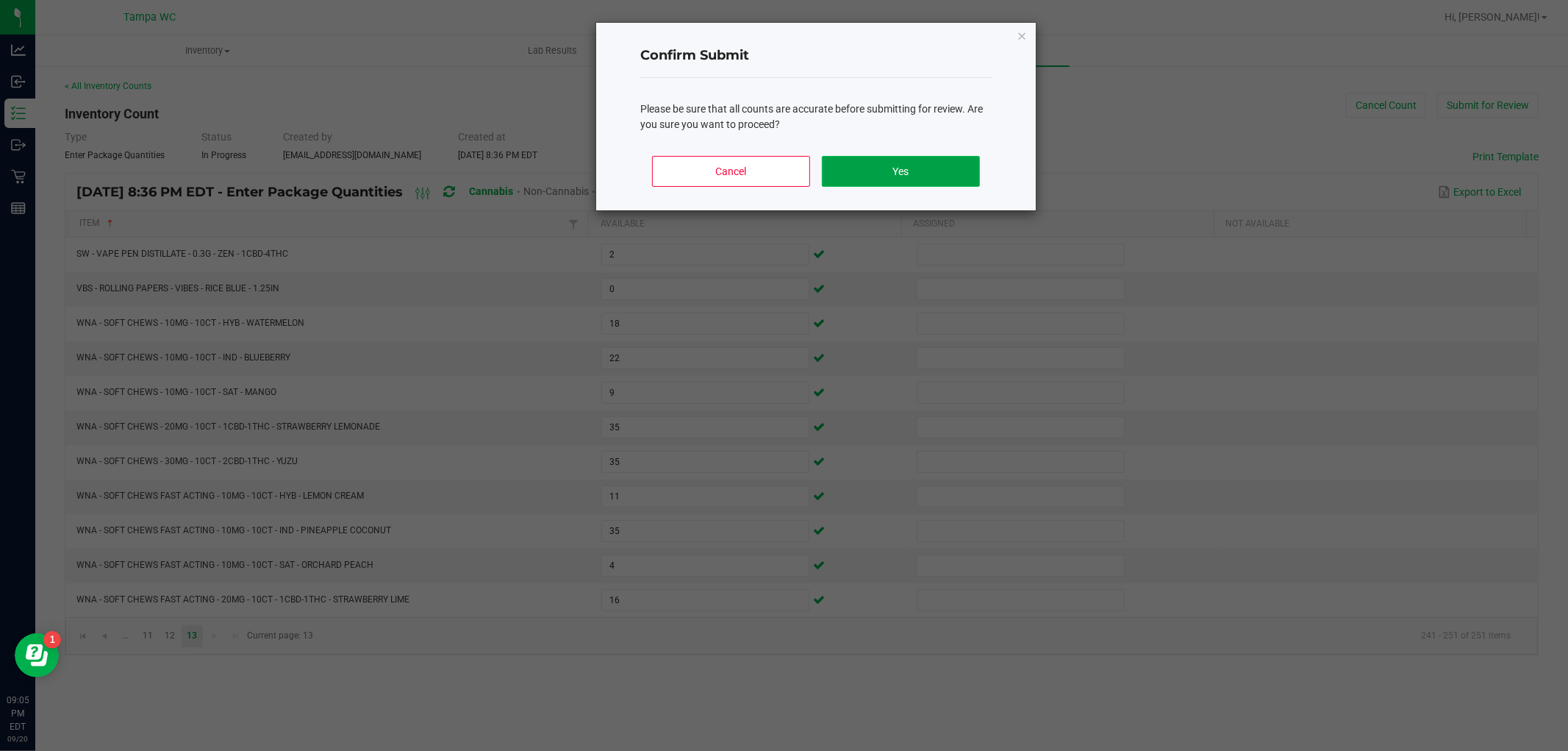
click at [854, 166] on button "Yes" at bounding box center [901, 171] width 158 height 31
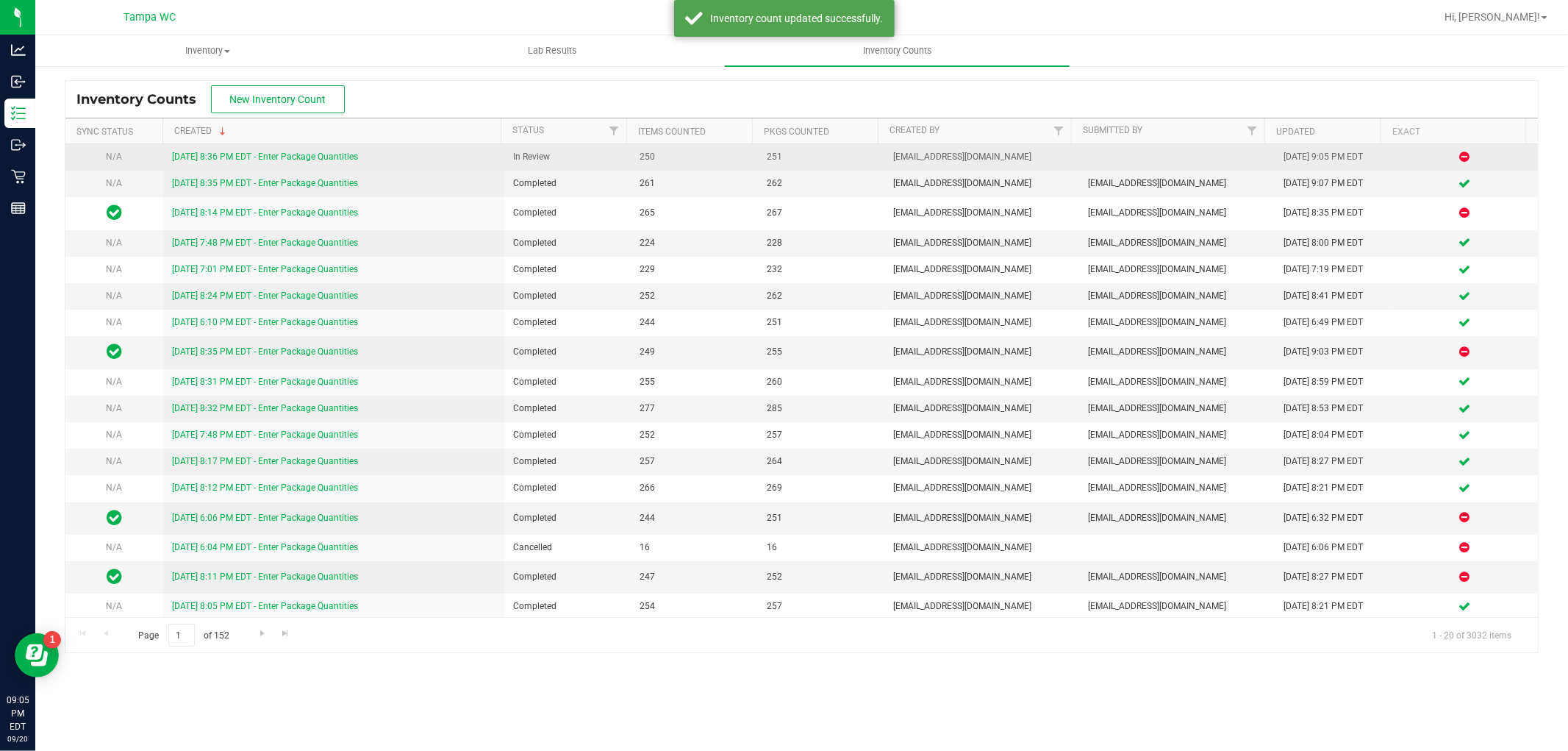
click at [304, 158] on link "[DATE] 8:36 PM EDT - Enter Package Quantities" at bounding box center [265, 156] width 186 height 10
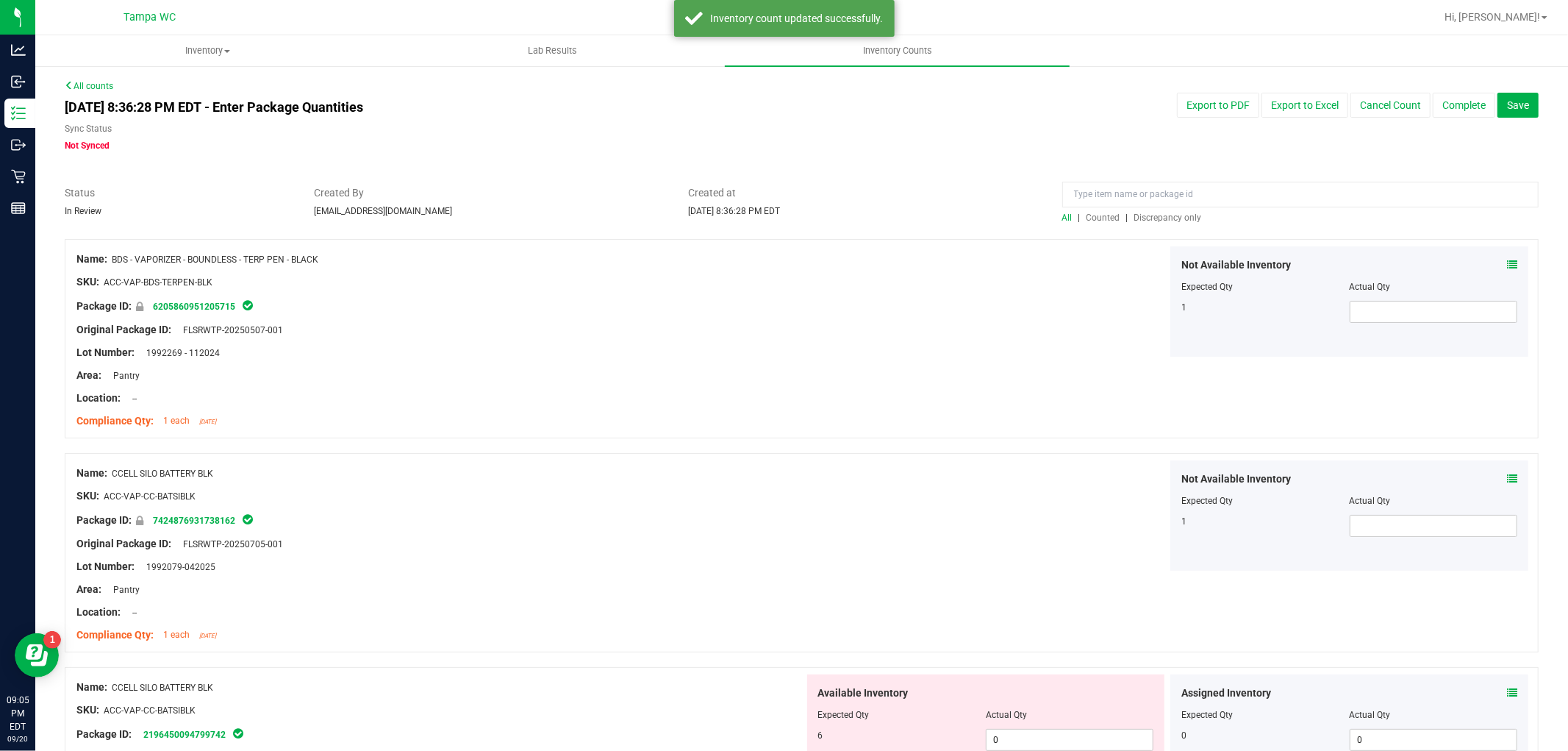
scroll to position [82, 0]
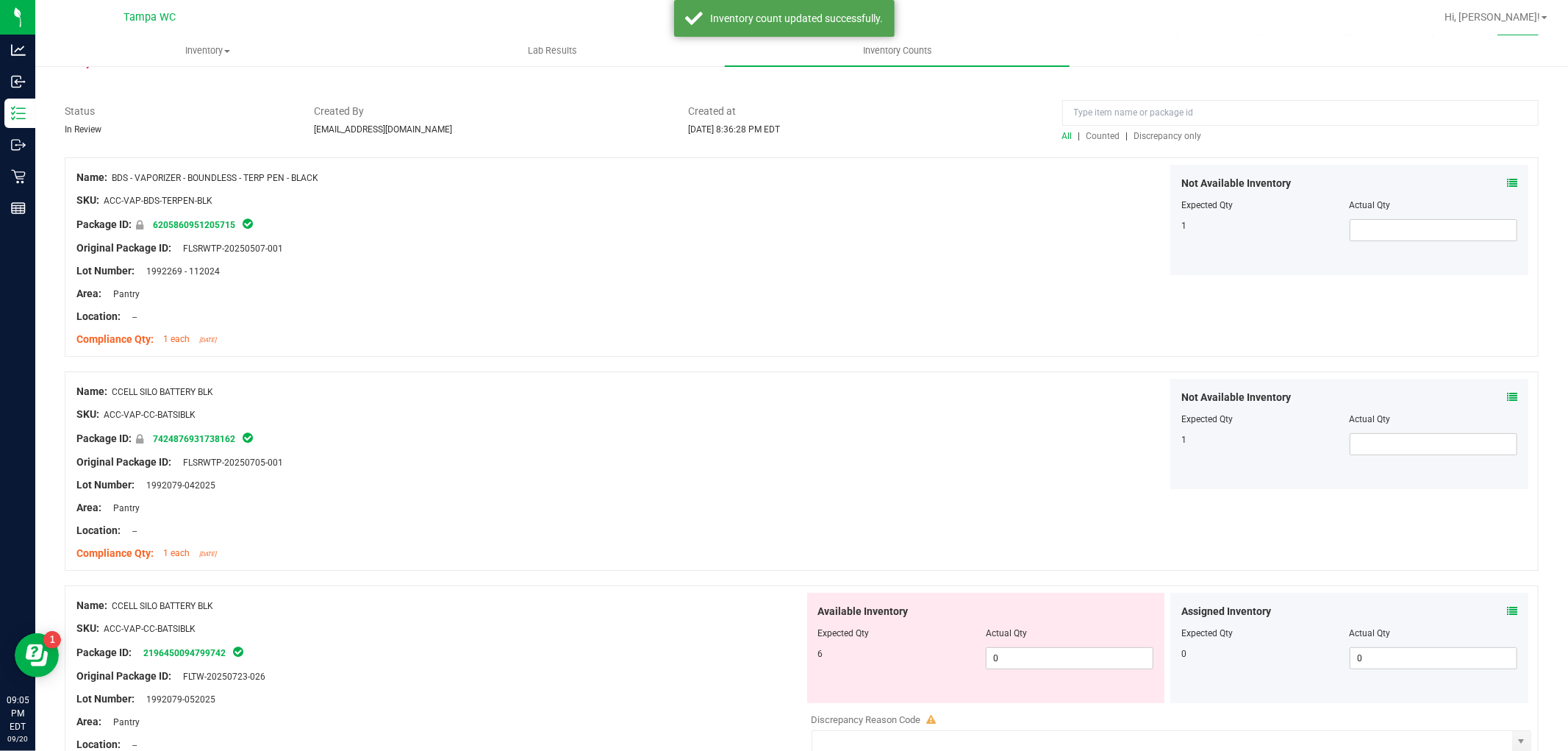
click at [1166, 136] on span "Discrepancy only" at bounding box center [1169, 136] width 68 height 10
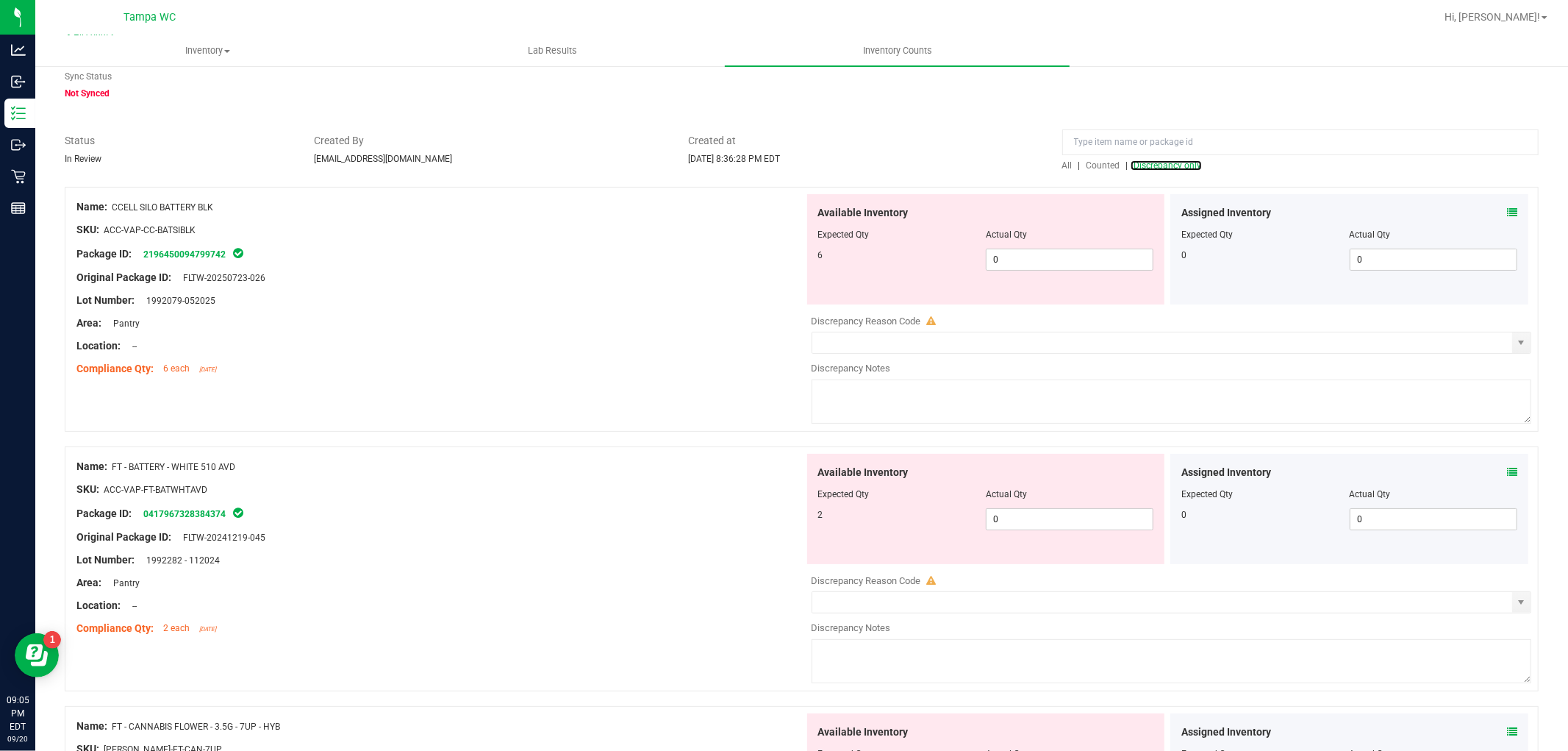
scroll to position [82, 0]
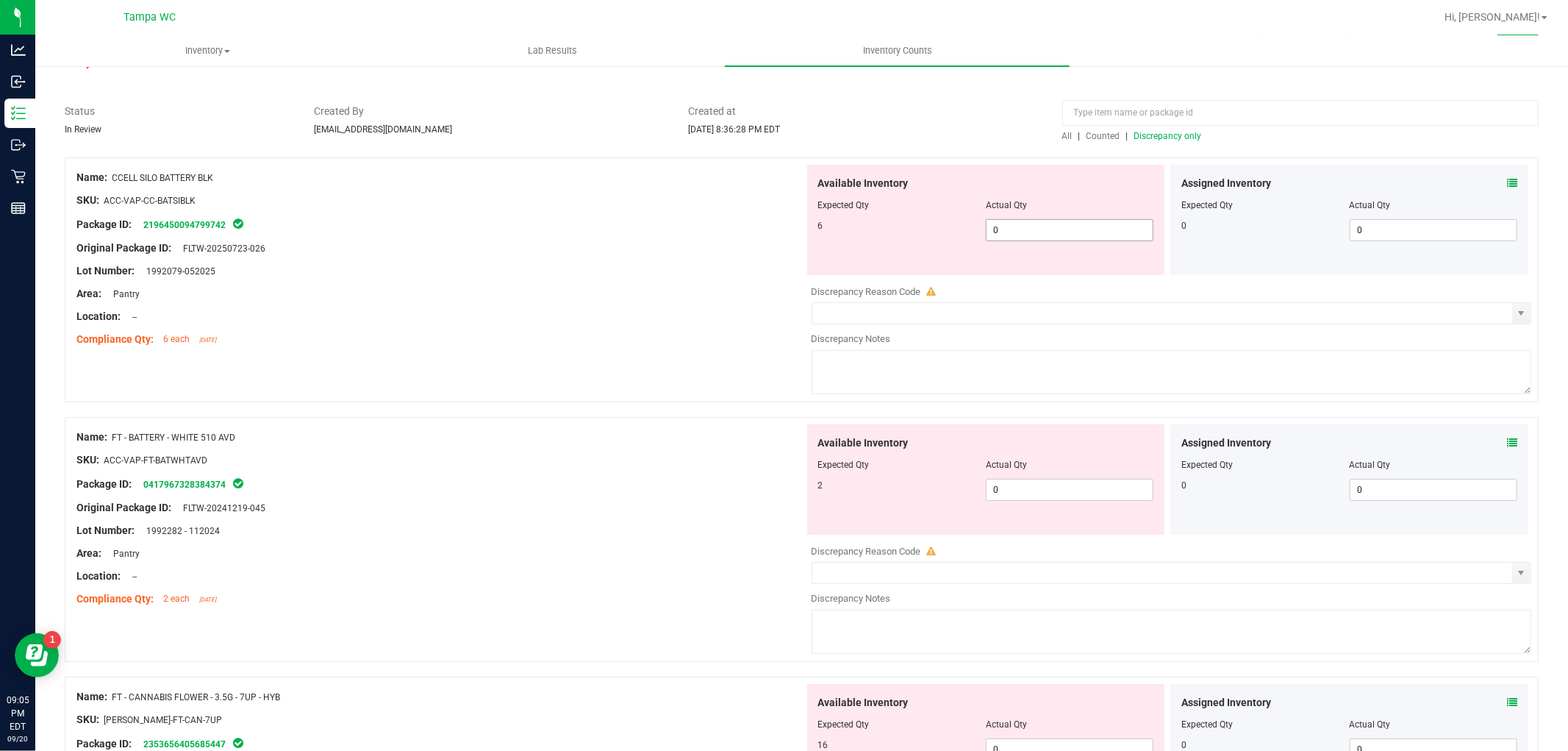
click at [1012, 240] on span "0 0" at bounding box center [1069, 230] width 168 height 22
click at [1013, 239] on input "0" at bounding box center [1069, 230] width 166 height 20
drag, startPoint x: 1008, startPoint y: 506, endPoint x: 1014, endPoint y: 492, distance: 15.2
click at [1008, 505] on div "Available Inventory Expected Qty Actual Qty 2 0 0" at bounding box center [1168, 541] width 728 height 233
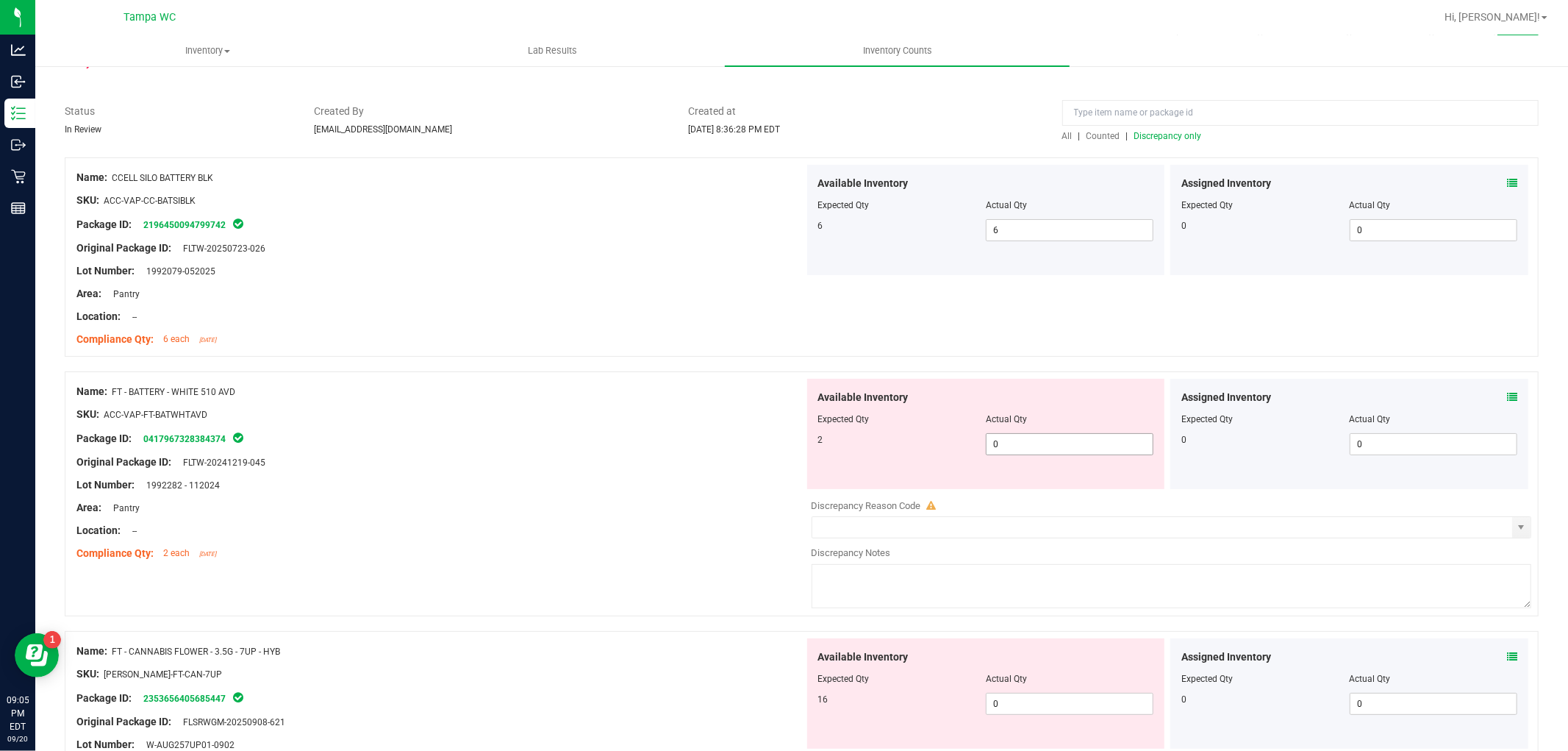
click at [1010, 452] on span "0 0" at bounding box center [1069, 444] width 168 height 22
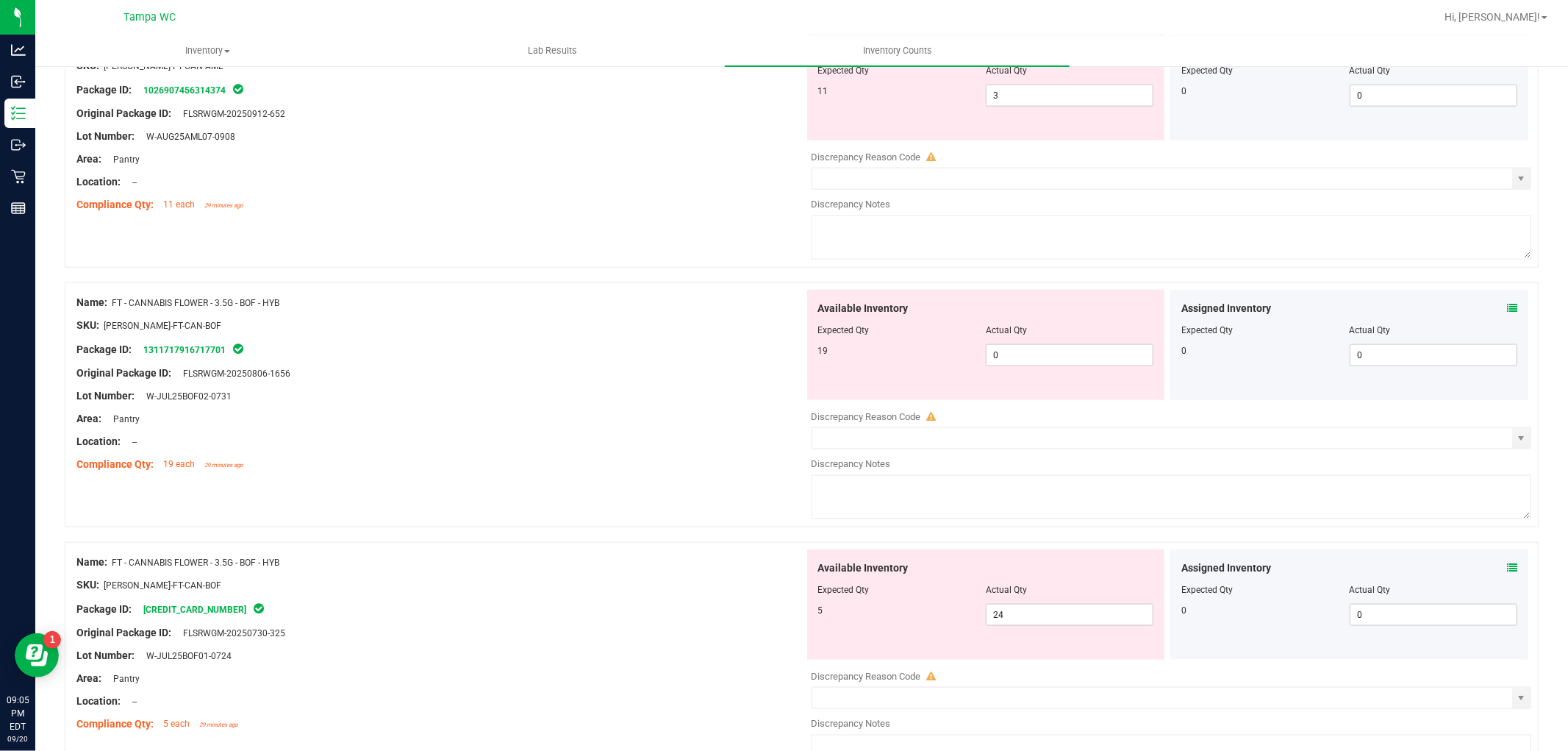
scroll to position [1471, 0]
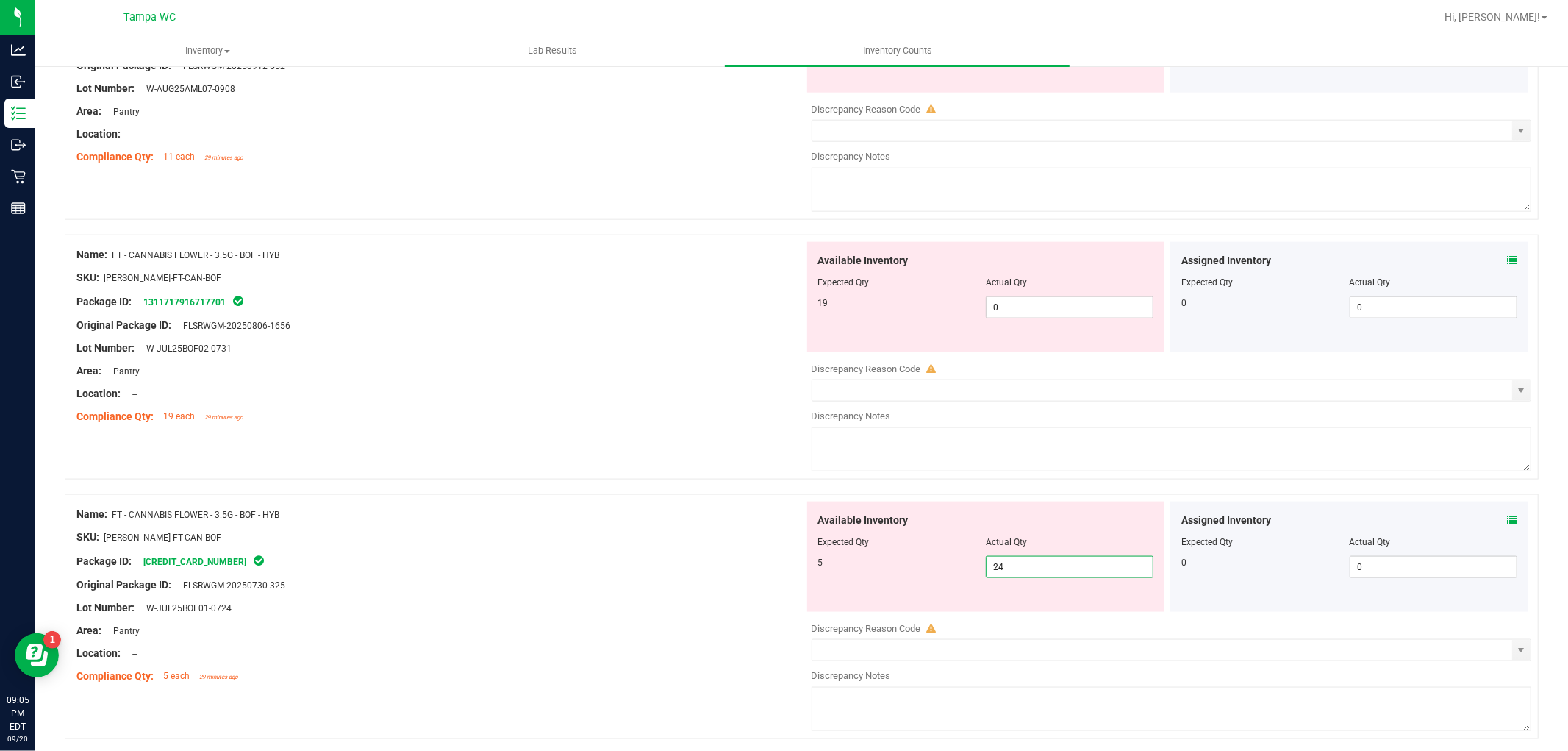
click at [1006, 578] on span "24 24" at bounding box center [1069, 567] width 168 height 22
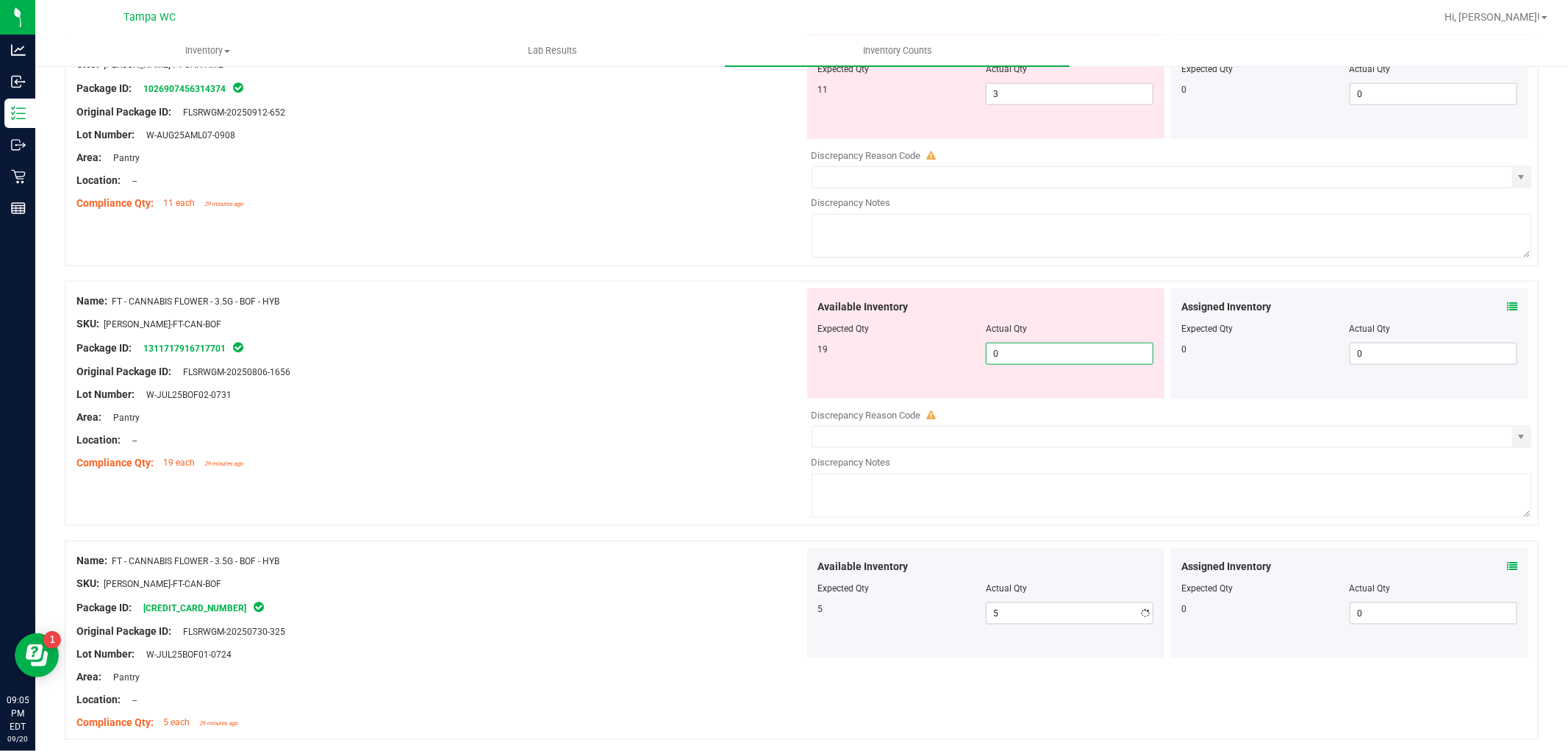
click at [1025, 348] on span "0 0" at bounding box center [1069, 354] width 168 height 22
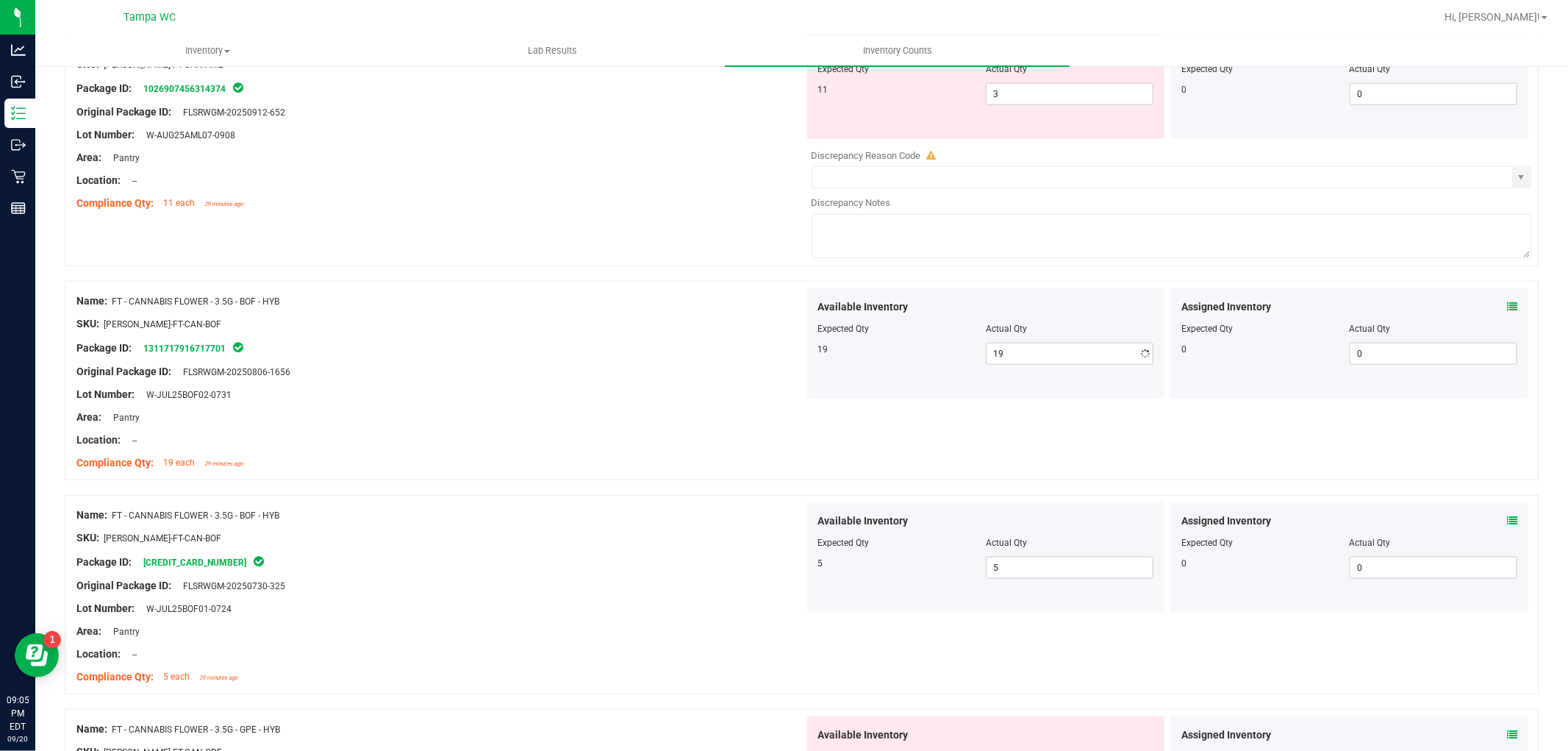
click at [677, 422] on div "Area: Pantry" at bounding box center [440, 418] width 728 height 16
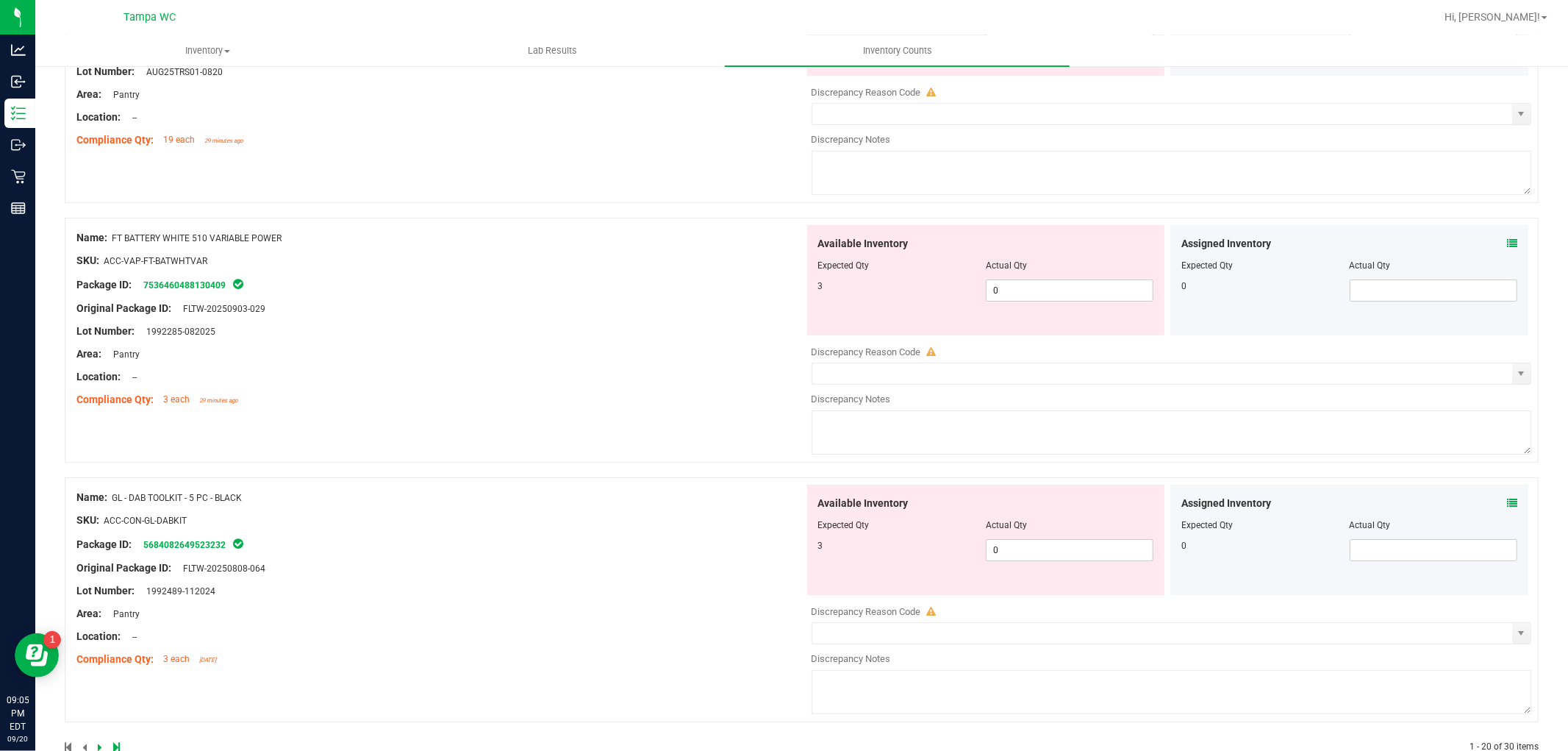
scroll to position [4563, 0]
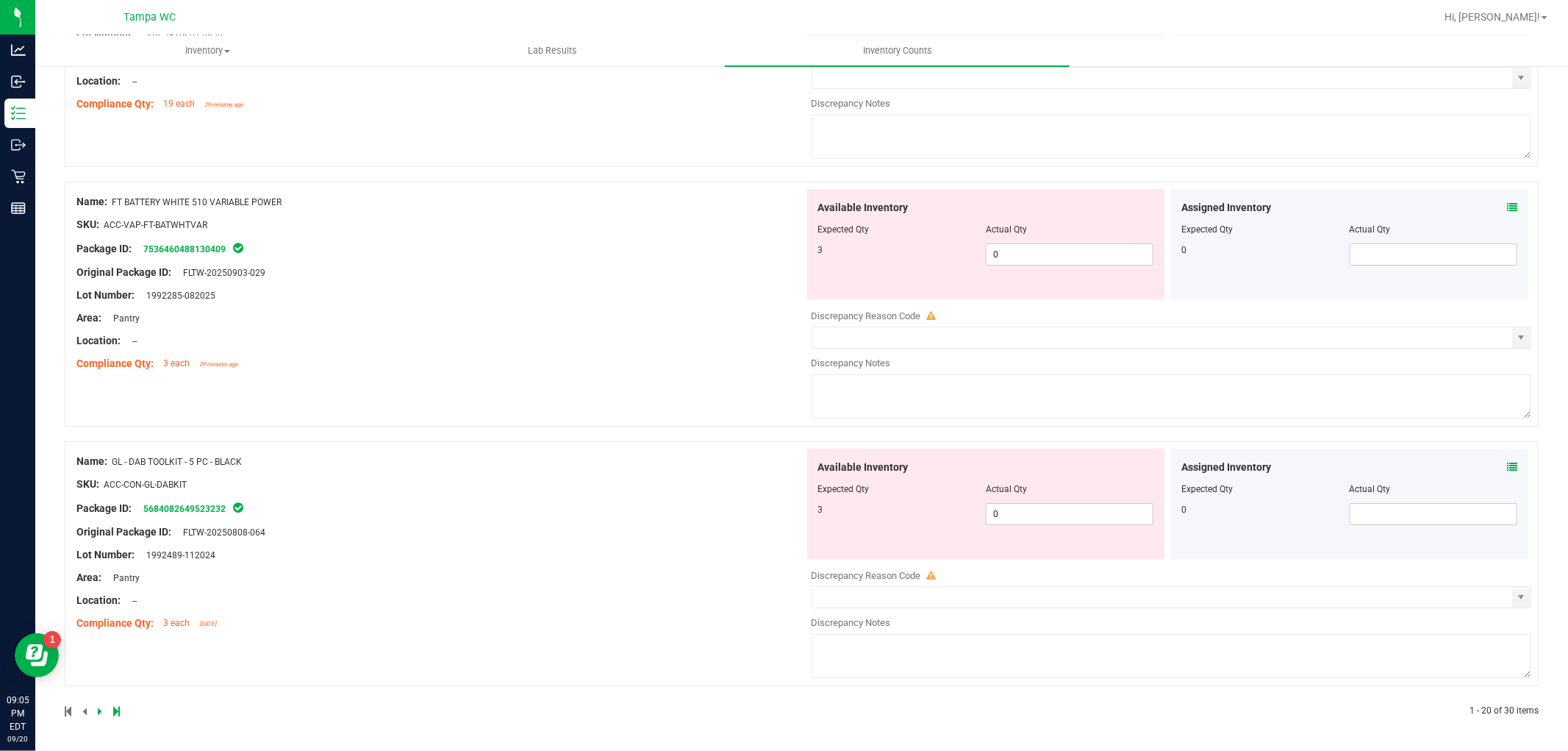
click at [100, 707] on icon at bounding box center [100, 711] width 5 height 9
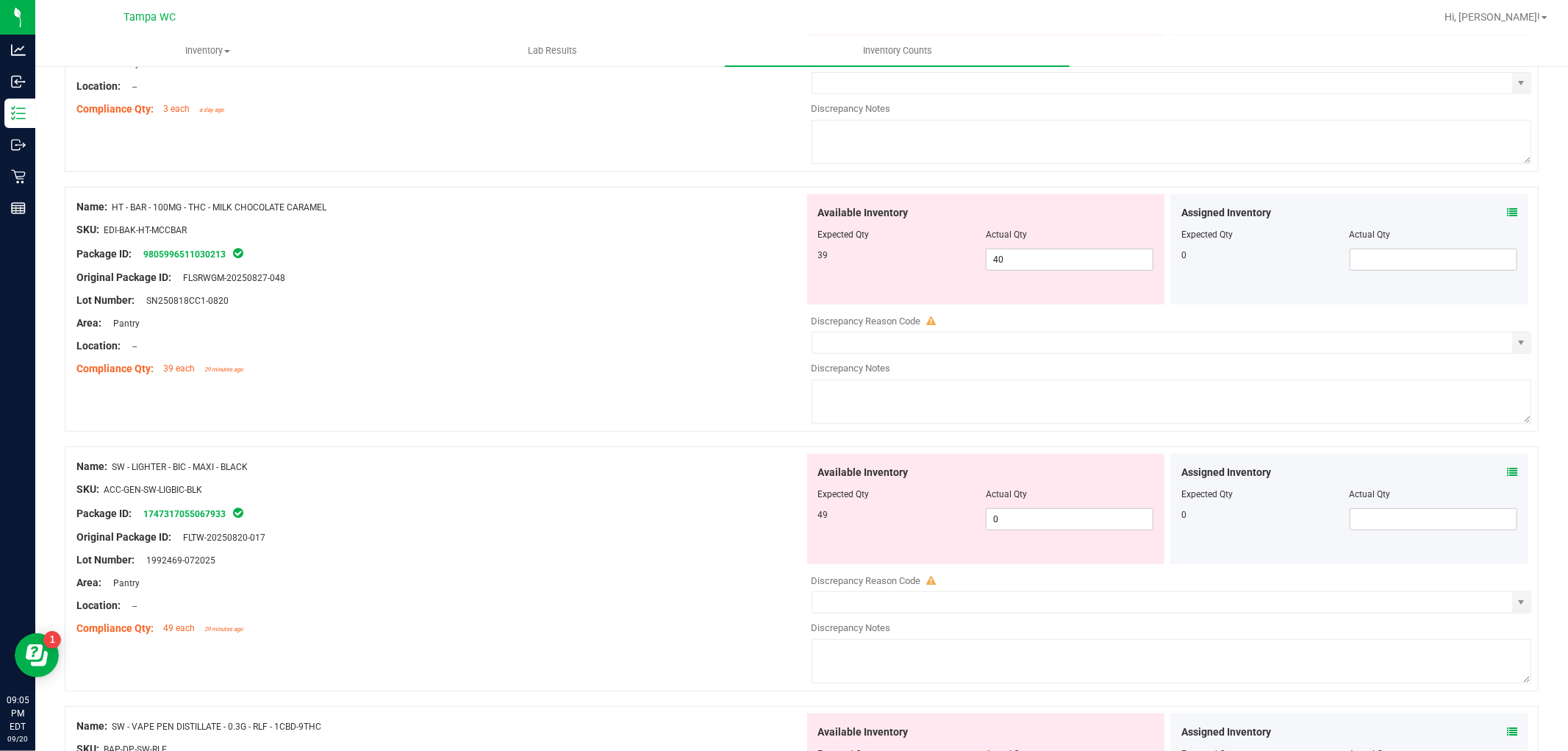
scroll to position [1101, 0]
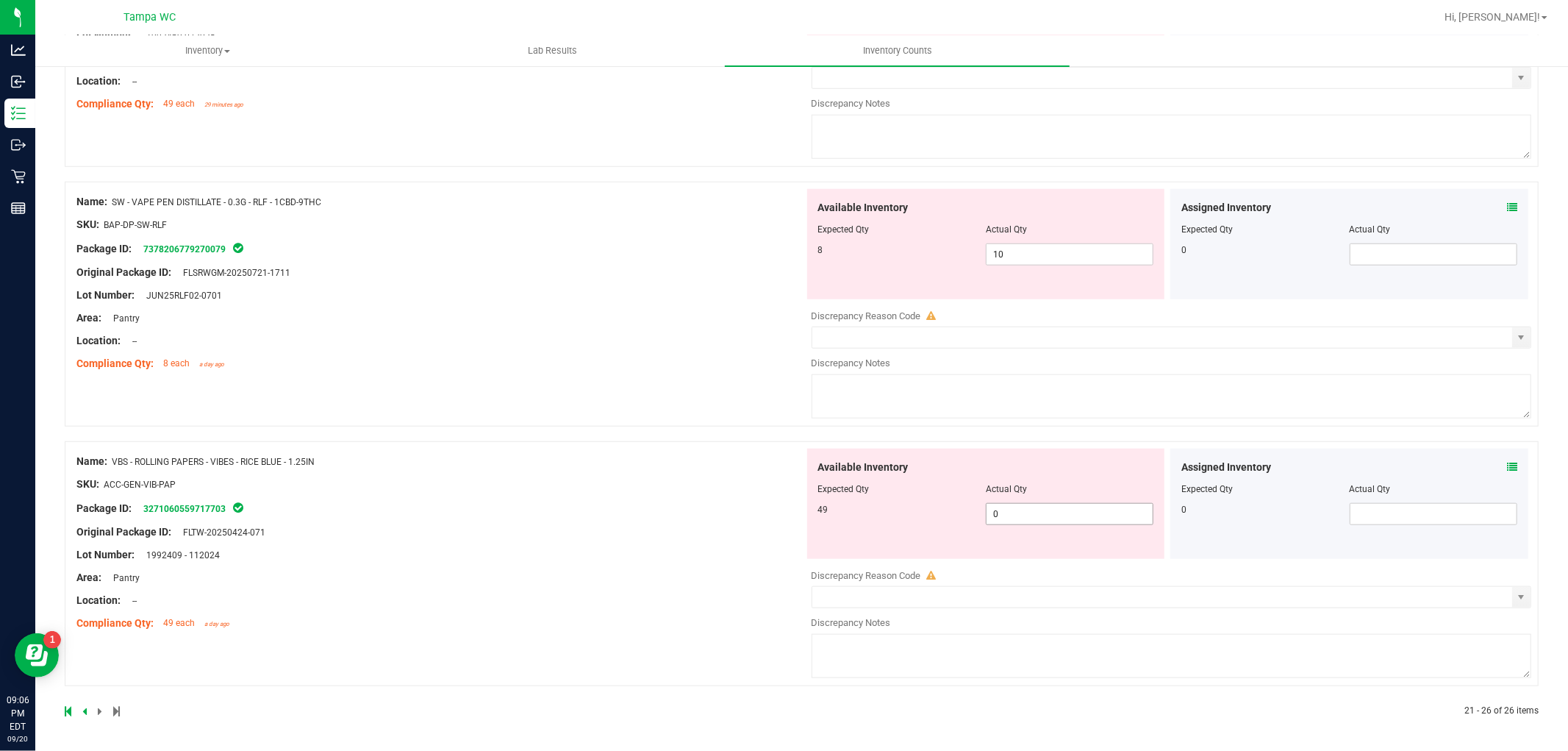
click at [1012, 511] on span "0 0" at bounding box center [1069, 515] width 168 height 22
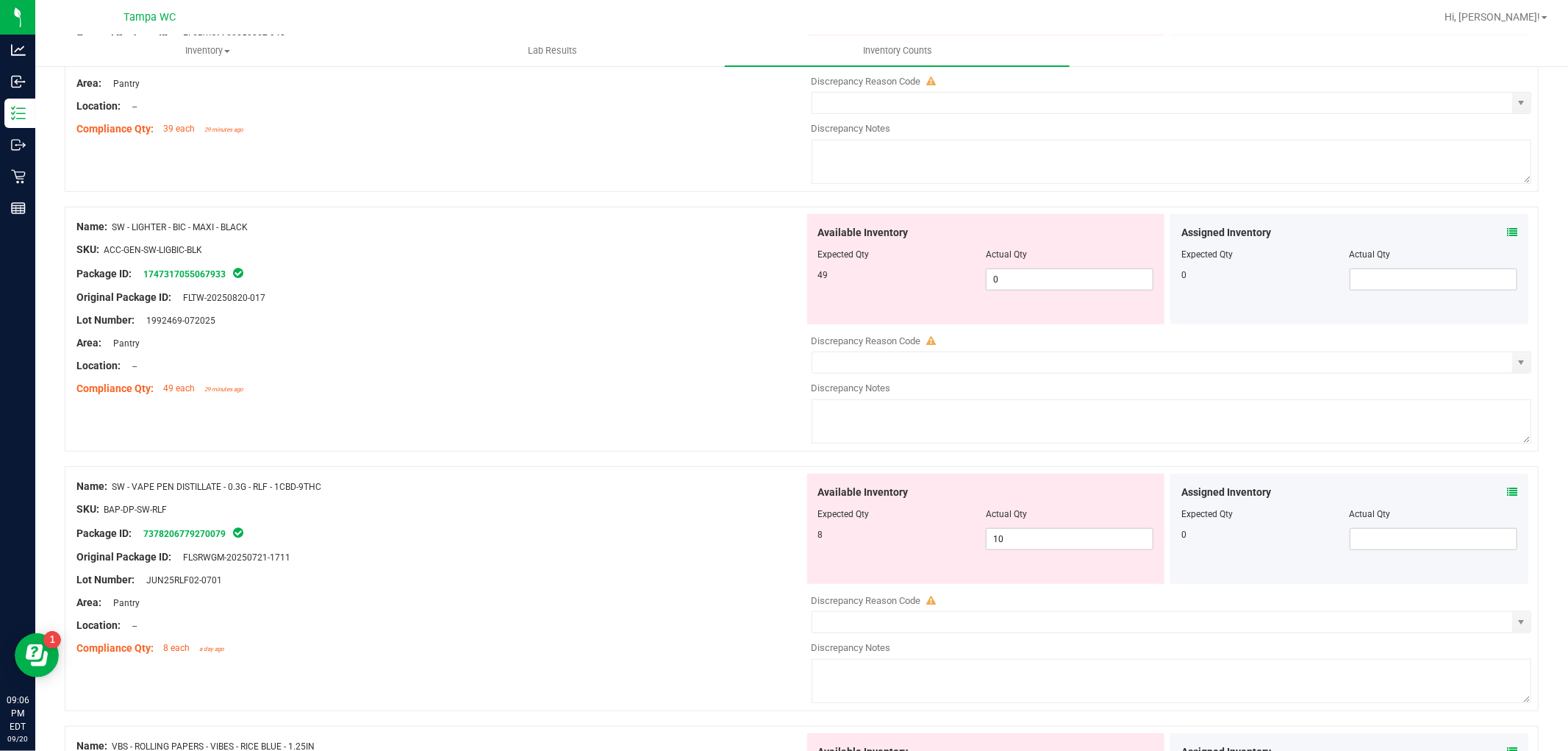
scroll to position [774, 0]
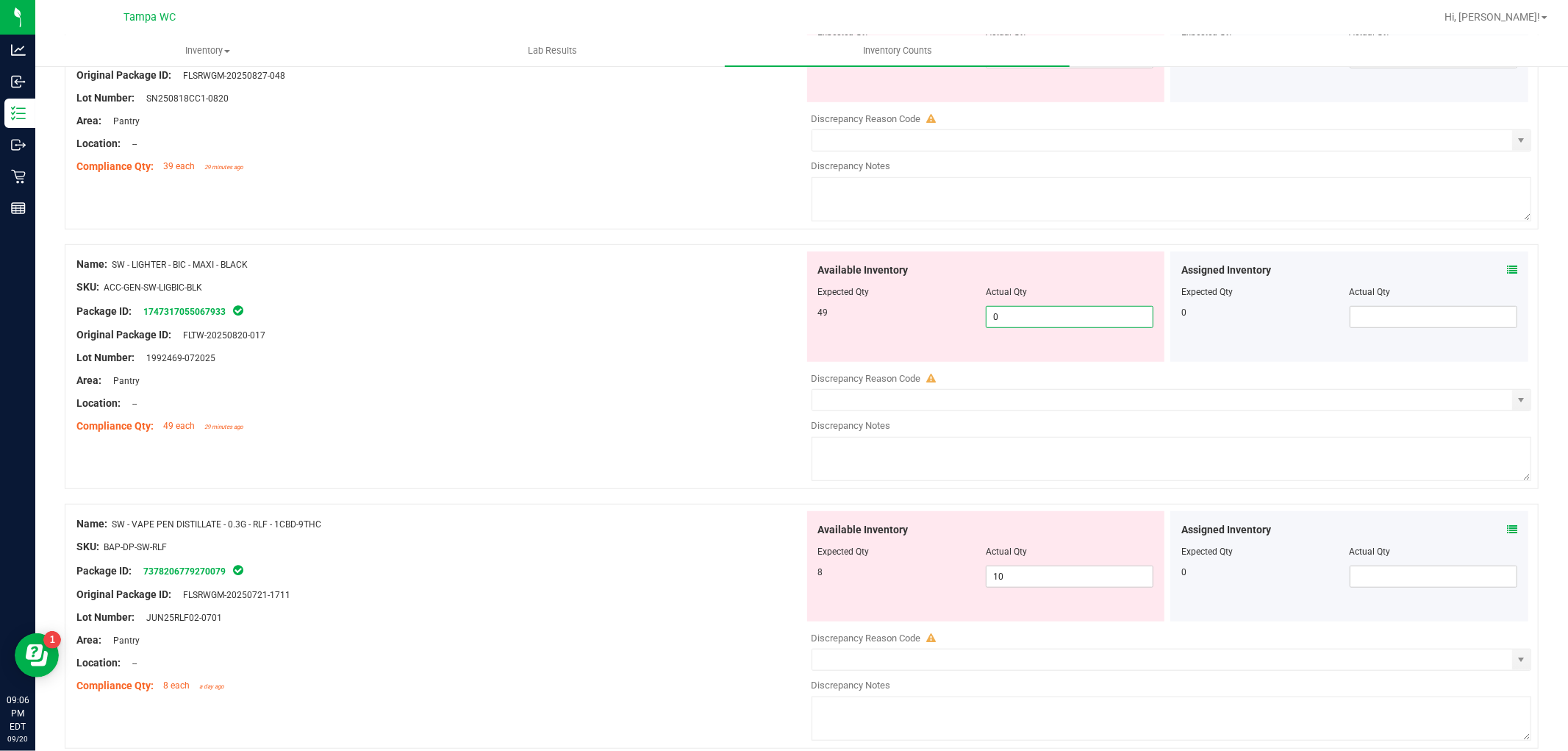
click at [1035, 325] on span "0 0" at bounding box center [1069, 317] width 168 height 22
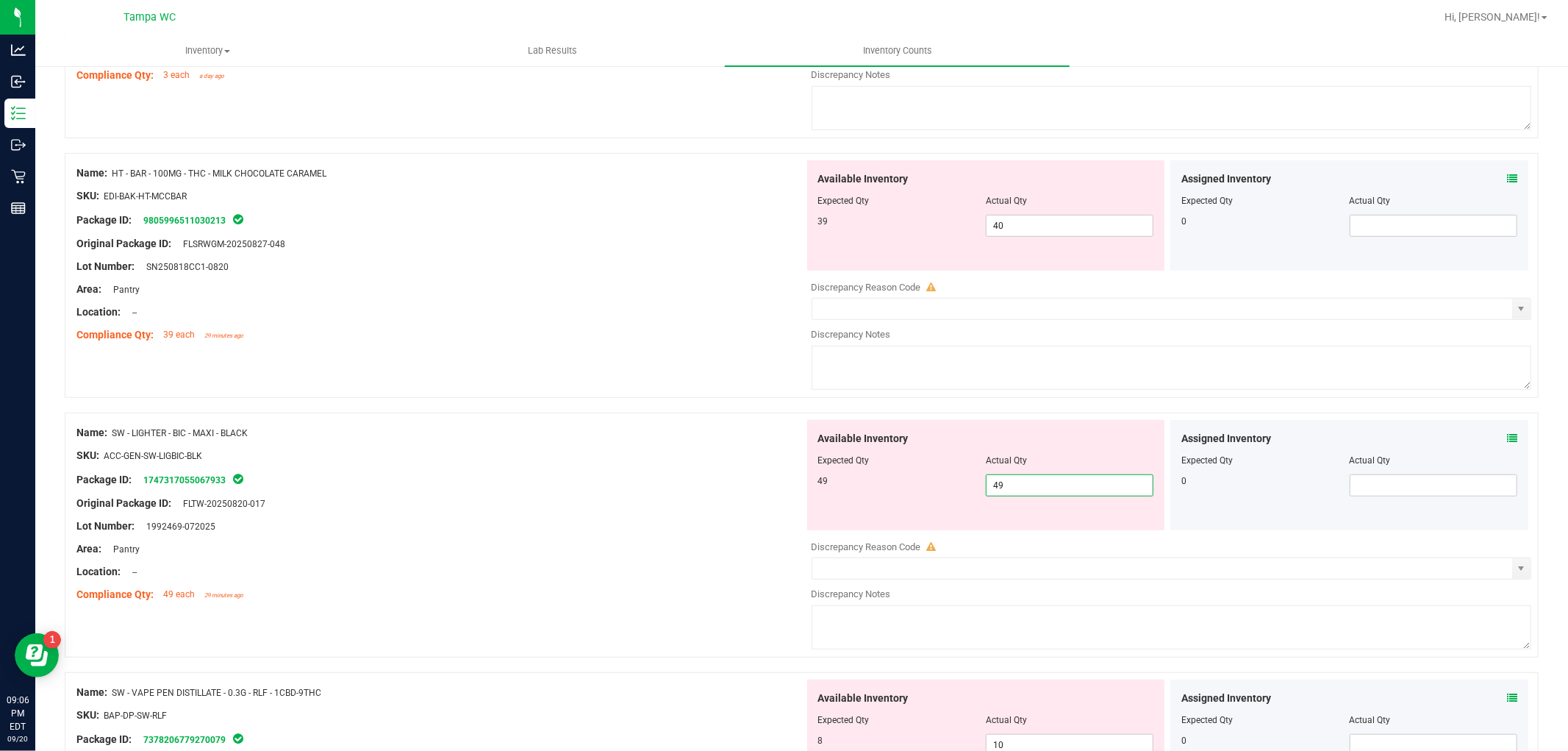
scroll to position [528, 0]
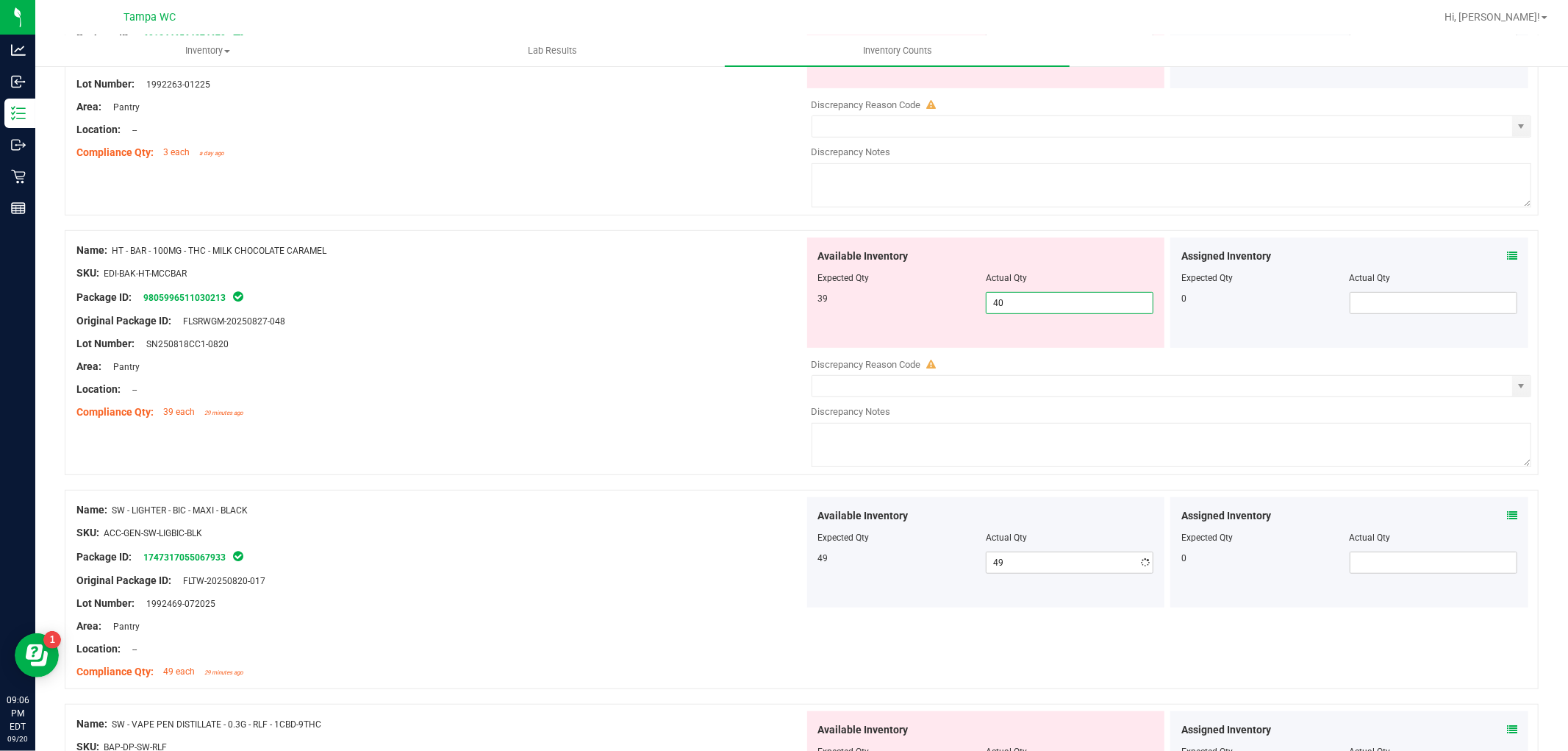
click at [1012, 300] on span "40 40" at bounding box center [1069, 303] width 168 height 22
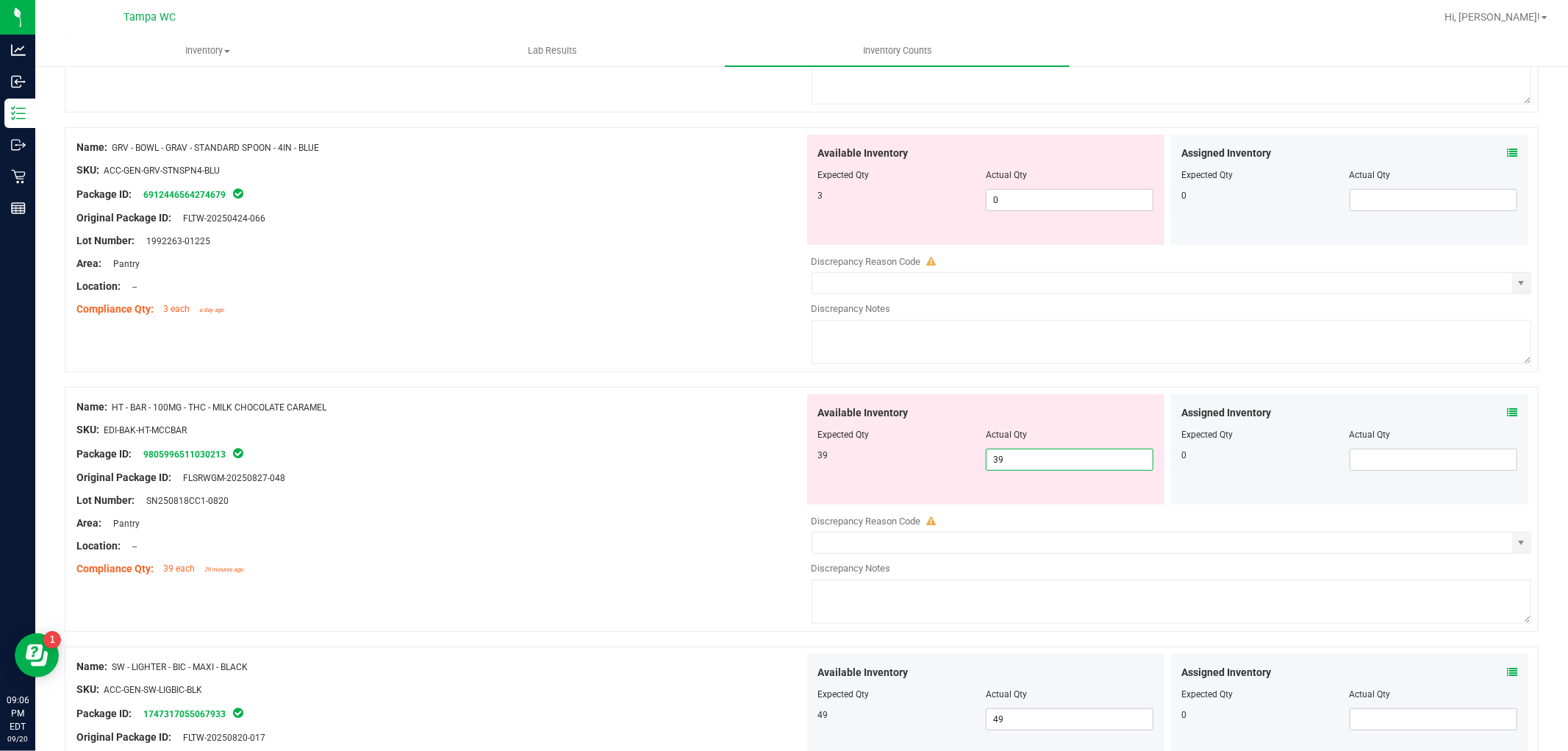
scroll to position [283, 0]
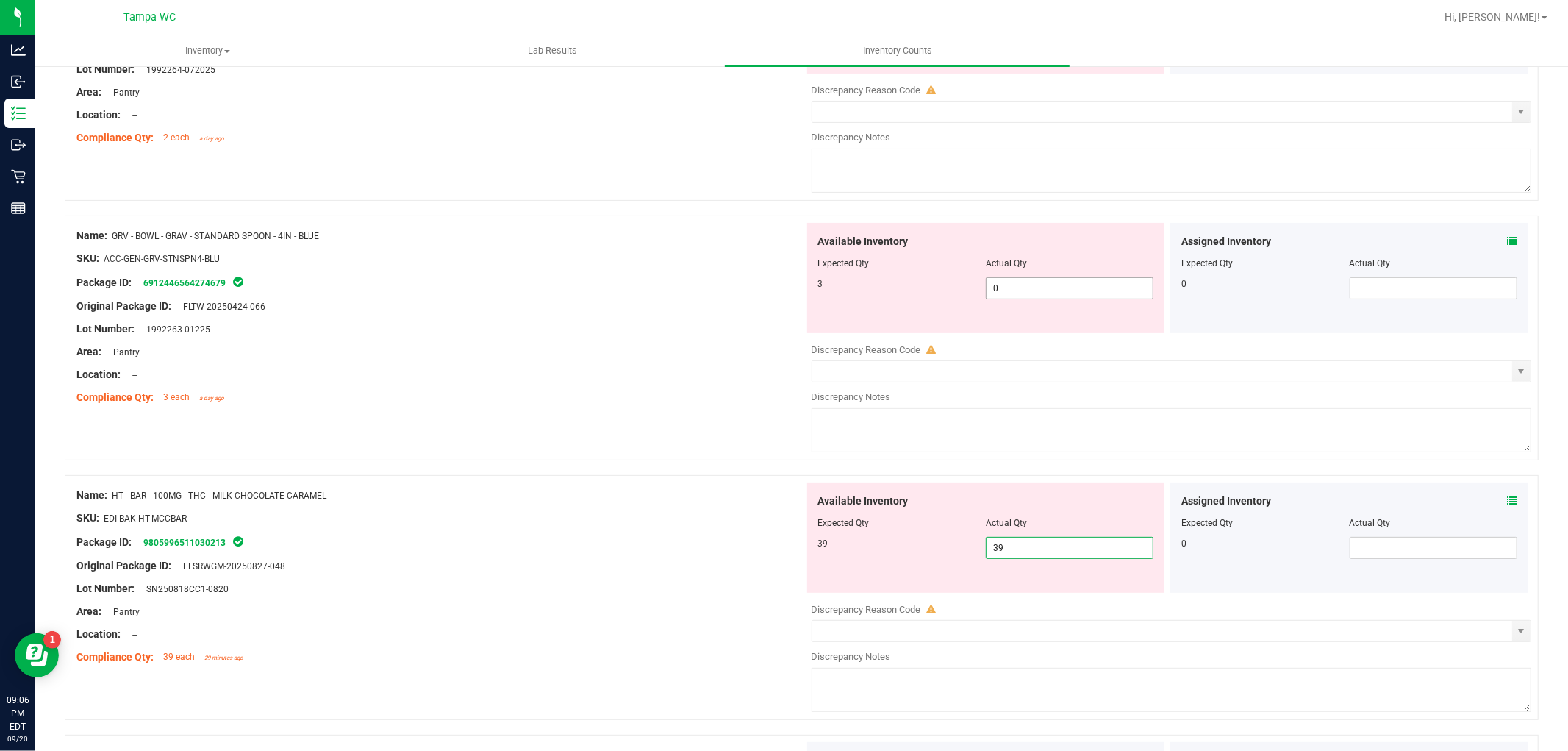
click at [1009, 293] on span "0 0" at bounding box center [1069, 288] width 168 height 22
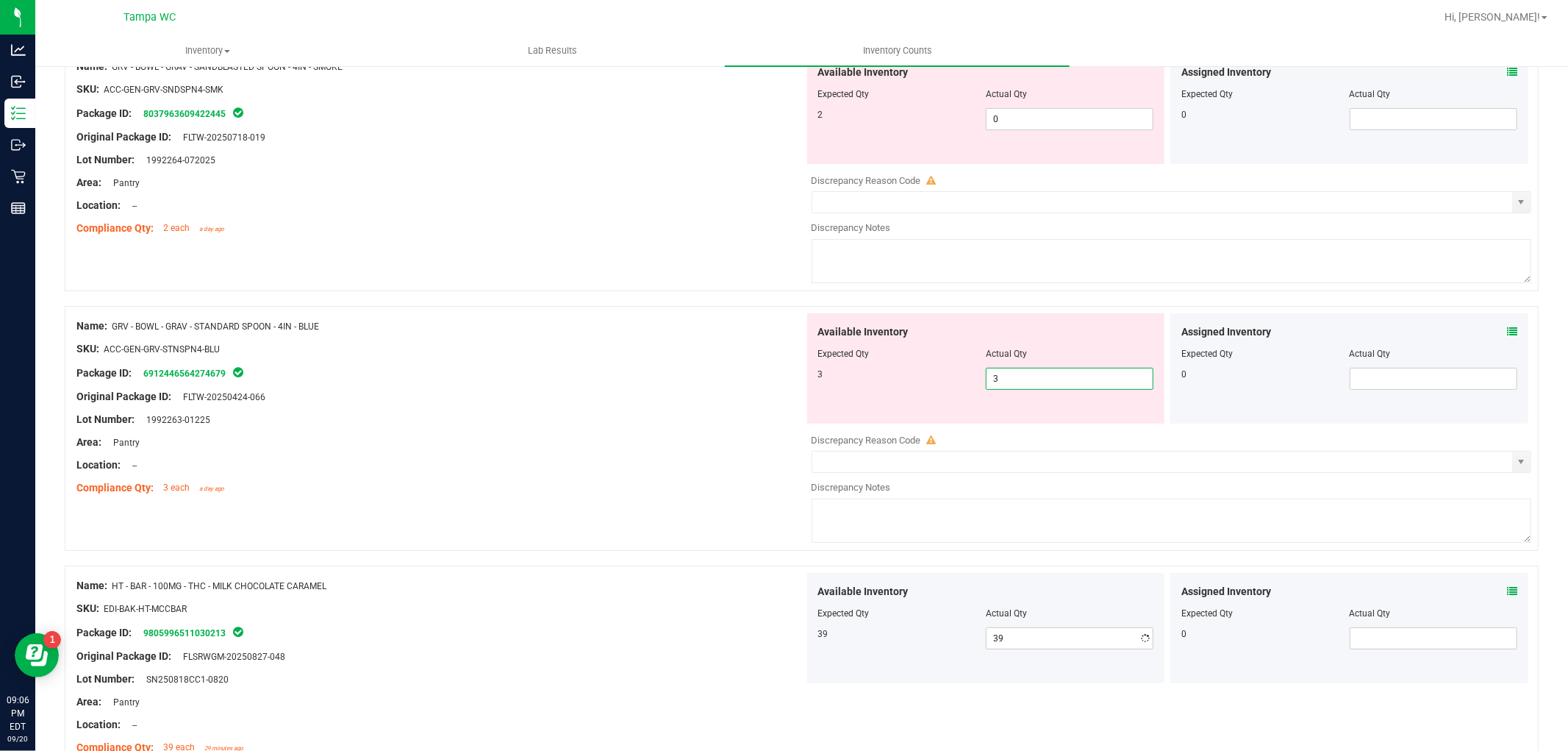
scroll to position [39, 0]
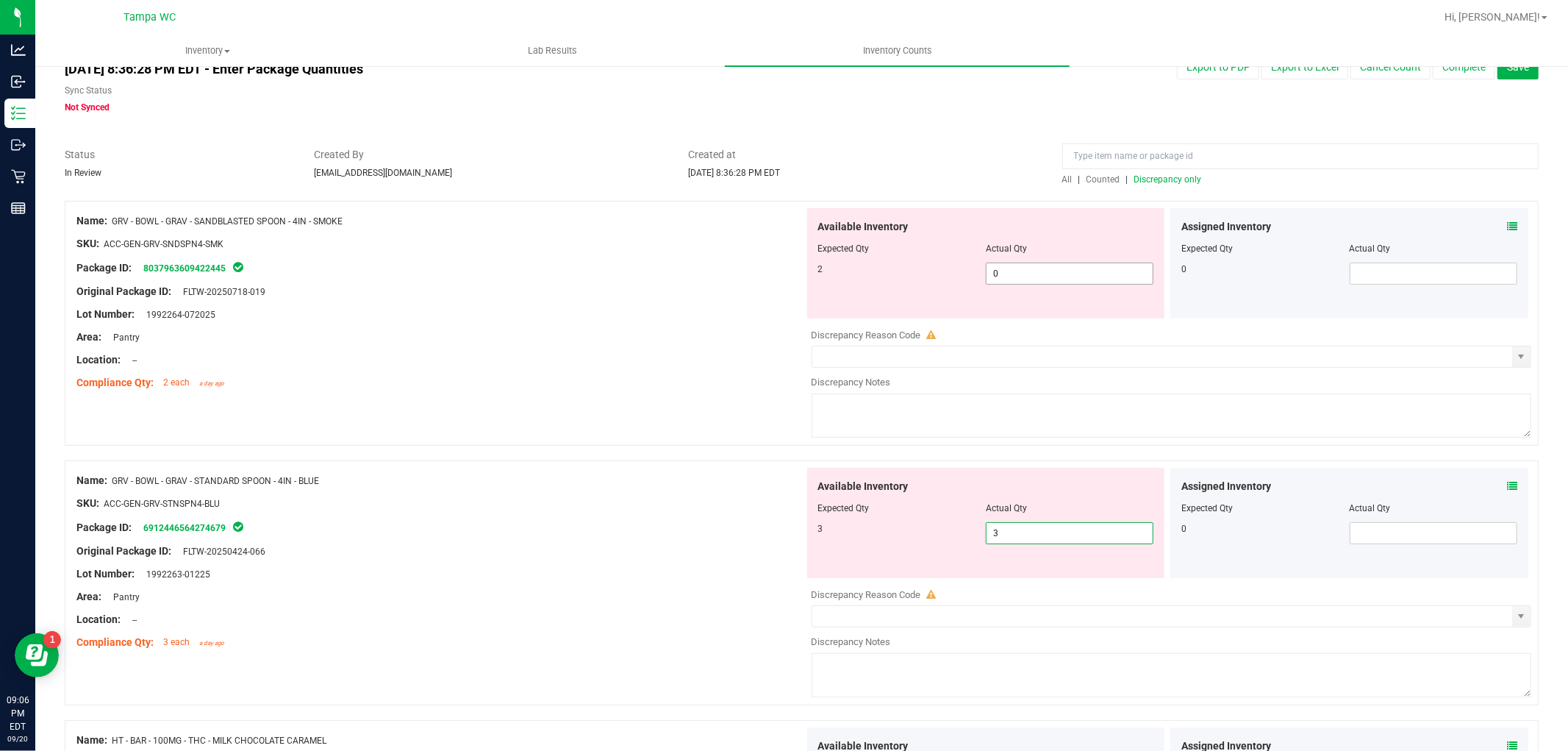
click at [1011, 273] on span "0 0" at bounding box center [1069, 273] width 168 height 22
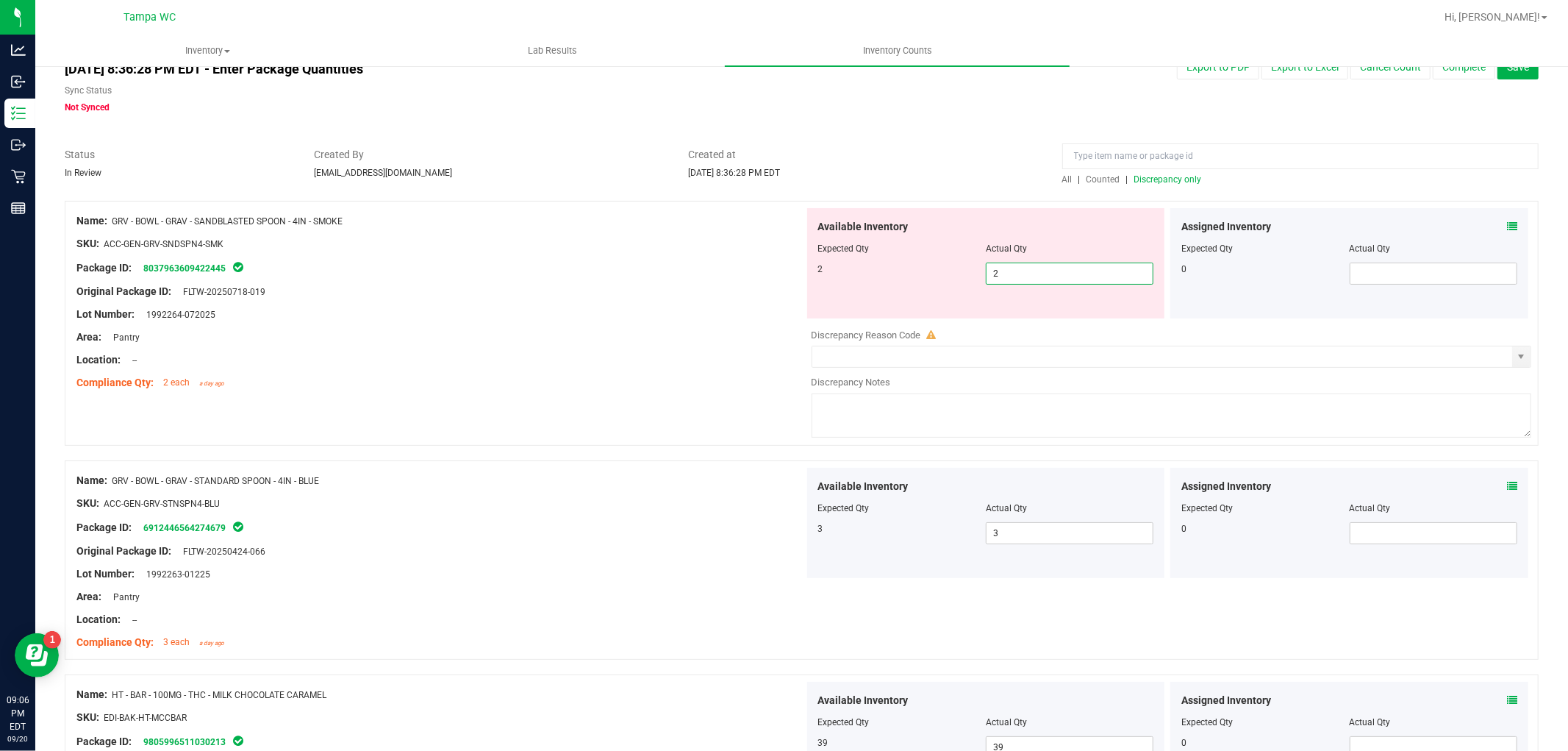
drag, startPoint x: 637, startPoint y: 459, endPoint x: 1124, endPoint y: 133, distance: 586.0
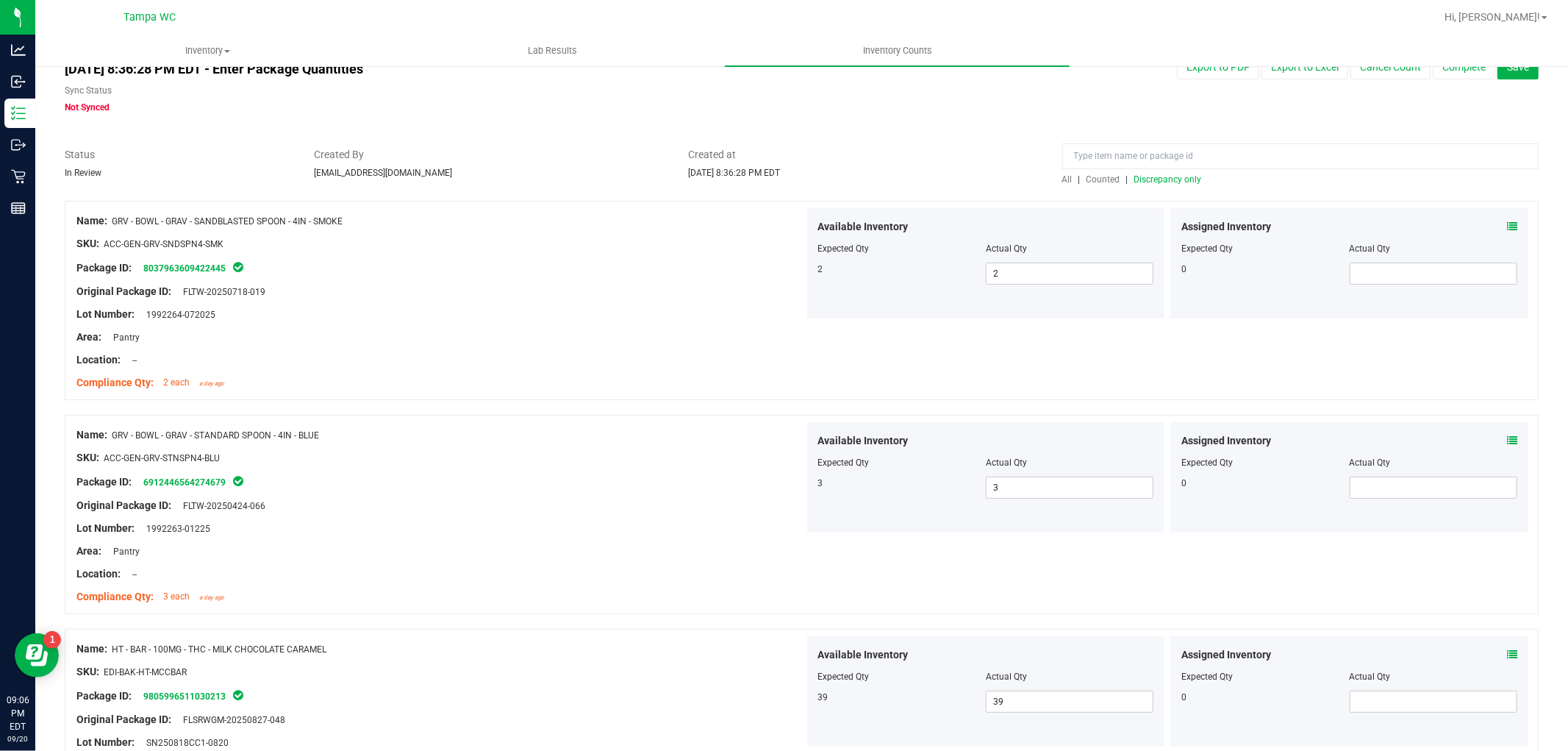
click at [1175, 179] on span "Discrepancy only" at bounding box center [1169, 179] width 68 height 10
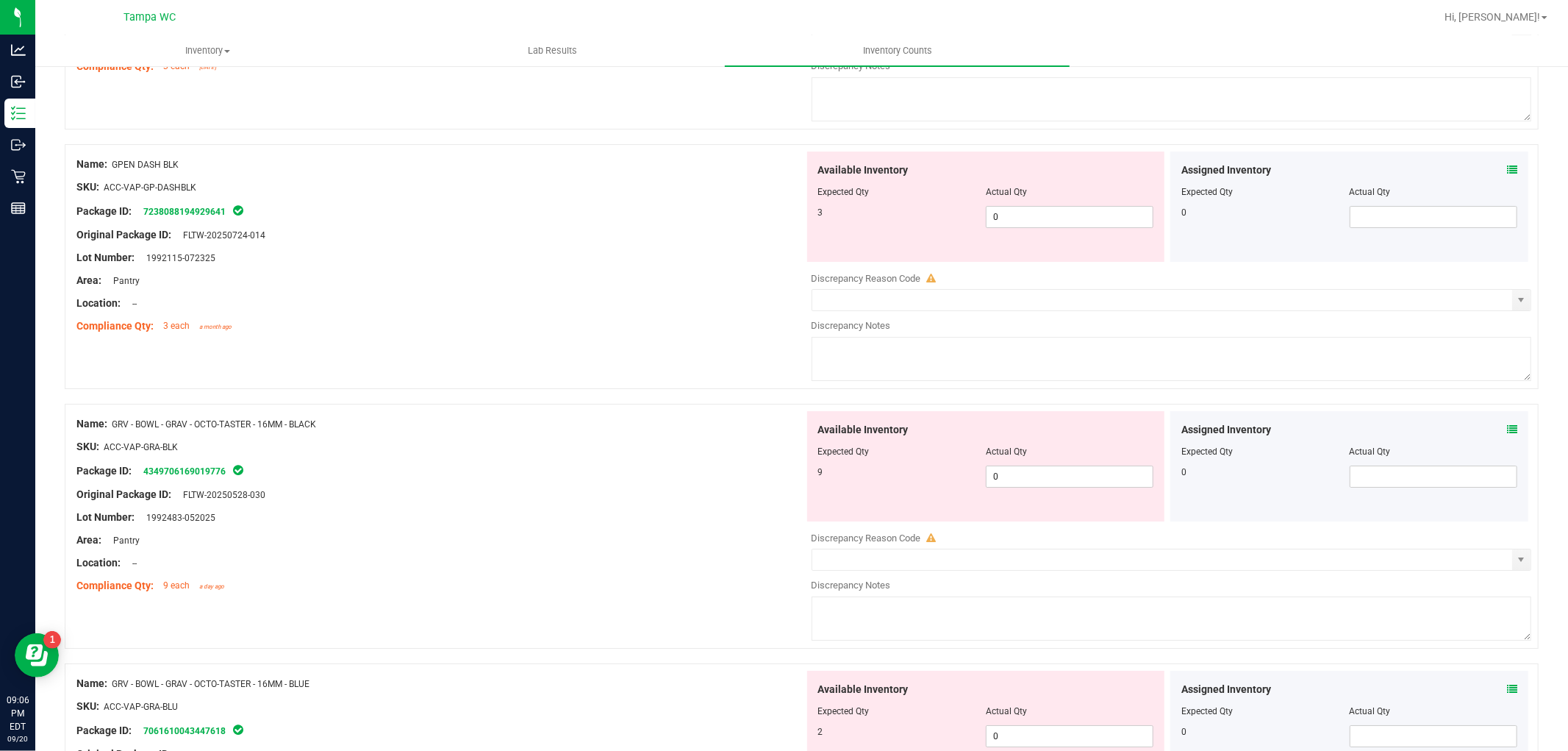
scroll to position [4748, 0]
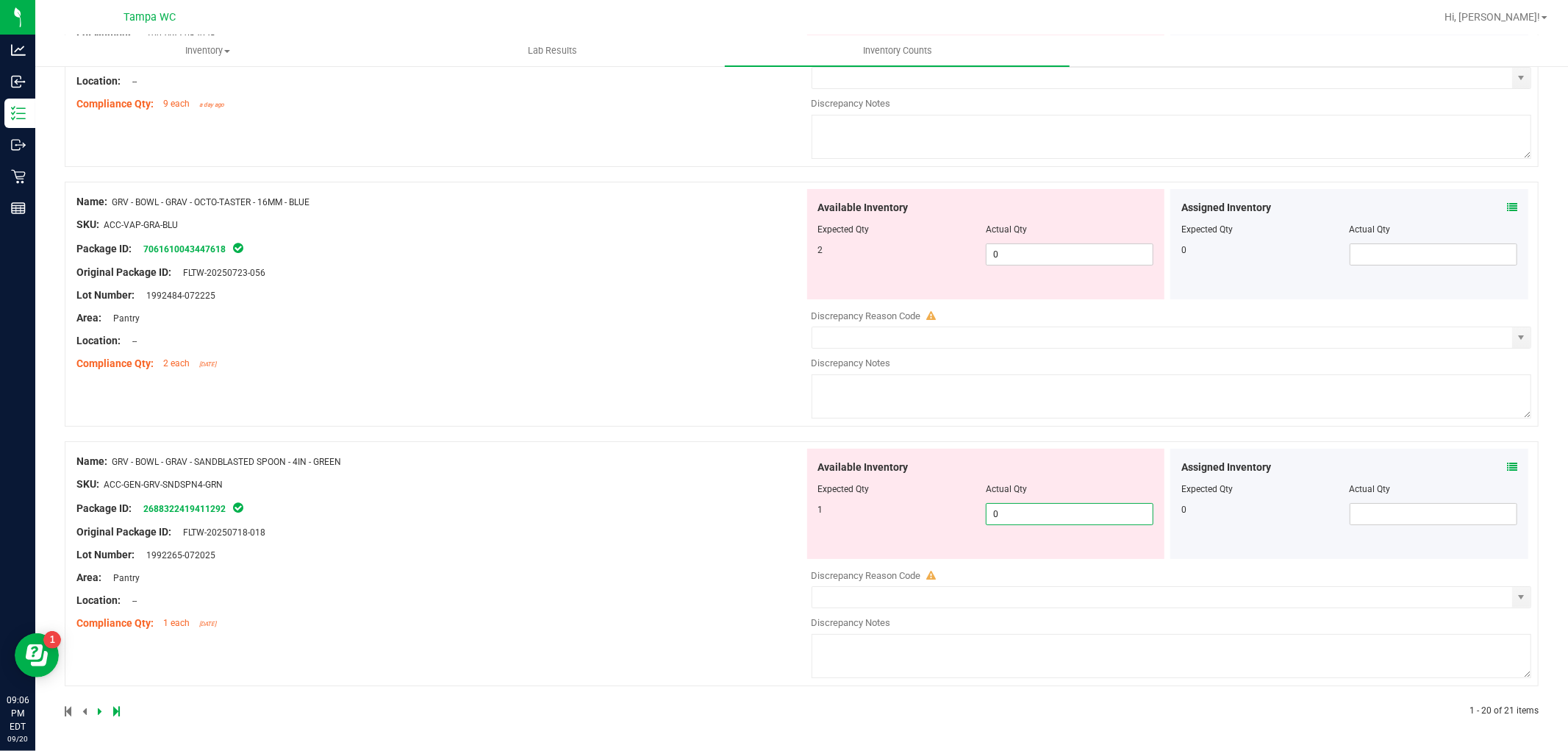
click at [1015, 519] on span "0 0" at bounding box center [1069, 515] width 168 height 22
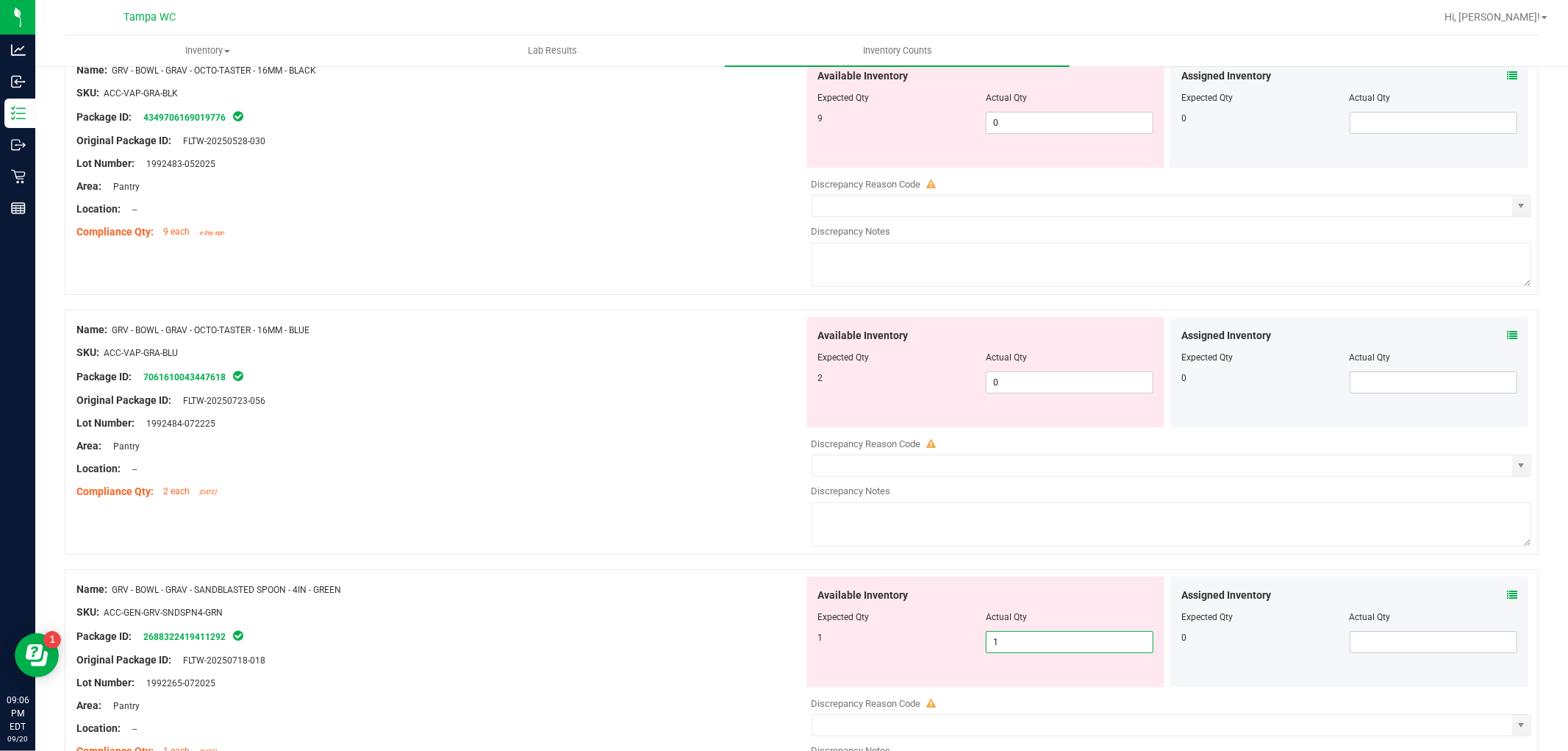
scroll to position [4585, 0]
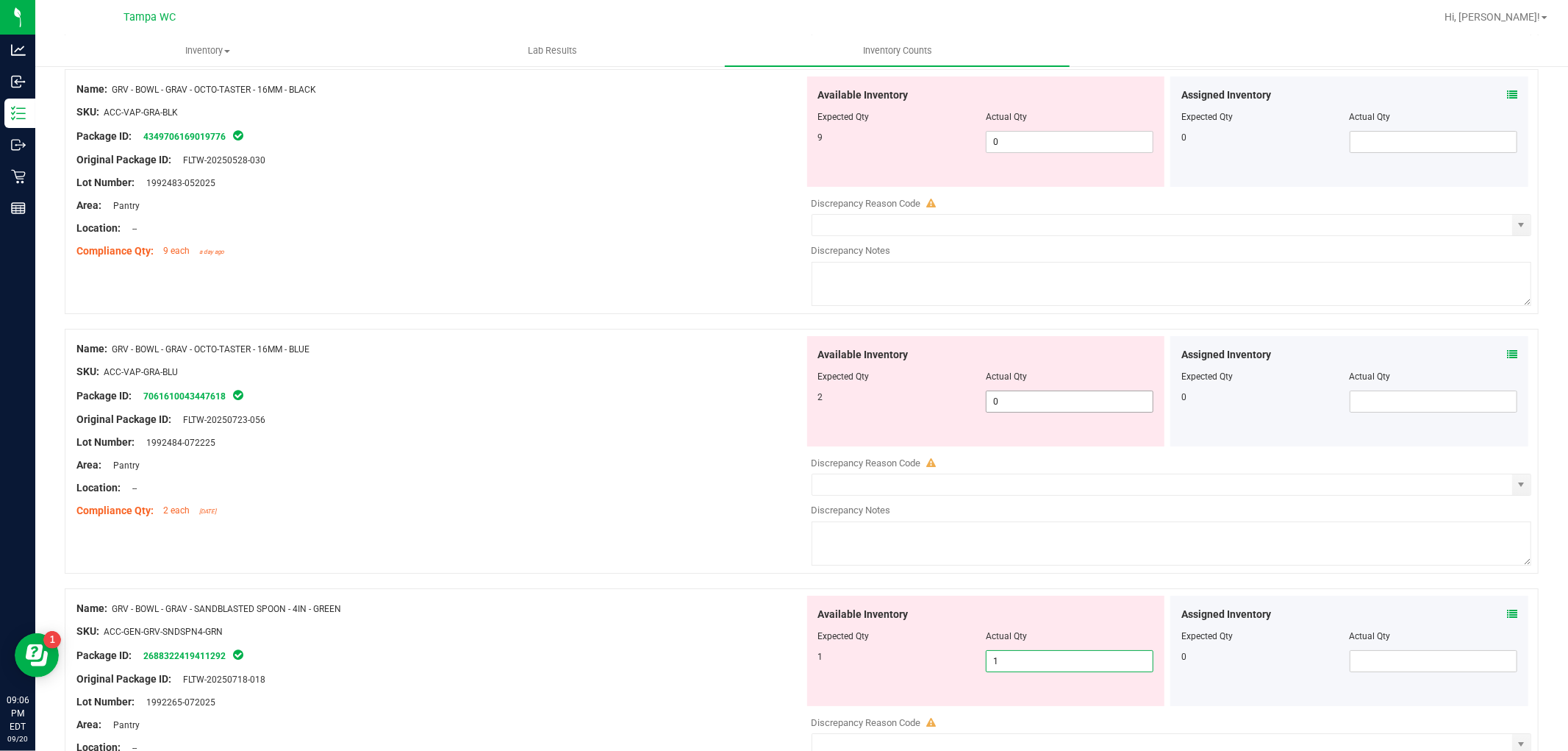
click at [1008, 413] on span "0 0" at bounding box center [1069, 402] width 168 height 22
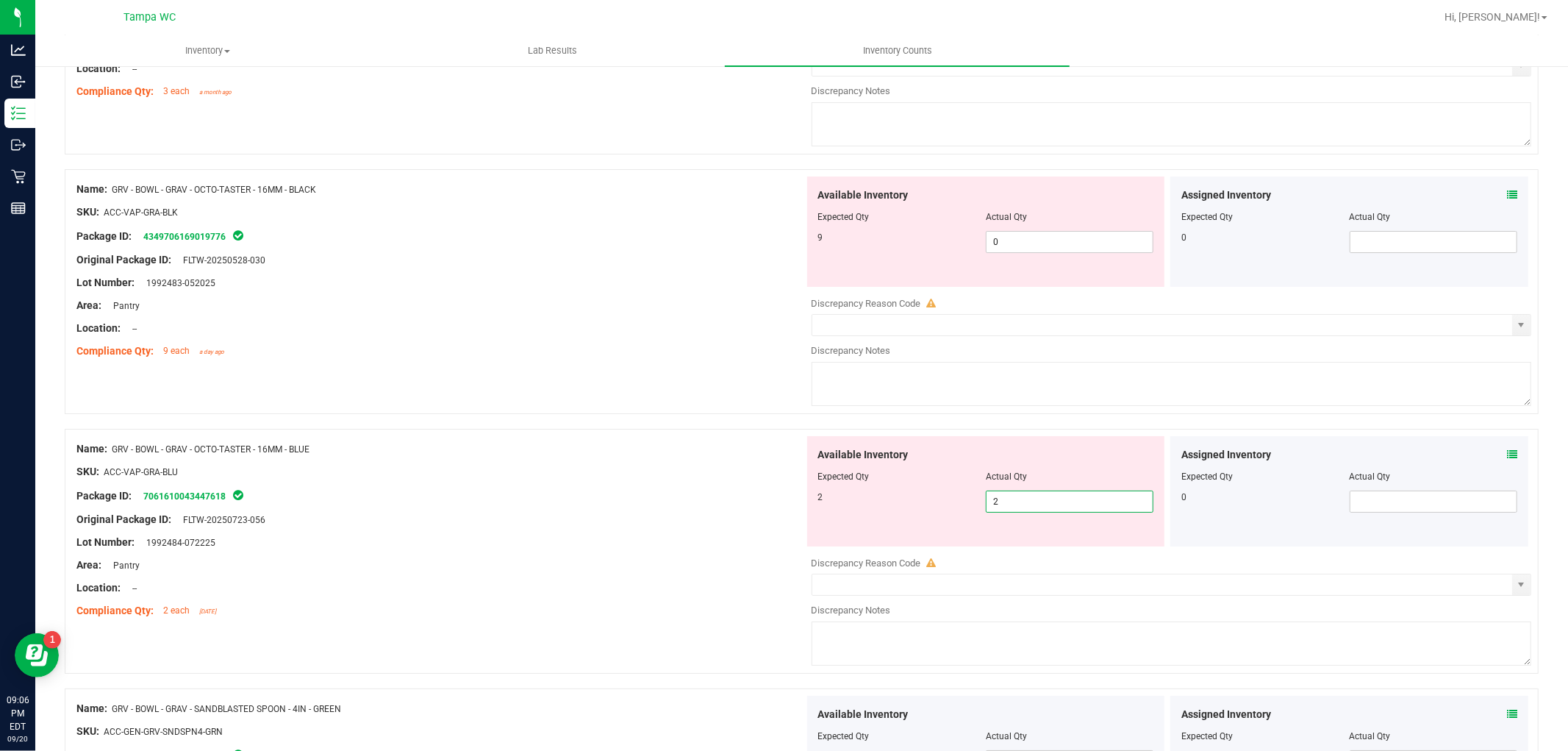
scroll to position [4339, 0]
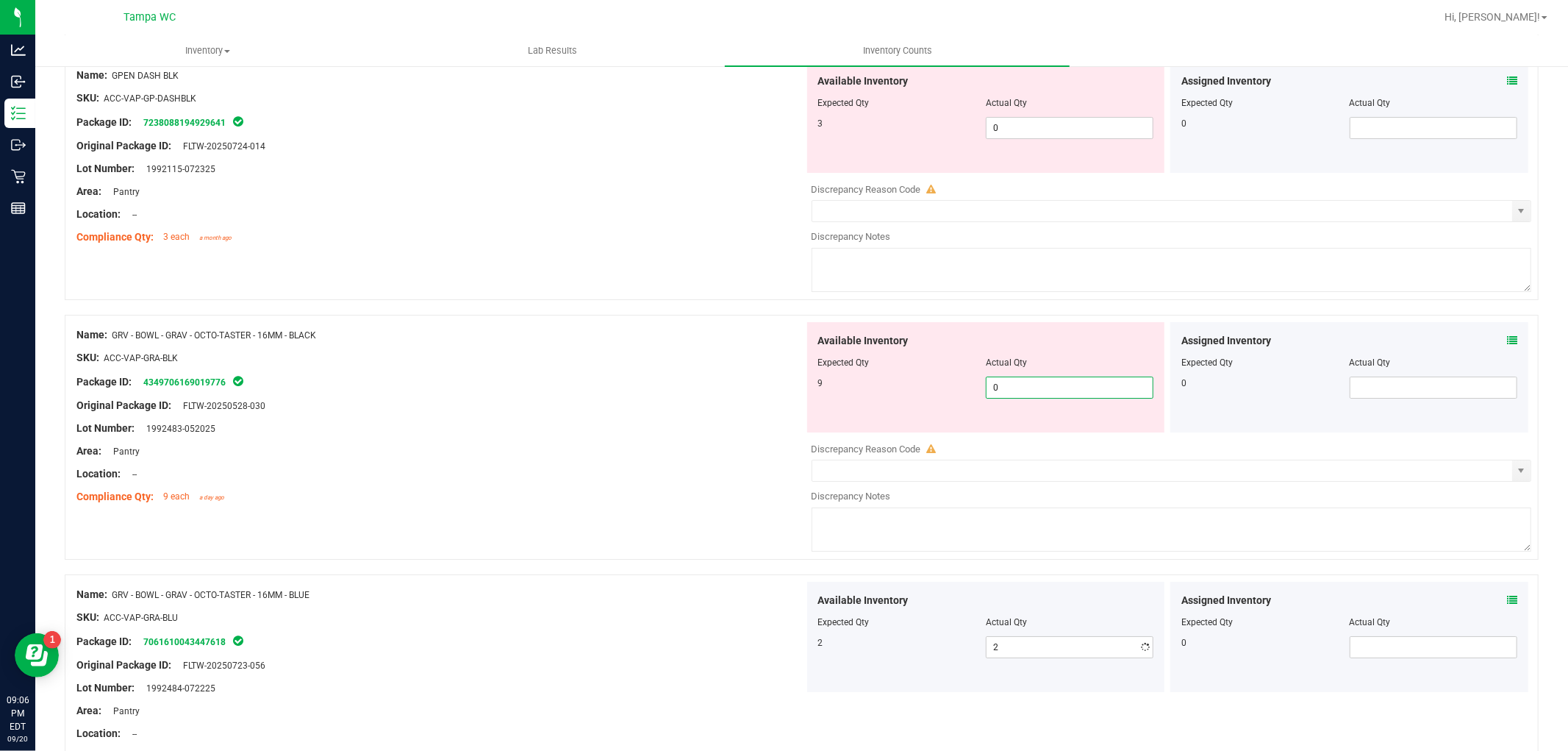
click at [1004, 399] on span "0 0" at bounding box center [1069, 388] width 168 height 22
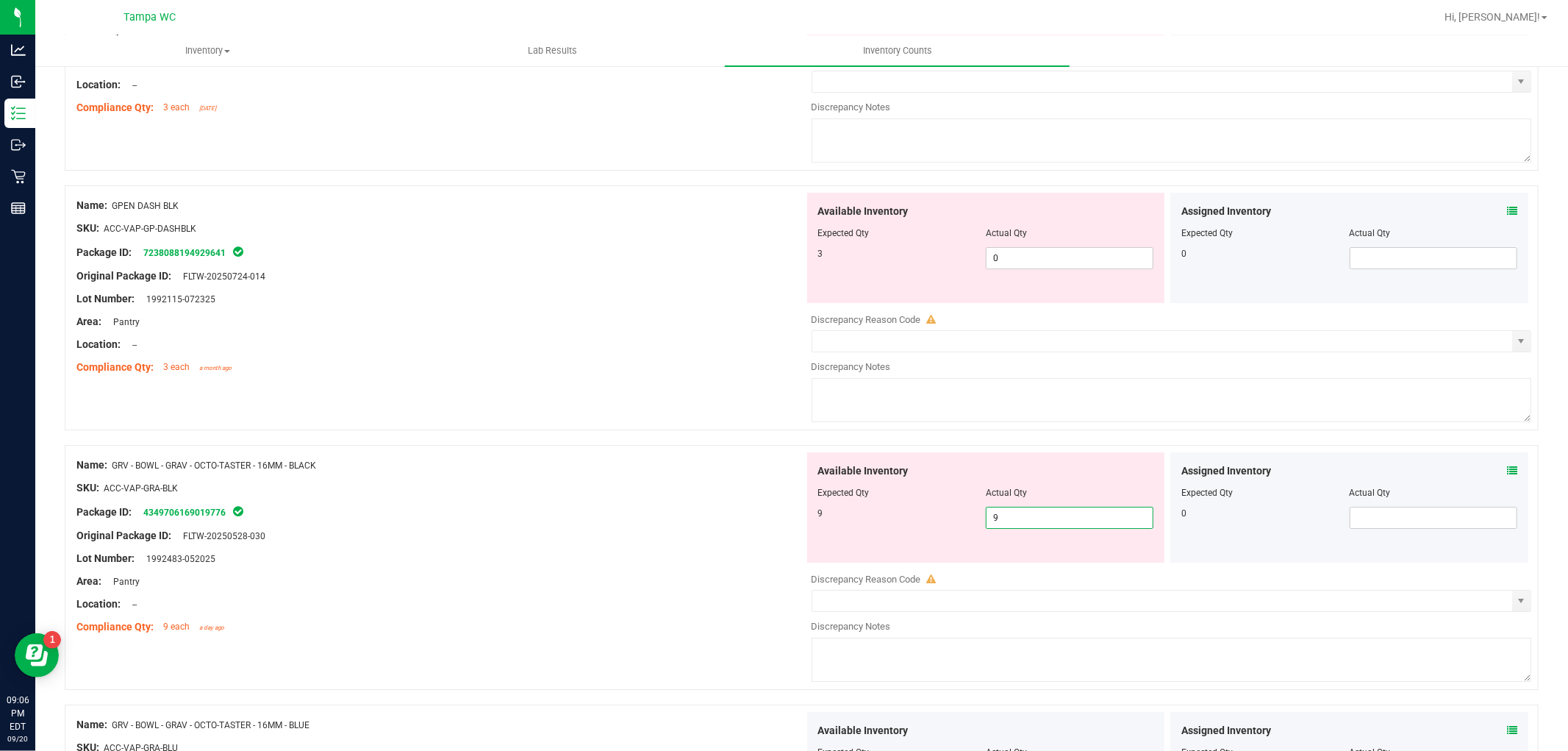
scroll to position [4176, 0]
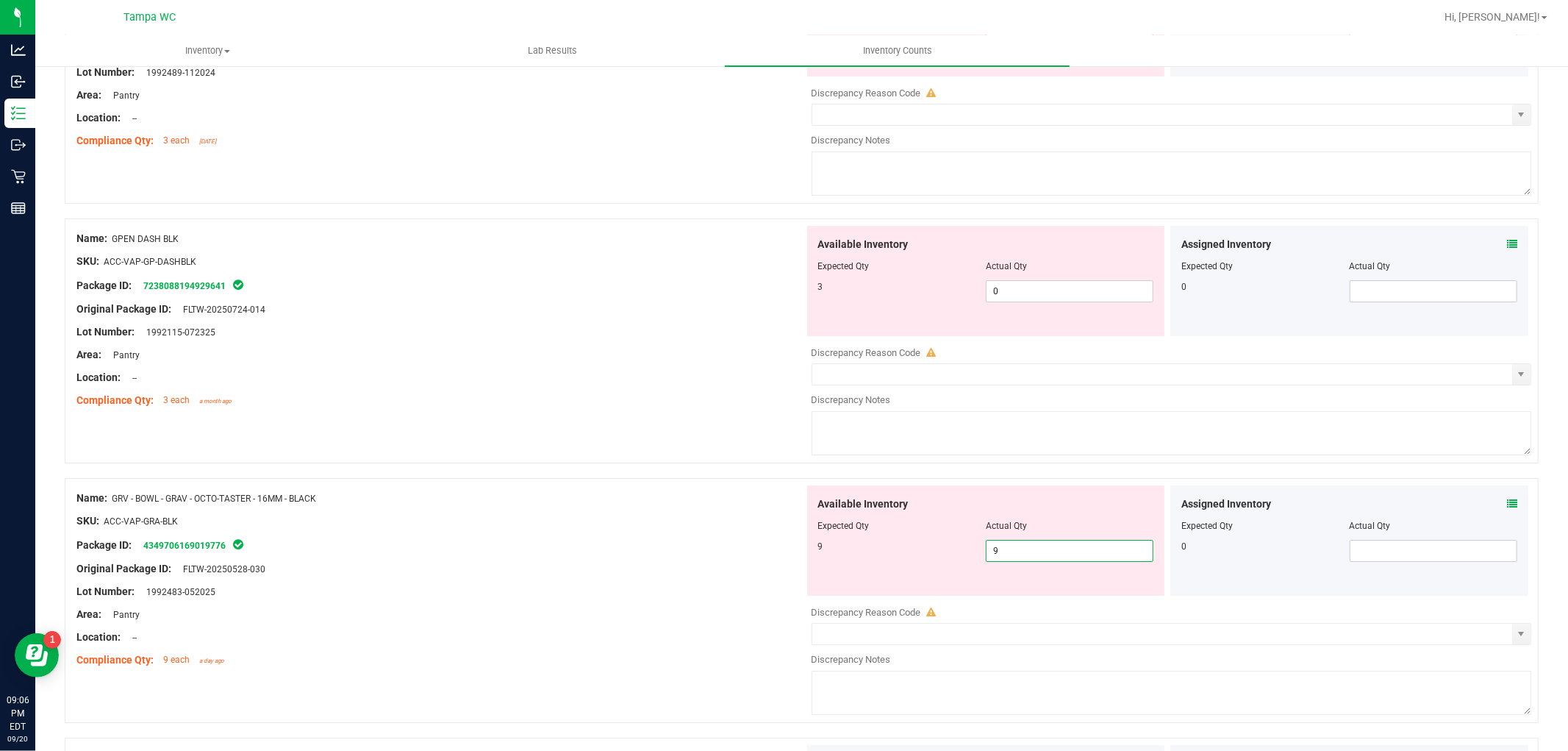
click at [1010, 281] on div at bounding box center [986, 276] width 336 height 7
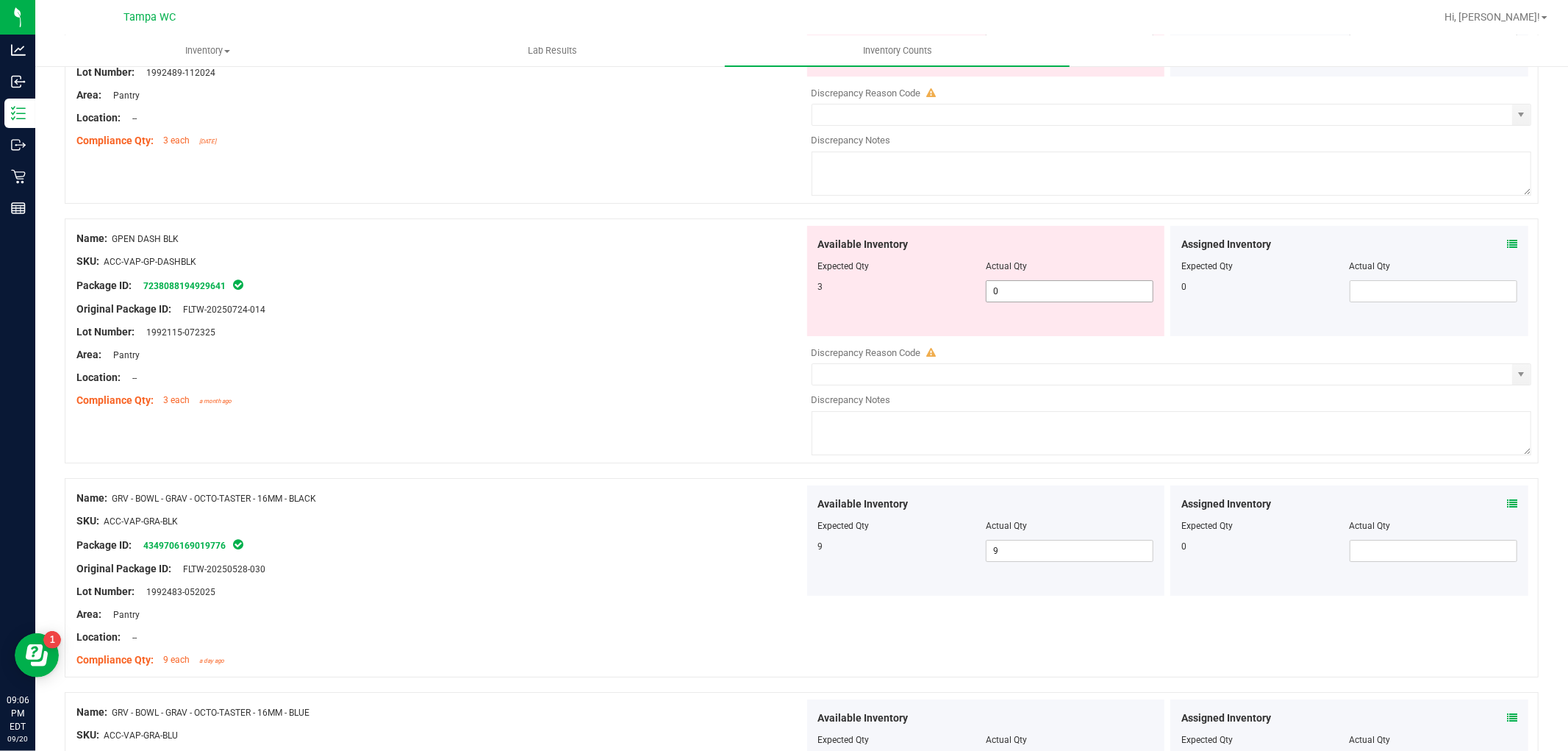
click at [1011, 303] on span "0 0" at bounding box center [1069, 292] width 168 height 22
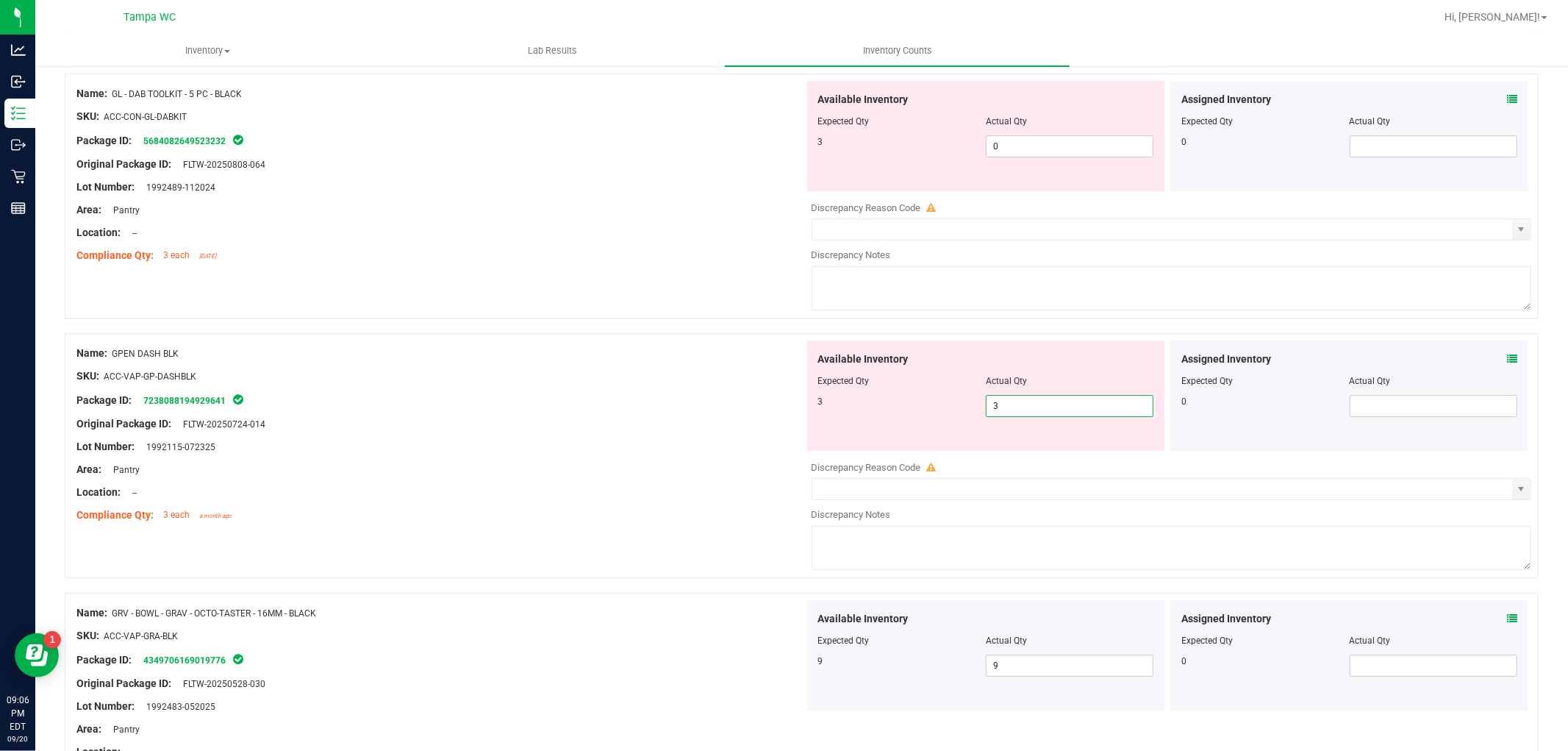
scroll to position [3931, 0]
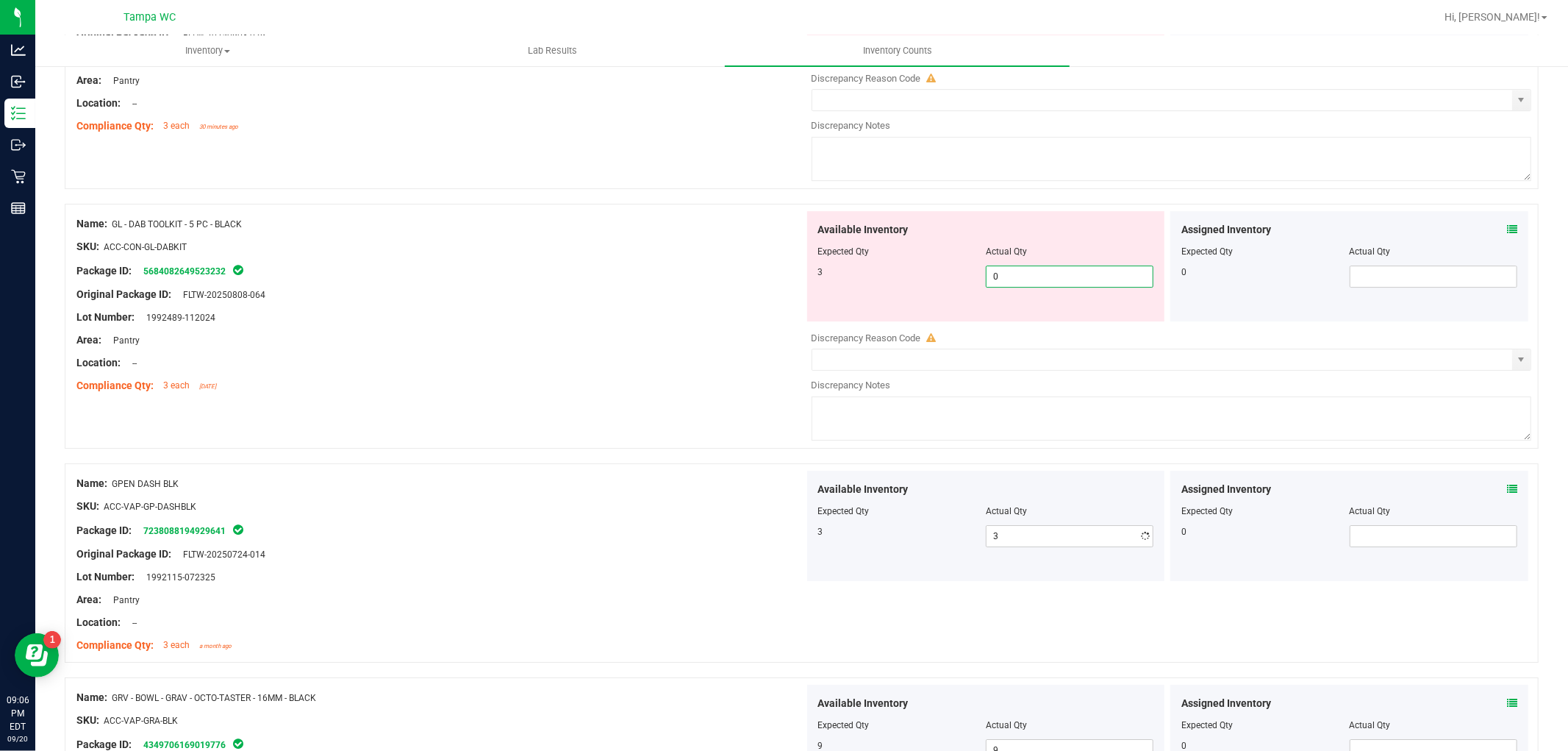
click at [992, 282] on span "0 0" at bounding box center [1069, 277] width 168 height 22
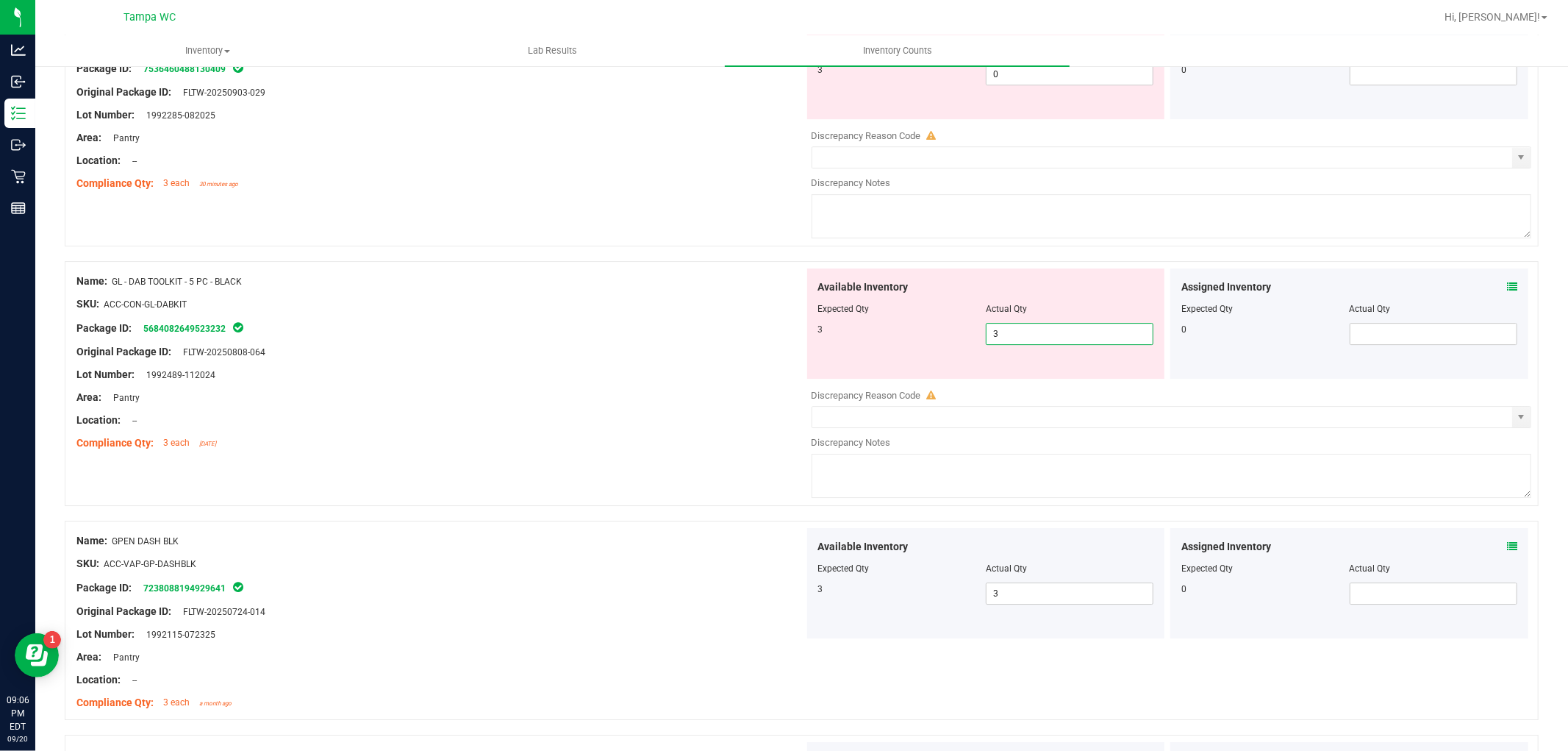
scroll to position [3686, 0]
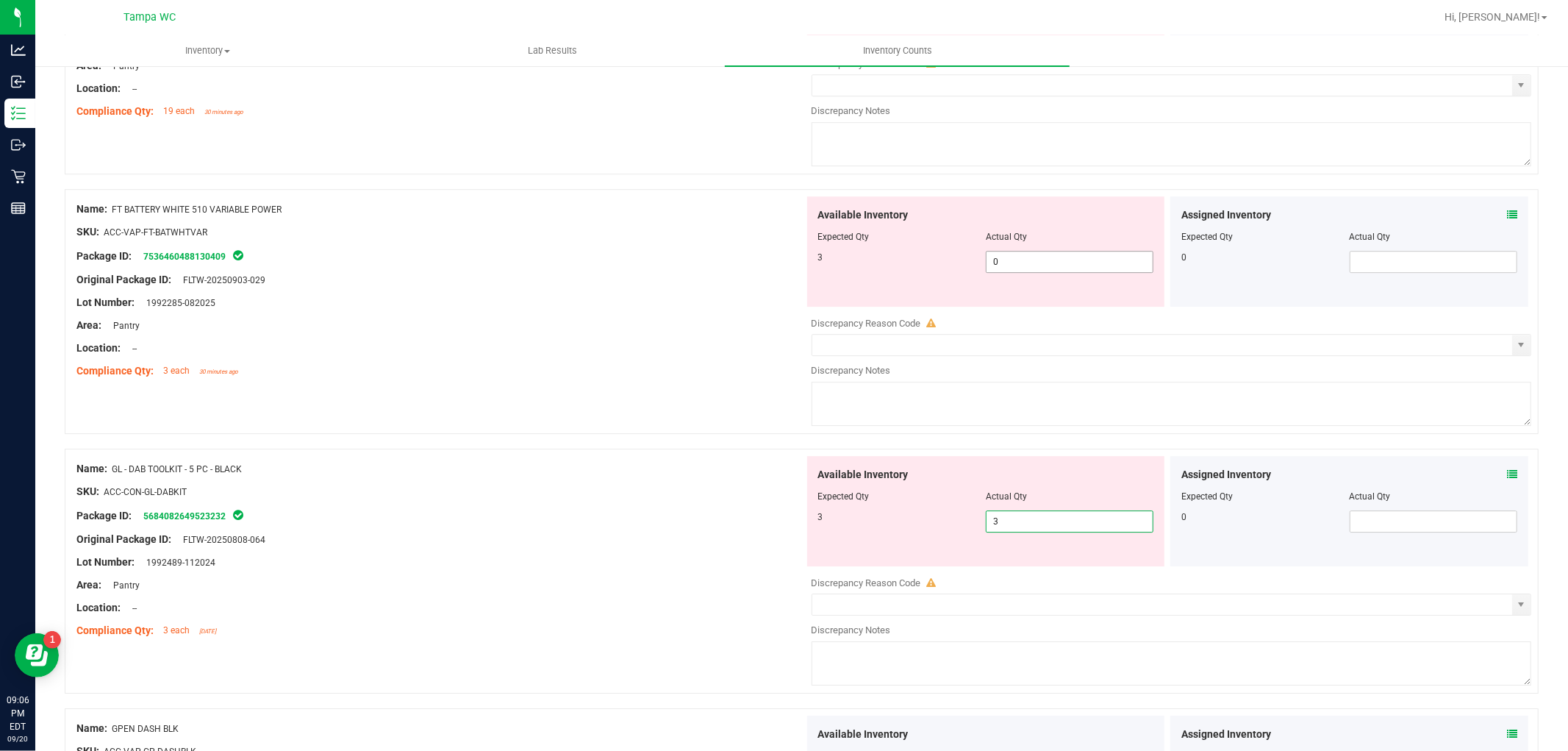
click at [996, 271] on span "0 0" at bounding box center [1069, 262] width 168 height 22
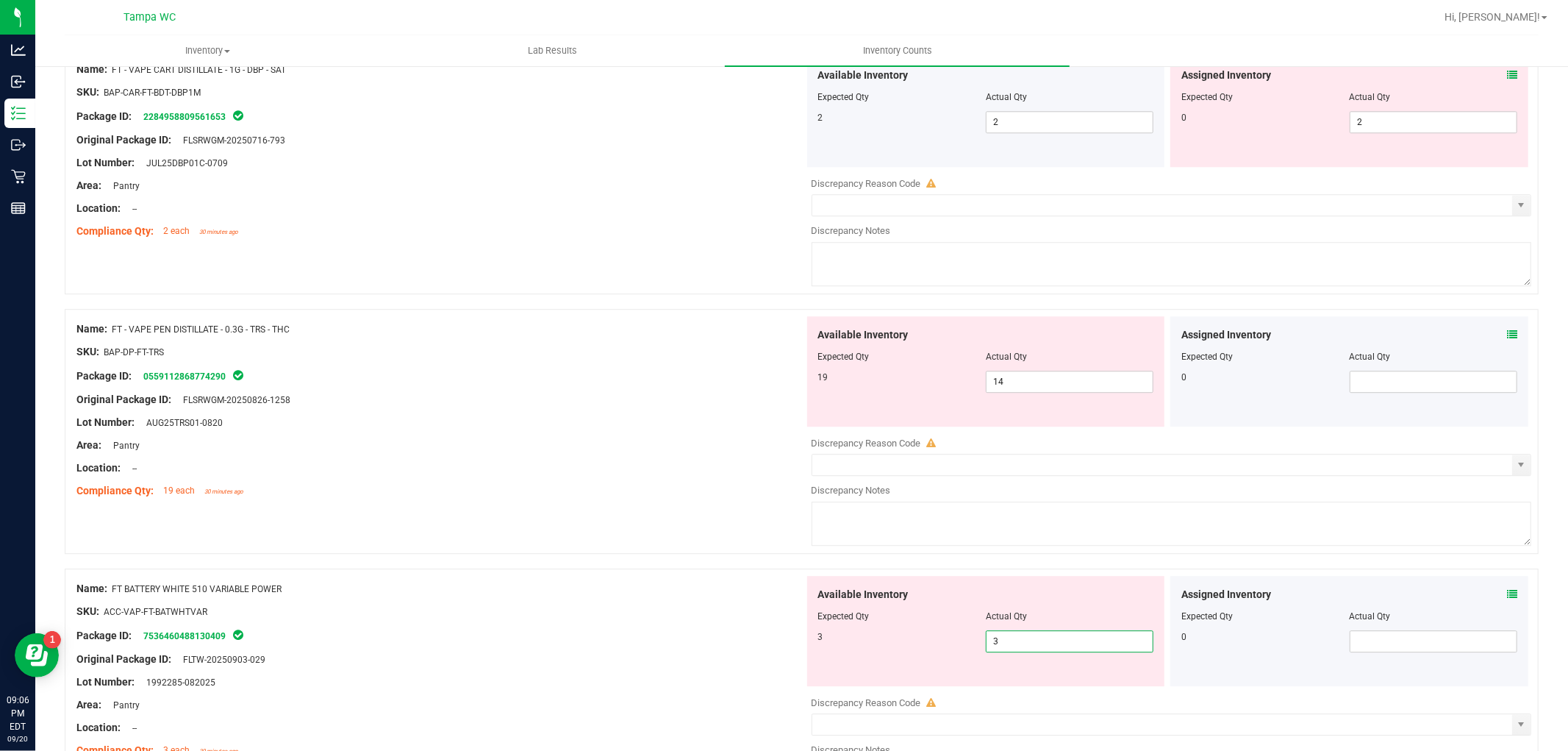
scroll to position [3277, 0]
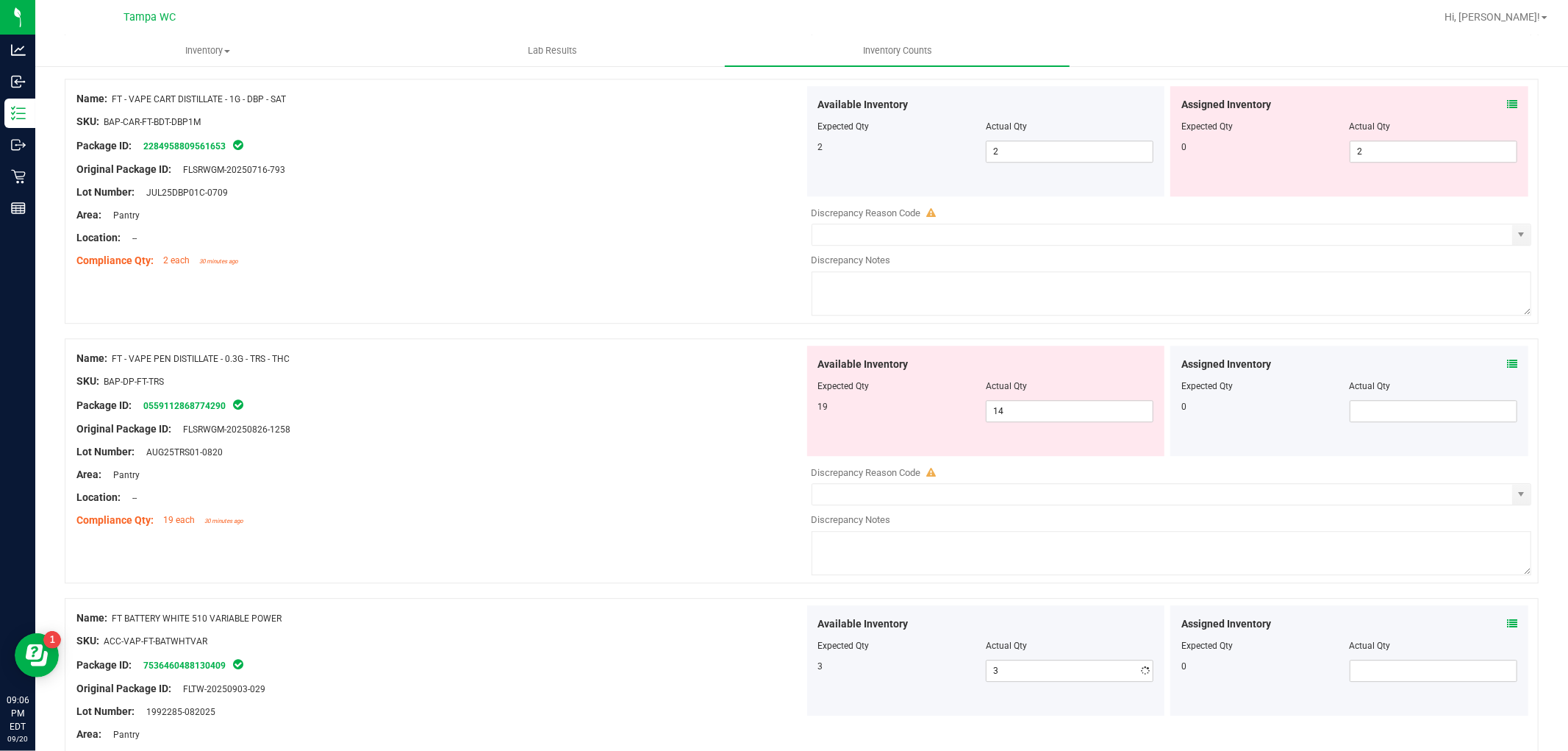
click at [654, 324] on div "Name: FT - VAPE CART DISTILLATE - 1G - DBP - SAT SKU: BAP-CAR-FT-BDT-DBP1M Pack…" at bounding box center [802, 201] width 1474 height 245
click at [1355, 162] on span "2 2" at bounding box center [1433, 151] width 168 height 22
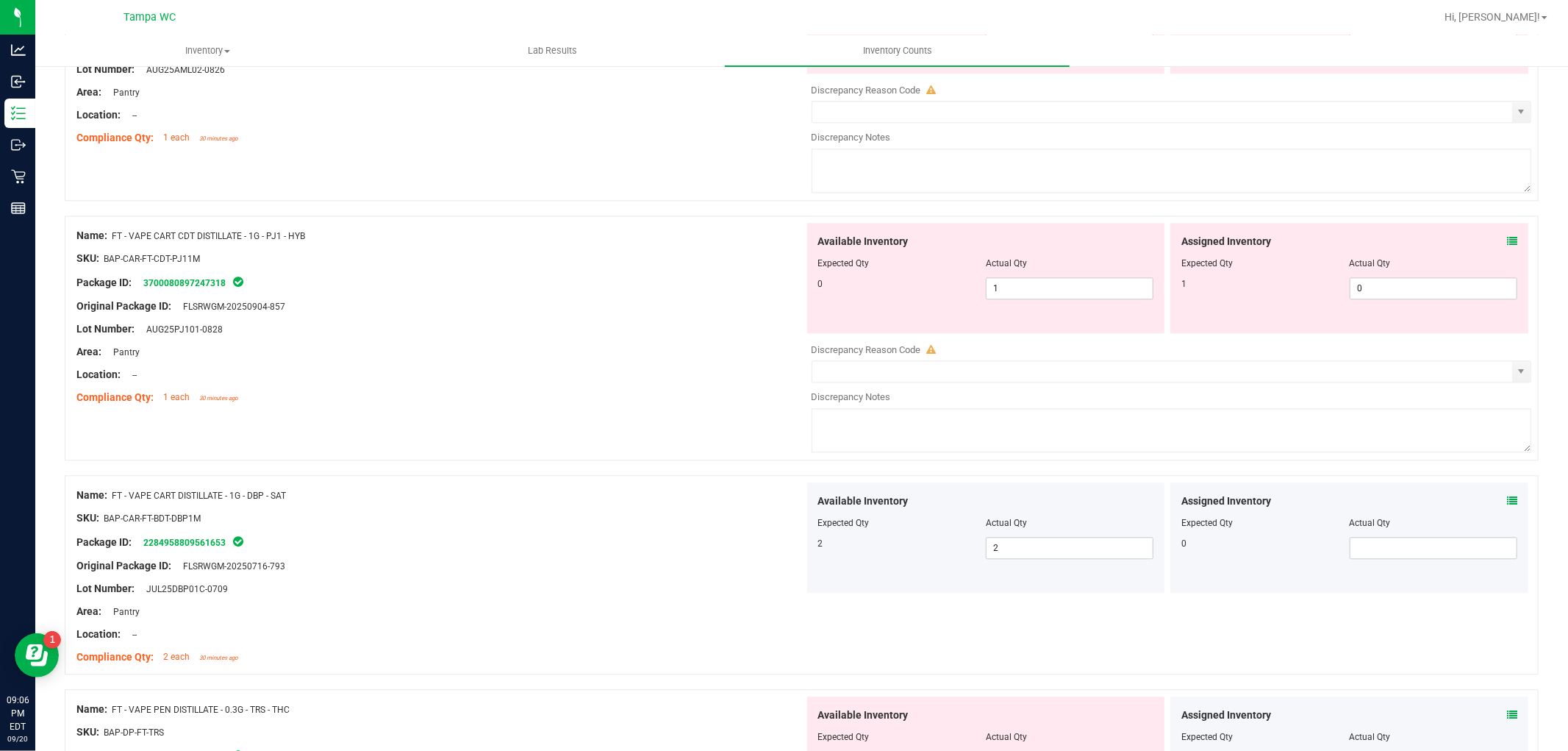
scroll to position [2868, 0]
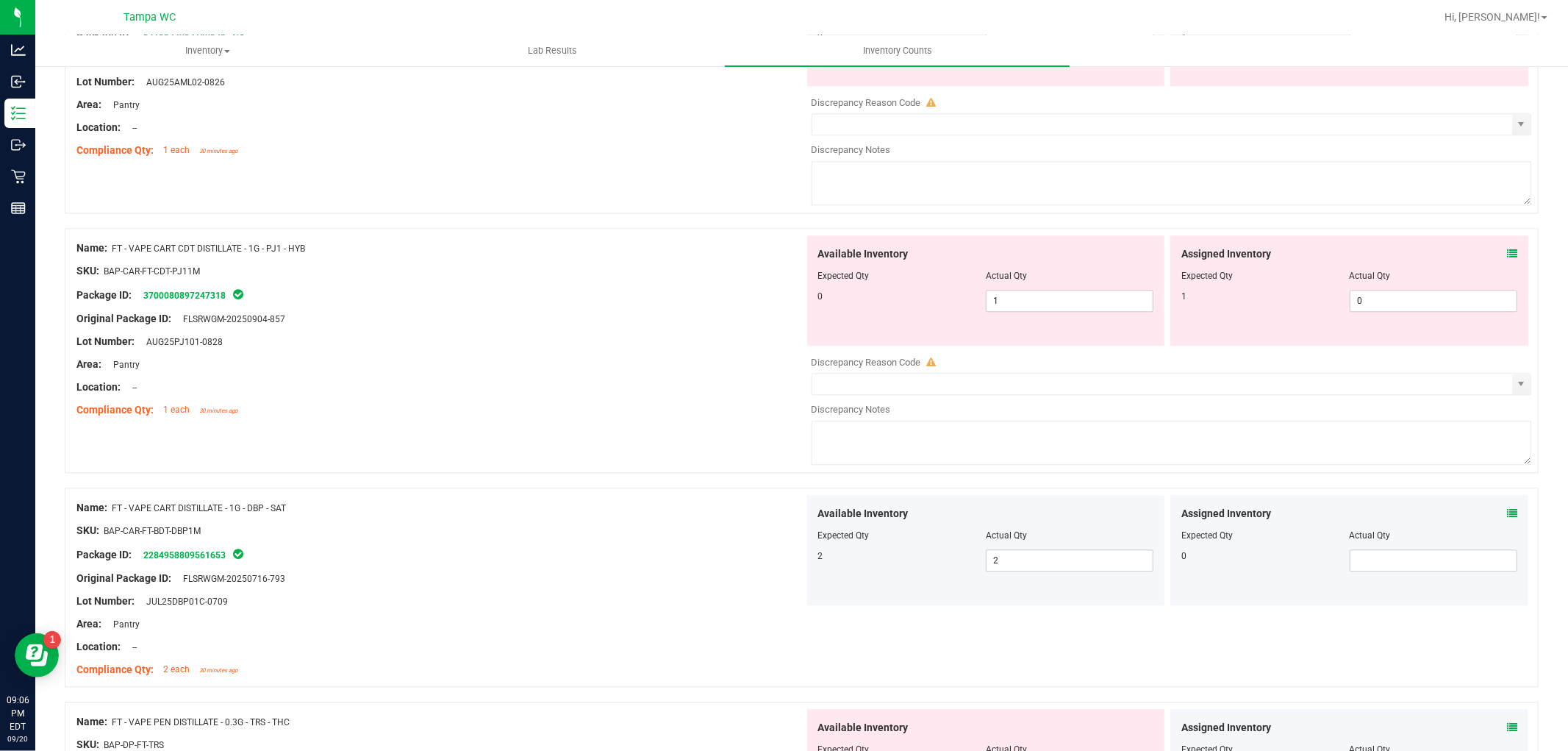
click at [1507, 259] on icon at bounding box center [1512, 254] width 10 height 10
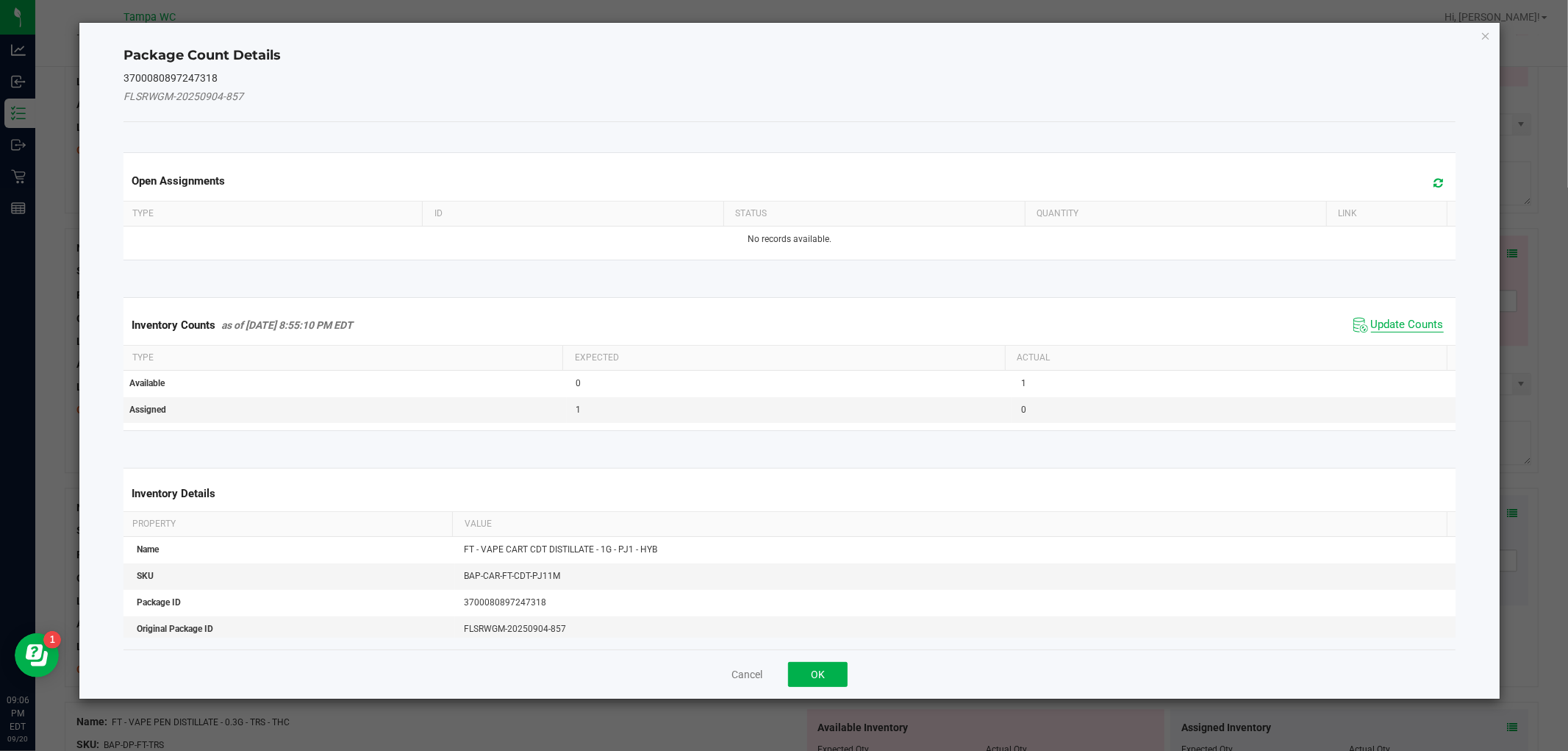
click at [1371, 322] on span "Update Counts" at bounding box center [1407, 325] width 72 height 15
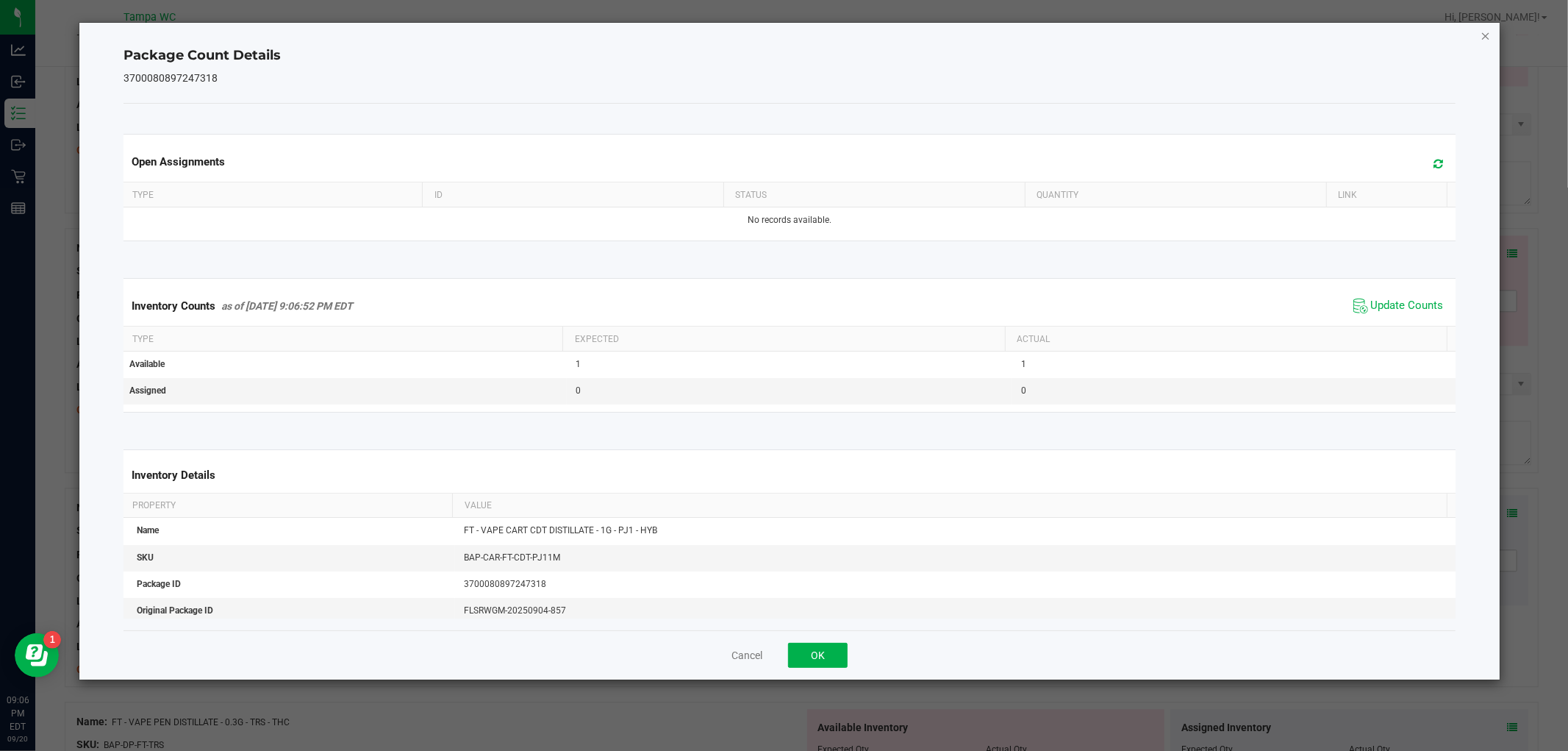
drag, startPoint x: 1492, startPoint y: 26, endPoint x: 1487, endPoint y: 35, distance: 10.3
click at [1488, 32] on div "Package Count Details 3700080897247318 Open Assignments Type ID Status Quantity…" at bounding box center [789, 351] width 1420 height 657
click at [1482, 34] on icon "Close" at bounding box center [1485, 35] width 10 height 17
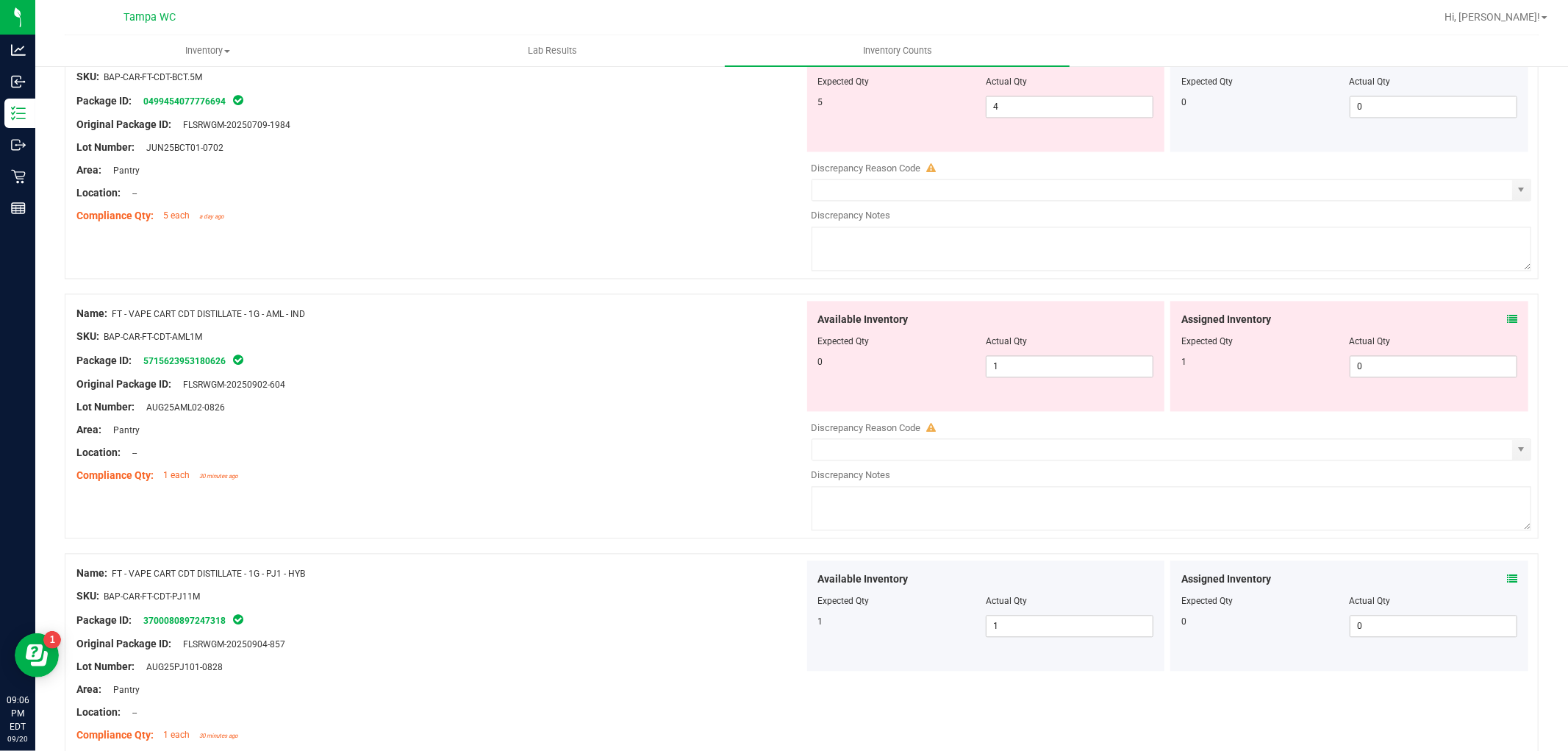
scroll to position [2541, 0]
click at [1490, 327] on div "Assigned Inventory" at bounding box center [1349, 322] width 336 height 16
click at [1507, 326] on icon at bounding box center [1512, 321] width 10 height 10
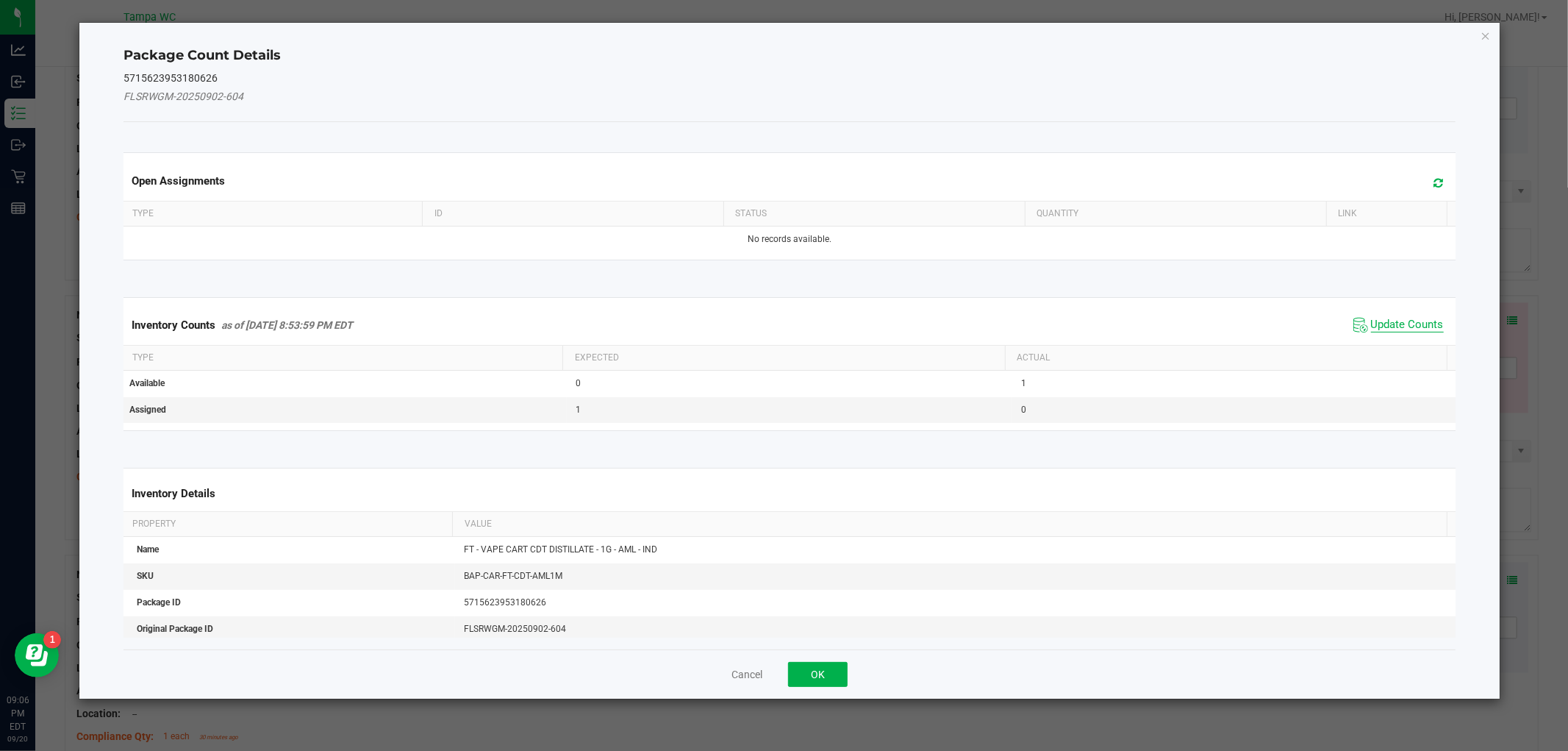
click at [1371, 325] on span "Update Counts" at bounding box center [1407, 325] width 72 height 15
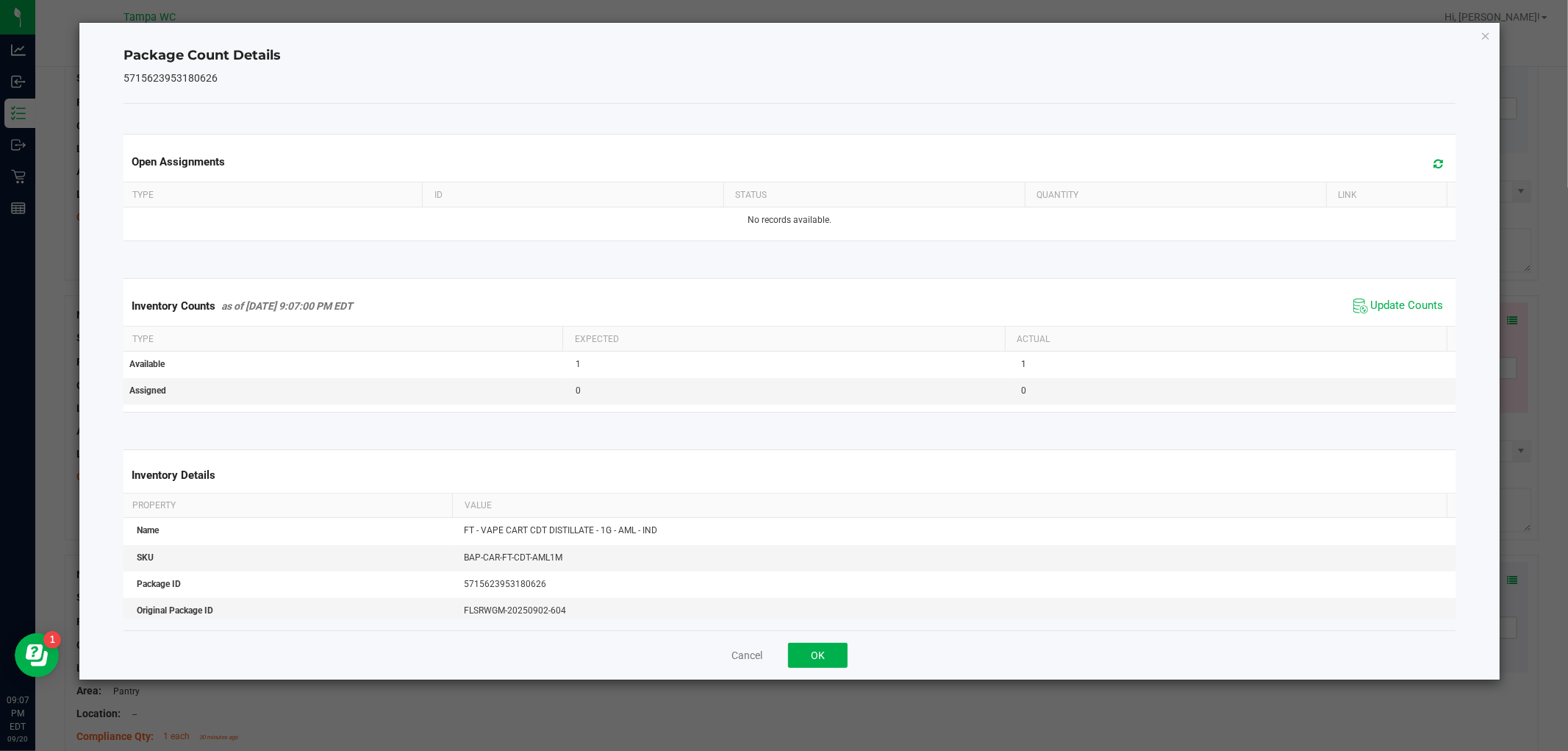
click at [1481, 31] on icon "Close" at bounding box center [1485, 35] width 10 height 17
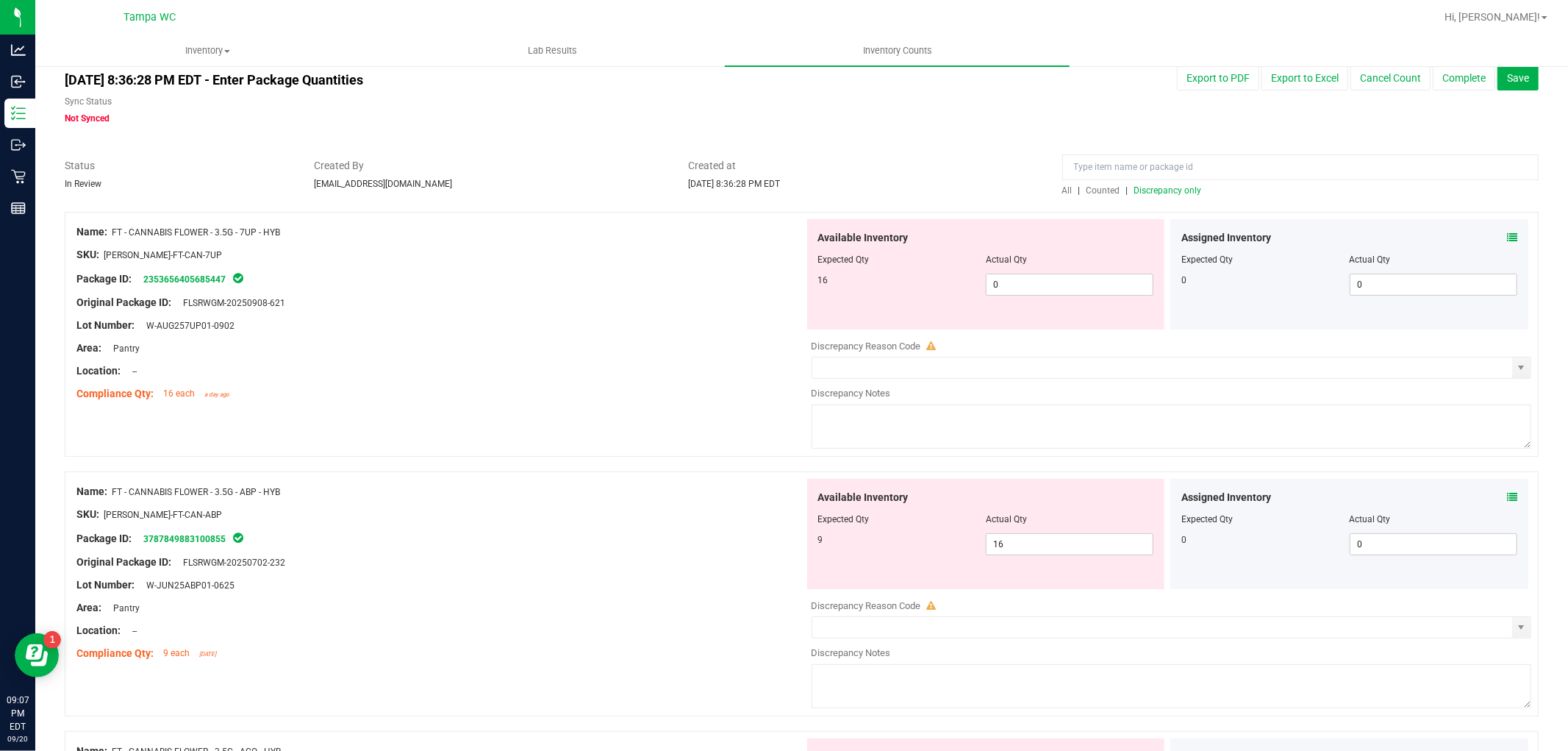
scroll to position [0, 0]
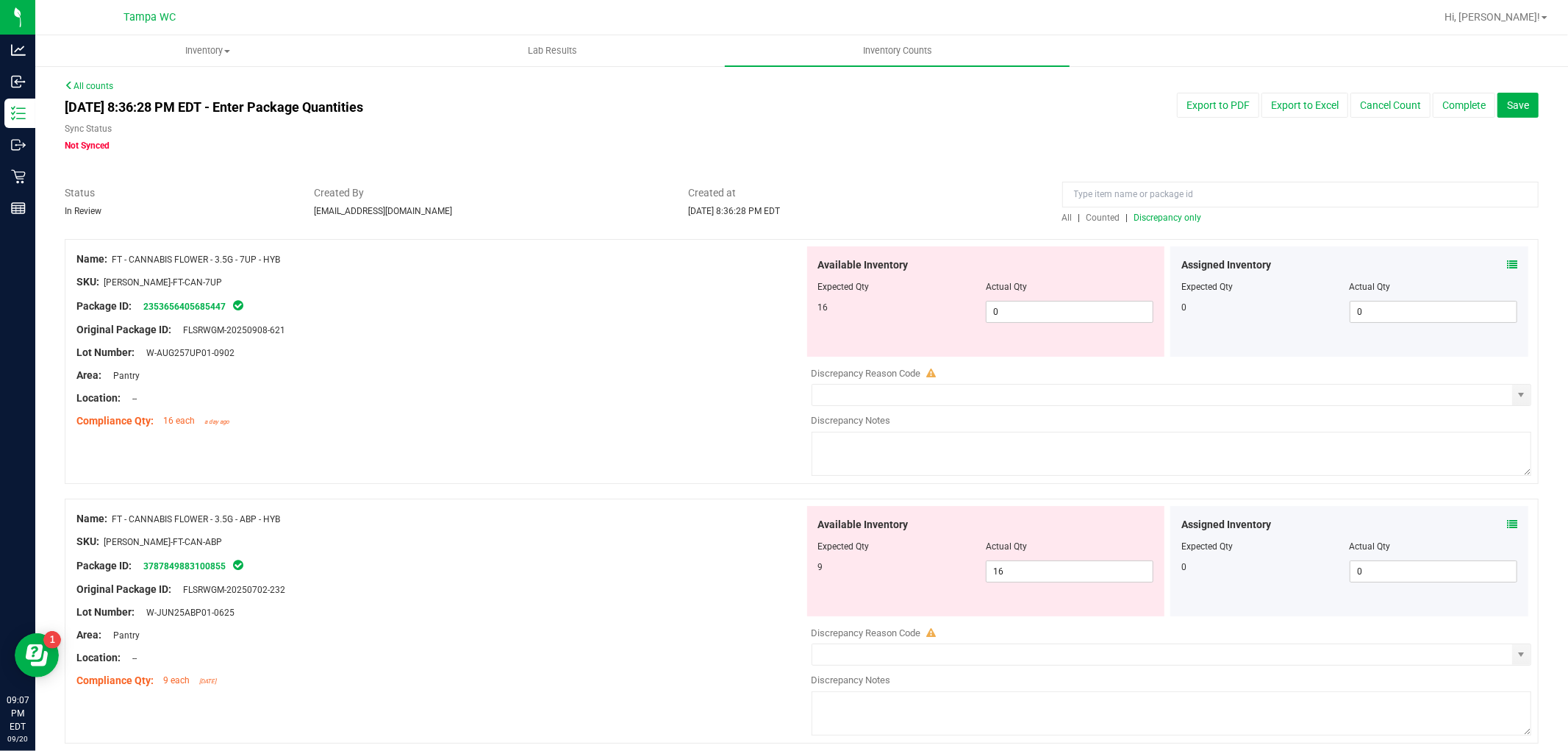
click at [1151, 219] on span "Discrepancy only" at bounding box center [1169, 217] width 68 height 10
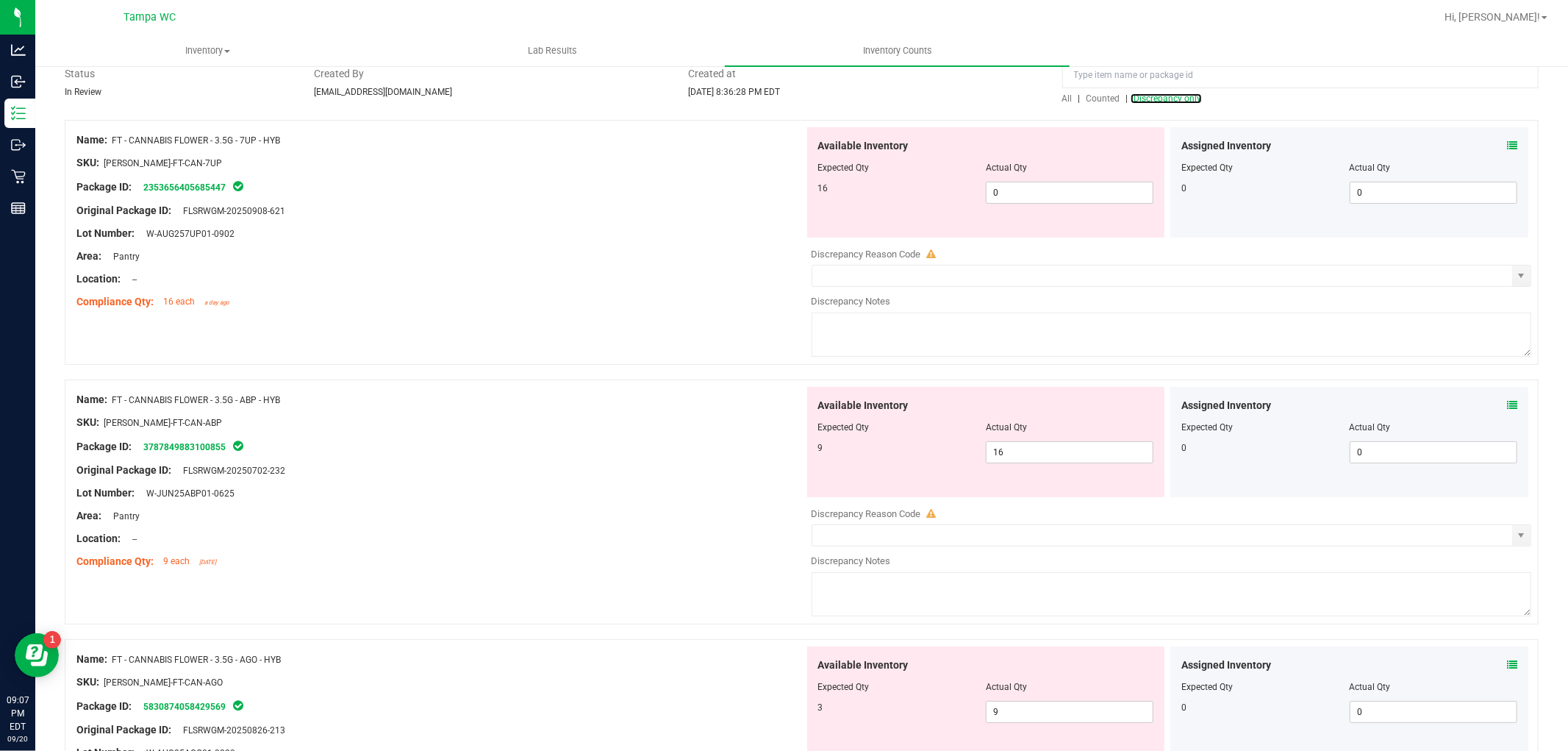
scroll to position [163, 0]
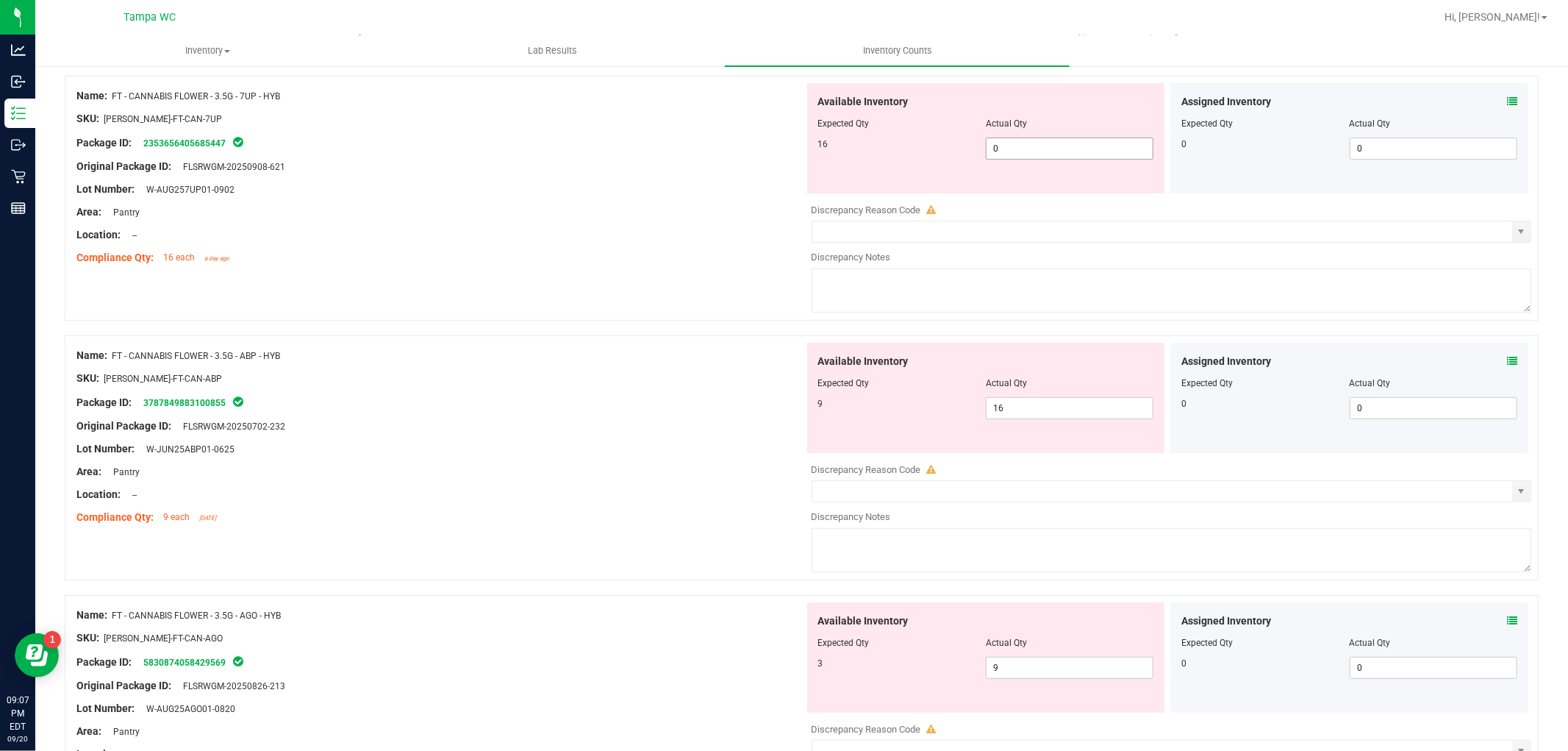
click at [1027, 150] on span "0 0" at bounding box center [1069, 149] width 168 height 22
click at [1015, 409] on div "Available Inventory Expected Qty Actual Qty 9 16 16" at bounding box center [1168, 459] width 728 height 233
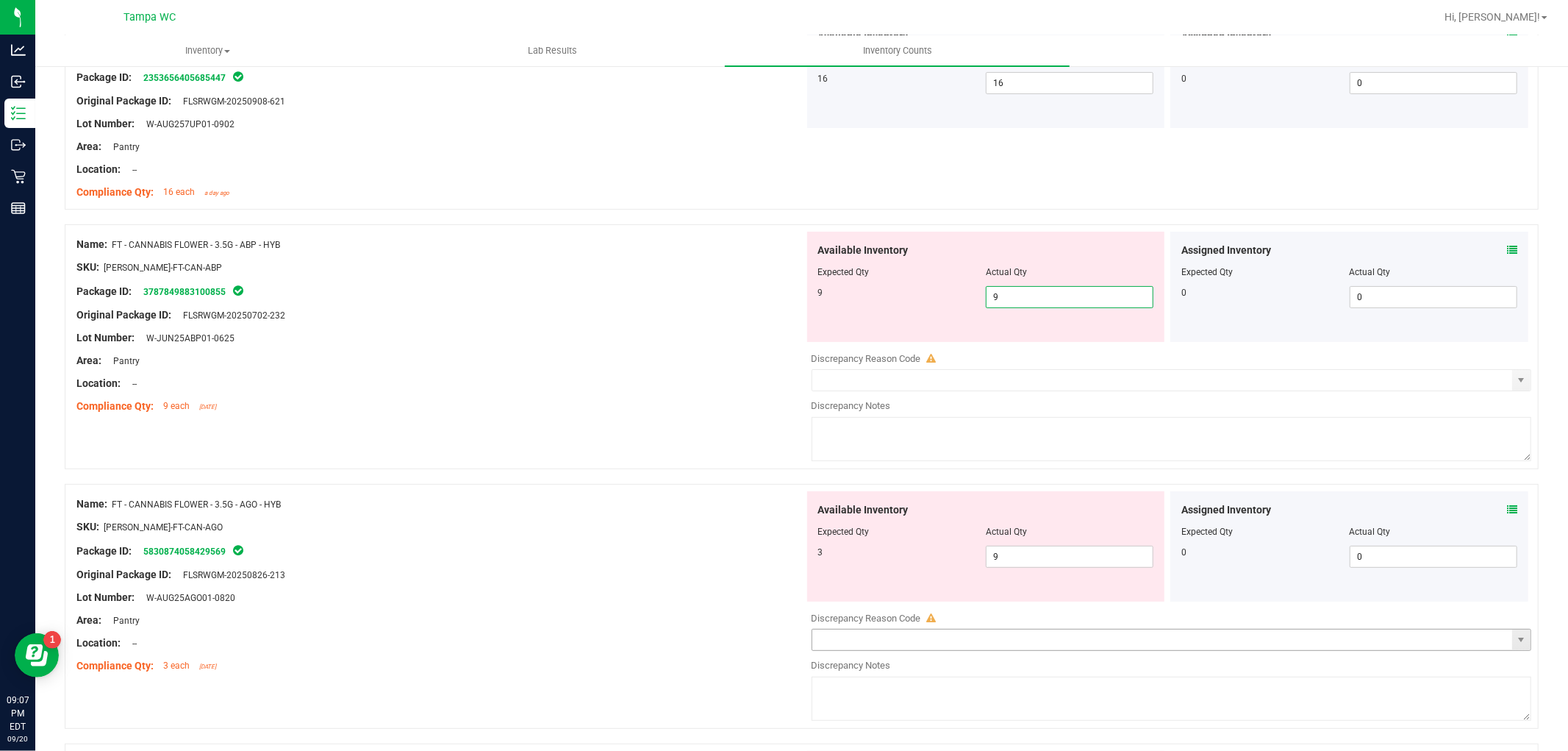
scroll to position [327, 0]
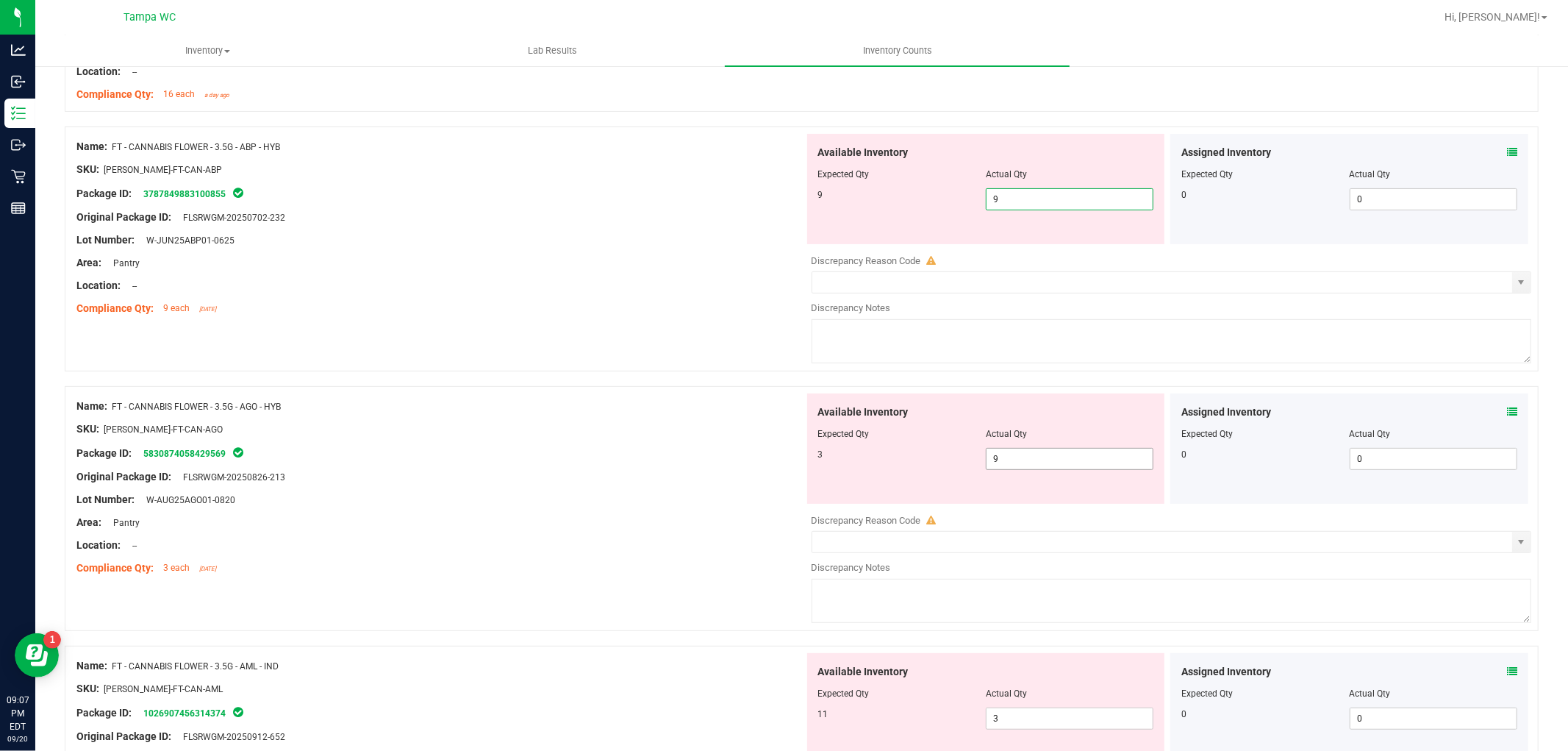
click at [1002, 461] on div "Available Inventory Expected Qty Actual Qty 3 9 9" at bounding box center [1168, 510] width 728 height 233
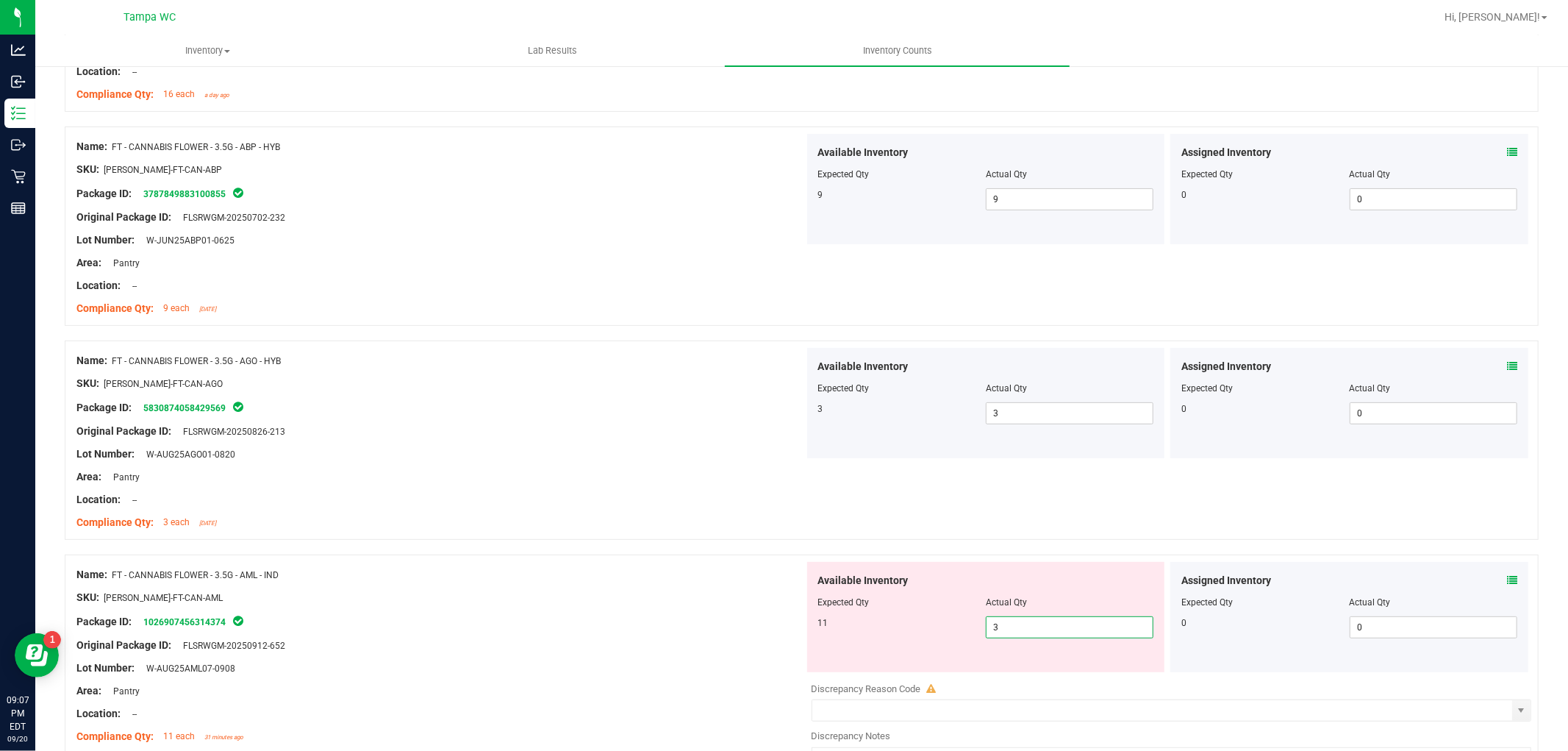
click at [1000, 675] on div "Available Inventory Expected Qty Actual Qty 11 3 3" at bounding box center [1168, 679] width 728 height 233
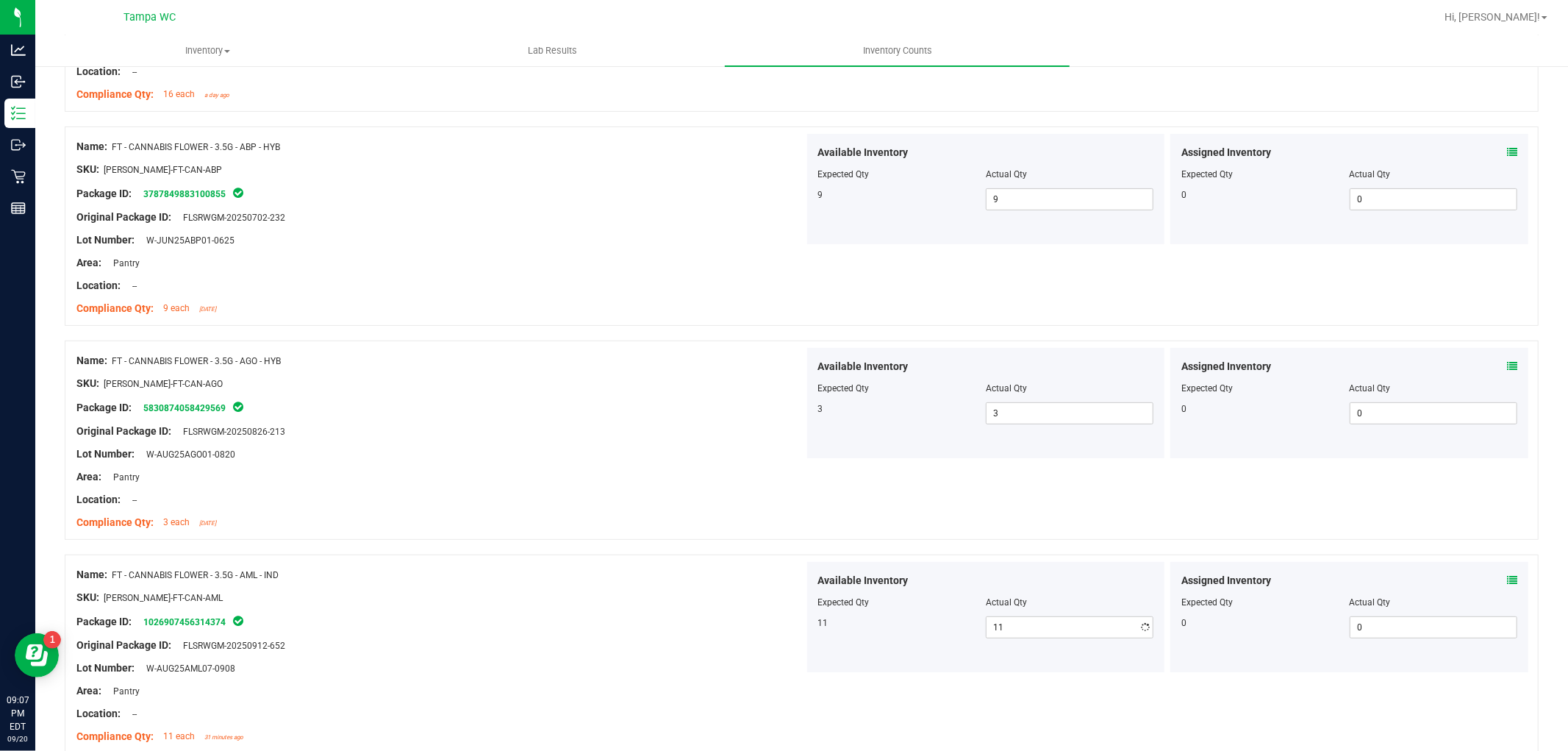
drag, startPoint x: 517, startPoint y: 641, endPoint x: 517, endPoint y: 630, distance: 11.0
click at [517, 642] on div "Original Package ID: FLSRWGM-20250912-652" at bounding box center [440, 645] width 728 height 16
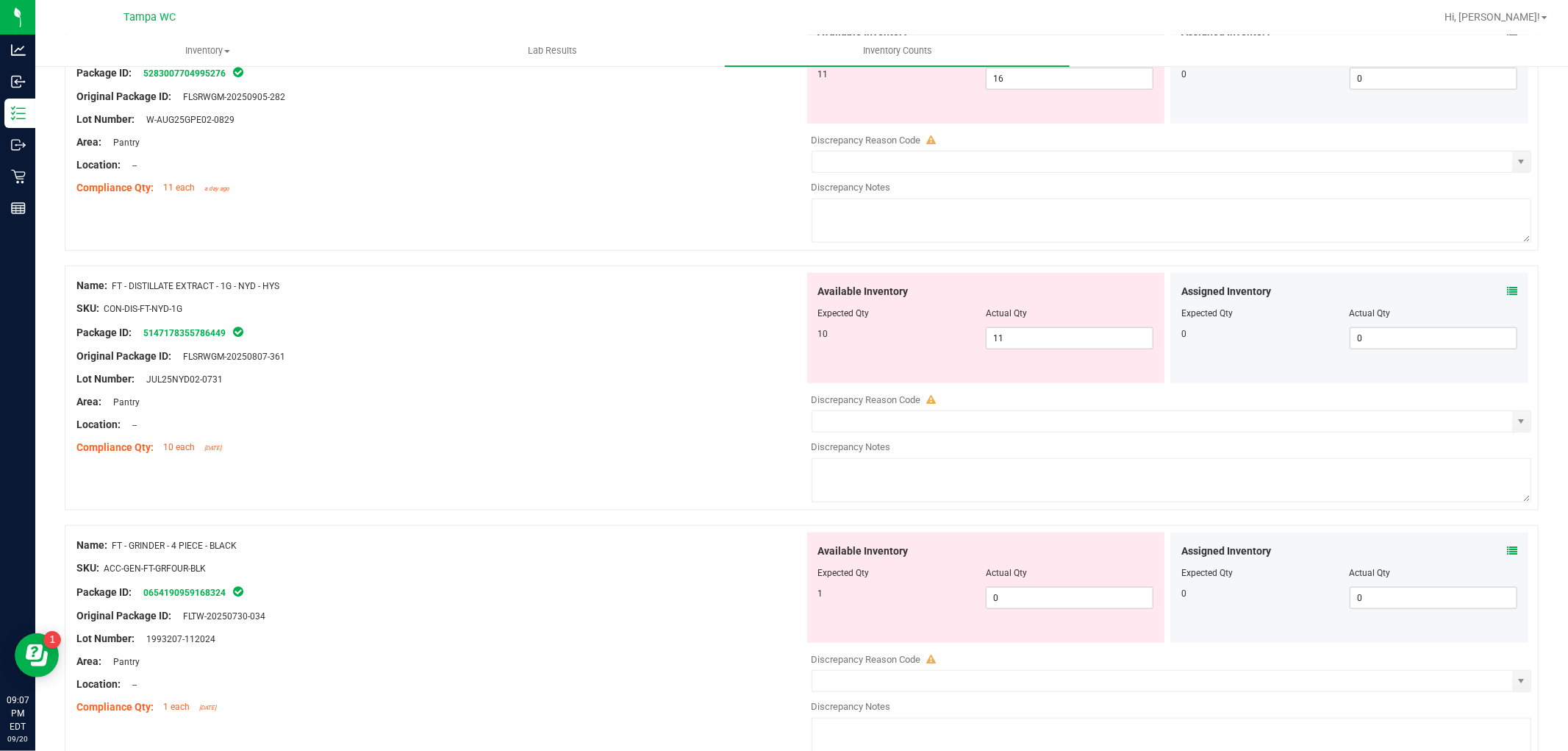
scroll to position [1171, 0]
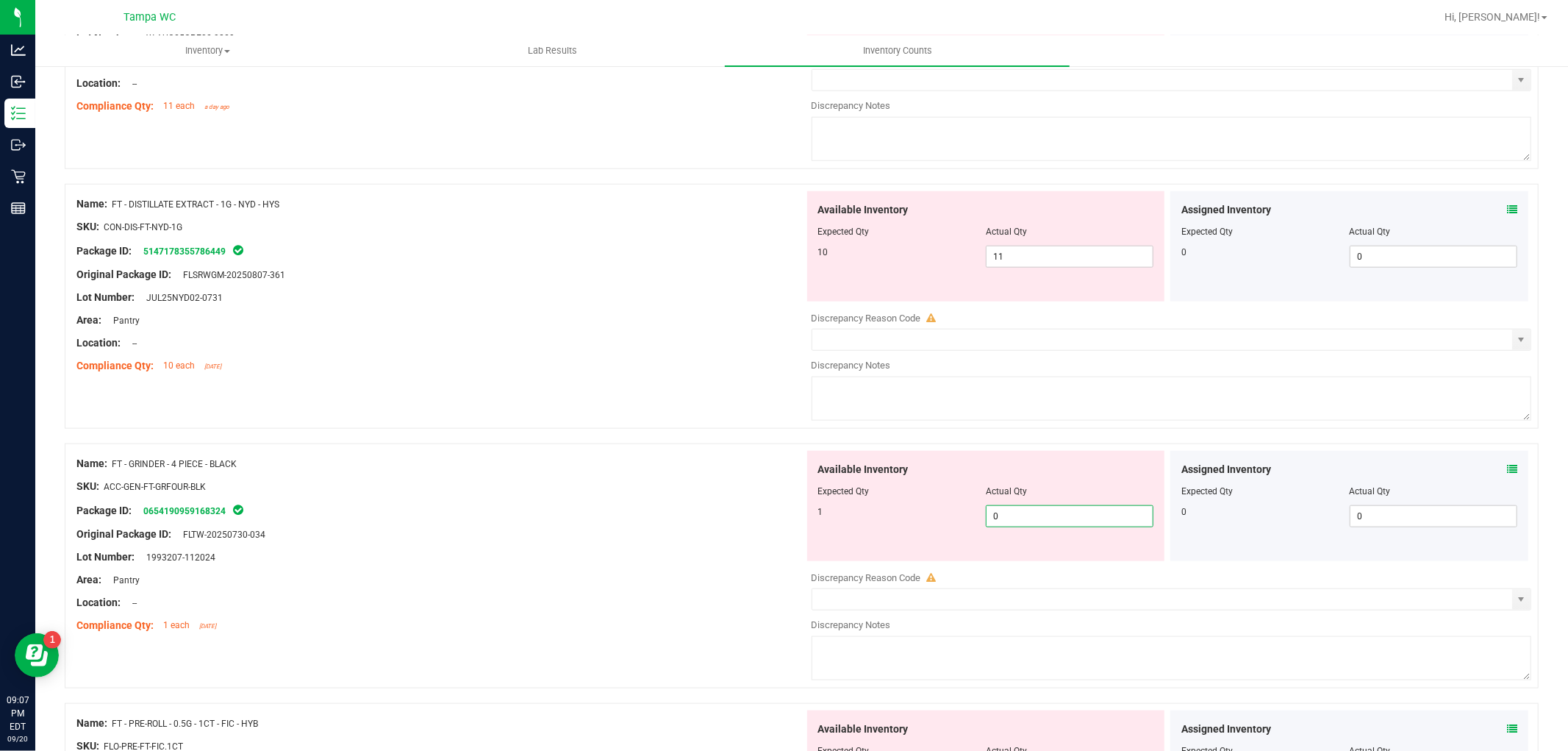
click at [1091, 514] on span "0 0" at bounding box center [1069, 516] width 168 height 22
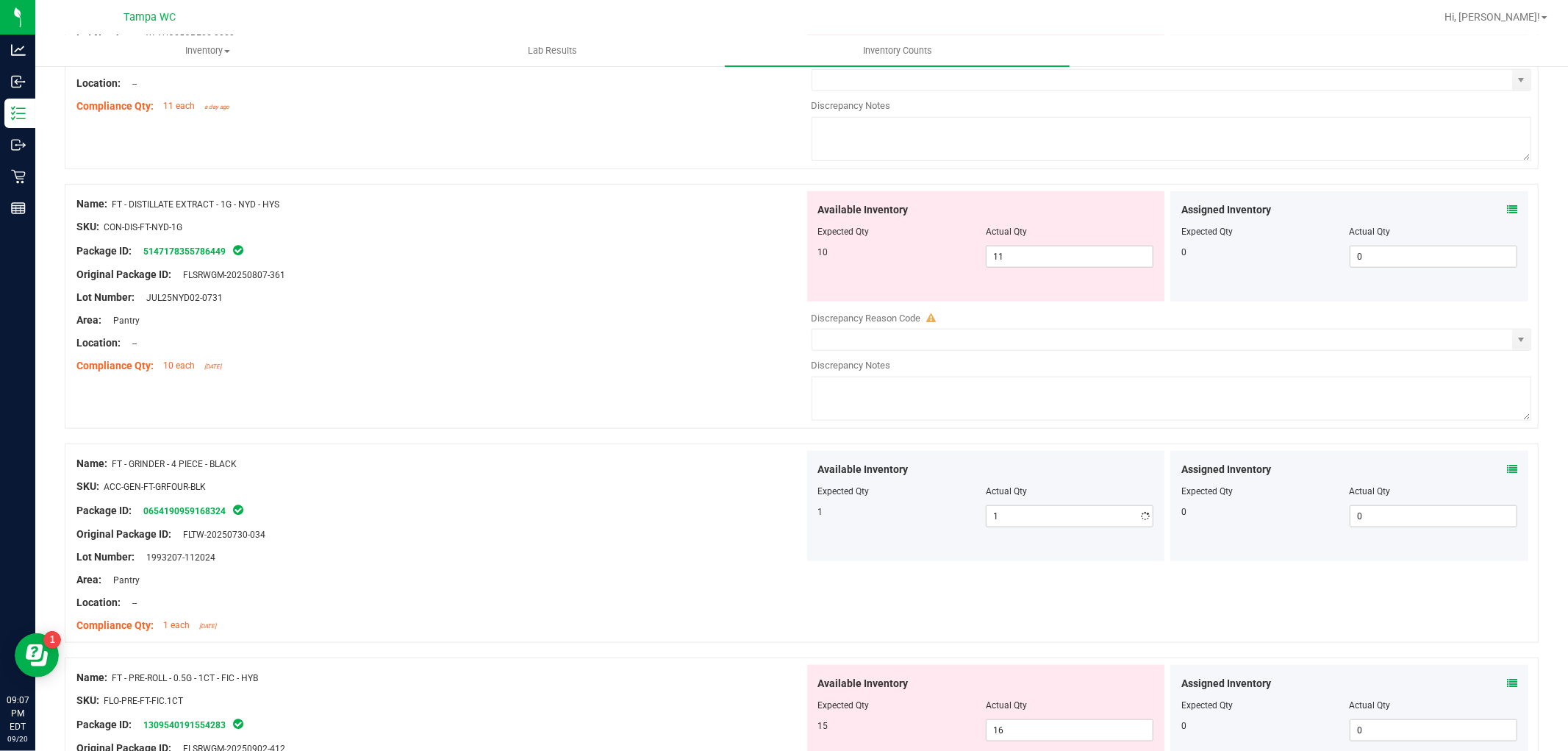
click at [656, 483] on div "Name: FT - GRINDER - 4 PIECE - BLACK SKU: ACC-GEN-FT-GRFOUR-BLK Package ID: 065…" at bounding box center [440, 545] width 728 height 188
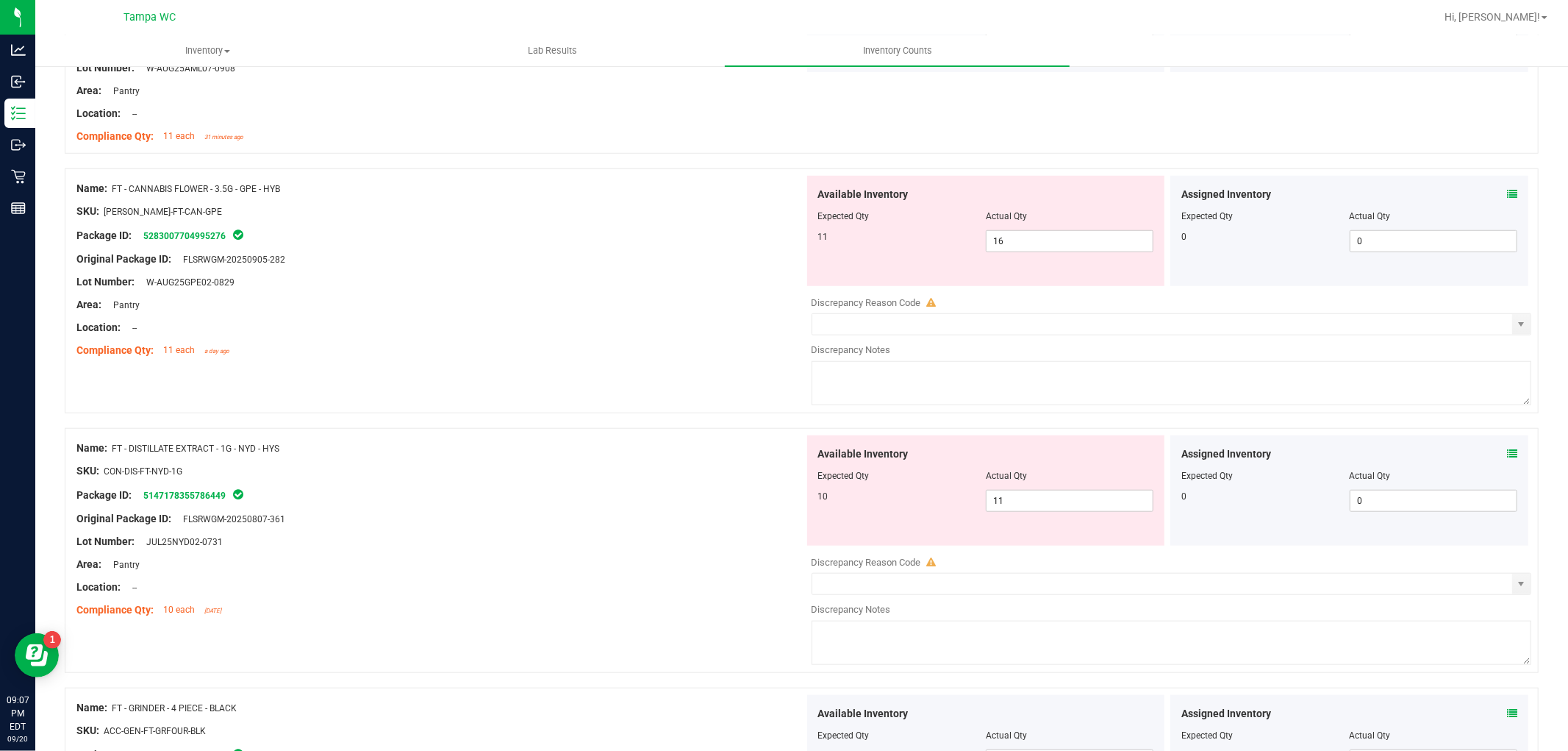
scroll to position [925, 0]
click at [1003, 512] on span "11 11" at bounding box center [1069, 503] width 168 height 22
click at [628, 378] on div "Name: FT - CANNABIS FLOWER - 3.5G - GPE - HYB SKU: [PERSON_NAME]-FT-CAN-GPE Pac…" at bounding box center [802, 292] width 1474 height 245
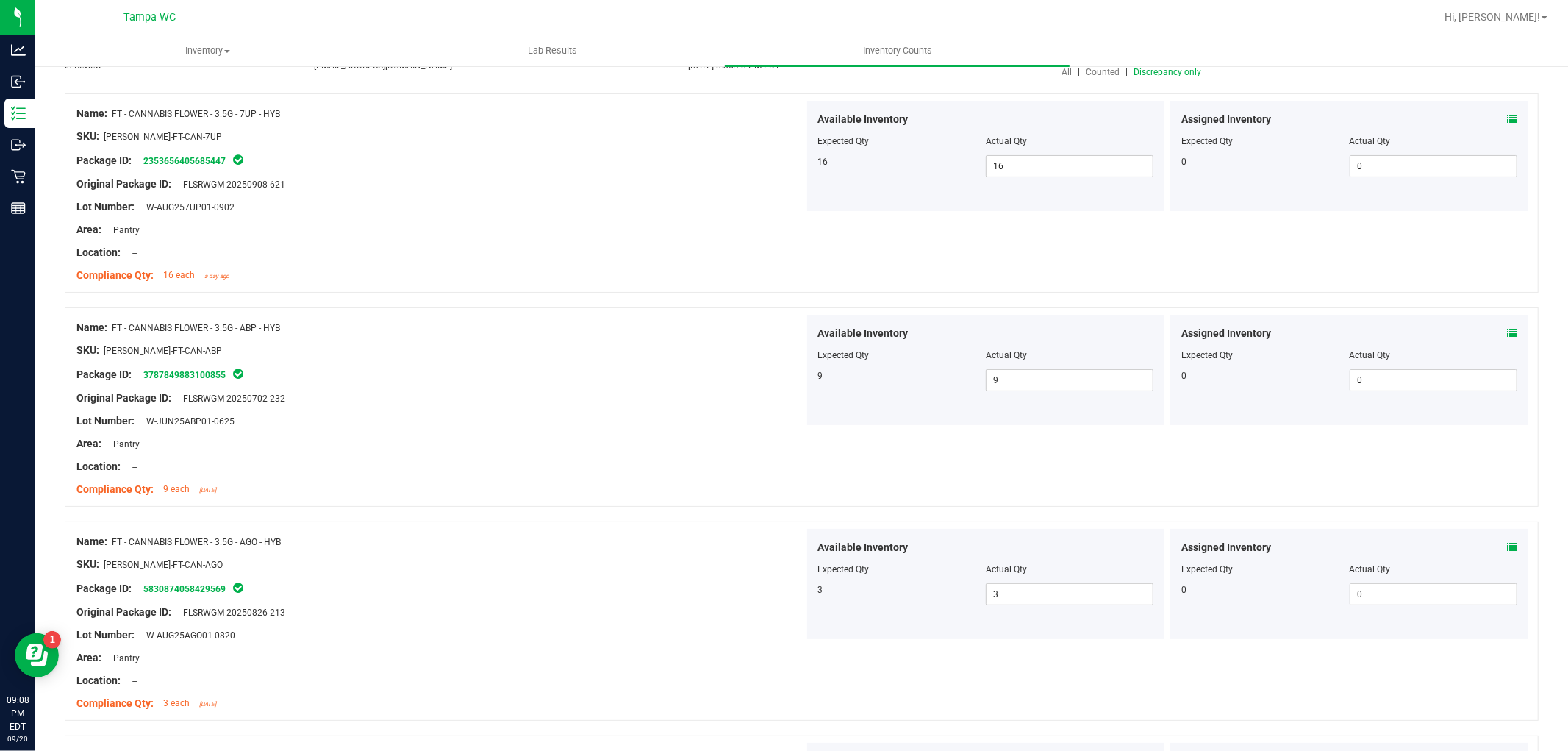
scroll to position [0, 0]
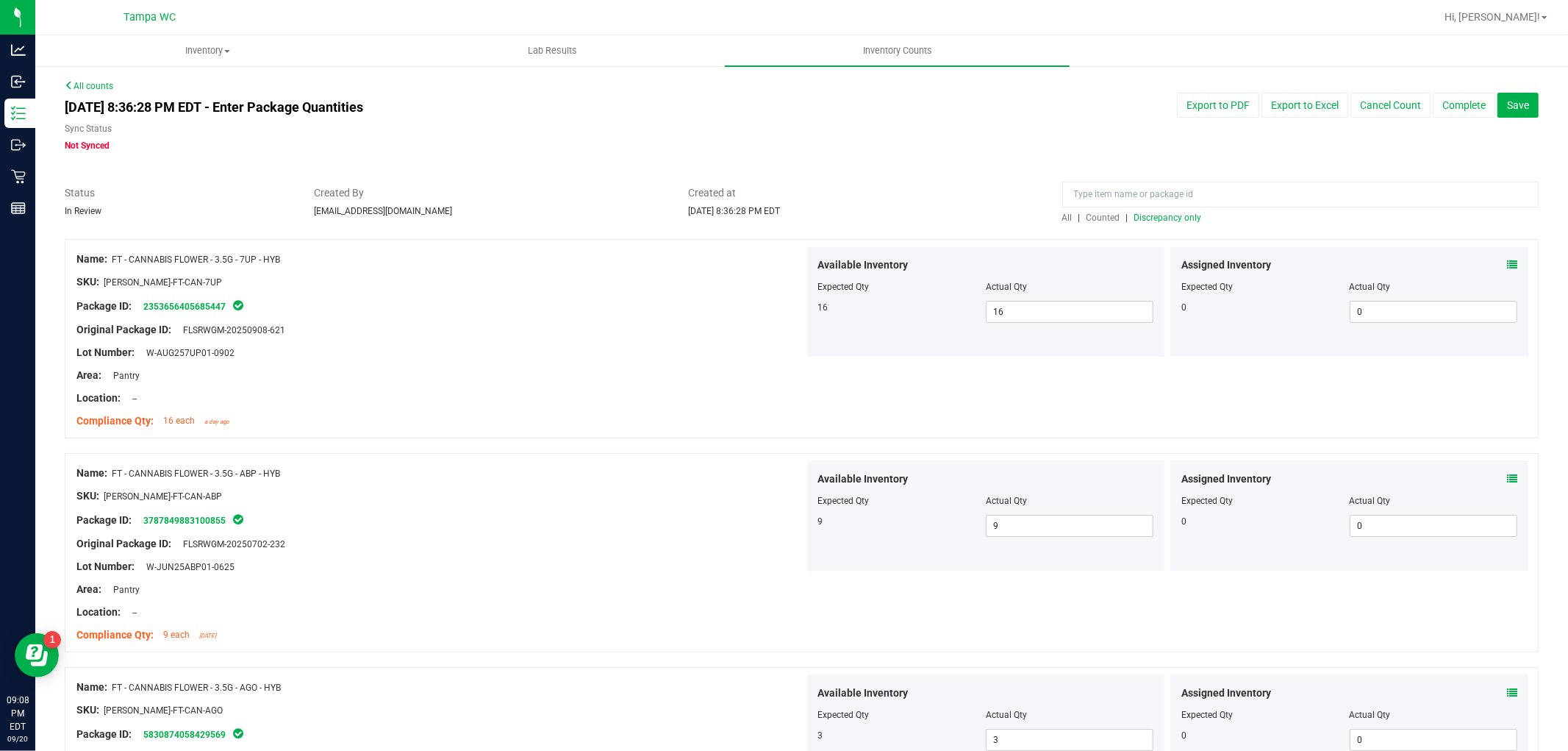
click at [1160, 221] on span "Discrepancy only" at bounding box center [1169, 217] width 68 height 10
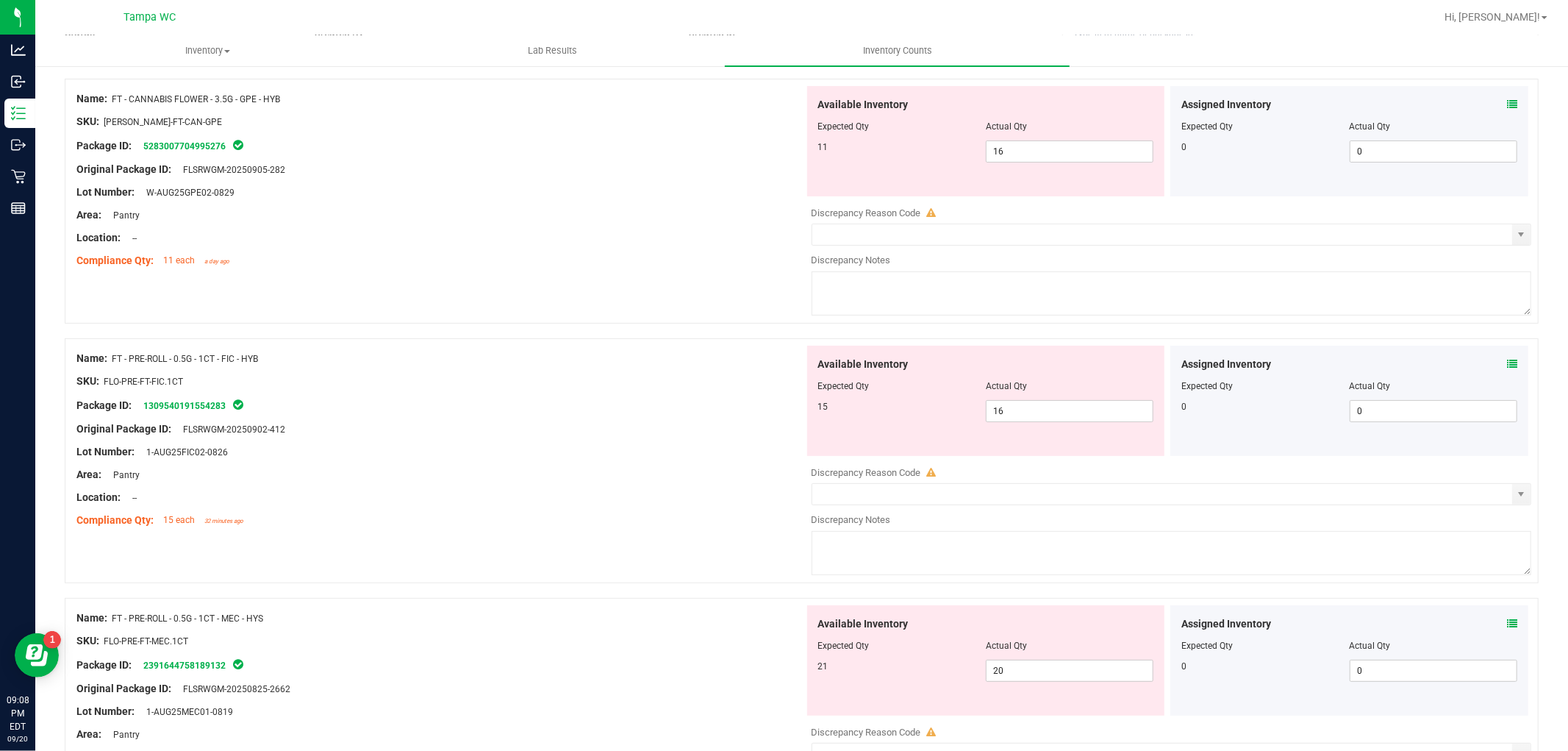
scroll to position [163, 0]
click at [1012, 141] on span "16 16" at bounding box center [1069, 149] width 168 height 22
click at [1010, 411] on div "Available Inventory Expected Qty Actual Qty 15 16 16" at bounding box center [1168, 459] width 728 height 233
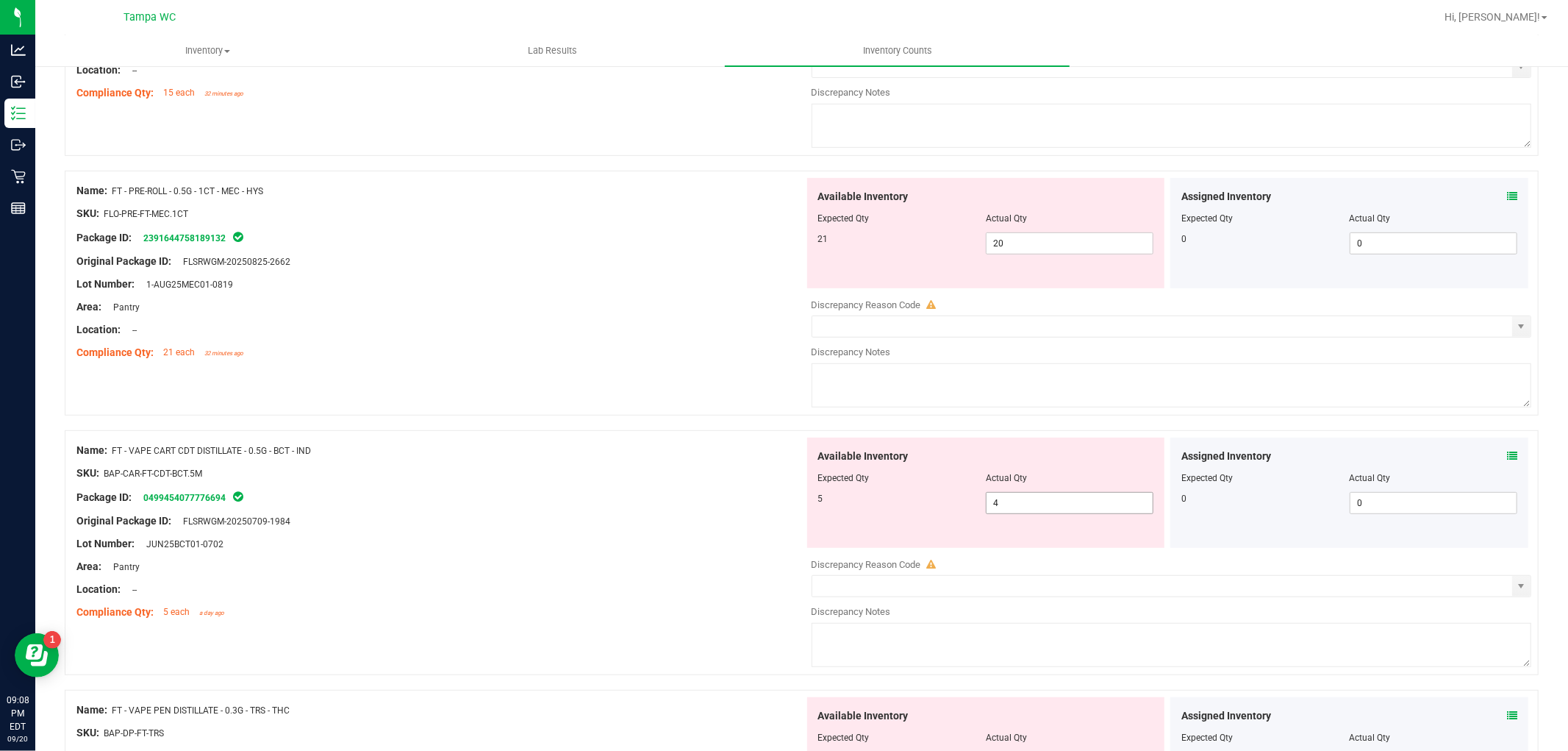
scroll to position [571, 0]
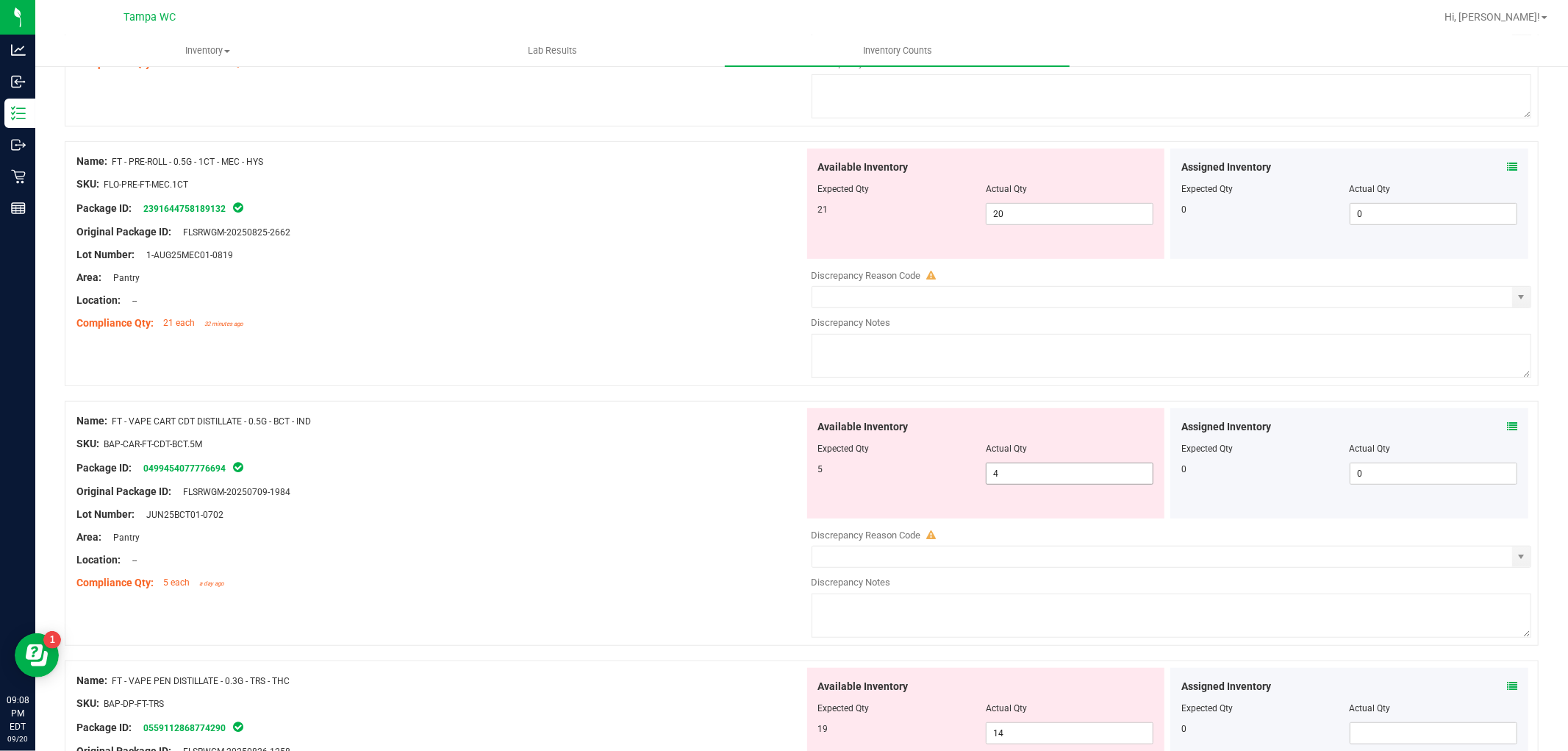
click at [1011, 479] on div "Available Inventory Expected Qty Actual Qty 5 4 4" at bounding box center [1168, 525] width 728 height 233
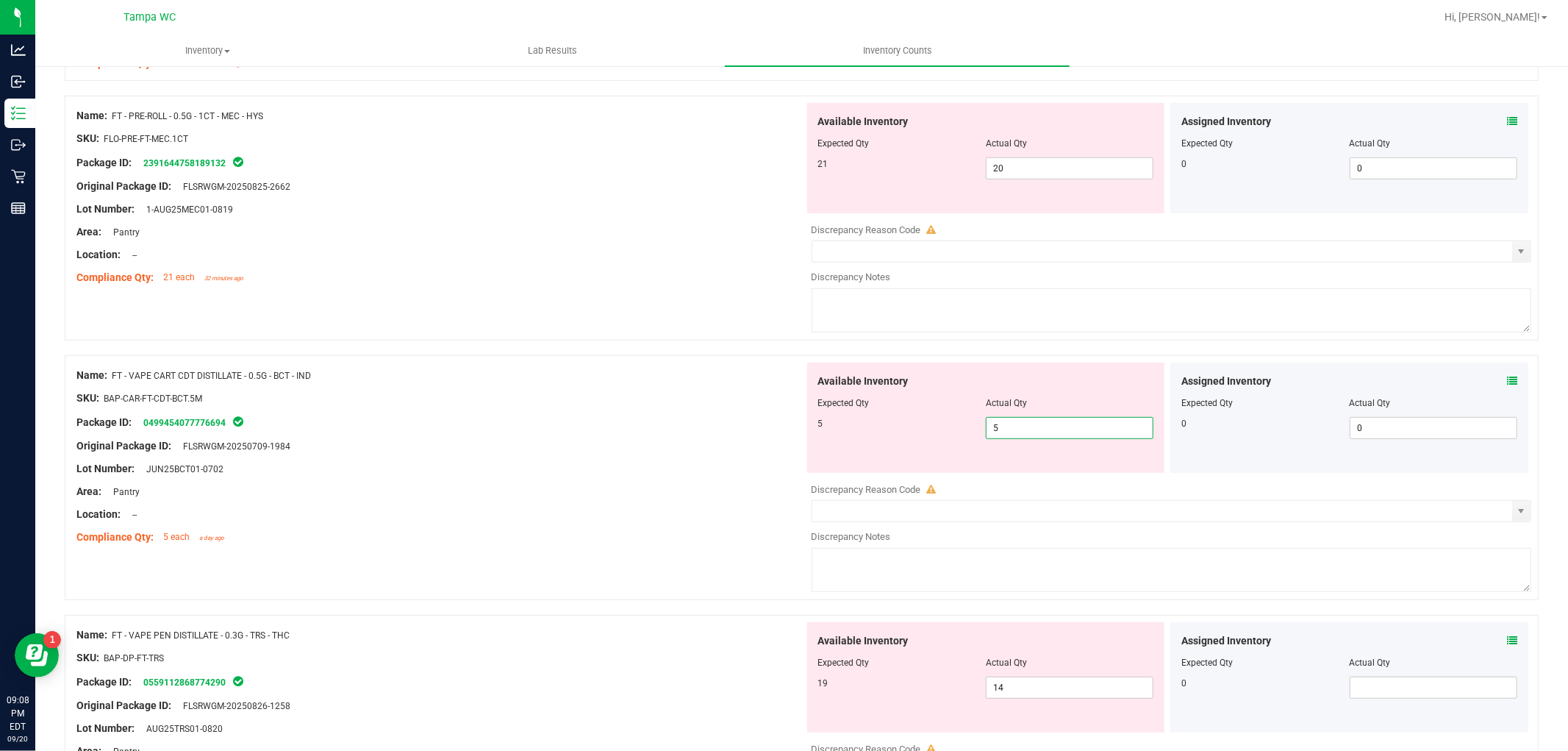
click at [590, 234] on div "Area: Pantry" at bounding box center [440, 232] width 728 height 16
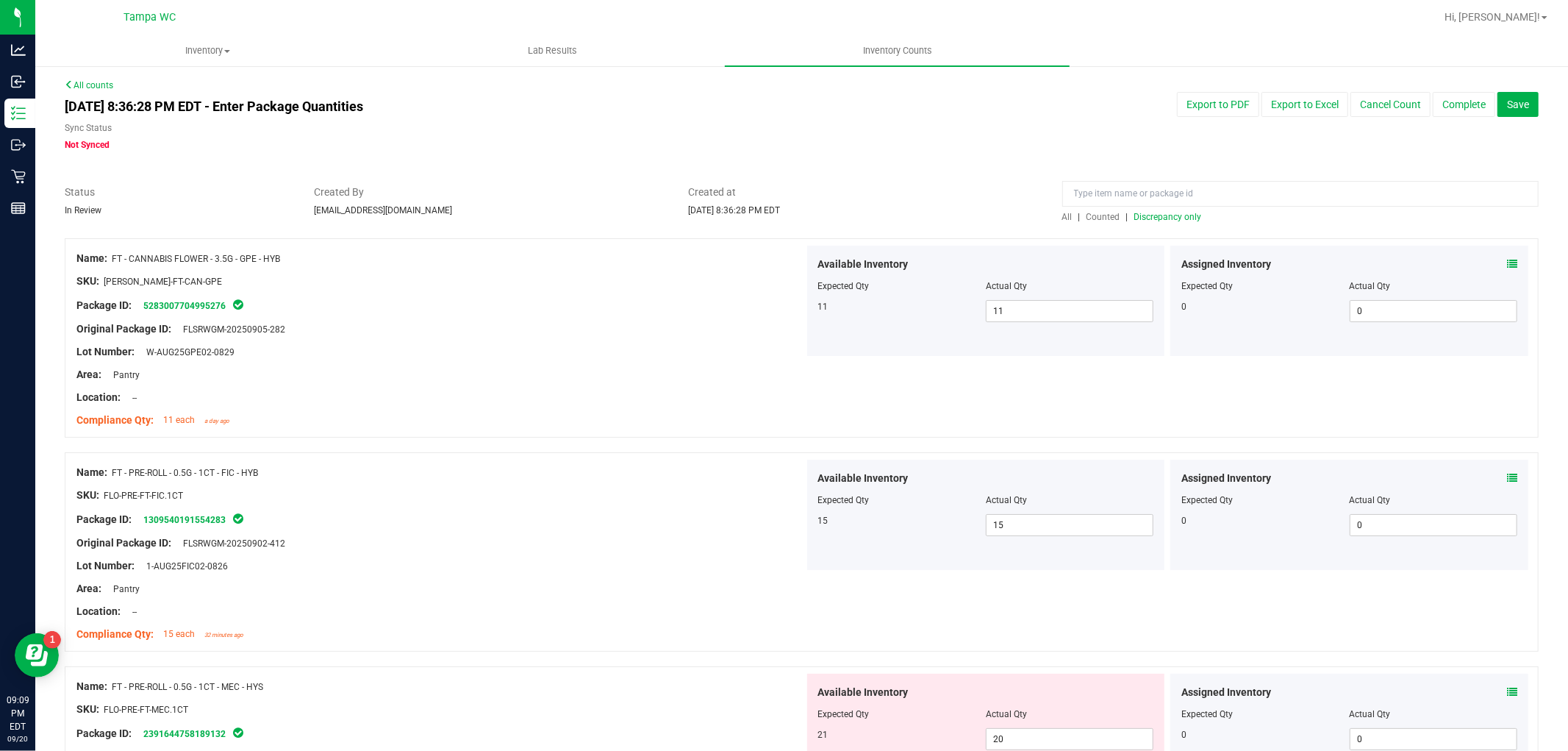
scroll to position [0, 0]
click at [1187, 216] on span "Discrepancy only" at bounding box center [1169, 217] width 68 height 10
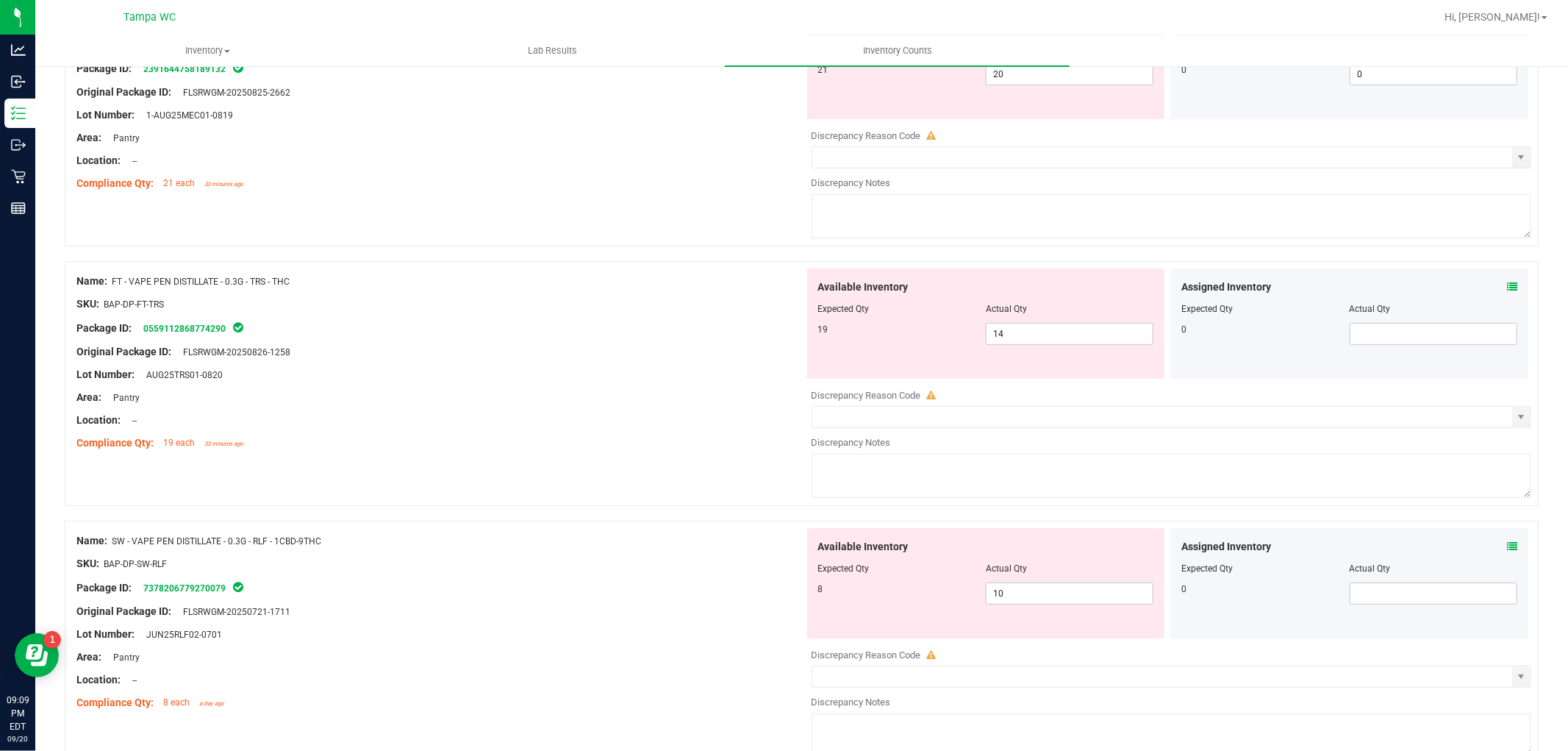
scroll to position [156, 0]
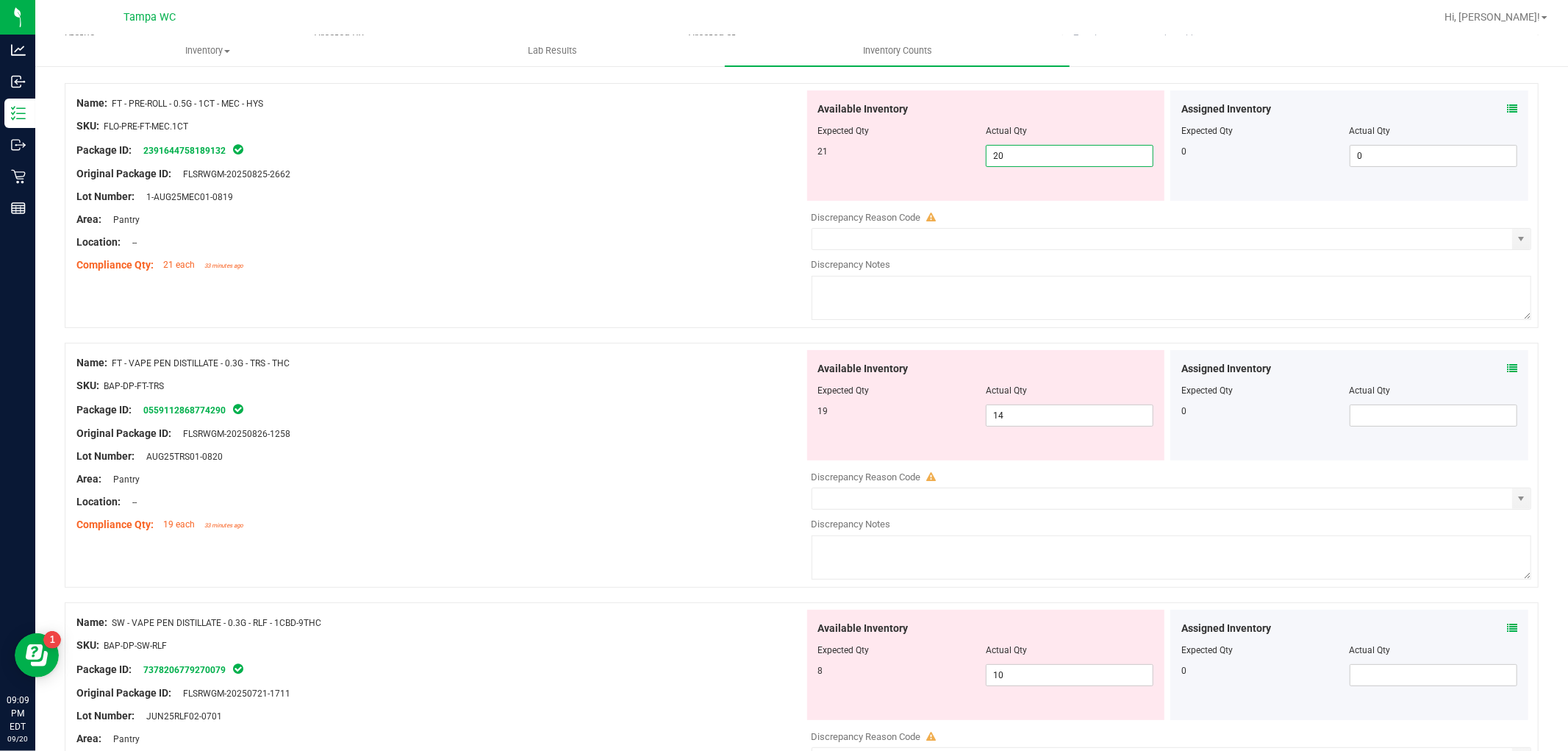
click at [1012, 155] on span "20 20" at bounding box center [1069, 156] width 168 height 22
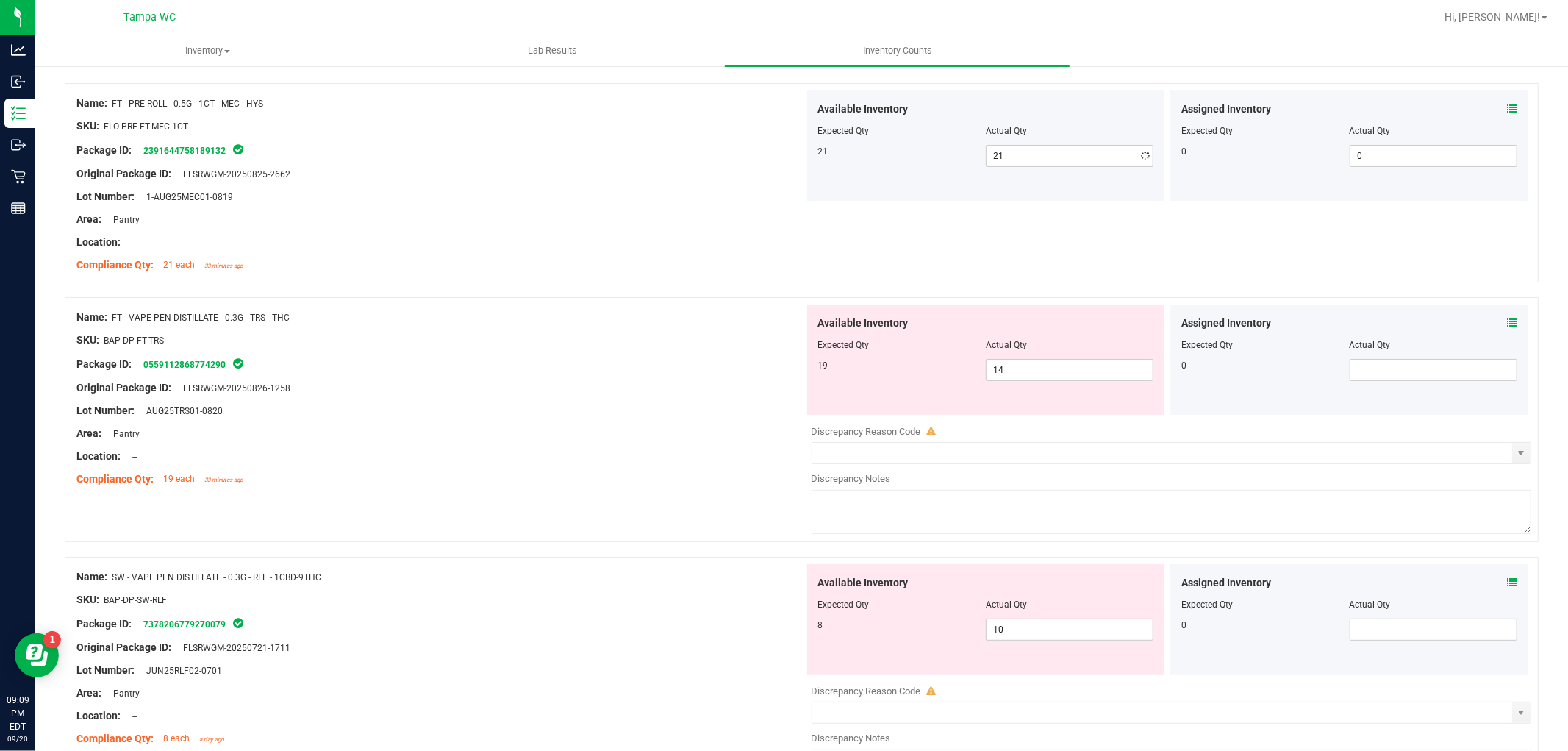
click at [591, 164] on div at bounding box center [440, 162] width 728 height 7
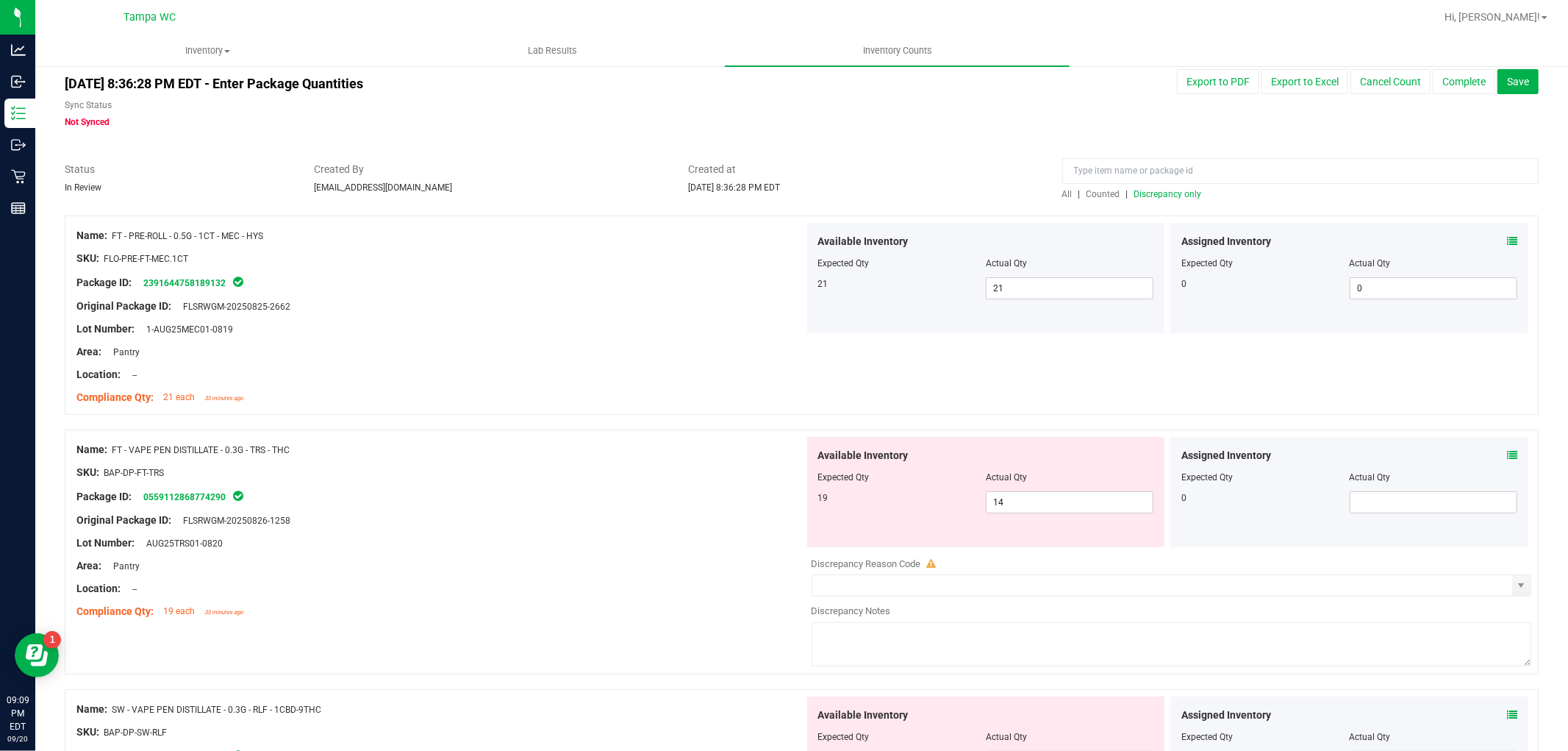
scroll to position [0, 0]
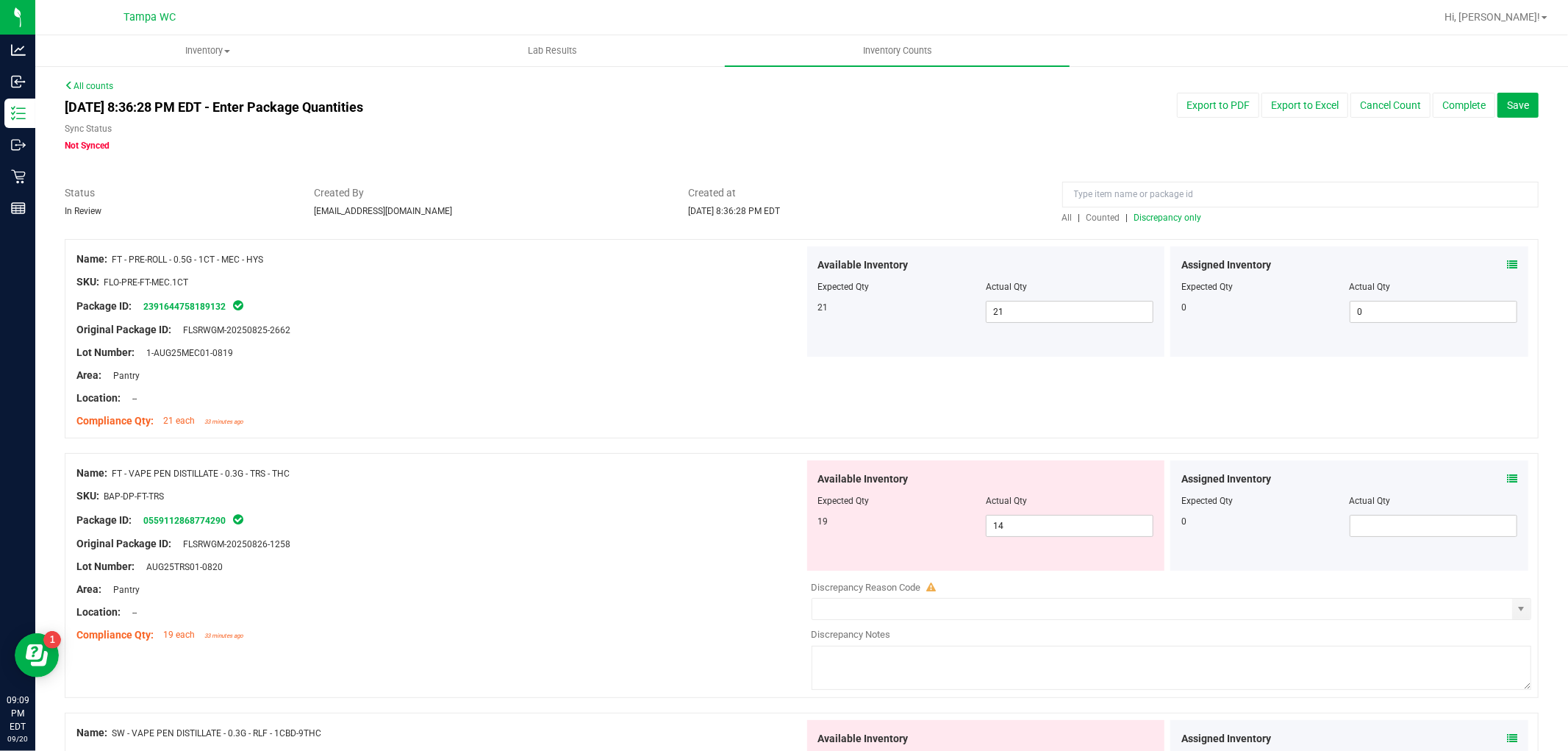
click at [1151, 223] on div "All | Counted | Discrepancy only" at bounding box center [1300, 217] width 476 height 13
click at [1155, 218] on span "Discrepancy only" at bounding box center [1169, 217] width 68 height 10
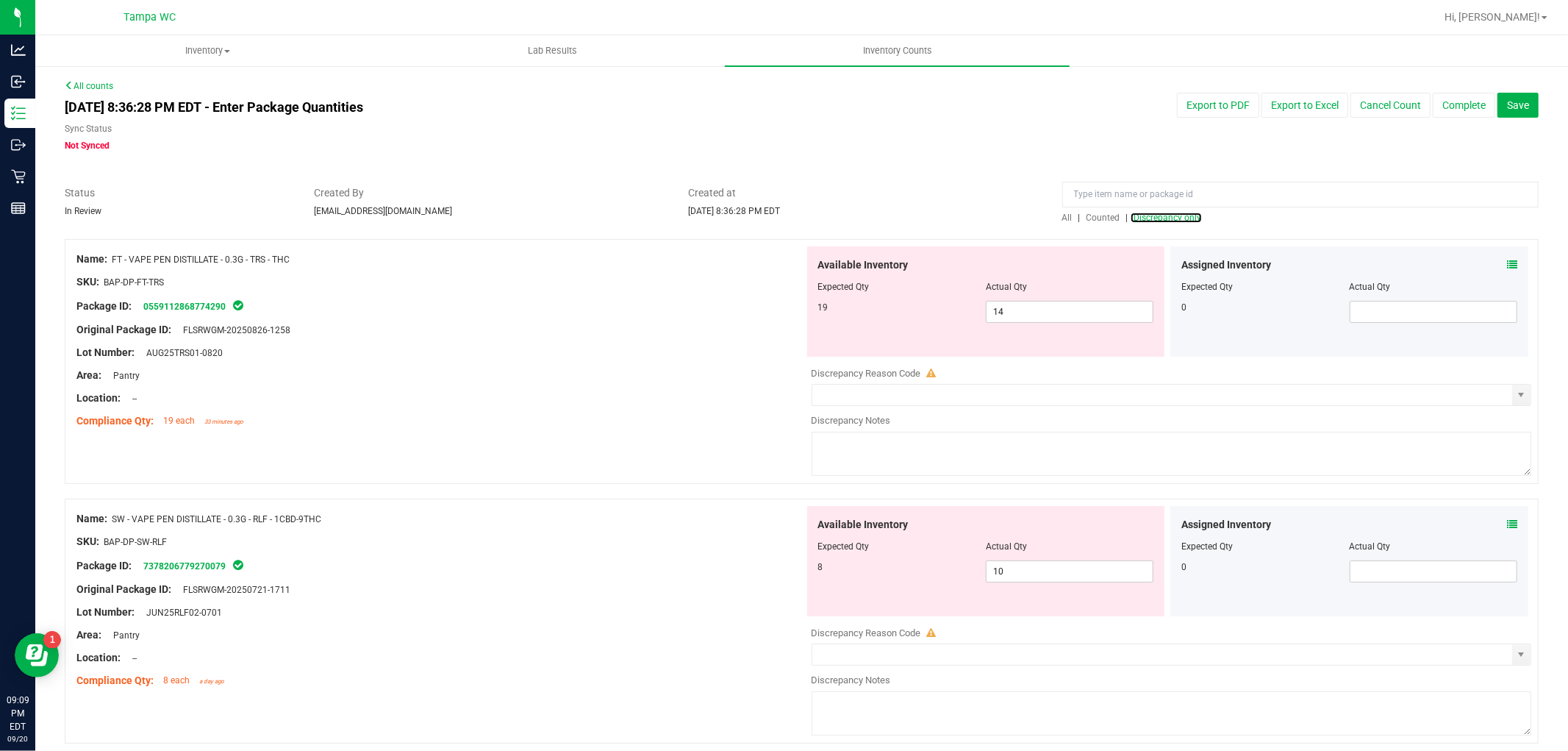
scroll to position [59, 0]
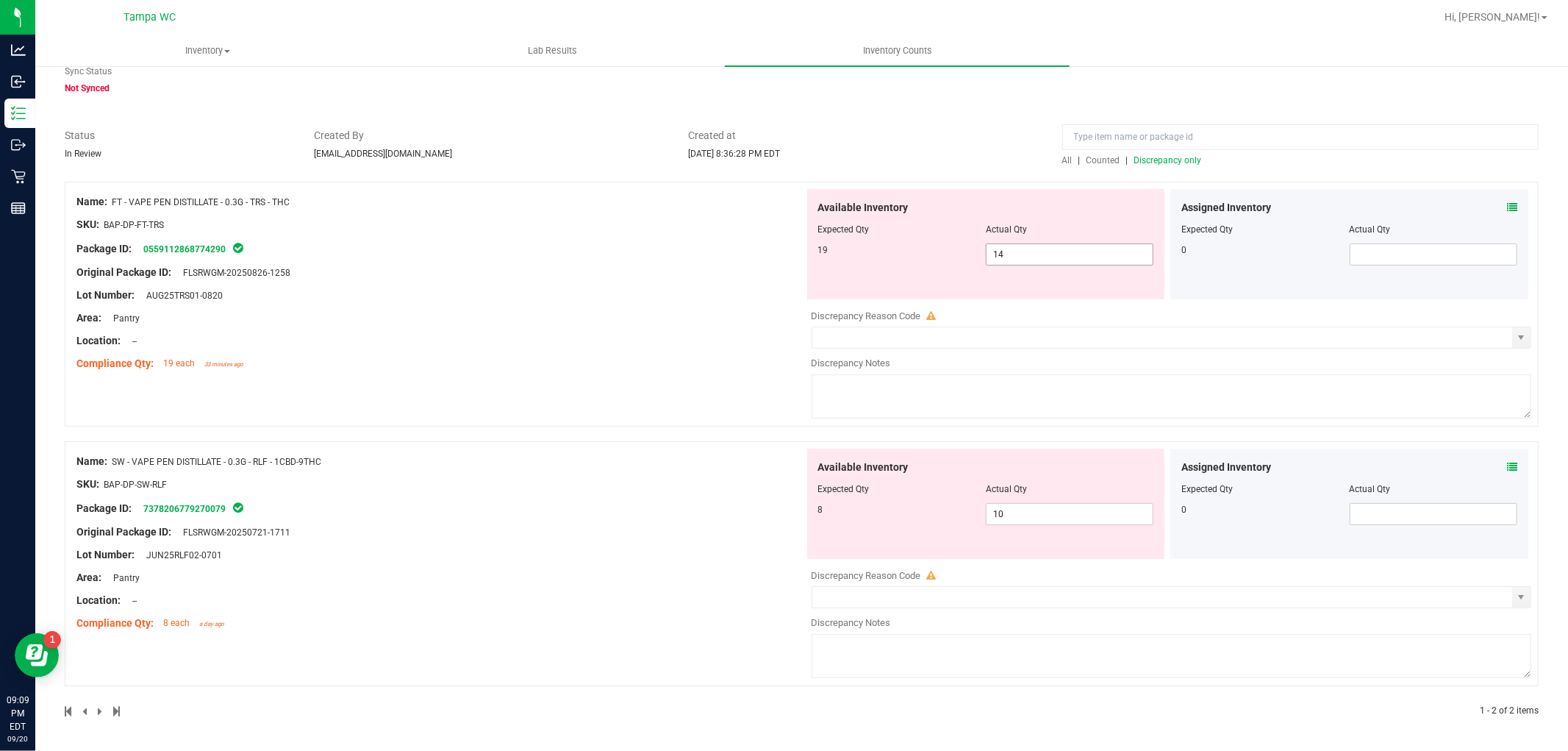
click at [1005, 255] on span "14 14" at bounding box center [1069, 255] width 168 height 22
drag, startPoint x: 1005, startPoint y: 255, endPoint x: 1192, endPoint y: 359, distance: 214.0
click at [1016, 278] on div "Available Inventory Expected Qty Actual Qty 19 14 19" at bounding box center [986, 244] width 358 height 110
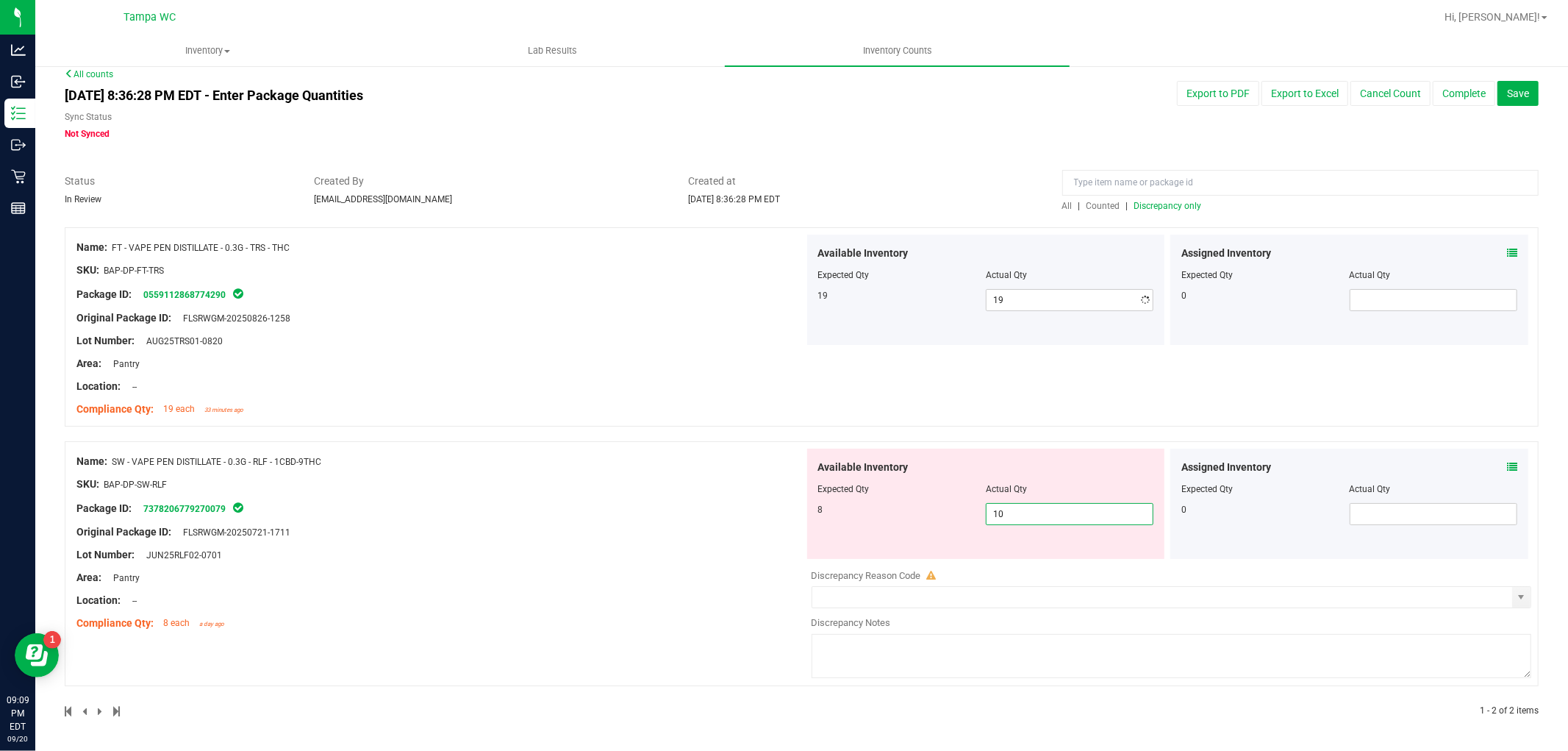
scroll to position [12, 0]
click at [1058, 508] on span "10 10" at bounding box center [1069, 515] width 168 height 22
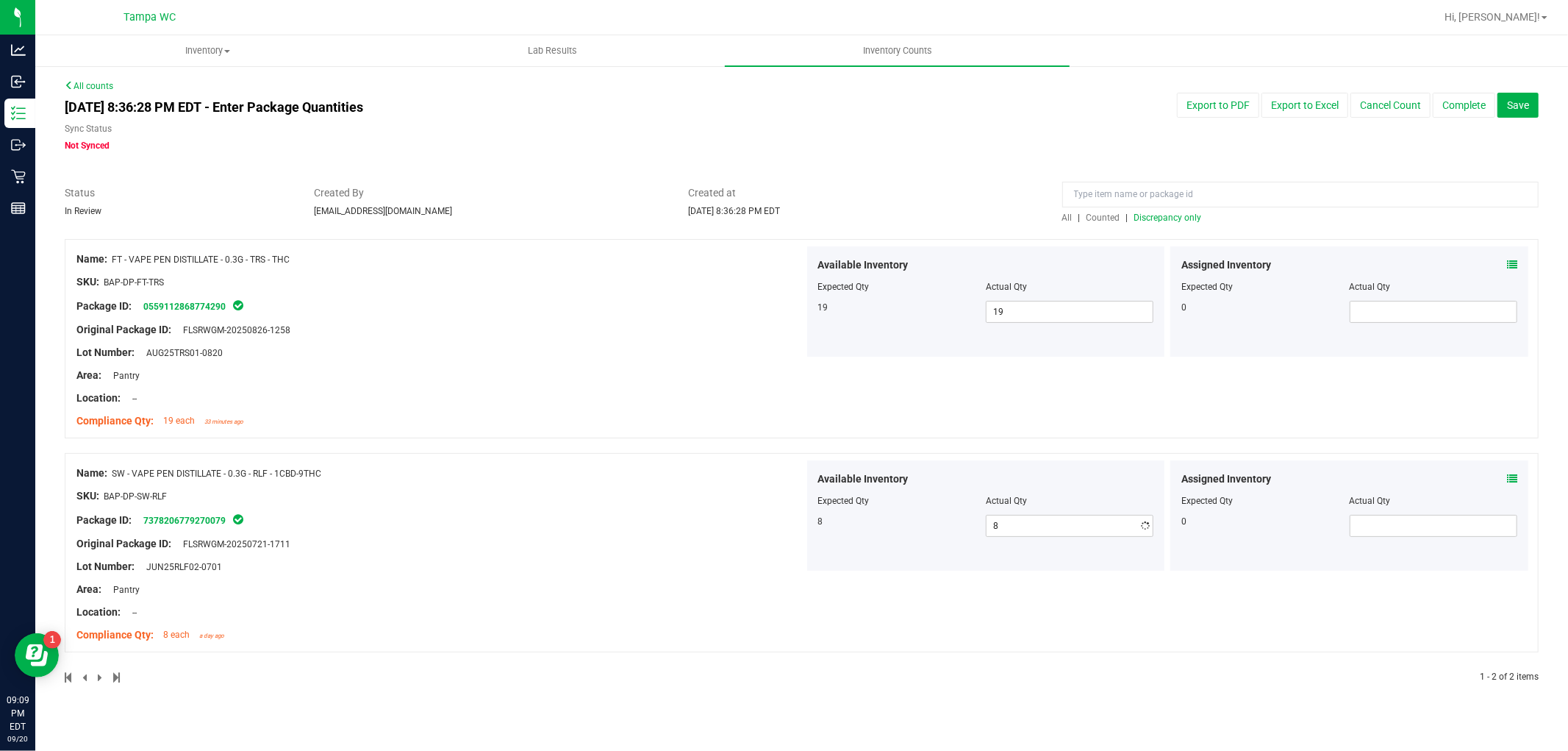
scroll to position [0, 0]
drag, startPoint x: 728, startPoint y: 381, endPoint x: 732, endPoint y: 409, distance: 28.3
click at [732, 407] on div "Name: FT - VAPE PEN DISTILLATE - 0.3G - TRS - THC SKU: BAP-DP-FT-TRS Package ID…" at bounding box center [440, 340] width 728 height 188
drag, startPoint x: 1174, startPoint y: 195, endPoint x: 1173, endPoint y: 216, distance: 21.0
click at [1173, 197] on input at bounding box center [1300, 195] width 476 height 26
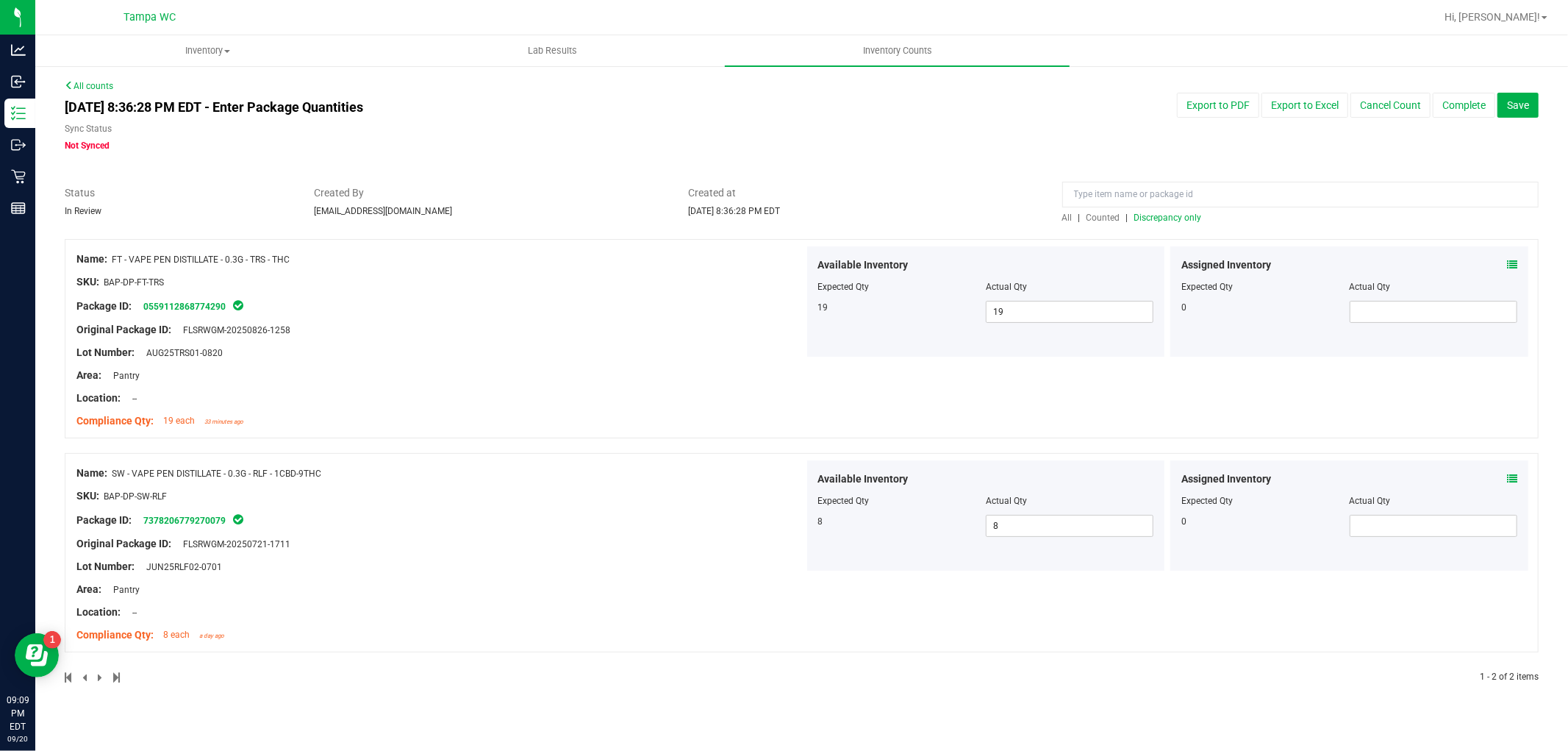
click at [1180, 217] on span "Discrepancy only" at bounding box center [1169, 217] width 68 height 10
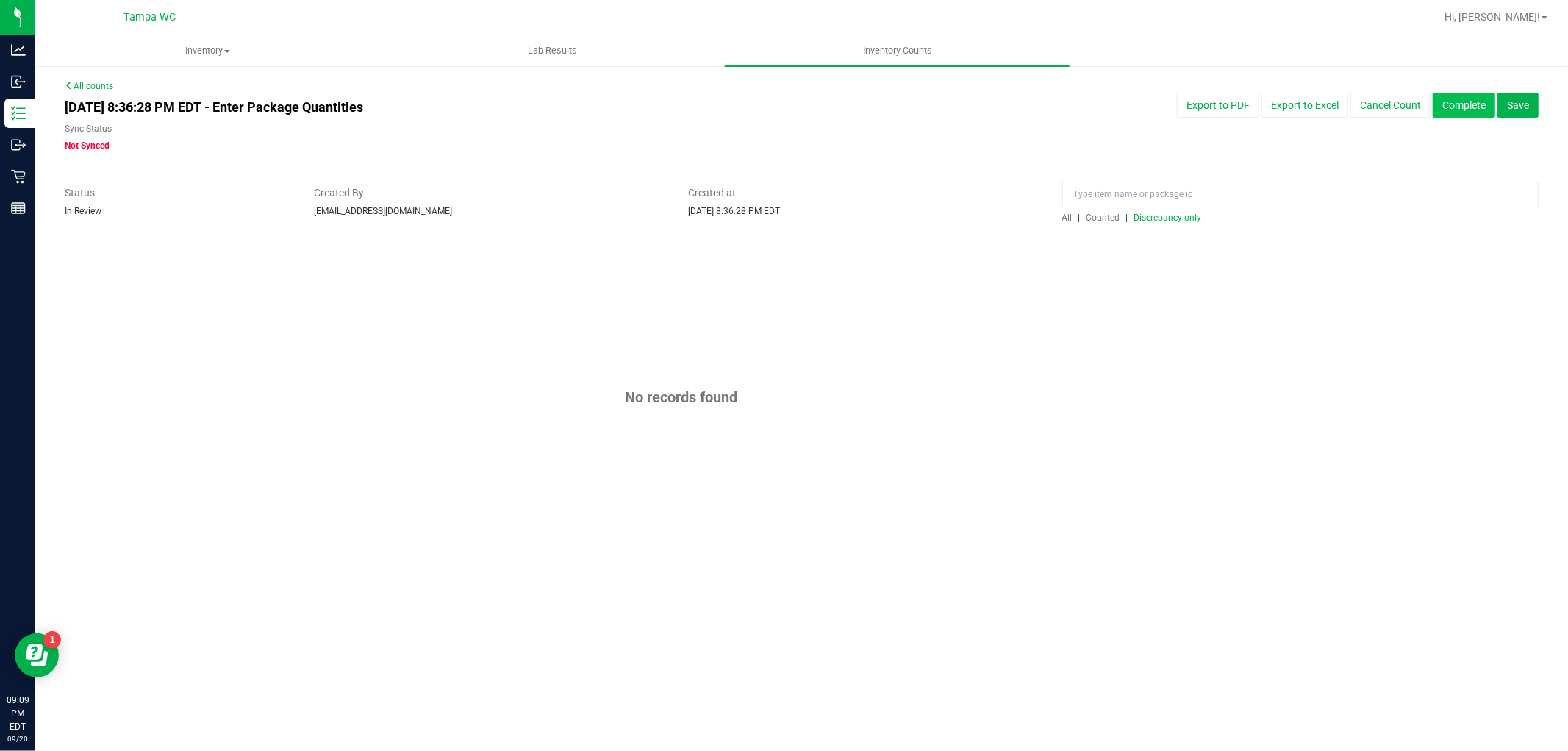
click at [1470, 115] on button "Complete" at bounding box center [1464, 106] width 62 height 25
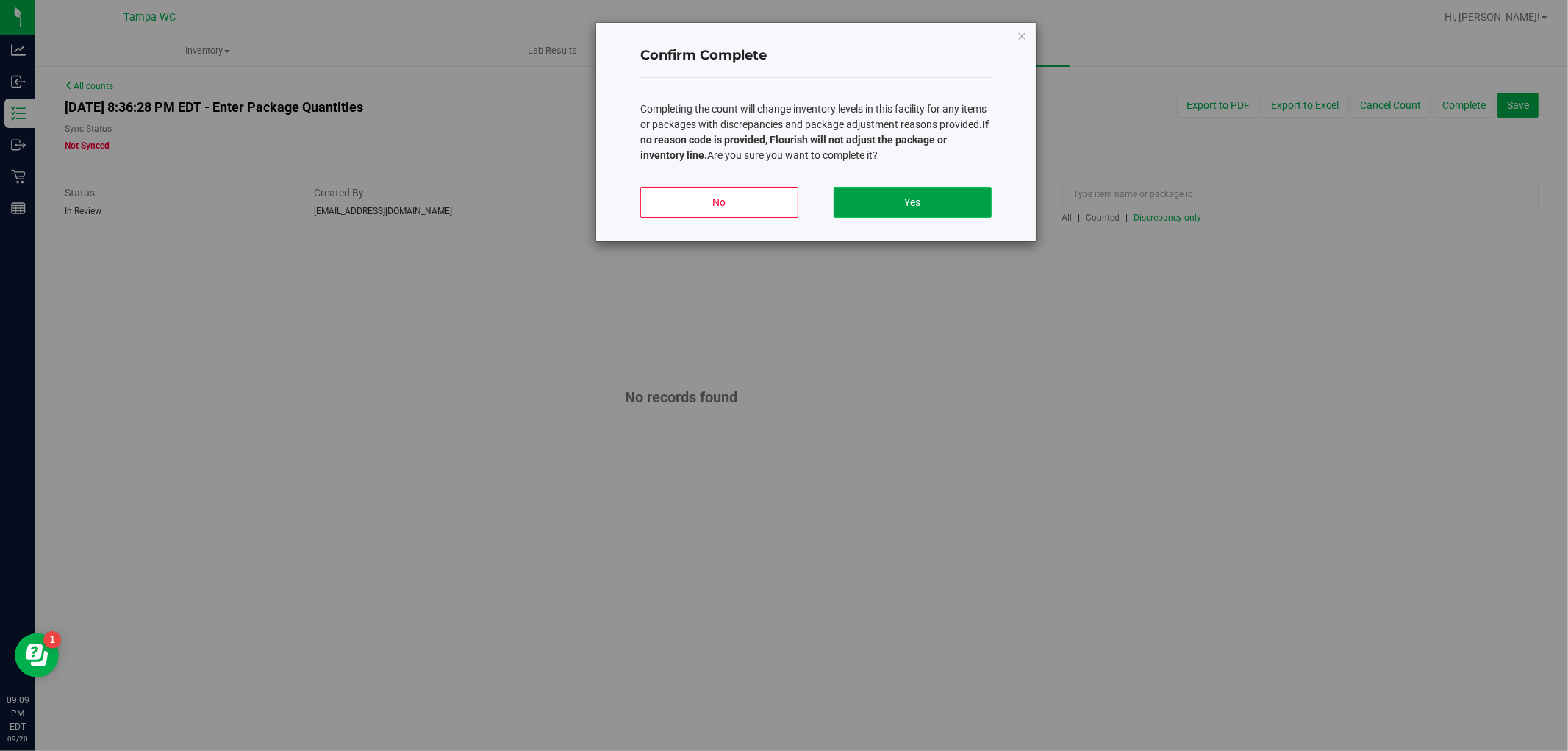
click at [914, 204] on button "Yes" at bounding box center [913, 202] width 158 height 31
